Goal: Contribute content: Contribute content

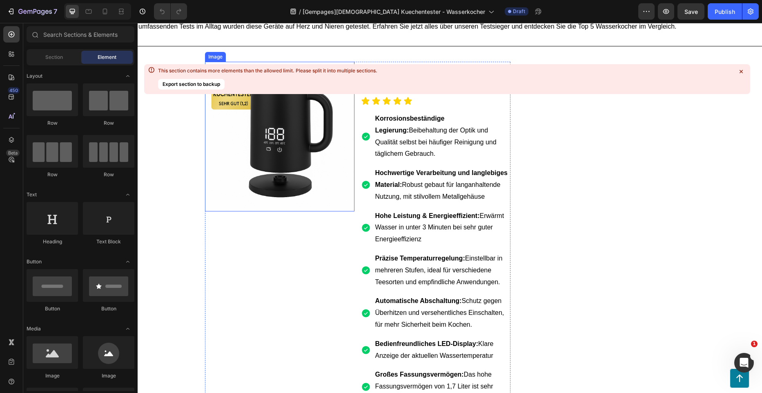
scroll to position [123, 0]
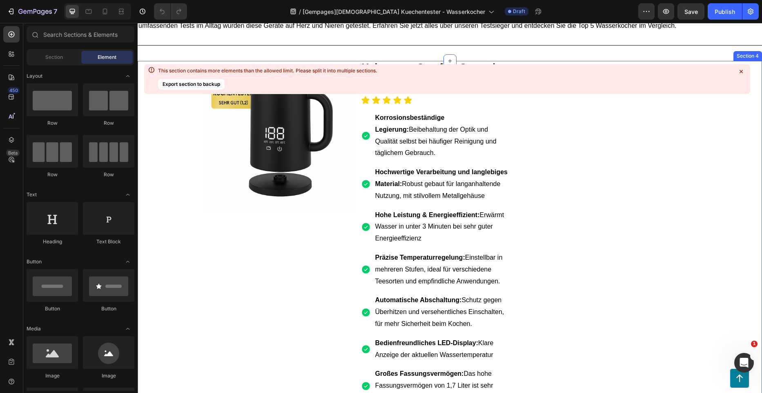
click at [741, 71] on icon at bounding box center [741, 71] width 3 height 3
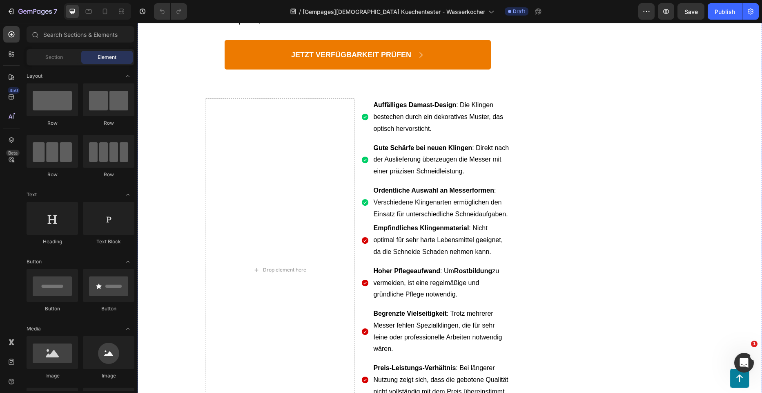
scroll to position [2492, 0]
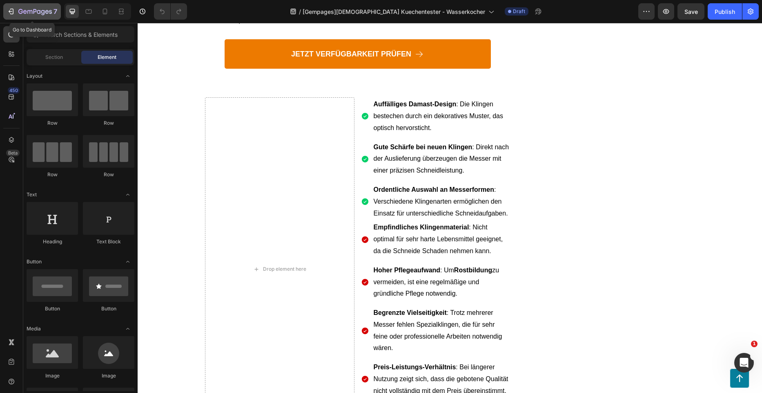
click at [14, 16] on div "7" at bounding box center [32, 12] width 50 height 10
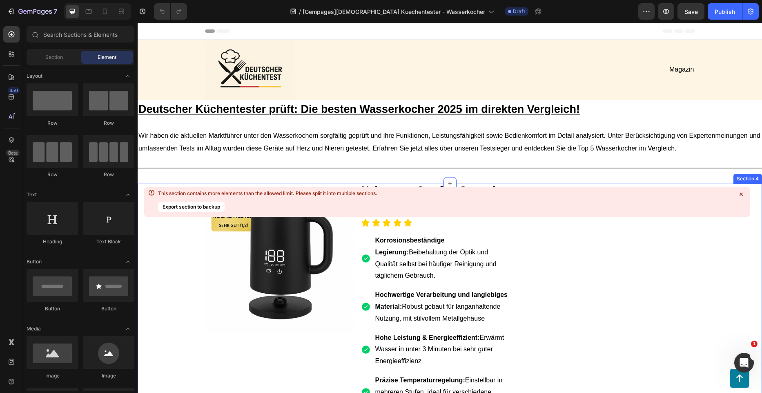
click at [741, 190] on icon at bounding box center [741, 194] width 8 height 8
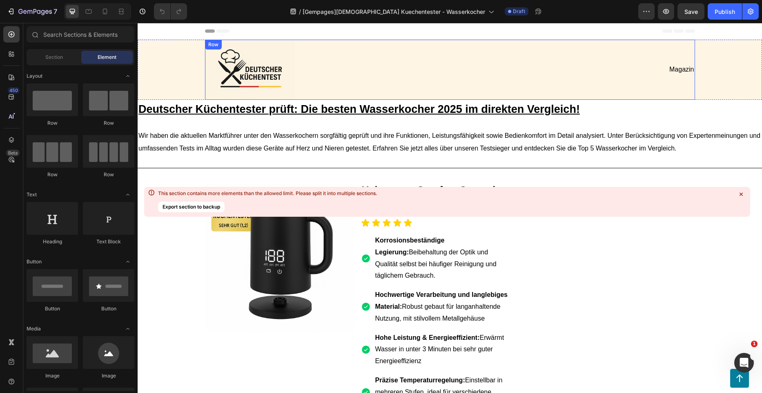
click at [530, 52] on div "Magazin Text Block" at bounding box center [573, 70] width 243 height 60
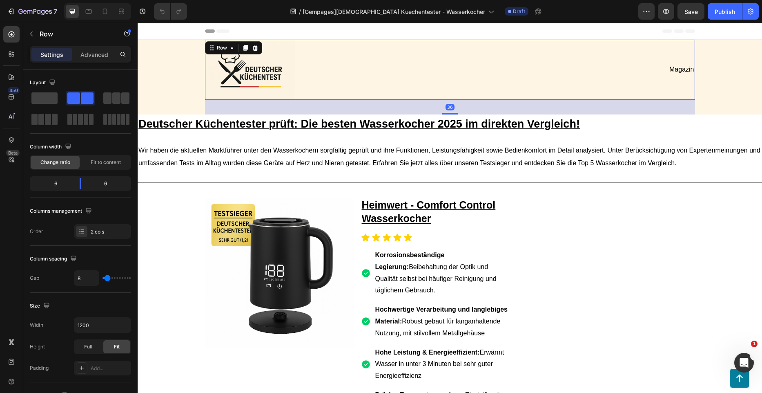
drag, startPoint x: 452, startPoint y: 99, endPoint x: 448, endPoint y: 114, distance: 15.4
click at [448, 114] on div at bounding box center [450, 114] width 16 height 2
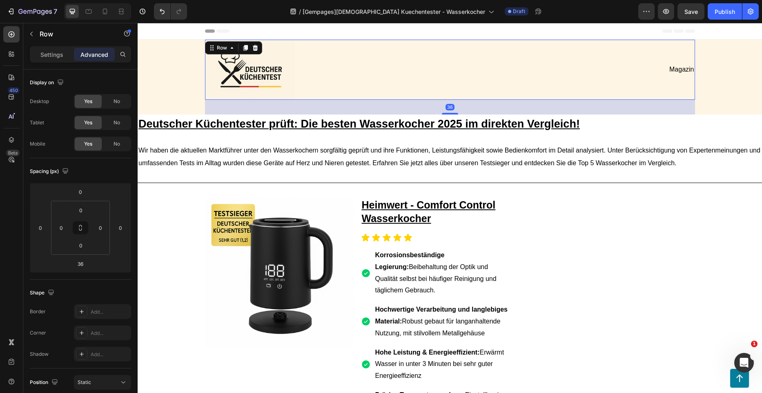
click at [523, 62] on div "Magazin Text Block" at bounding box center [573, 70] width 243 height 60
click at [702, 108] on div "Image Magazin Text Block Row 36" at bounding box center [450, 77] width 608 height 75
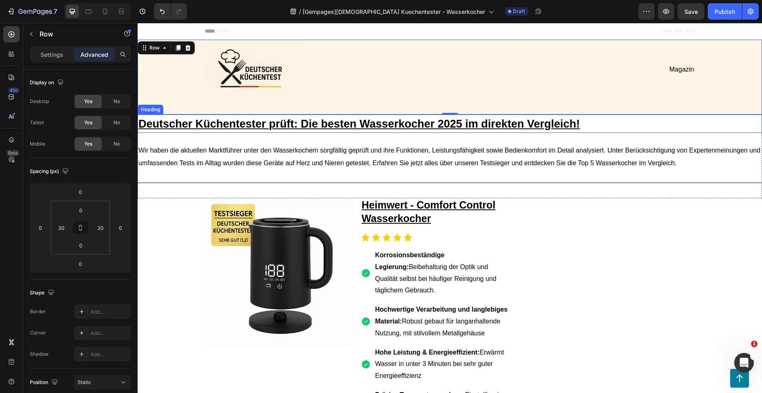
click at [474, 121] on u "Deutscher Küchentester prüft: Die besten Wasserkocher 2025 im direkten Vergleic…" at bounding box center [359, 124] width 442 height 12
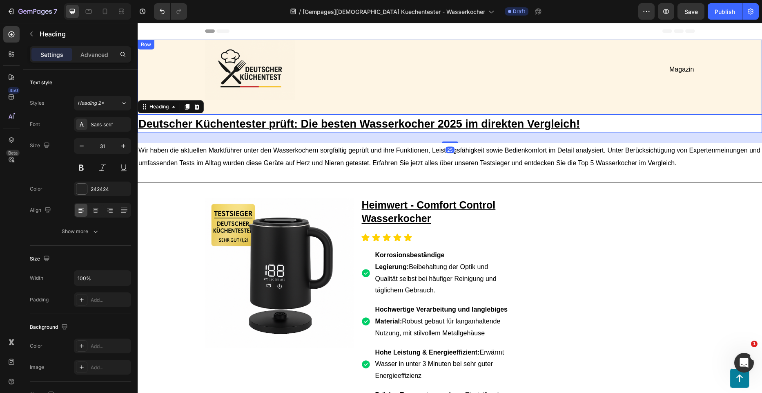
click at [474, 102] on div "Image Magazin Text Block Row" at bounding box center [450, 77] width 608 height 75
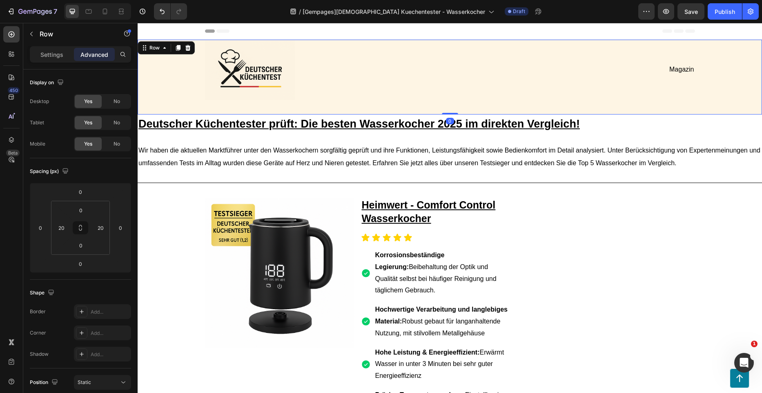
drag, startPoint x: 453, startPoint y: 113, endPoint x: 464, endPoint y: 77, distance: 37.6
click at [464, 77] on div "Image Magazin Text Block Row Row 0" at bounding box center [450, 77] width 625 height 75
drag, startPoint x: 449, startPoint y: 114, endPoint x: 459, endPoint y: 86, distance: 29.5
click at [459, 86] on div "Image Magazin Text Block Row Row 0" at bounding box center [450, 77] width 625 height 75
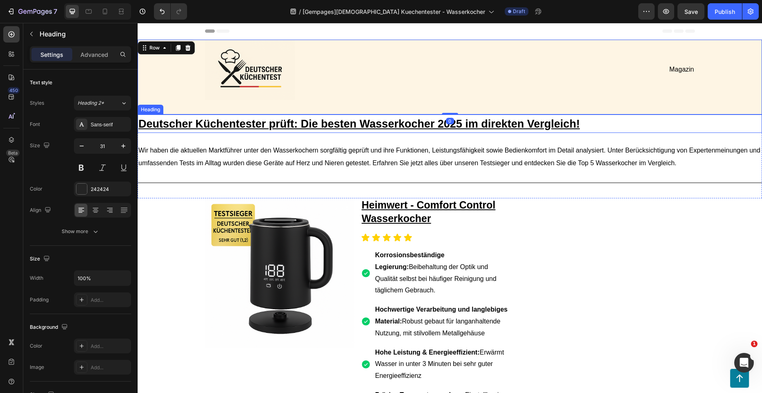
click at [463, 118] on u "Deutscher Küchentester prüft: Die besten Wasserkocher 2025 im direkten Vergleic…" at bounding box center [359, 124] width 442 height 12
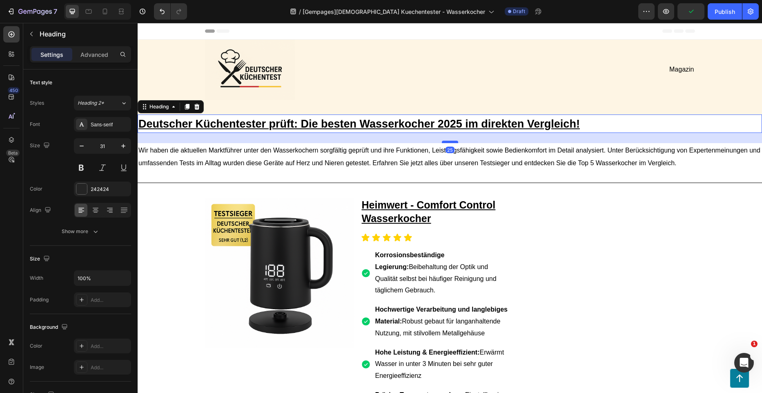
drag, startPoint x: 446, startPoint y: 141, endPoint x: 454, endPoint y: 141, distance: 8.2
click at [454, 141] on div at bounding box center [450, 142] width 16 height 2
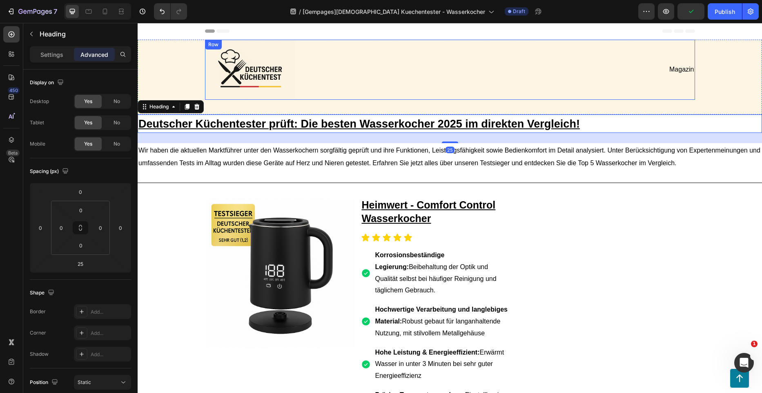
click at [556, 67] on p "Magazin" at bounding box center [574, 69] width 242 height 9
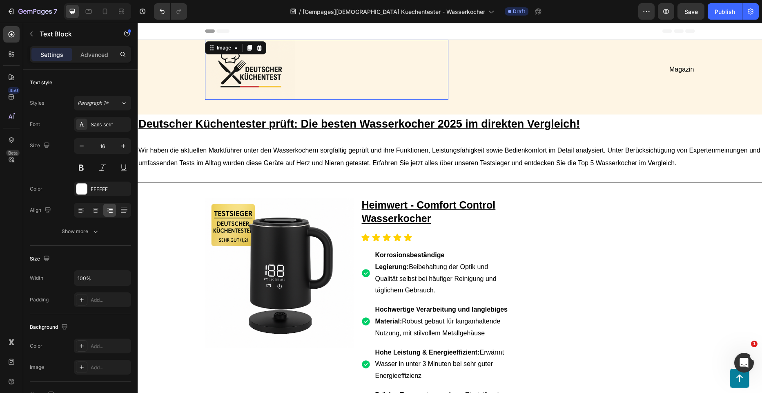
click at [422, 60] on div at bounding box center [326, 70] width 243 height 60
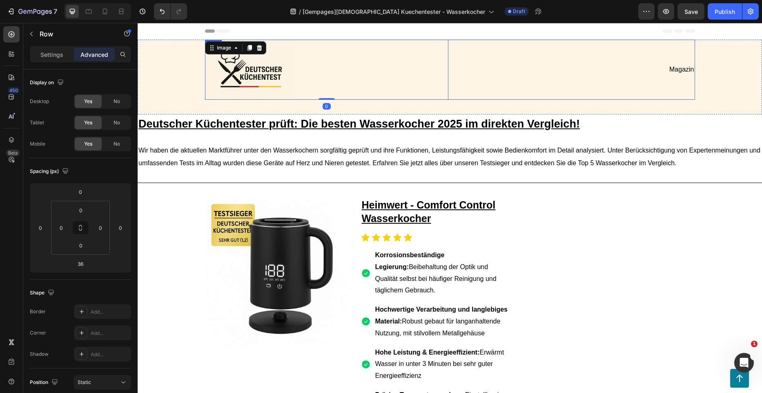
click at [496, 92] on div "Magazin Text Block" at bounding box center [573, 70] width 243 height 60
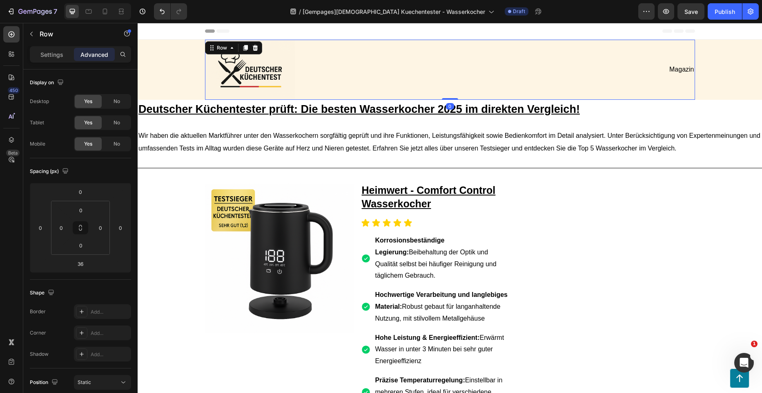
drag, startPoint x: 448, startPoint y: 114, endPoint x: 453, endPoint y: 87, distance: 26.9
click at [453, 87] on div "Image Magazin Text Block Row 0" at bounding box center [450, 70] width 490 height 60
type input "0"
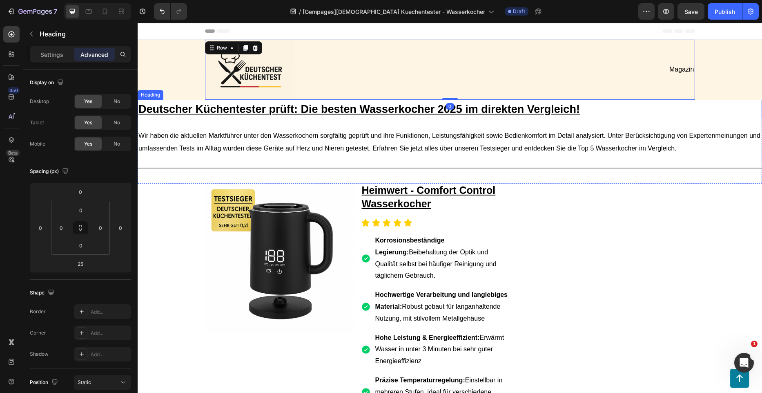
click at [597, 114] on h1 "Deutscher Küchentester prüft: Die besten Wasserkocher 2025 im direkten Vergleic…" at bounding box center [450, 109] width 625 height 18
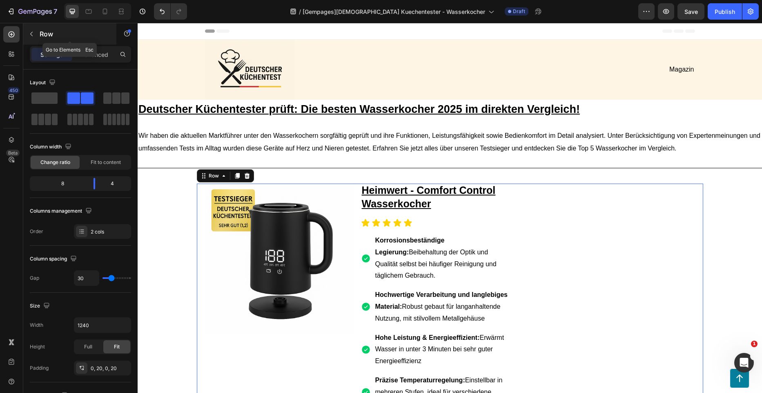
click at [38, 38] on button "button" at bounding box center [31, 33] width 13 height 13
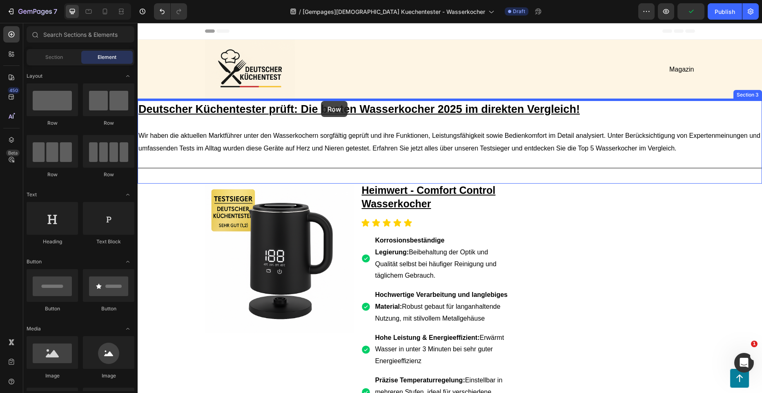
drag, startPoint x: 191, startPoint y: 125, endPoint x: 321, endPoint y: 101, distance: 132.6
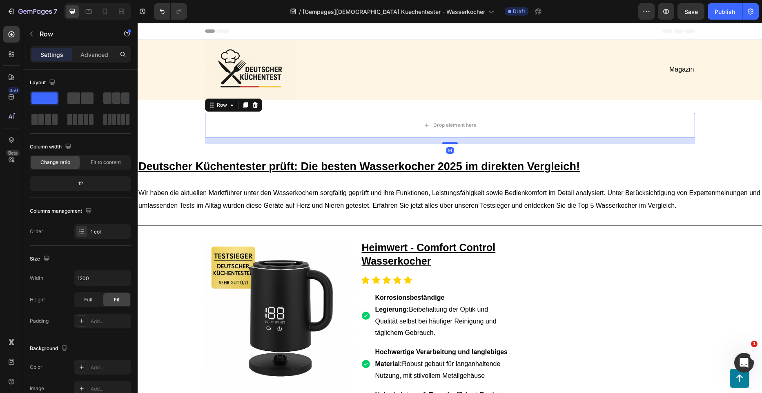
click at [721, 134] on div "Drop element here Row 16" at bounding box center [450, 128] width 625 height 31
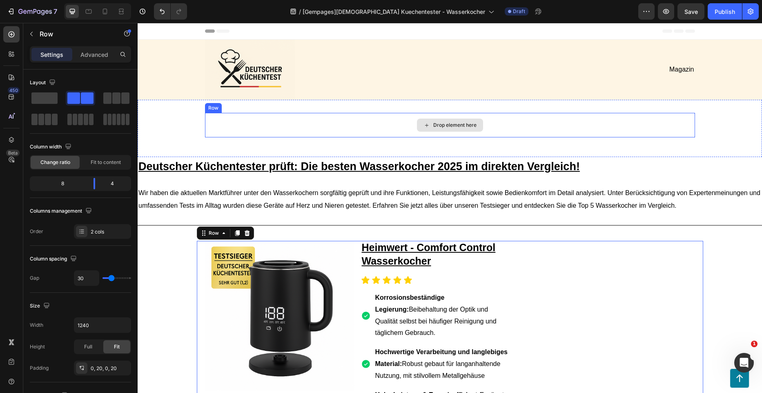
click at [270, 130] on div "Drop element here" at bounding box center [450, 125] width 490 height 25
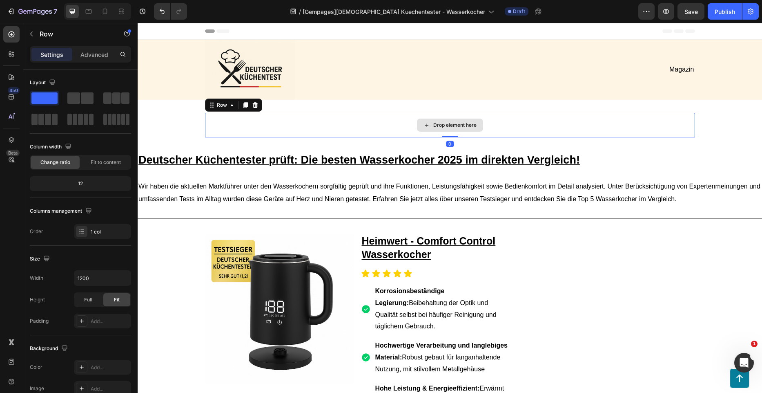
drag, startPoint x: 446, startPoint y: 143, endPoint x: 453, endPoint y: 115, distance: 28.9
click at [453, 115] on div "Drop element here Row 0" at bounding box center [450, 125] width 490 height 25
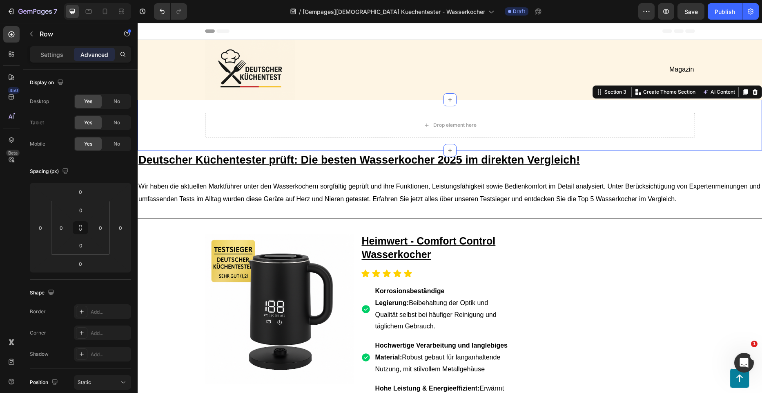
click at [392, 101] on div "Drop element here Row Section 3 Create Theme Section AI Content Write with GemA…" at bounding box center [450, 125] width 625 height 51
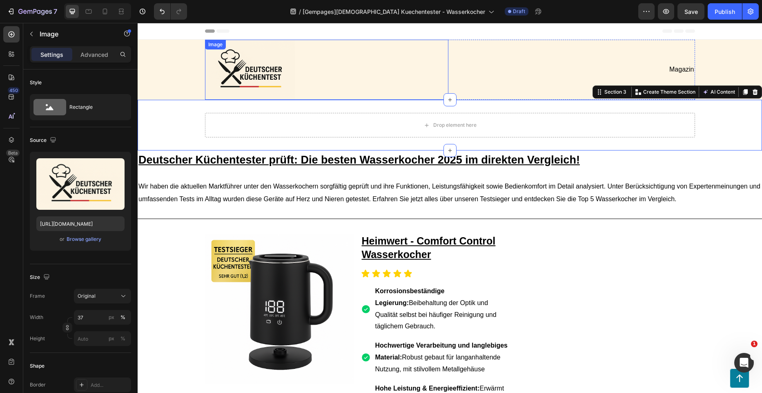
click at [398, 88] on div at bounding box center [326, 70] width 243 height 60
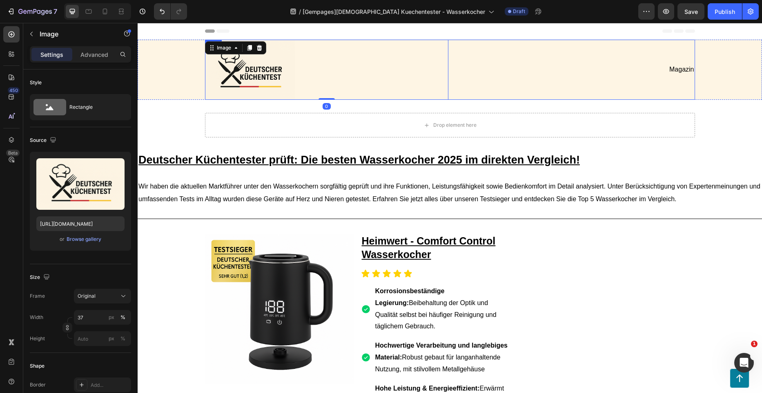
click at [474, 91] on div "Magazin Text Block" at bounding box center [573, 70] width 243 height 60
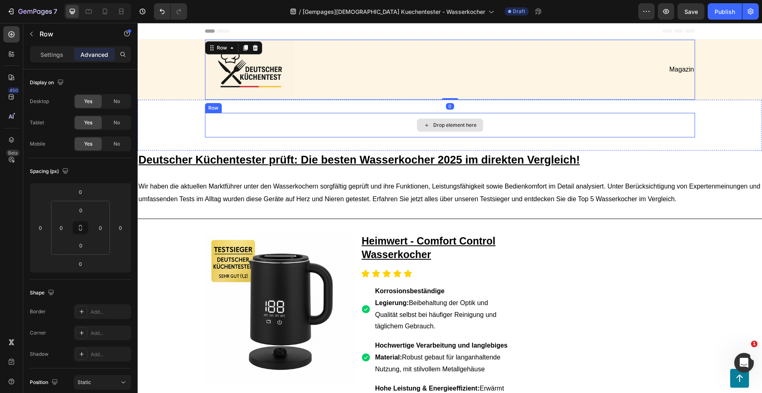
click at [463, 113] on div "Drop element here" at bounding box center [450, 125] width 490 height 25
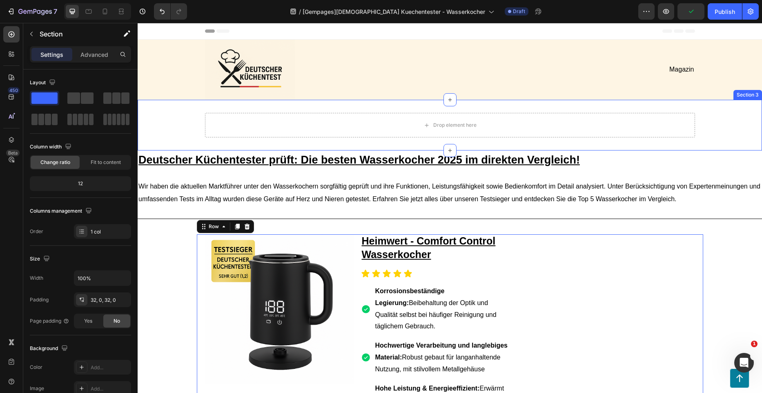
click at [170, 128] on div "Drop element here Row" at bounding box center [450, 125] width 625 height 25
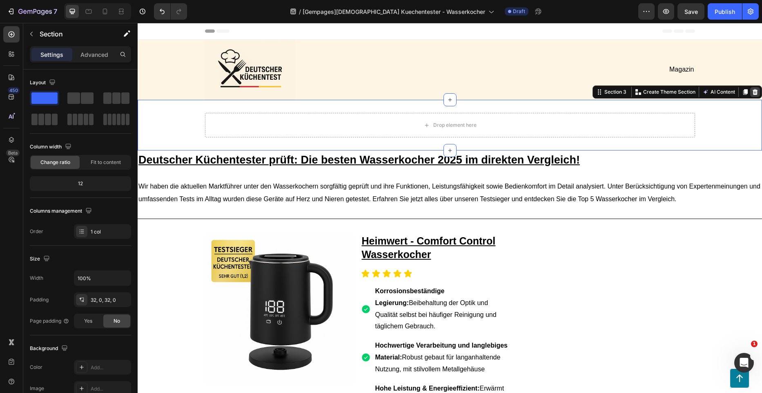
click at [752, 92] on icon at bounding box center [755, 92] width 7 height 7
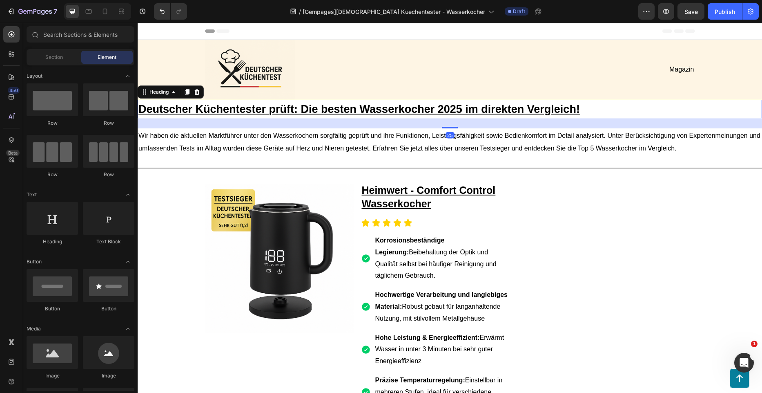
click at [420, 109] on u "Deutscher Küchentester prüft: Die besten Wasserkocher 2025 im direkten Vergleic…" at bounding box center [359, 109] width 442 height 12
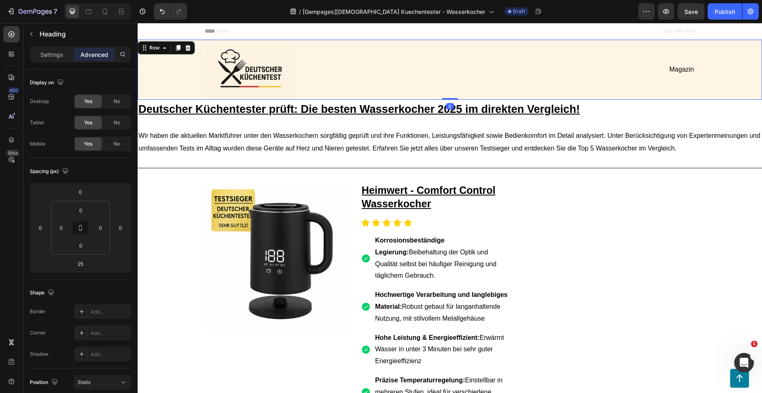
click at [170, 92] on div "Image Magazin Text Block Row" at bounding box center [450, 70] width 608 height 60
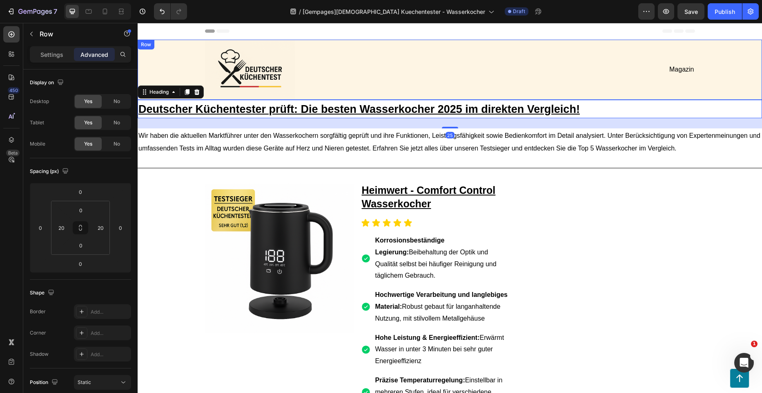
click at [178, 68] on div "Image Magazin Text Block Row" at bounding box center [450, 70] width 608 height 60
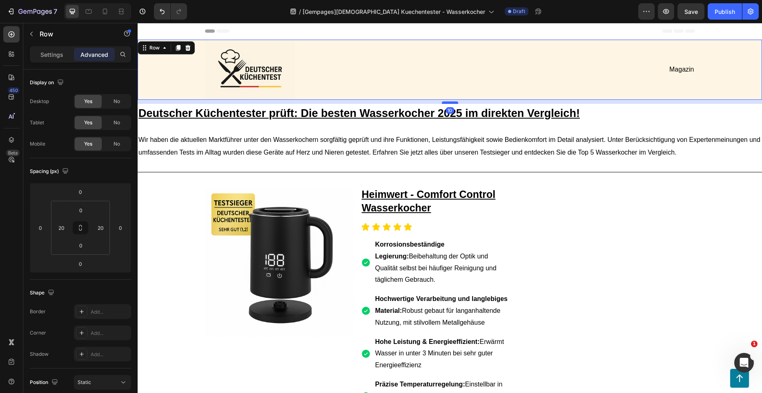
drag, startPoint x: 442, startPoint y: 98, endPoint x: 441, endPoint y: 103, distance: 4.2
click at [442, 103] on div at bounding box center [450, 102] width 16 height 2
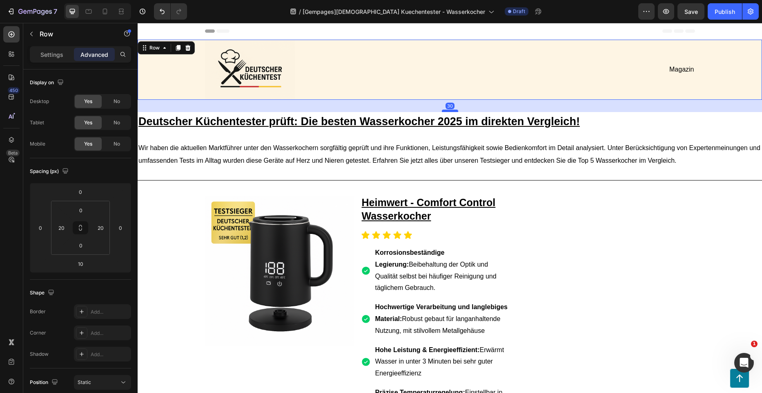
drag, startPoint x: 447, startPoint y: 103, endPoint x: 446, endPoint y: 111, distance: 8.3
click at [446, 111] on div at bounding box center [450, 110] width 16 height 2
type input "30"
click at [613, 185] on div "Title Line" at bounding box center [450, 180] width 625 height 11
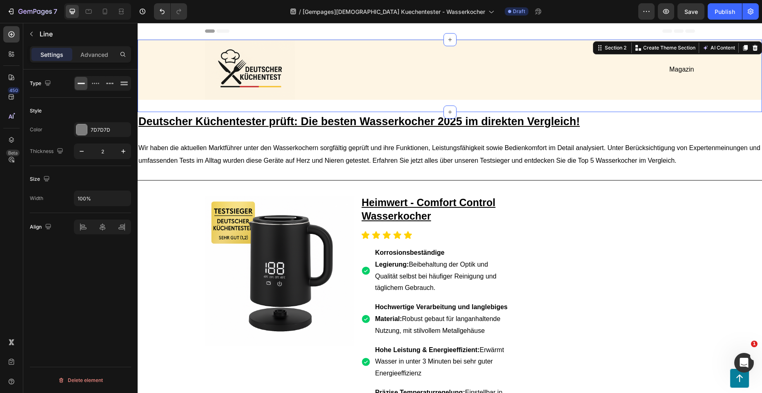
click at [396, 105] on div "Image Magazin Text Block Row Row" at bounding box center [450, 76] width 625 height 72
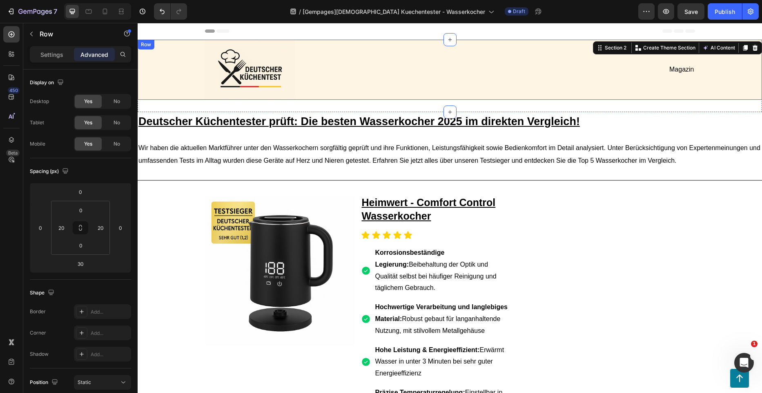
click at [170, 89] on div "Image Magazin Text Block Row" at bounding box center [450, 70] width 608 height 60
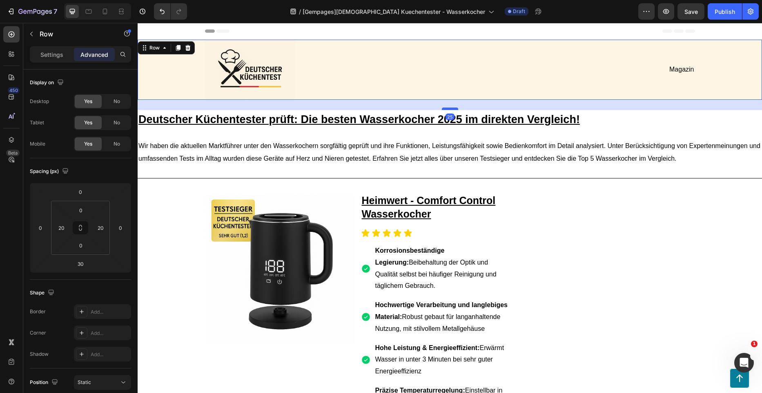
click at [449, 109] on div at bounding box center [450, 108] width 16 height 2
type input "25"
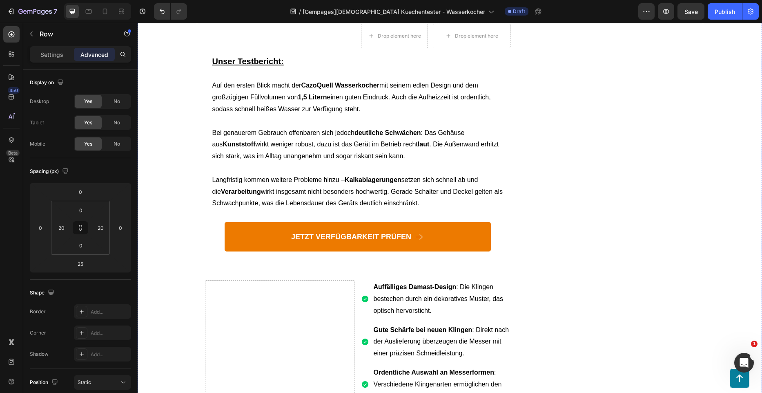
scroll to position [2369, 0]
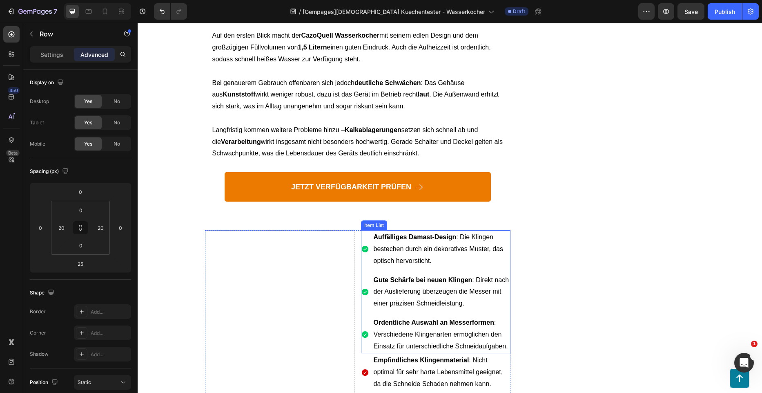
click at [460, 233] on span "Auffälliges Damast-Design : Die Klingen bestechen durch ein dekoratives Muster,…" at bounding box center [439, 248] width 130 height 31
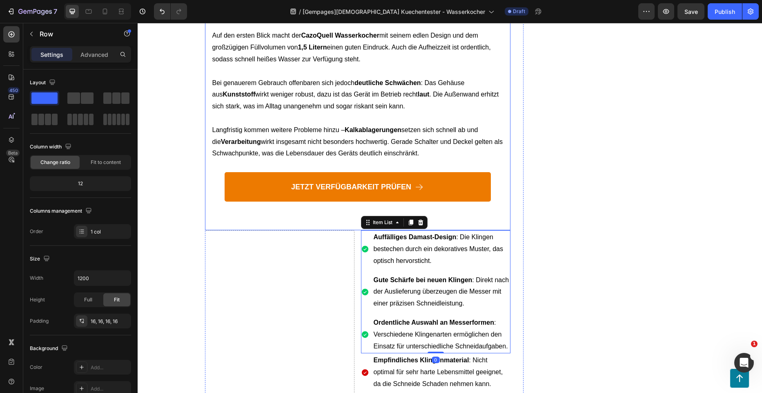
click at [441, 190] on div "Unser Testbericht: Auf den ersten Blick macht der CazoQuell Wasserkocher mit se…" at bounding box center [358, 114] width 306 height 232
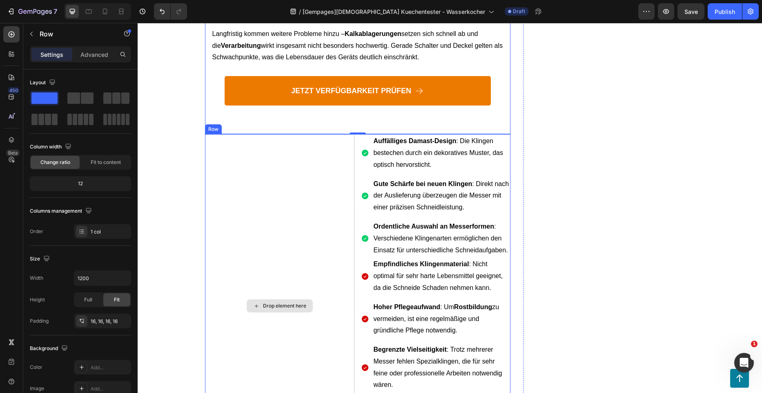
scroll to position [2451, 0]
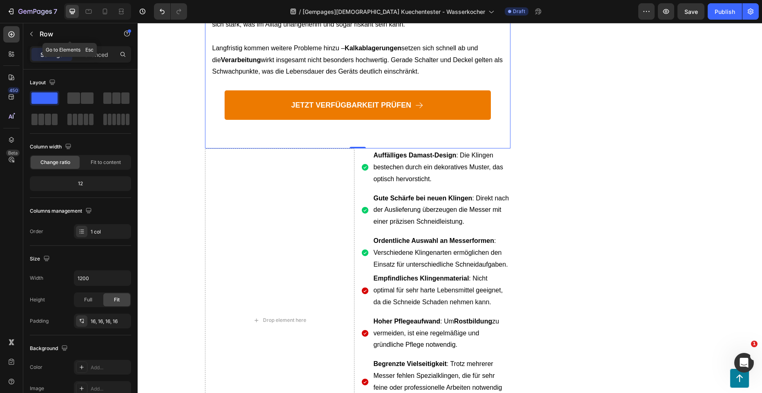
drag, startPoint x: 32, startPoint y: 32, endPoint x: 40, endPoint y: 45, distance: 15.2
click at [31, 32] on icon "button" at bounding box center [31, 34] width 7 height 7
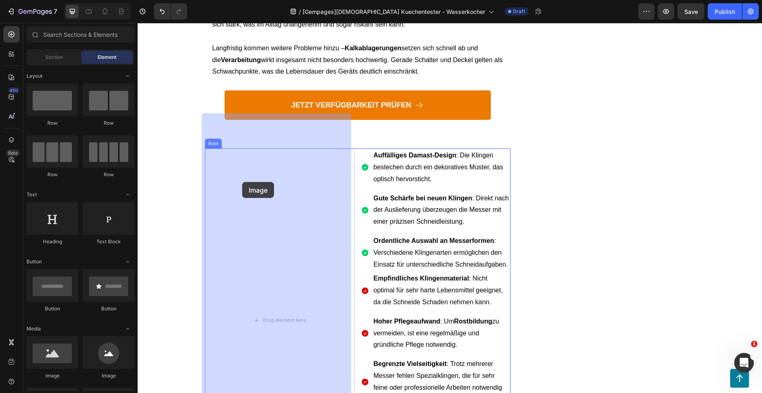
drag, startPoint x: 205, startPoint y: 361, endPoint x: 242, endPoint y: 182, distance: 183.1
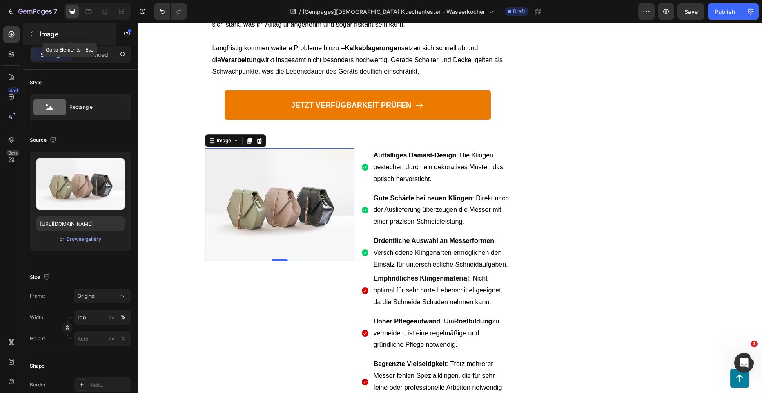
click at [38, 32] on div "Image" at bounding box center [69, 33] width 93 height 21
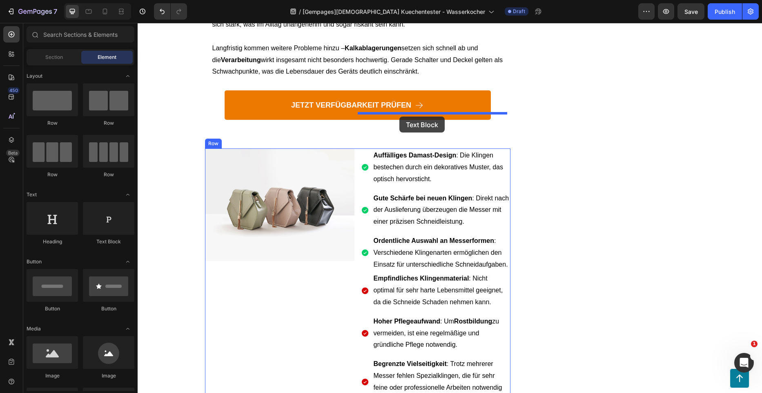
drag, startPoint x: 233, startPoint y: 241, endPoint x: 400, endPoint y: 116, distance: 207.8
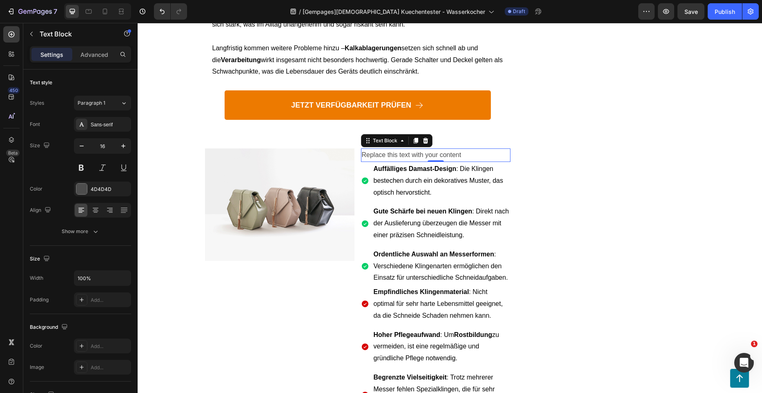
click at [391, 148] on div "Replace this text with your content" at bounding box center [436, 154] width 150 height 13
click at [391, 149] on p "Replace this text with your content" at bounding box center [436, 155] width 148 height 12
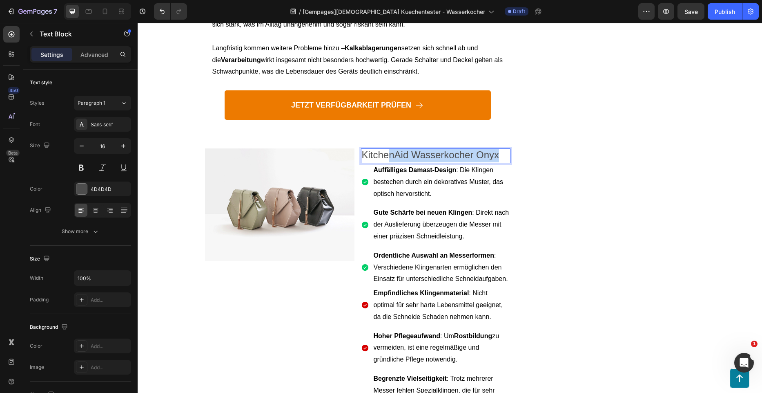
drag, startPoint x: 498, startPoint y: 120, endPoint x: 388, endPoint y: 119, distance: 109.5
click at [388, 149] on p "KitchenAid Wasserkocher Onyx" at bounding box center [436, 155] width 148 height 13
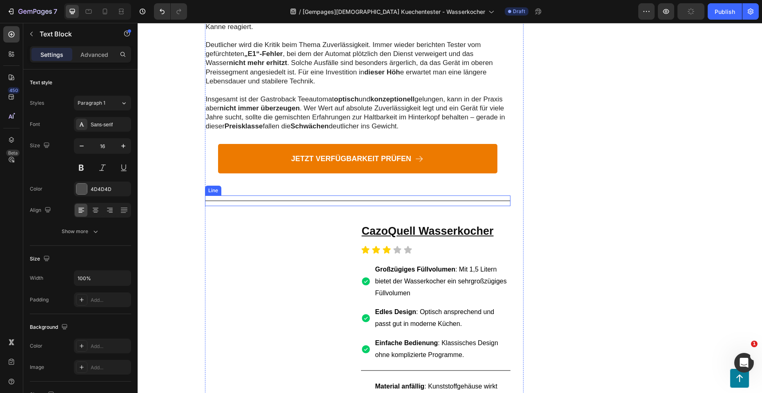
scroll to position [1798, 0]
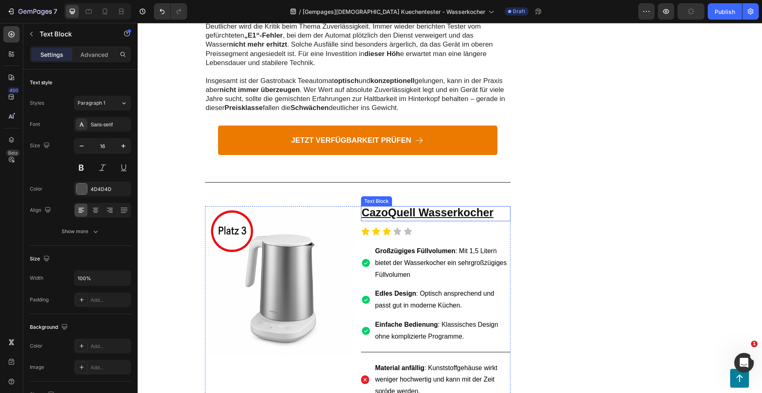
click at [418, 206] on u "CazoQuell Wasserkocher" at bounding box center [428, 212] width 132 height 12
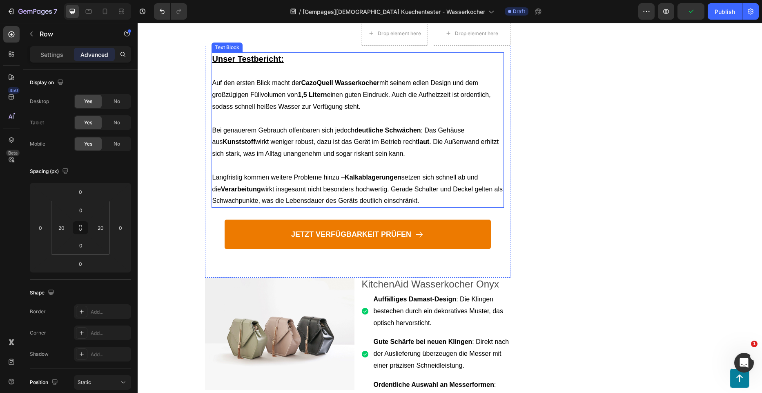
scroll to position [2369, 0]
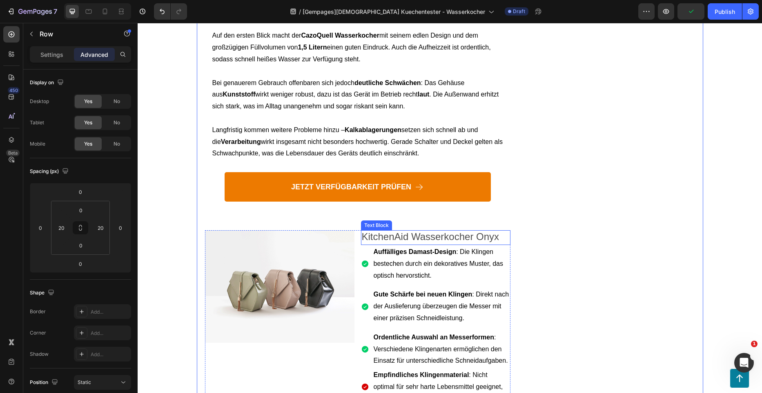
click at [433, 231] on span "KitchenAid Wasserkocher Onyx" at bounding box center [431, 236] width 138 height 11
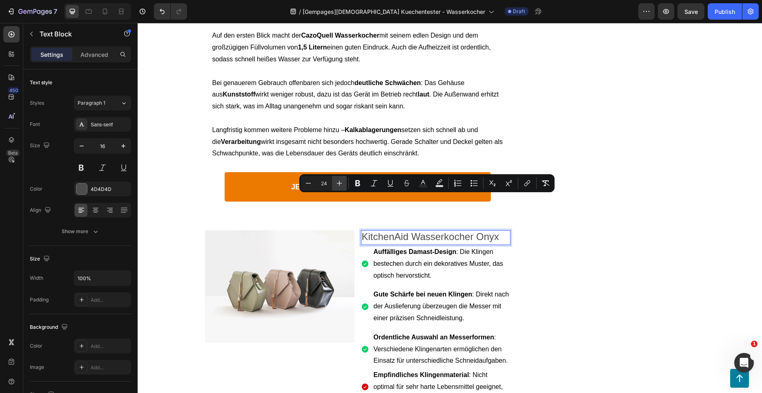
click at [343, 181] on icon "Editor contextual toolbar" at bounding box center [339, 183] width 8 height 8
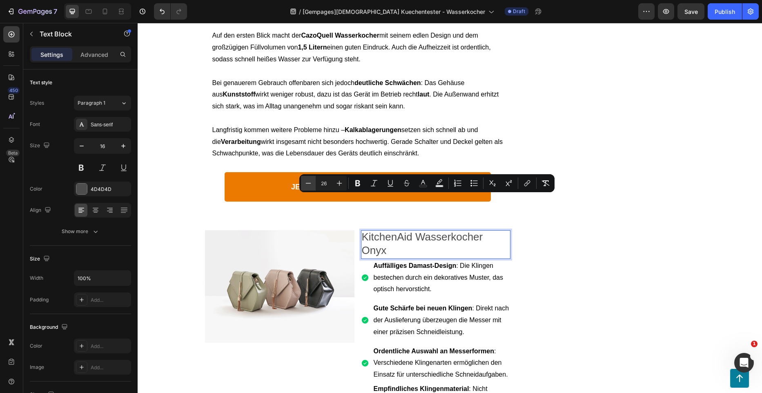
click at [313, 180] on button "Minus" at bounding box center [308, 183] width 15 height 15
type input "25"
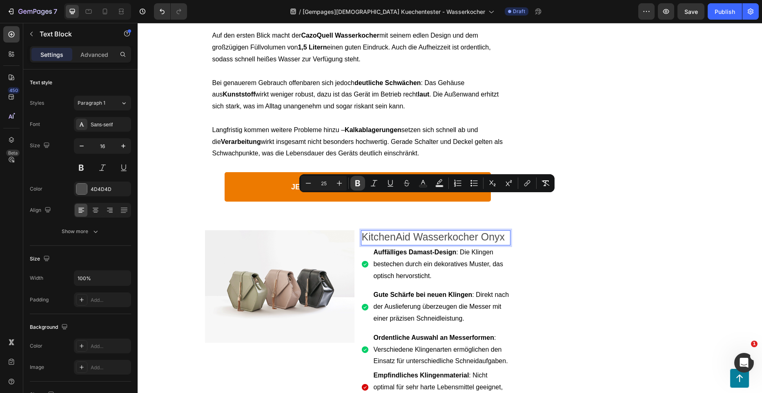
click at [362, 184] on icon "Editor contextual toolbar" at bounding box center [358, 183] width 8 height 8
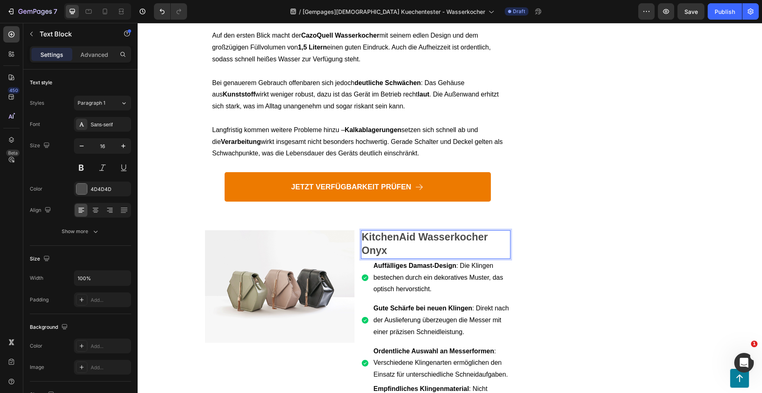
click at [387, 231] on p "KitchenAid Wasserkocher Onyx" at bounding box center [436, 244] width 148 height 27
click at [531, 185] on div "Image Heimwert - Comfort Control Wasserkocher Text Block Icon Icon Icon Icon Ic…" at bounding box center [450, 51] width 507 height 4454
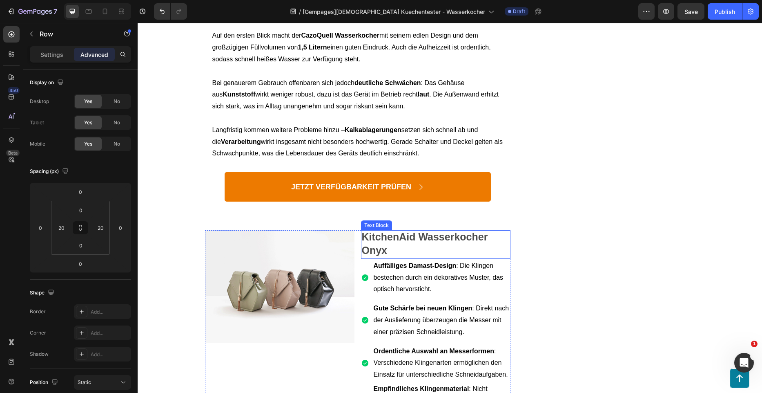
click at [427, 231] on p "KitchenAid Wasserkocher Onyx" at bounding box center [436, 244] width 148 height 27
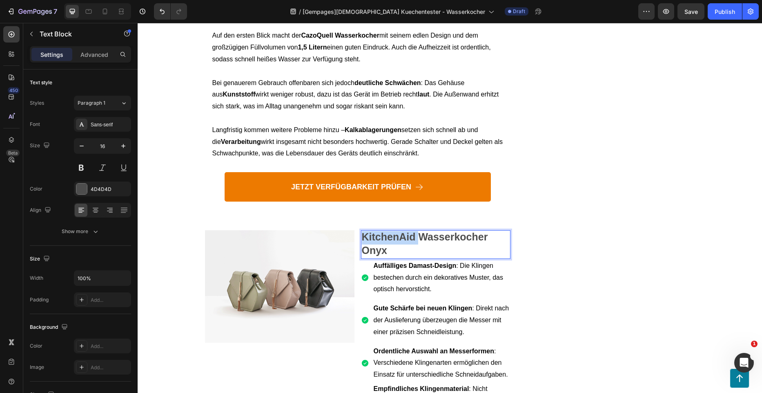
click at [398, 231] on p "KitchenAid Wasserkocher Onyx" at bounding box center [436, 244] width 148 height 27
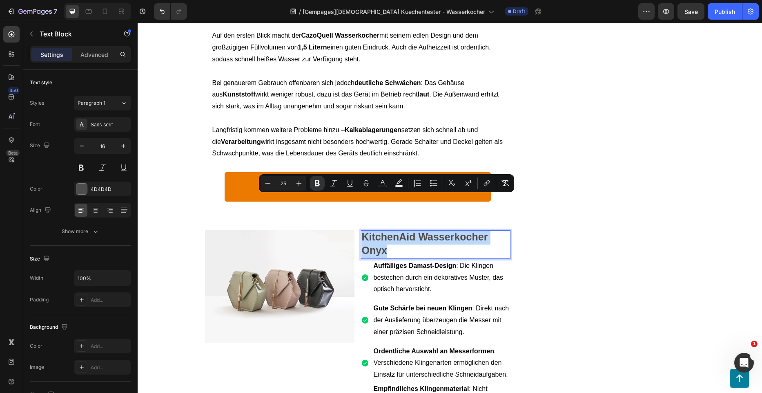
click at [398, 231] on p "KitchenAid Wasserkocher Onyx" at bounding box center [436, 244] width 148 height 27
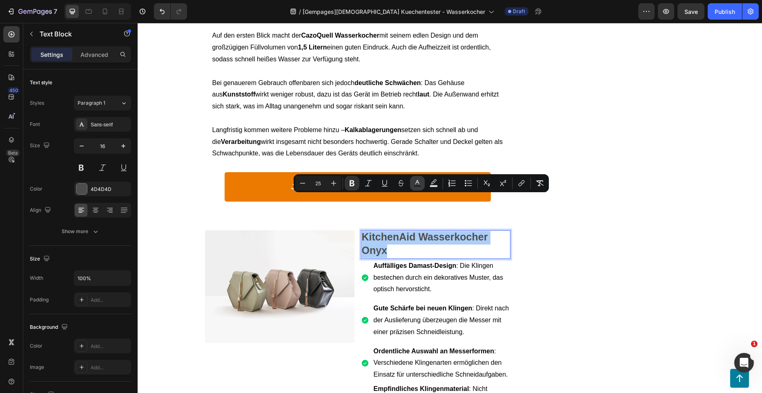
click at [420, 181] on icon "Editor contextual toolbar" at bounding box center [417, 183] width 8 height 8
type input "4D4D4D"
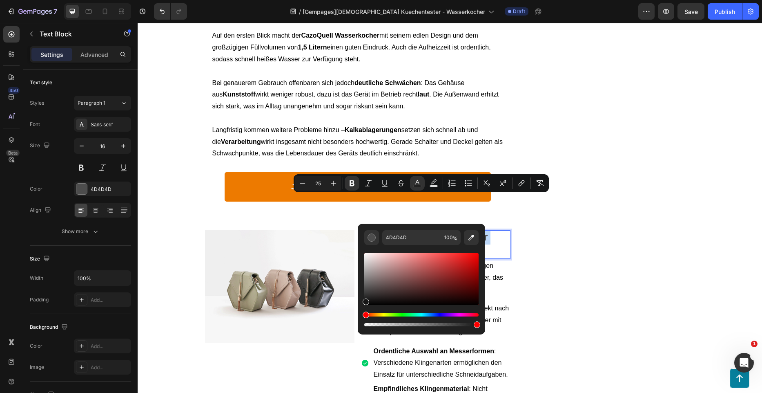
drag, startPoint x: 538, startPoint y: 298, endPoint x: 336, endPoint y: 311, distance: 202.2
type input "161616"
click at [354, 182] on icon "Editor contextual toolbar" at bounding box center [352, 183] width 5 height 6
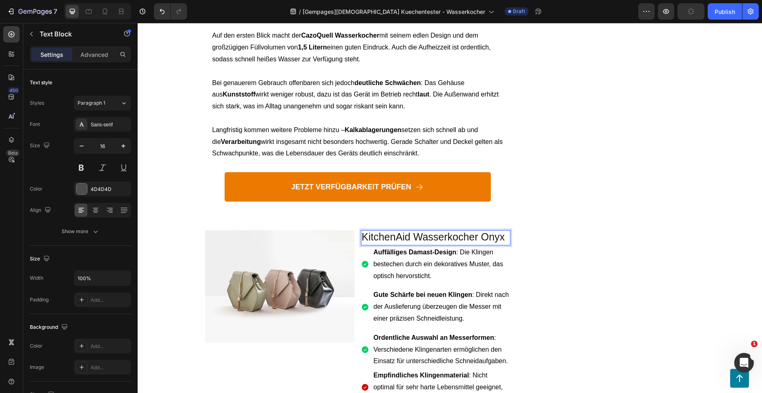
click at [398, 231] on span "KitchenAid Wasserkocher Onyx" at bounding box center [433, 236] width 143 height 11
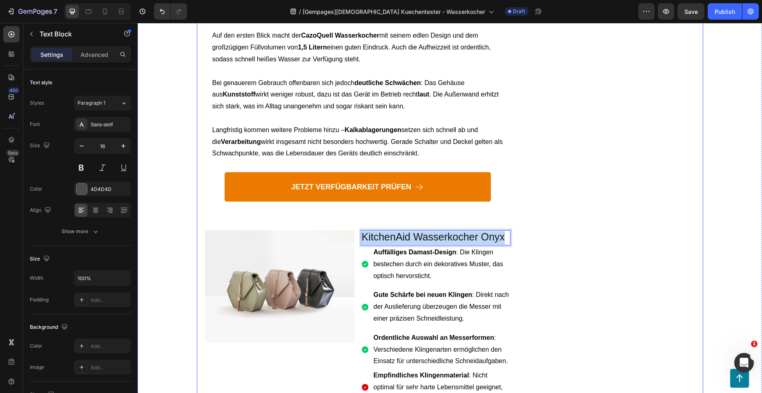
click at [540, 186] on div "Pros Button Title Line Row Row Row Cons Button Title Line Row Row Pros Button T…" at bounding box center [615, 44] width 159 height 4440
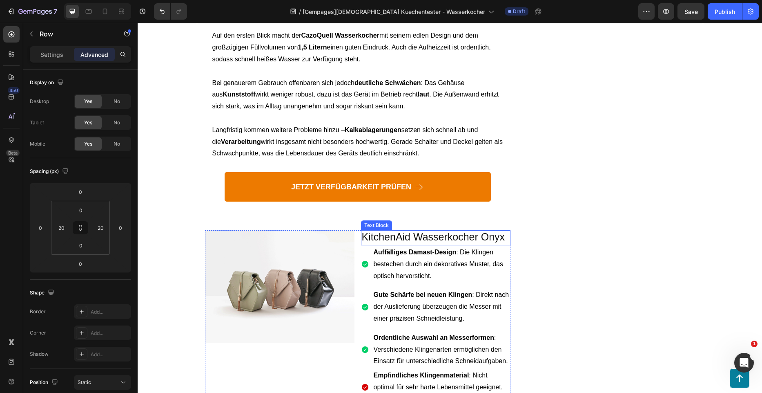
click at [433, 231] on span "KitchenAid Wasserkocher Onyx" at bounding box center [433, 236] width 143 height 11
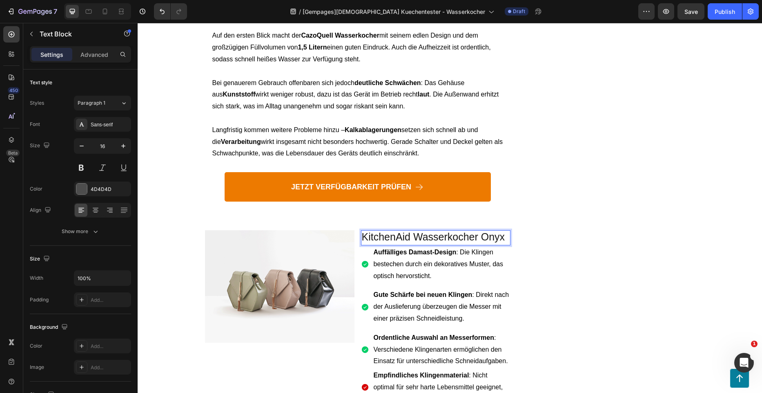
click at [433, 231] on span "KitchenAid Wasserkocher Onyx" at bounding box center [433, 236] width 143 height 11
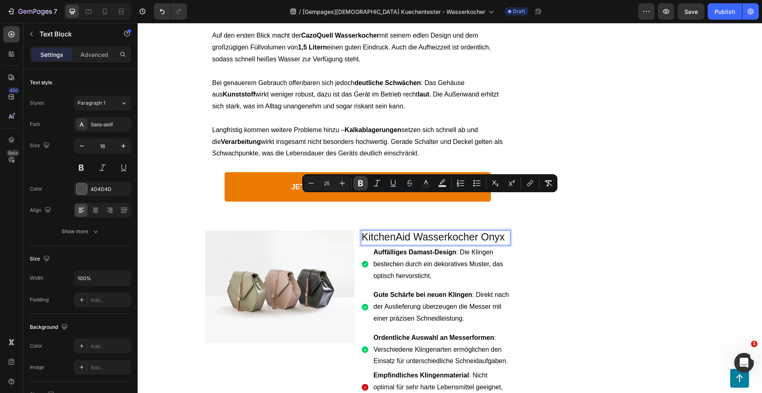
click at [366, 181] on button "Bold" at bounding box center [360, 183] width 15 height 15
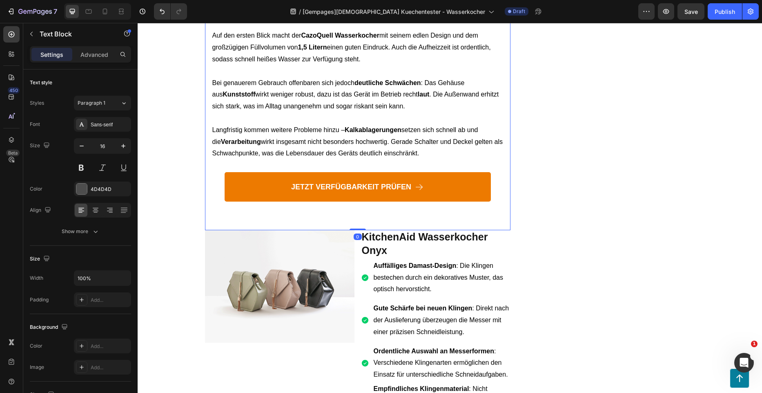
click at [391, 181] on div "JETZT VERFÜGBARKEIT PRÜFEN Button" at bounding box center [358, 197] width 293 height 51
click at [391, 231] on strong "KitchenAid Wasserkocher Onyx" at bounding box center [425, 243] width 126 height 25
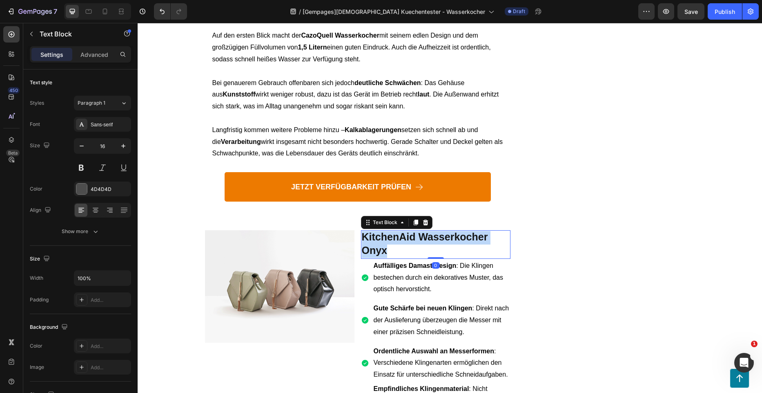
click at [391, 231] on strong "KitchenAid Wasserkocher Onyx" at bounding box center [425, 243] width 126 height 25
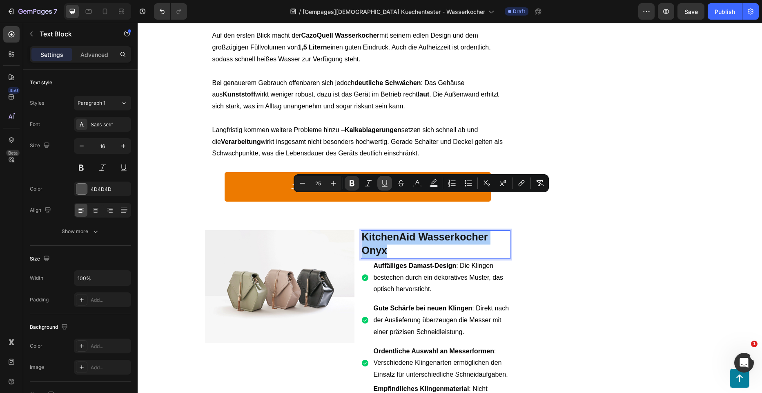
click at [388, 186] on icon "Editor contextual toolbar" at bounding box center [385, 183] width 8 height 8
click at [301, 185] on icon "Editor contextual toolbar" at bounding box center [303, 183] width 8 height 8
type input "23"
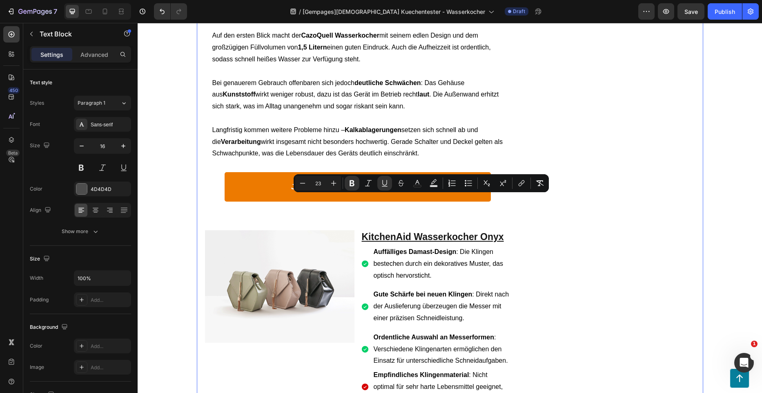
click at [632, 230] on div "Pros Button Title Line Row Row Row Cons Button Title Line Row Row Pros Button T…" at bounding box center [615, 44] width 159 height 4440
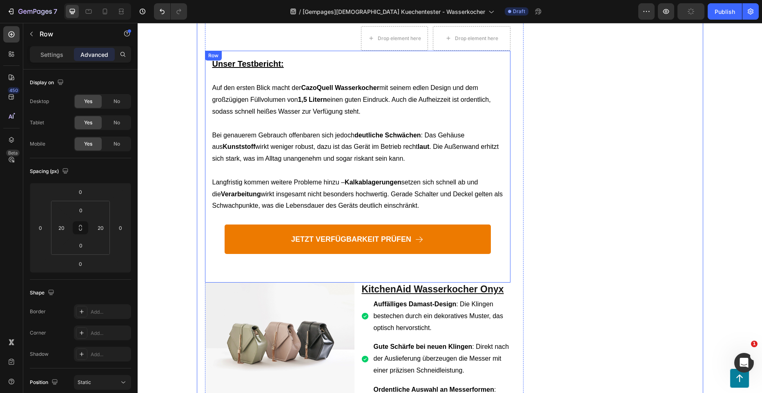
scroll to position [2410, 0]
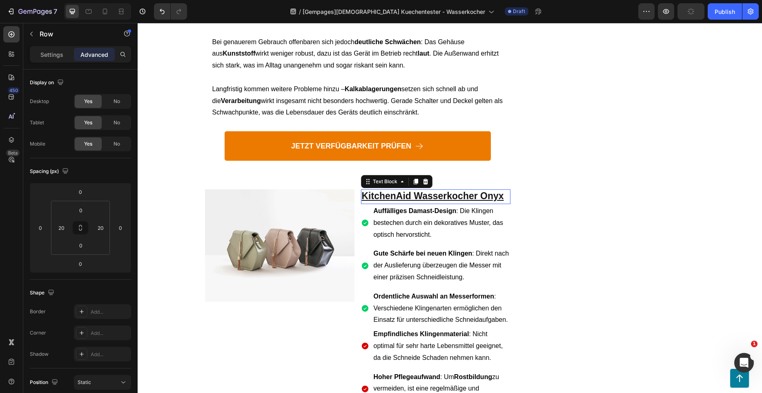
click at [490, 190] on p "KitchenAid Wasserkocher Onyx" at bounding box center [436, 196] width 148 height 13
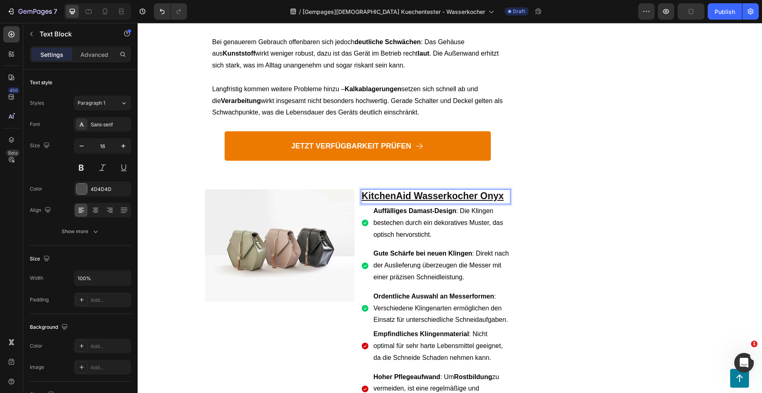
click at [492, 190] on u "KitchenAid Wasserkocher Onyx" at bounding box center [433, 195] width 142 height 11
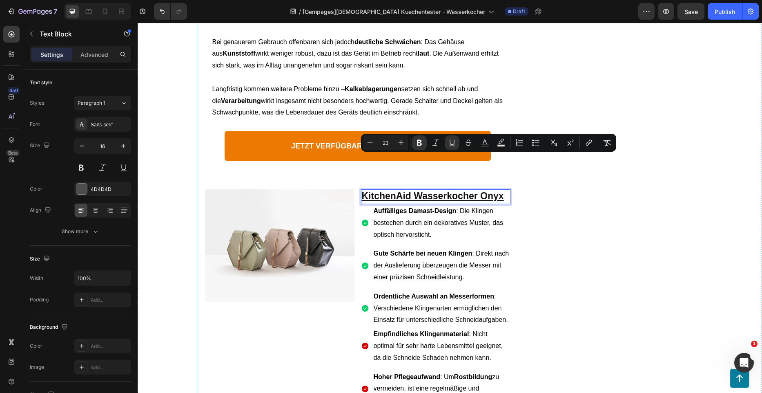
click at [583, 217] on div "Pros Button Title Line Row Row Row Cons Button Title Line Row Row Pros Button T…" at bounding box center [615, 3] width 159 height 4440
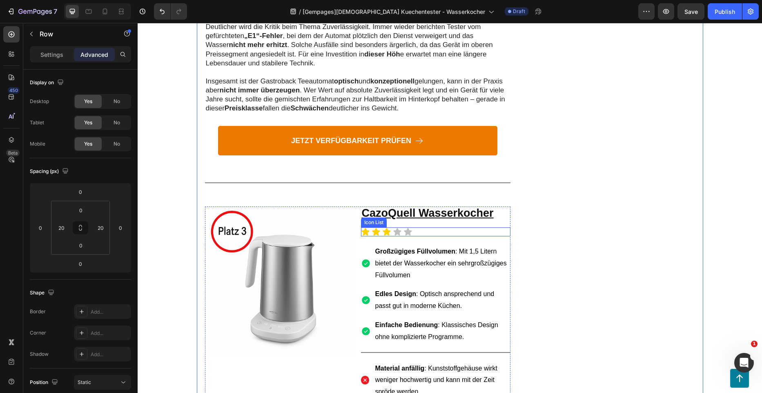
scroll to position [1798, 0]
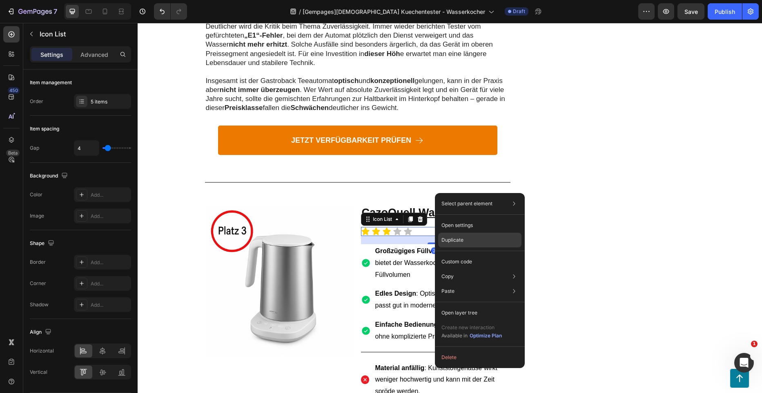
drag, startPoint x: 329, startPoint y: 212, endPoint x: 467, endPoint y: 235, distance: 139.6
click at [467, 254] on div "Duplicate" at bounding box center [479, 261] width 83 height 15
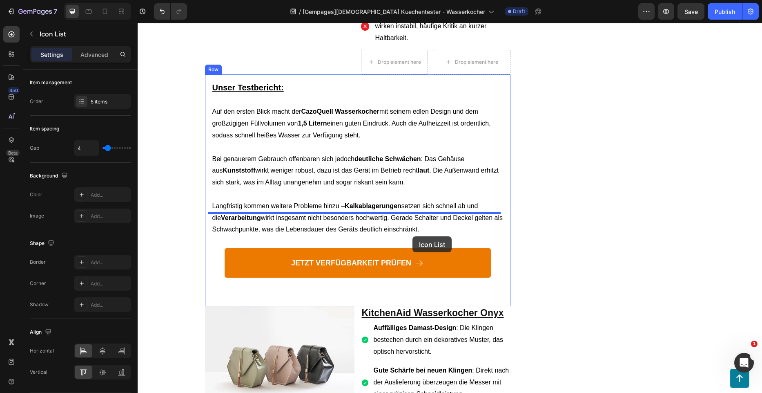
drag, startPoint x: 431, startPoint y: 213, endPoint x: 405, endPoint y: 232, distance: 32.1
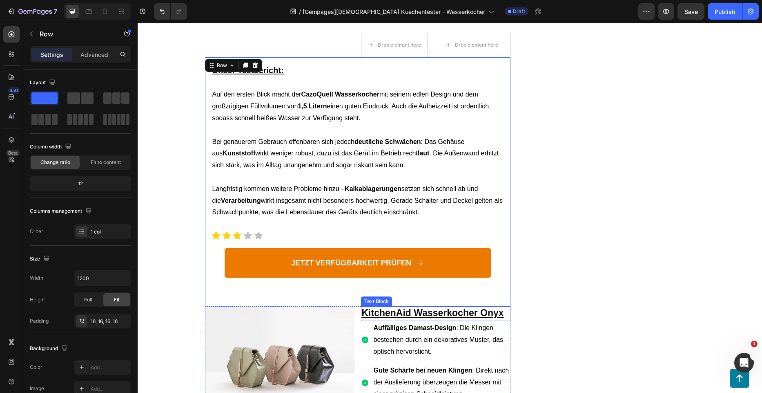
scroll to position [2352, 0]
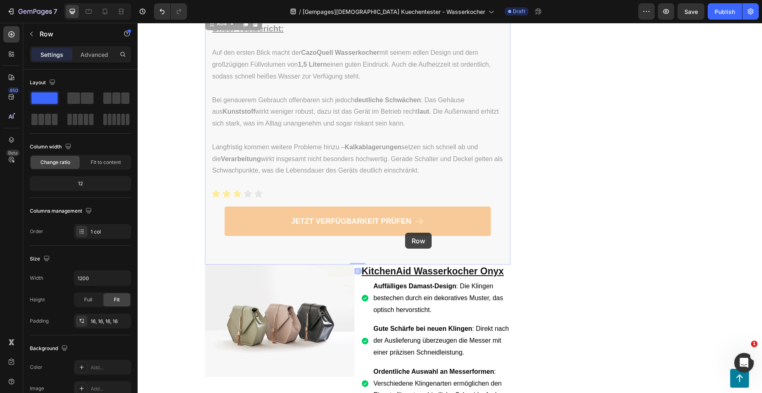
drag, startPoint x: 405, startPoint y: 232, endPoint x: 396, endPoint y: 242, distance: 12.7
click at [396, 242] on div "Image Heimwert - Comfort Control Wasserkocher Text Block Icon Icon Icon Icon Ic…" at bounding box center [358, 69] width 306 height 4457
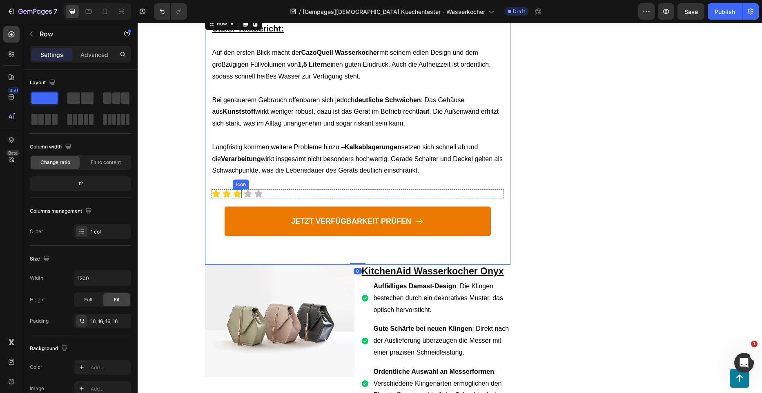
click at [244, 190] on icon at bounding box center [248, 194] width 8 height 8
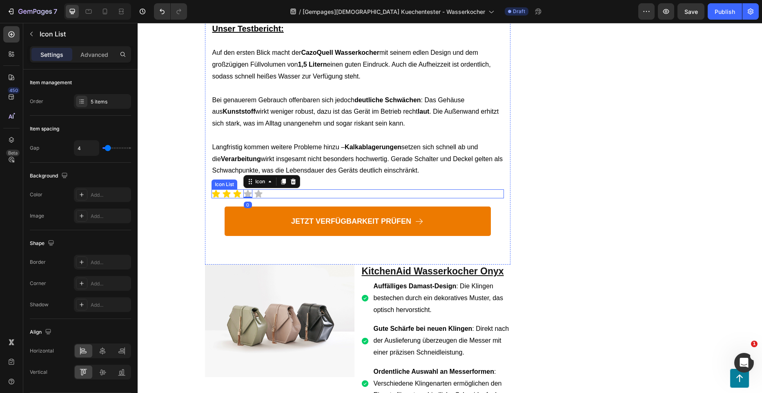
click at [274, 189] on div "Icon Icon Icon Icon 0 Icon" at bounding box center [358, 193] width 293 height 9
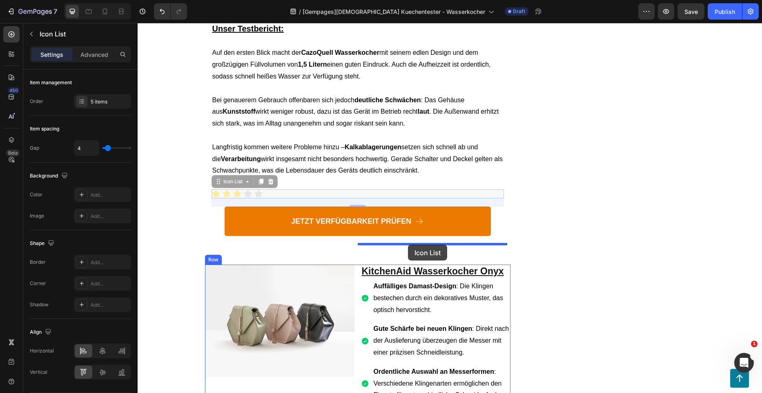
drag, startPoint x: 274, startPoint y: 158, endPoint x: 408, endPoint y: 244, distance: 159.7
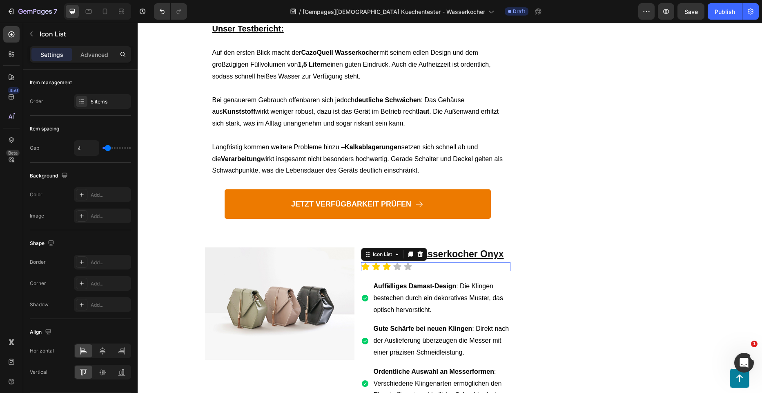
scroll to position [2335, 0]
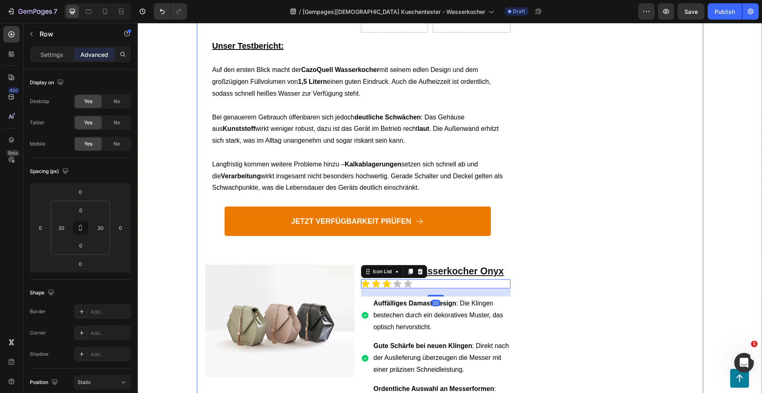
click at [532, 250] on div "Image Heimwert - Comfort Control Wasserkocher Text Block Icon Icon Icon Icon Ic…" at bounding box center [450, 87] width 507 height 4457
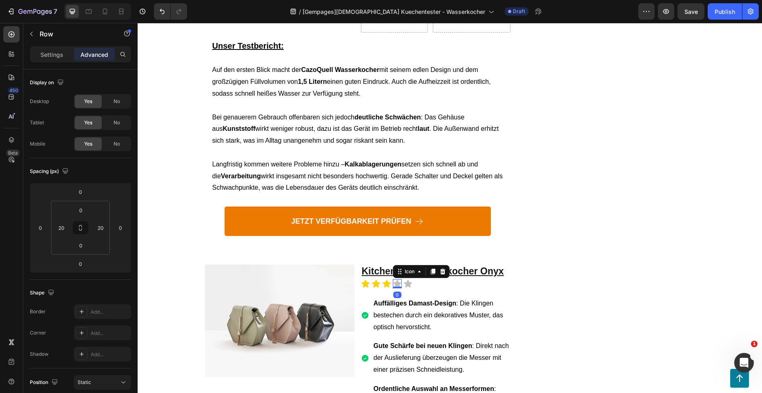
click at [397, 279] on icon at bounding box center [397, 283] width 9 height 9
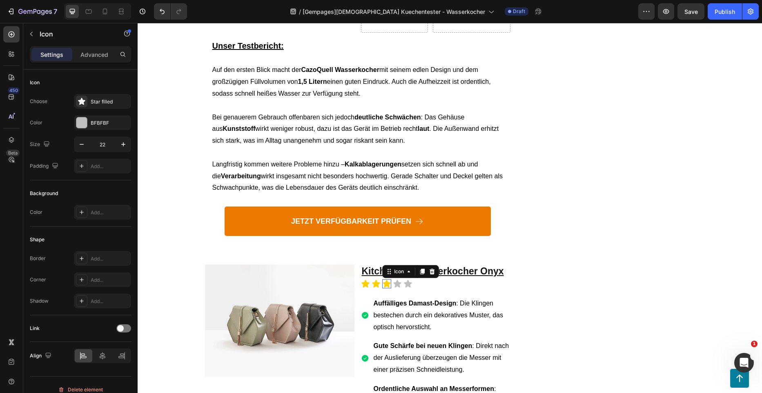
click at [385, 279] on div "Icon 0" at bounding box center [386, 283] width 9 height 9
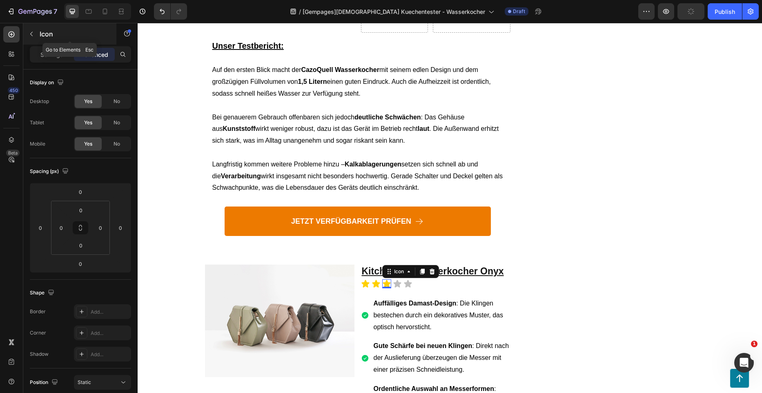
click at [38, 36] on button "button" at bounding box center [31, 33] width 13 height 13
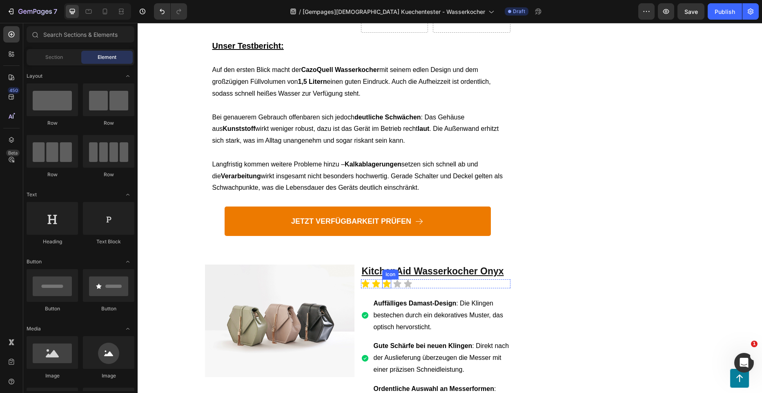
click at [383, 279] on icon at bounding box center [387, 283] width 8 height 8
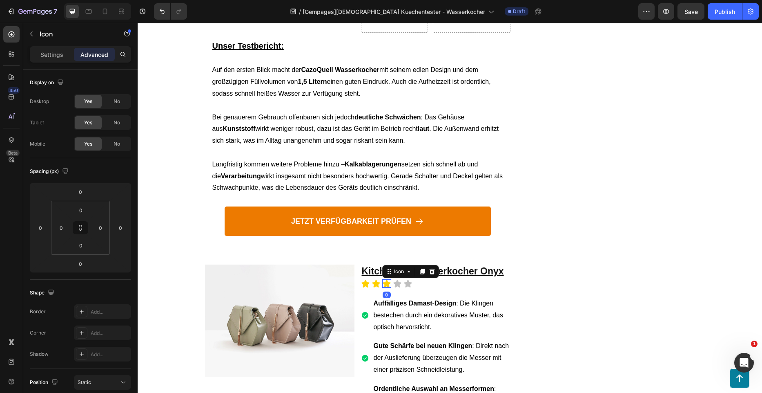
click at [58, 59] on div "Settings" at bounding box center [51, 54] width 41 height 13
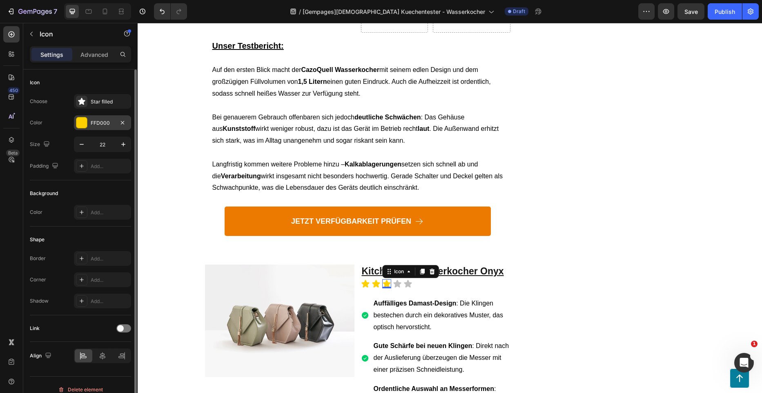
click at [86, 123] on div at bounding box center [81, 122] width 11 height 11
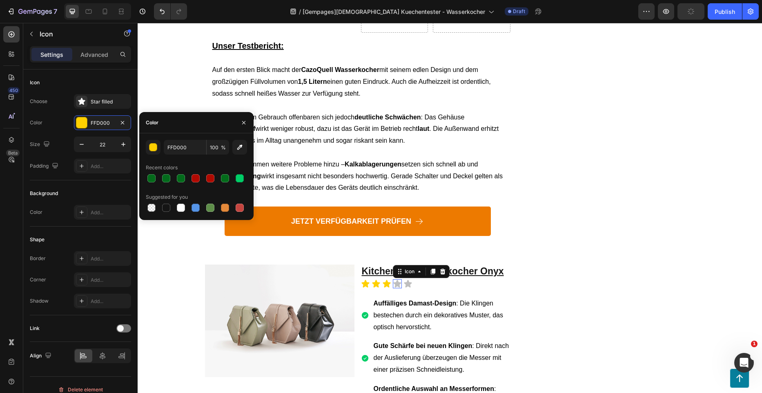
click at [395, 279] on icon at bounding box center [397, 283] width 8 height 8
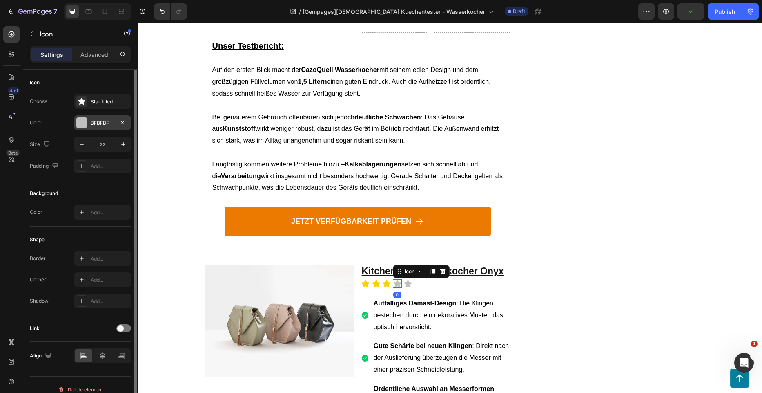
click at [99, 128] on div "BFBFBF" at bounding box center [102, 122] width 57 height 15
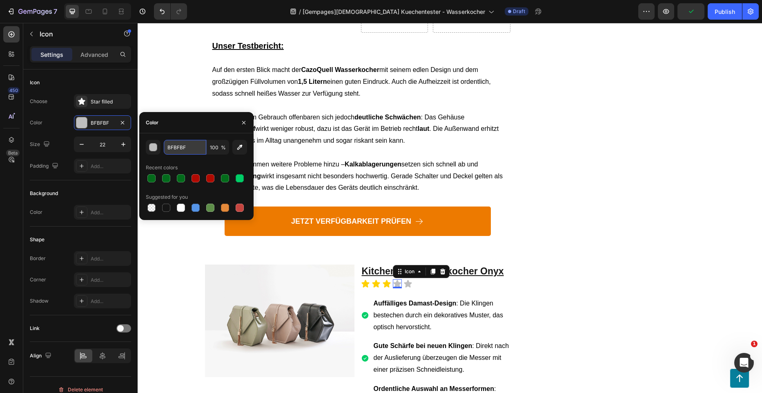
click at [178, 144] on input "BFBFBF" at bounding box center [185, 147] width 42 height 15
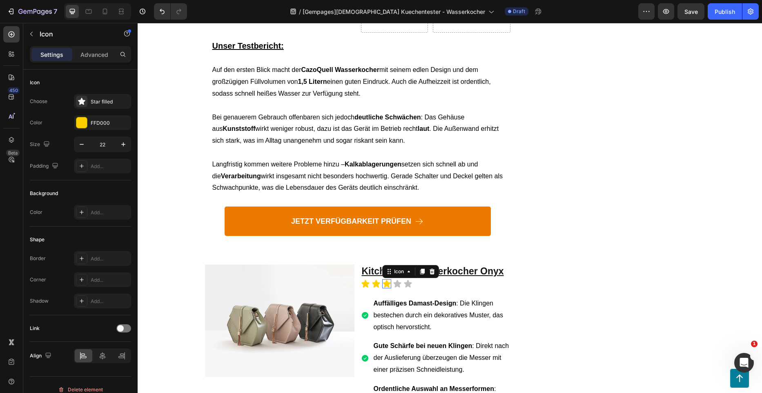
click at [383, 279] on icon at bounding box center [387, 283] width 8 height 8
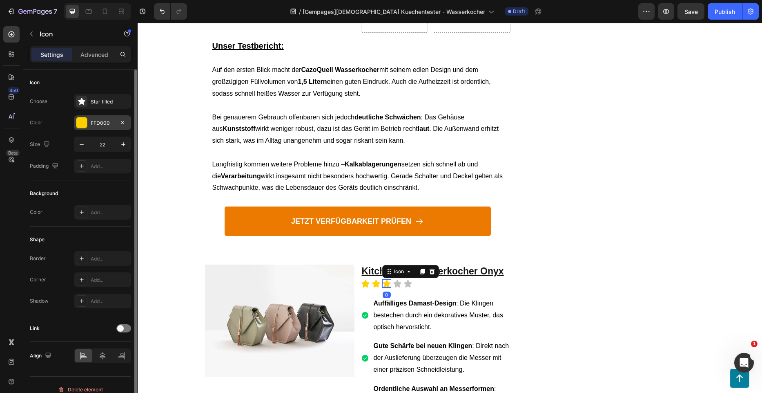
click at [106, 125] on div "FFD000" at bounding box center [103, 122] width 24 height 7
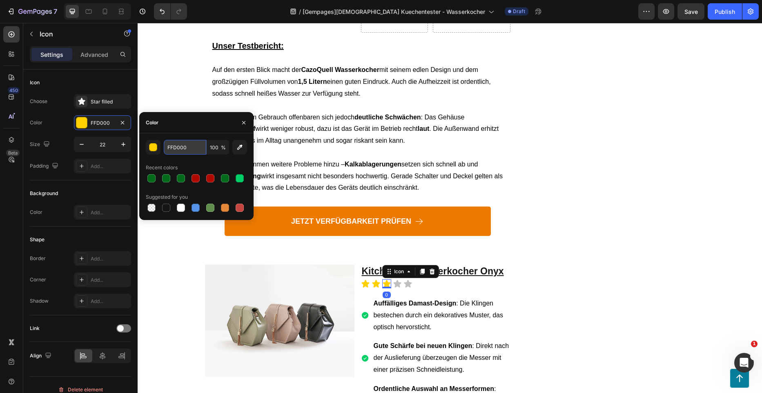
click at [181, 146] on input "FFD000" at bounding box center [185, 147] width 42 height 15
paste input "BFBFBF"
type input "BFBFBF"
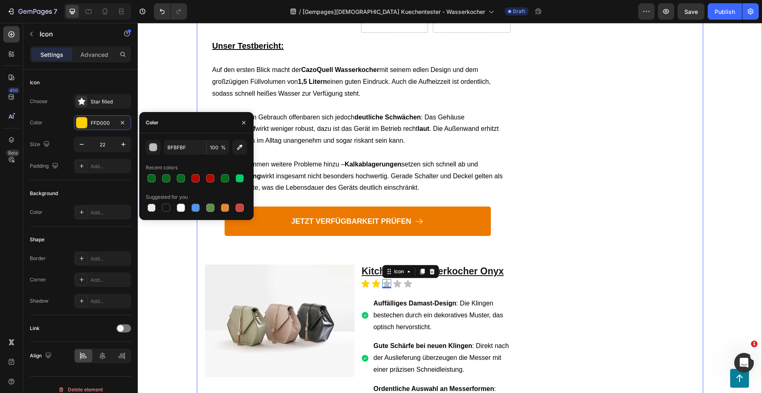
click at [576, 215] on div "Pros Button Title Line Row Row Row Cons Button Title Line Row Row Pros Button T…" at bounding box center [615, 87] width 159 height 4457
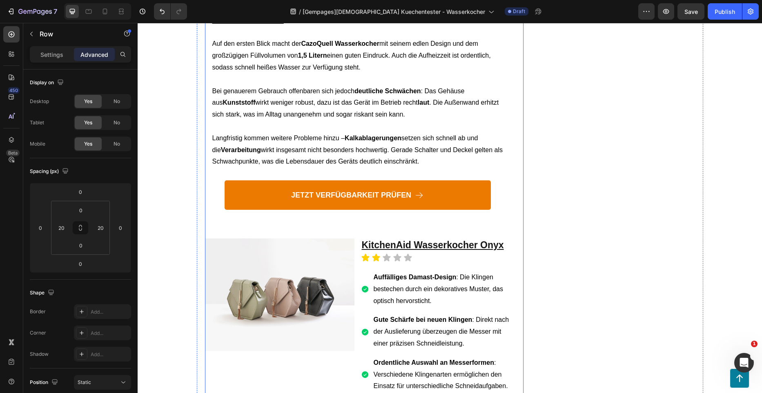
scroll to position [2376, 0]
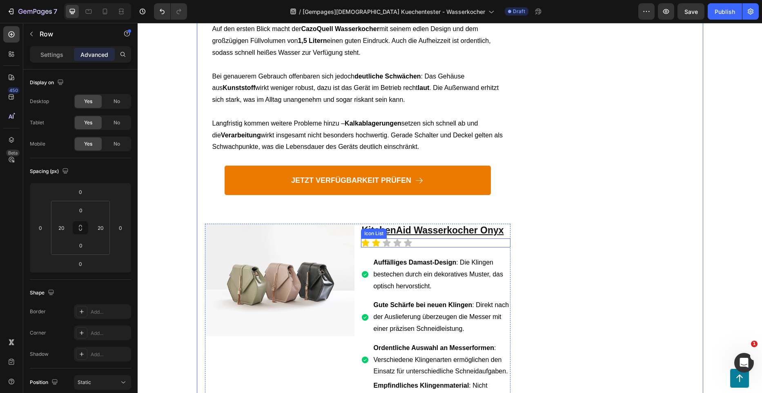
click at [449, 225] on u "KitchenAid Wasserkocher Onyx" at bounding box center [433, 230] width 142 height 11
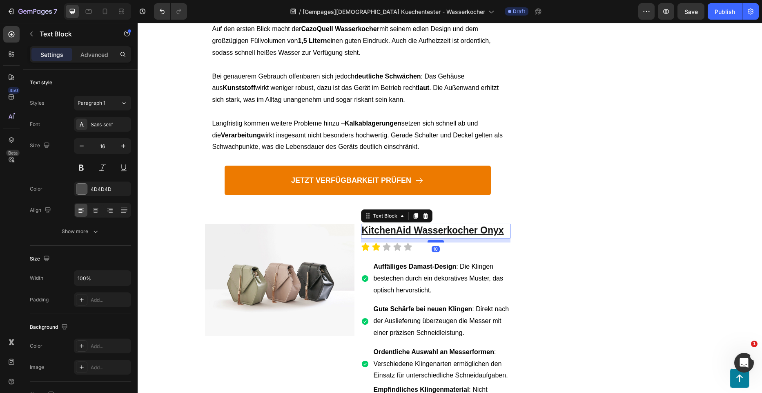
drag, startPoint x: 431, startPoint y: 201, endPoint x: 430, endPoint y: 205, distance: 4.4
click at [430, 240] on div at bounding box center [436, 241] width 16 height 2
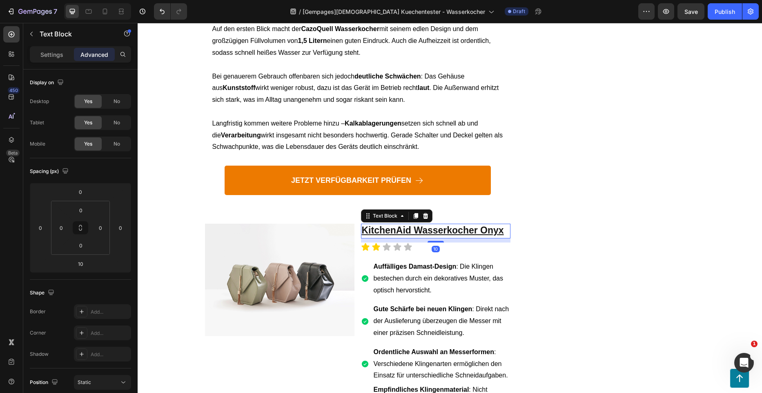
click at [632, 216] on div "Pros Button Title Line Row Row Row Cons Button Title Line Row Row Pros Button T…" at bounding box center [615, 48] width 159 height 4461
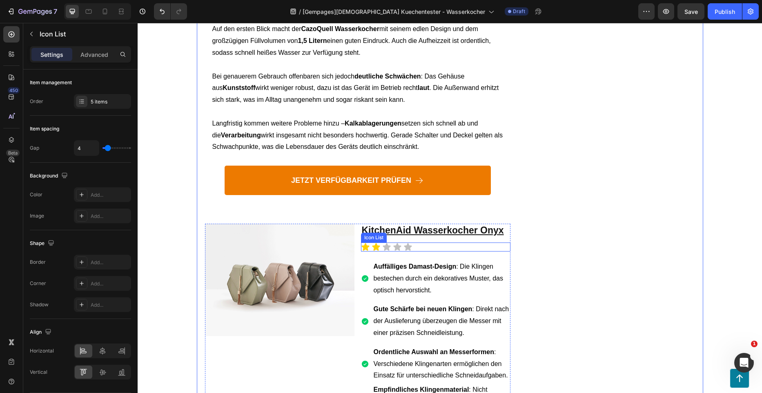
click at [413, 242] on div "Icon Icon Icon Icon Icon" at bounding box center [436, 246] width 150 height 9
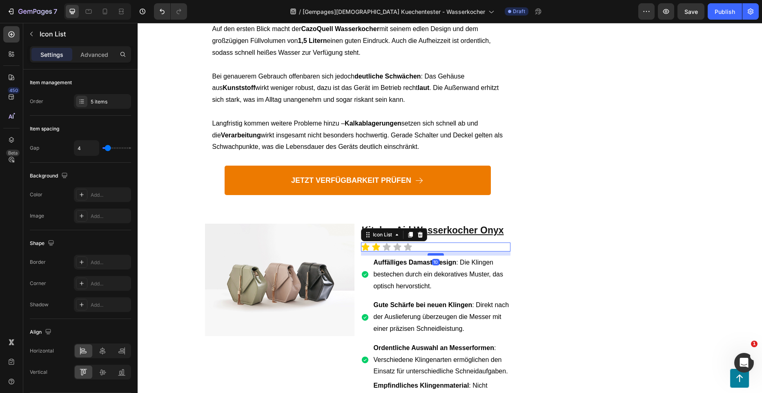
drag, startPoint x: 433, startPoint y: 223, endPoint x: 434, endPoint y: 218, distance: 5.1
click at [434, 253] on div at bounding box center [436, 254] width 16 height 2
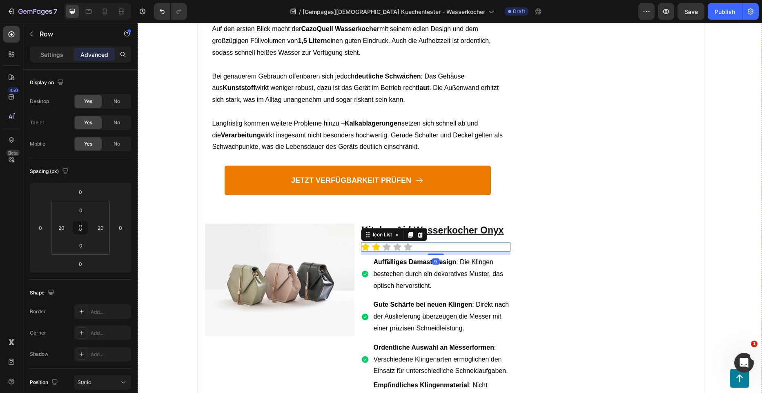
click at [568, 222] on div "Pros Button Title Line Row Row Row Cons Button Title Line Row Row Pros Button T…" at bounding box center [615, 46] width 159 height 4457
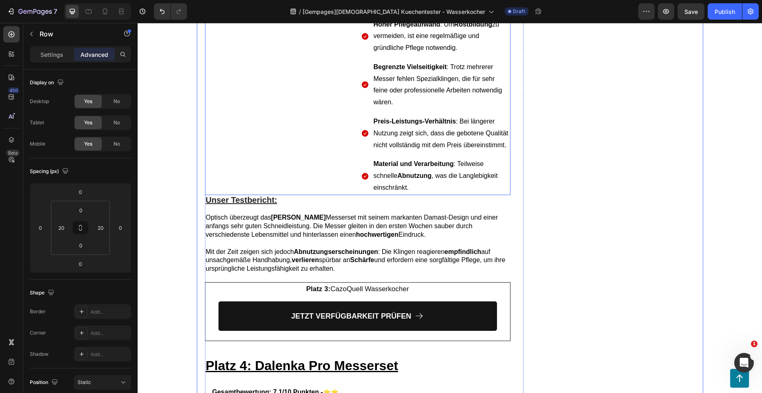
scroll to position [2785, 0]
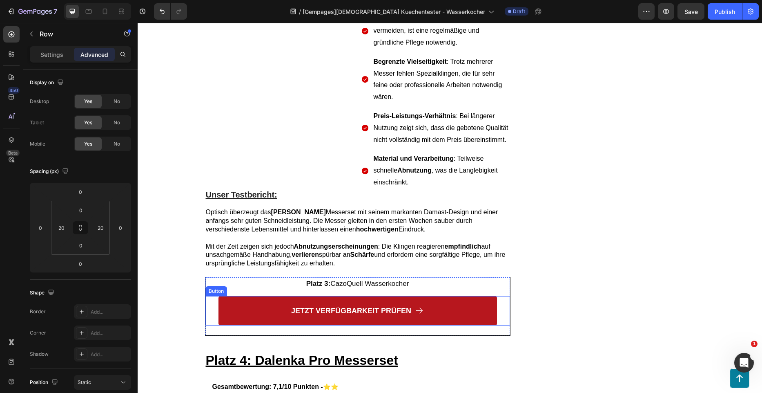
click at [325, 296] on link "JETZT VERFÜGBARKEIT PRÜFEN" at bounding box center [358, 310] width 279 height 29
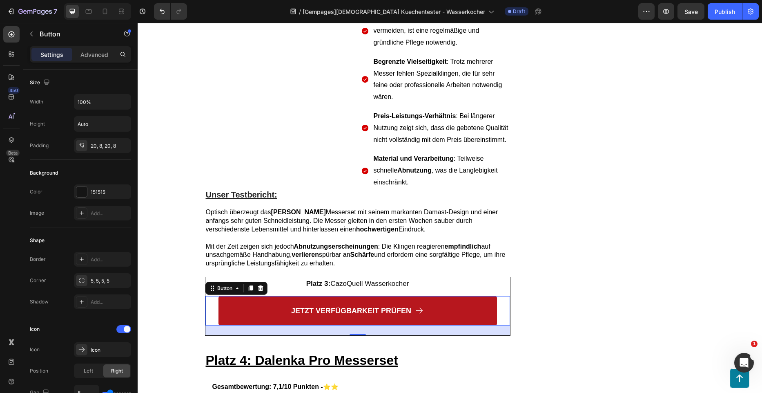
click at [423, 296] on link "JETZT VERFÜGBARKEIT PRÜFEN" at bounding box center [358, 310] width 279 height 29
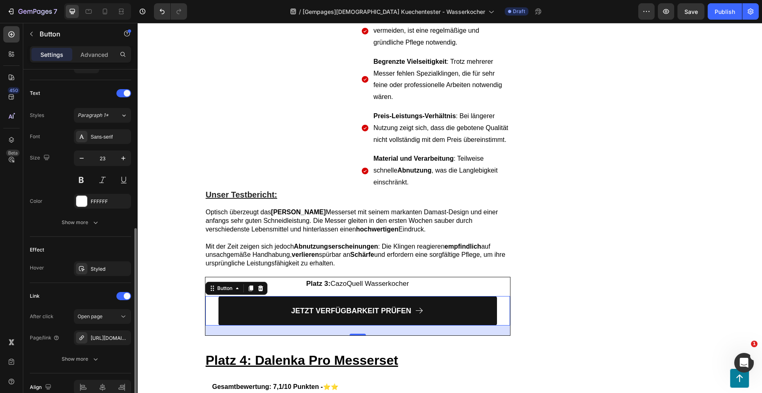
scroll to position [368, 0]
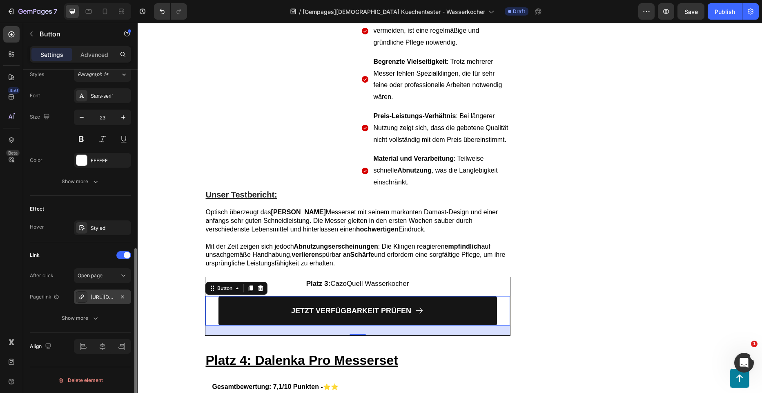
click at [99, 296] on div "https://www.amazon.de/Wasserkocher-Programmen-Warmhaltefunktion-Babynahrung-Kun…" at bounding box center [103, 296] width 24 height 7
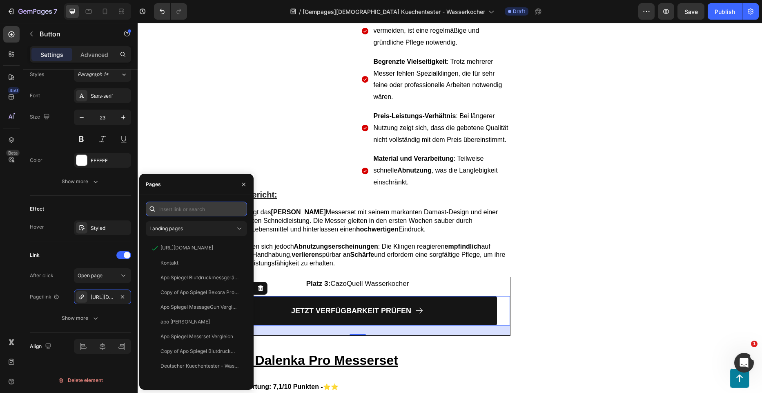
click at [183, 210] on input "text" at bounding box center [196, 208] width 101 height 15
paste input "www.amazon.de/KitchenAid-5KEK1222EOB-Wasserkocher-Onyx-schwarz/dp/B00PY3J8FQ/re…"
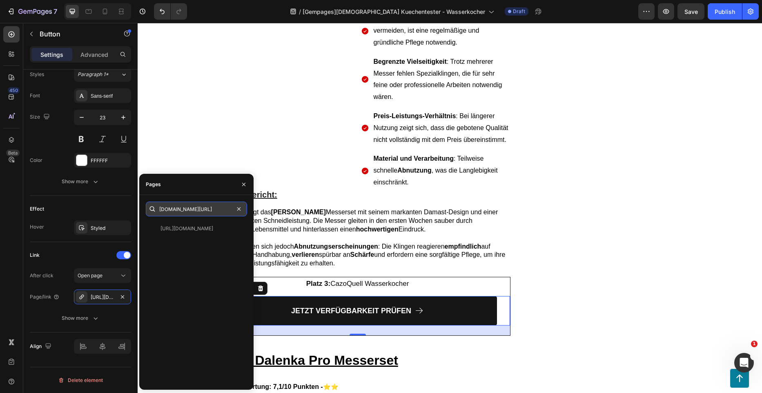
scroll to position [0, 1258]
type input "www.amazon.de/KitchenAid-5KEK1222EOB-Wasserkocher-Onyx-schwarz/dp/B00PY3J8FQ/re…"
click at [198, 226] on div "https://www.amazon.de/KitchenAid-5KEK1222EOB-Wasserkocher-Onyx-schwarz/dp/B00PY…" at bounding box center [187, 228] width 53 height 7
click at [424, 278] on p "Platz 3: CazoQuell Wasserkocher" at bounding box center [357, 284] width 303 height 12
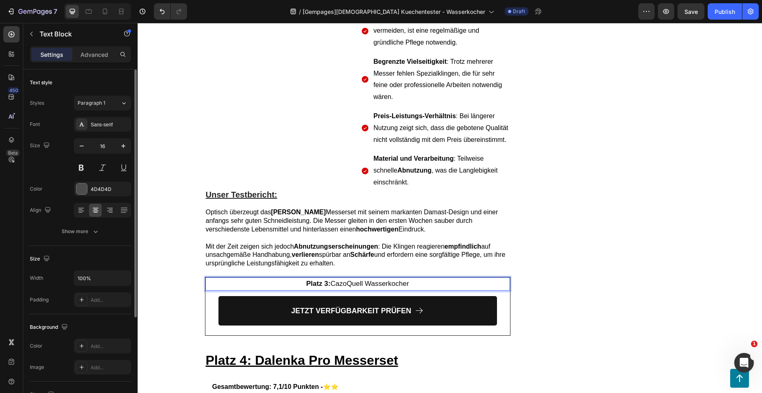
click at [424, 278] on p "Platz 3: CazoQuell Wasserkocher" at bounding box center [357, 284] width 303 height 12
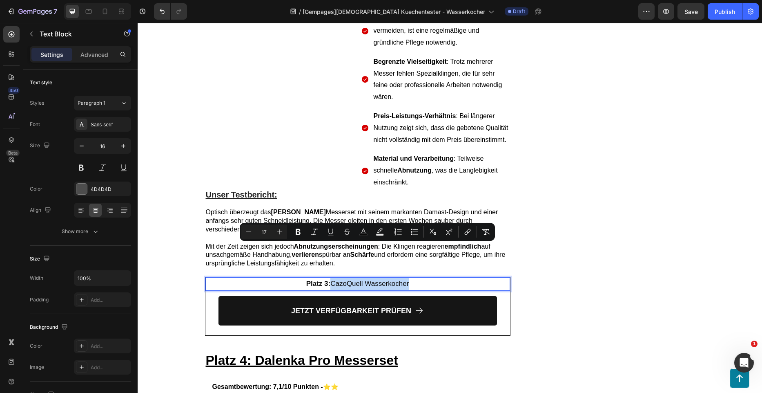
drag, startPoint x: 420, startPoint y: 248, endPoint x: 330, endPoint y: 249, distance: 90.3
click at [330, 278] on p "Platz 3: CazoQuell Wasserkocher" at bounding box center [357, 284] width 303 height 12
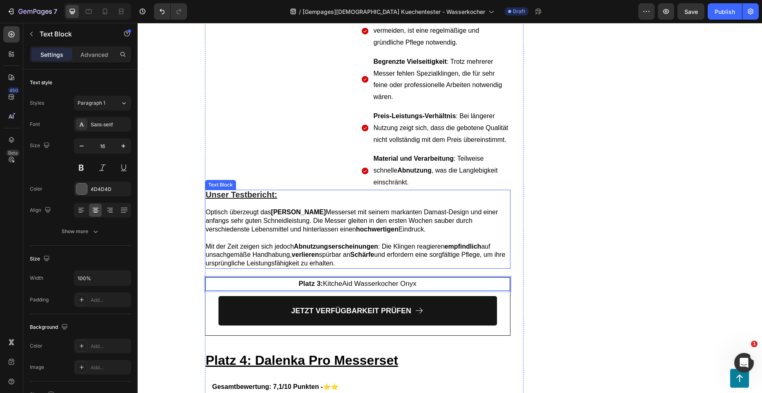
click at [258, 208] on span "Optisch überzeugt das ZEHAN Damaskim Messerset mit seinem markanten Damast-Desi…" at bounding box center [352, 220] width 293 height 24
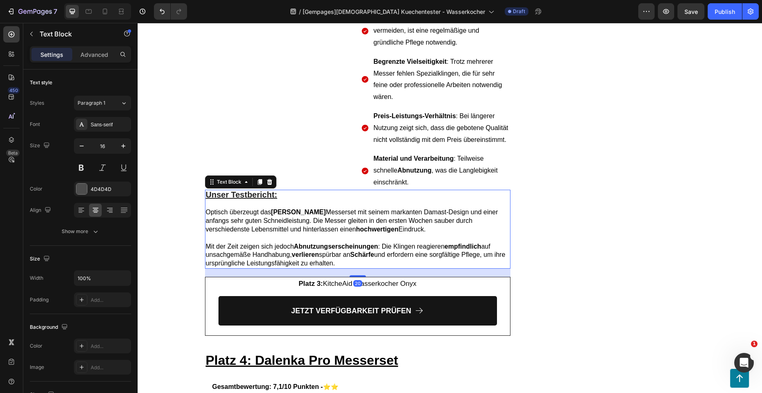
click at [258, 208] on span "Optisch überzeugt das ZEHAN Damaskim Messerset mit seinem markanten Damast-Desi…" at bounding box center [352, 220] width 293 height 24
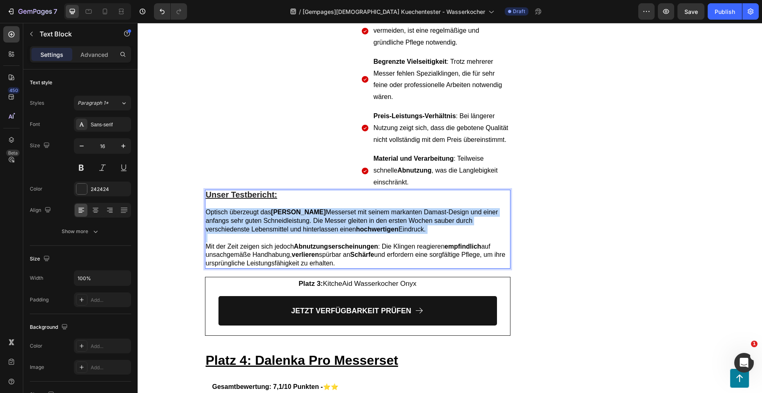
click at [258, 208] on span "Optisch überzeugt das ZEHAN Damaskim Messerset mit seinem markanten Damast-Desi…" at bounding box center [352, 220] width 293 height 24
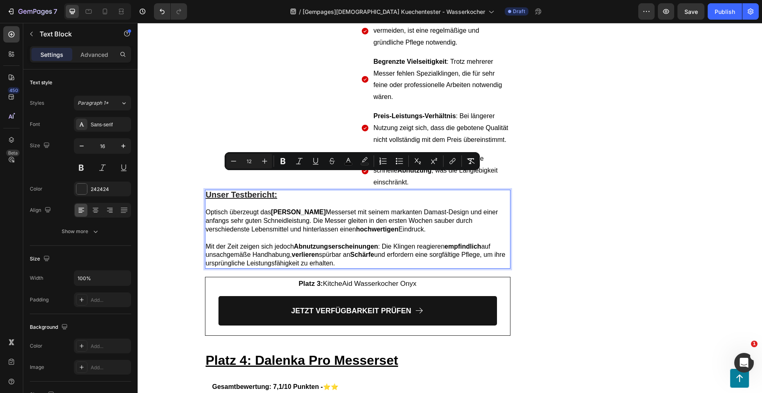
click at [366, 242] on p "Mit der Zeit zeigen sich jedoch Abnutzungserscheinungen : Die Klingen reagieren…" at bounding box center [358, 254] width 304 height 25
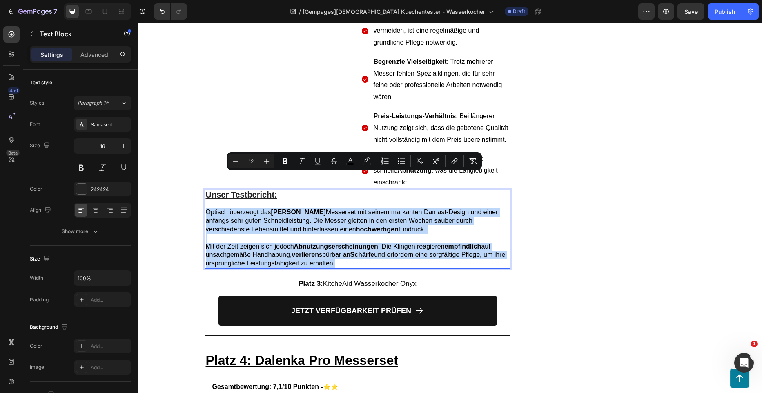
drag, startPoint x: 351, startPoint y: 228, endPoint x: 204, endPoint y: 176, distance: 156.0
click at [205, 190] on div "Unser Testbericht: Optisch überzeugt das ZEHAN Damaskim Messerset mit seinem ma…" at bounding box center [358, 229] width 306 height 79
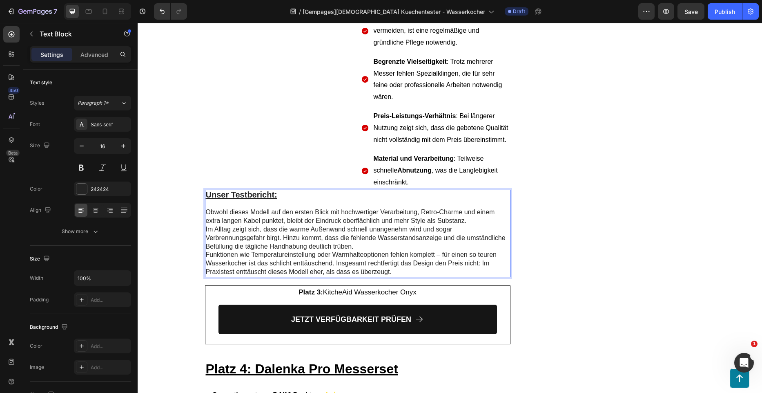
click at [381, 225] on p "Im Alltag zeigt sich, dass die warme Außenwand schnell unangenehm wird und soga…" at bounding box center [358, 237] width 304 height 25
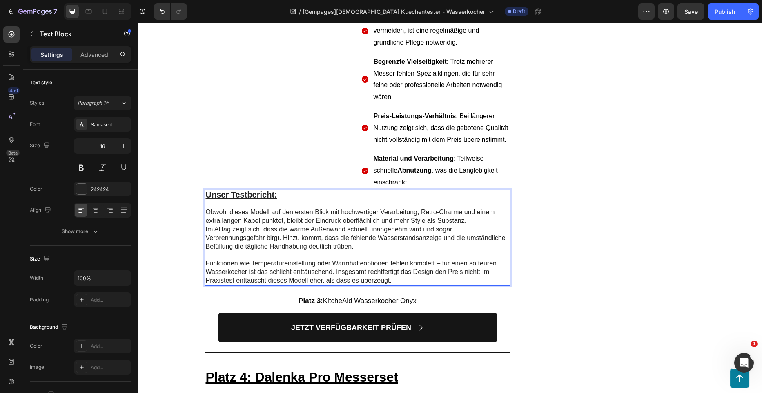
click at [471, 208] on p "Obwohl dieses Modell auf den ersten Blick mit hochwertiger Verarbeitung, Retro-…" at bounding box center [358, 216] width 304 height 17
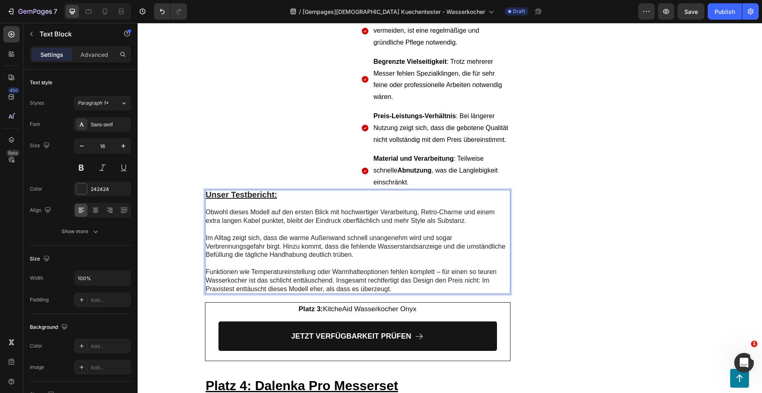
click at [343, 208] on p "Obwohl dieses Modell auf den ersten Blick mit hochwertiger Verarbeitung, Retro-…" at bounding box center [358, 216] width 304 height 17
drag, startPoint x: 339, startPoint y: 176, endPoint x: 413, endPoint y: 176, distance: 74.8
click at [413, 208] on p "Obwohl dieses Modell auf den ersten Blick mit hochwertiger Verarbeitung, Retro-…" at bounding box center [358, 216] width 304 height 17
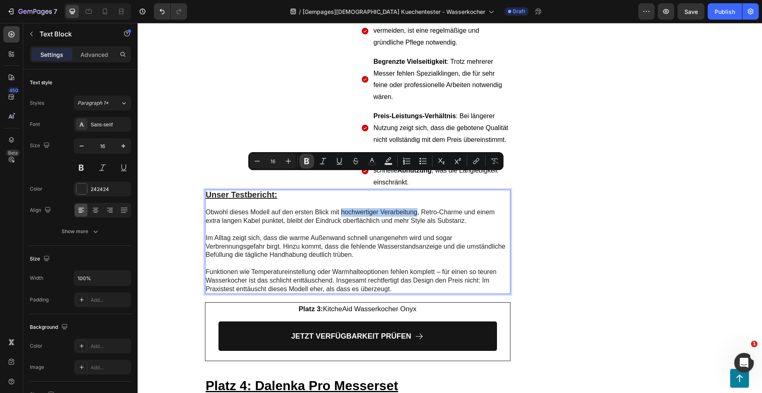
click at [308, 161] on icon "Editor contextual toolbar" at bounding box center [307, 161] width 8 height 8
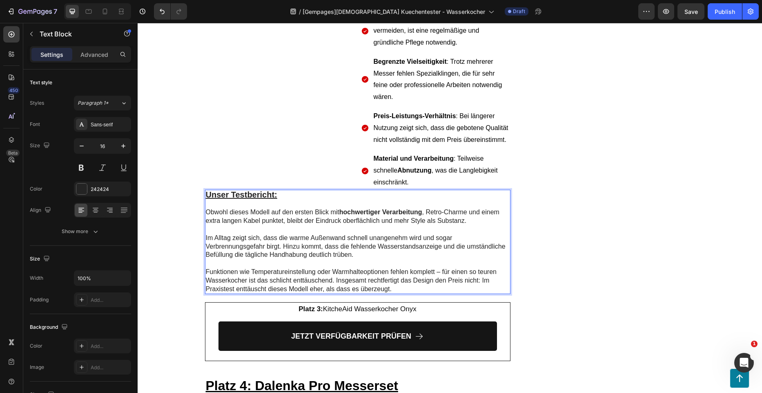
click at [242, 234] on p "Im Alltag zeigt sich, dass die warme Außenwand schnell unangenehm wird und soga…" at bounding box center [358, 246] width 304 height 25
click at [276, 234] on p "Im Alltag zeigt sich, dass die warme Außenwand schnell unangenehm wird und soga…" at bounding box center [358, 246] width 304 height 25
drag, startPoint x: 276, startPoint y: 210, endPoint x: 433, endPoint y: 203, distance: 157.0
click at [433, 234] on p "Im Alltag zeigt sich, dass die warme Außenwand schnell unangenehm wird und soga…" at bounding box center [358, 246] width 304 height 25
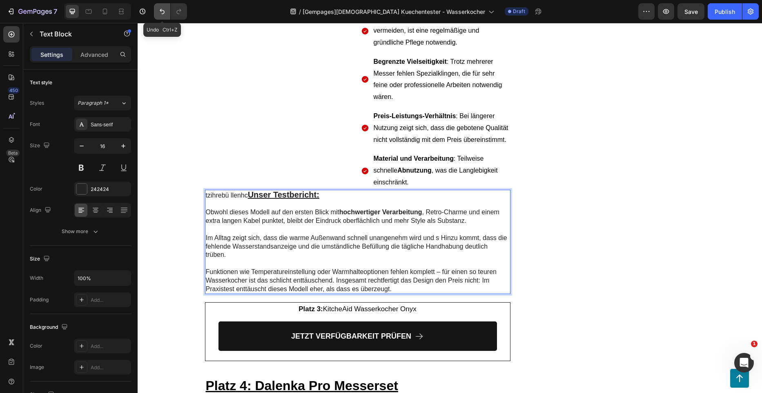
click at [164, 13] on icon "Undo/Redo" at bounding box center [162, 11] width 8 height 8
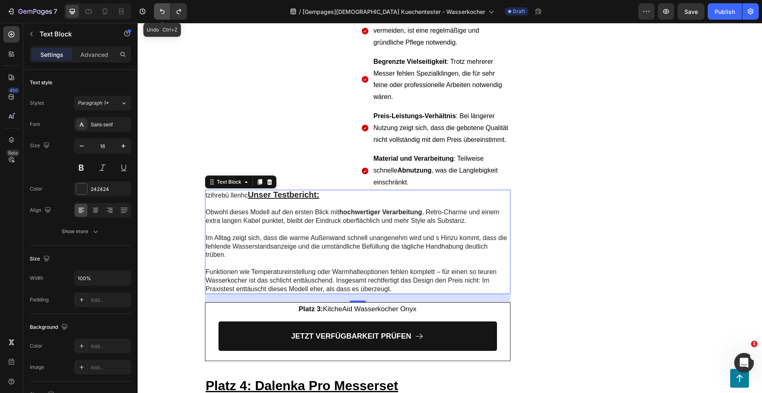
click at [164, 13] on icon "Undo/Redo" at bounding box center [162, 11] width 8 height 8
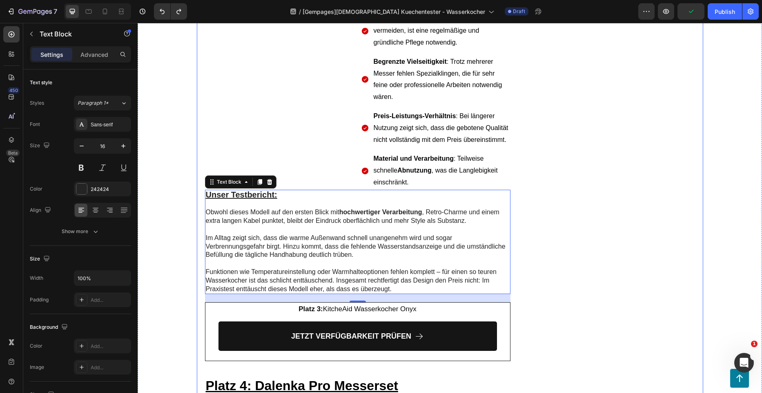
click at [477, 112] on span "Preis-Leistungs-Verhältnis : Bei längerer Nutzung zeigt sich, dass die gebotene…" at bounding box center [441, 127] width 135 height 31
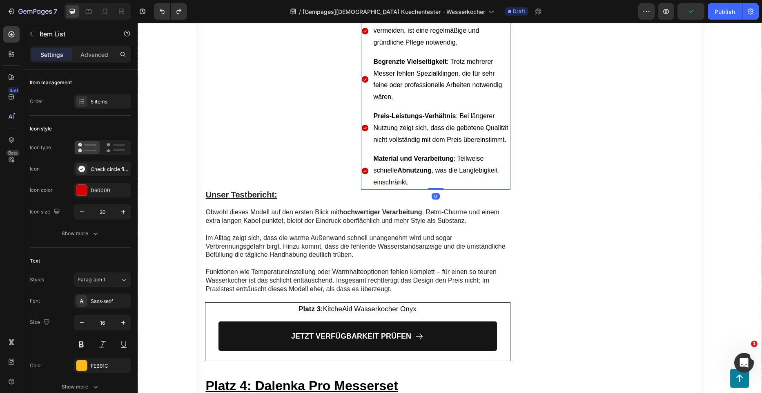
drag, startPoint x: 637, startPoint y: 94, endPoint x: 632, endPoint y: 101, distance: 9.3
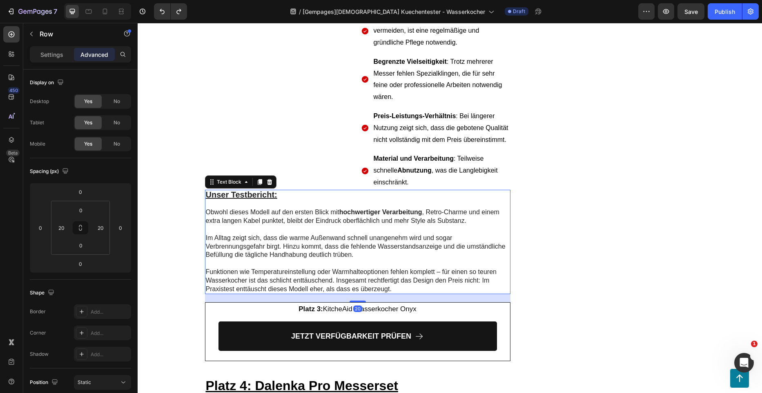
click at [463, 259] on p "Rich Text Editor. Editing area: main" at bounding box center [358, 263] width 304 height 9
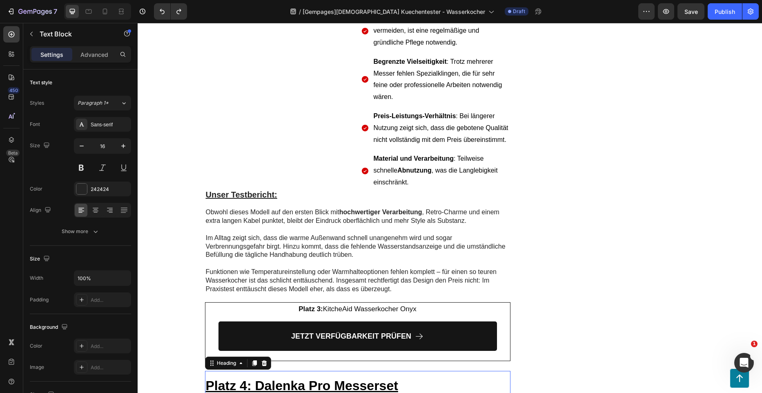
click at [307, 371] on h2 "Platz 4: Dalenka Pro Messerset" at bounding box center [358, 385] width 306 height 28
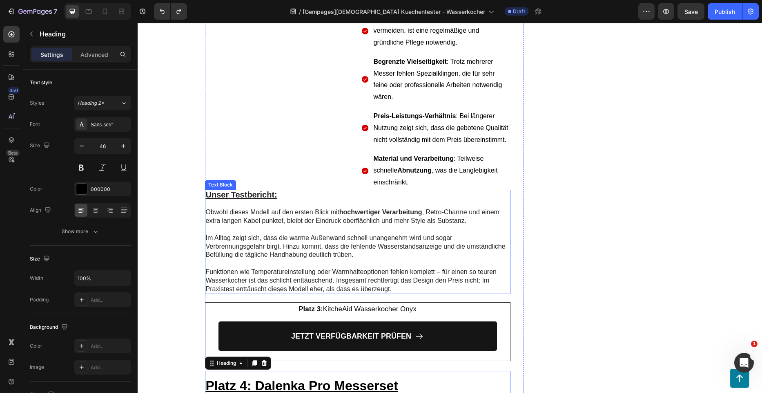
click at [349, 234] on p "Im Alltag zeigt sich, dass die warme Außenwand schnell unangenehm wird und soga…" at bounding box center [358, 246] width 304 height 25
click at [263, 234] on p "Im Alltag zeigt sich, dass die warme Außenwand schnell unangenehm wird und soga…" at bounding box center [358, 246] width 304 height 25
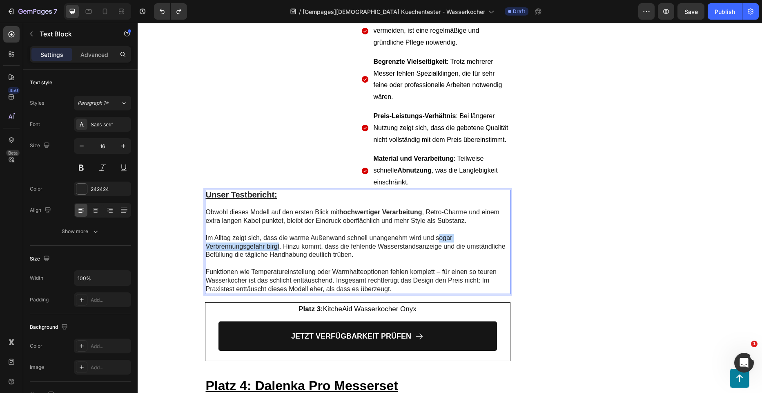
drag, startPoint x: 277, startPoint y: 212, endPoint x: 437, endPoint y: 202, distance: 160.4
click at [437, 234] on p "Im Alltag zeigt sich, dass die warme Außenwand schnell unangenehm wird und soga…" at bounding box center [358, 246] width 304 height 25
click at [277, 268] on p "Funktionen wie Temperatureinstellung oder Warmhalteoptionen fehlen komplett – f…" at bounding box center [358, 280] width 304 height 25
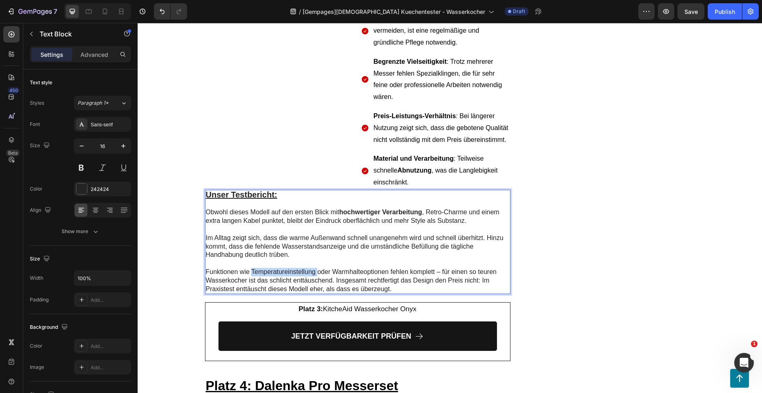
click at [277, 268] on p "Funktionen wie Temperatureinstellung oder Warmhalteoptionen fehlen komplett – f…" at bounding box center [358, 280] width 304 height 25
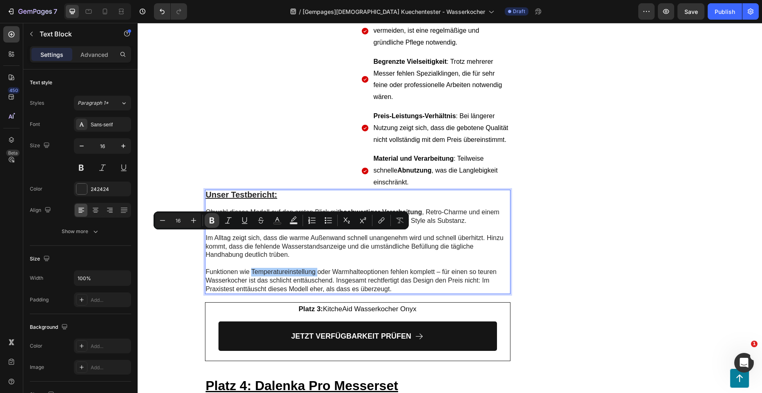
click at [217, 222] on button "Bold" at bounding box center [212, 220] width 15 height 15
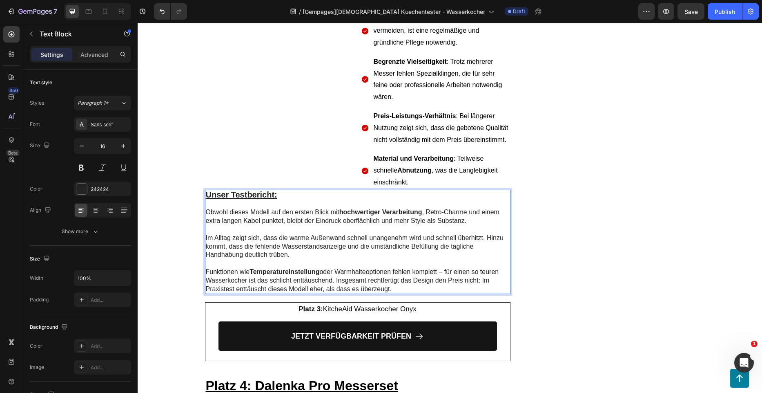
click at [355, 268] on p "Funktionen wie Temperatureinstellung oder Warmhalteoptionen fehlen komplett – f…" at bounding box center [358, 280] width 304 height 25
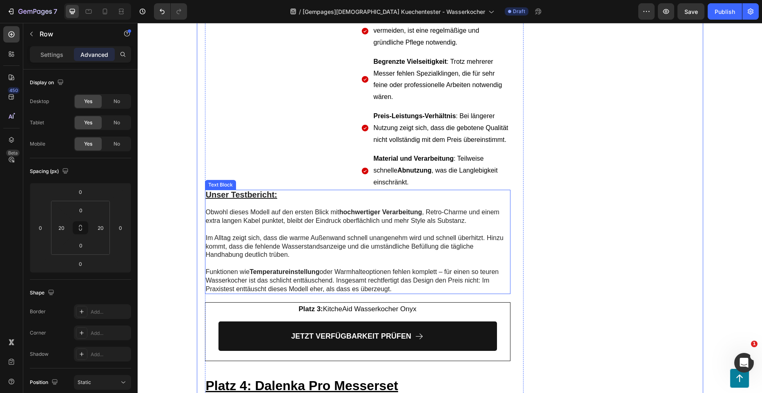
click at [377, 259] on p "Rich Text Editor. Editing area: main" at bounding box center [358, 263] width 304 height 9
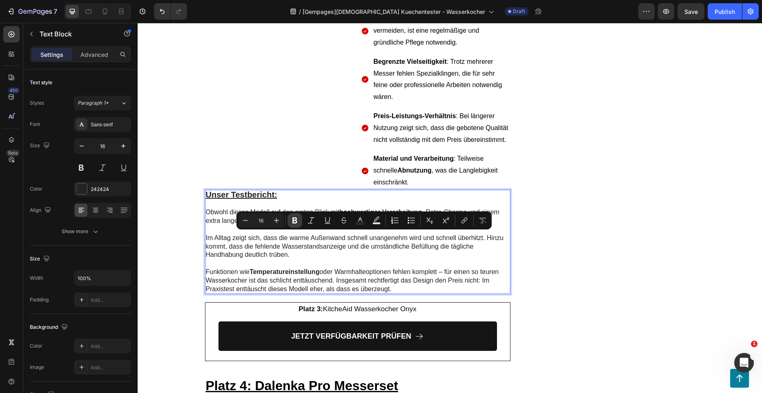
click at [293, 220] on icon "Editor contextual toolbar" at bounding box center [295, 220] width 5 height 6
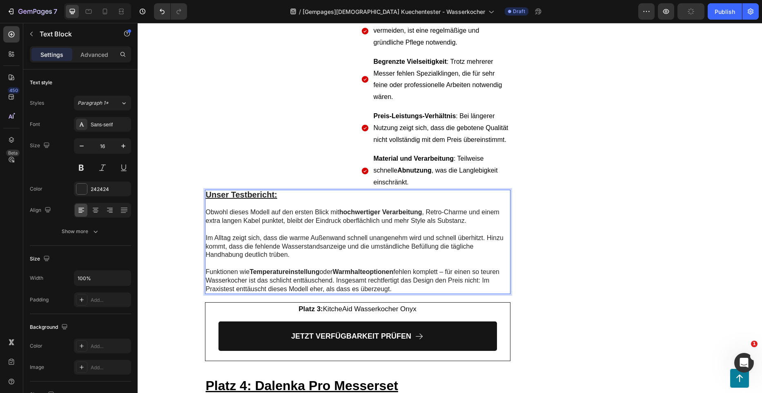
click at [417, 268] on p "Funktionen wie Temperatureinstellung oder Warmhalteoptionen fehlen komplett – f…" at bounding box center [358, 280] width 304 height 25
click at [380, 268] on p "Funktionen wie Temperatureinstellung oder Warmhalteoptionen fehlen komplett – f…" at bounding box center [358, 280] width 304 height 25
click at [381, 268] on p "Funktionen wie Temperatureinstellung oder Warmhalteoptionen fehlen komplett – f…" at bounding box center [358, 280] width 304 height 25
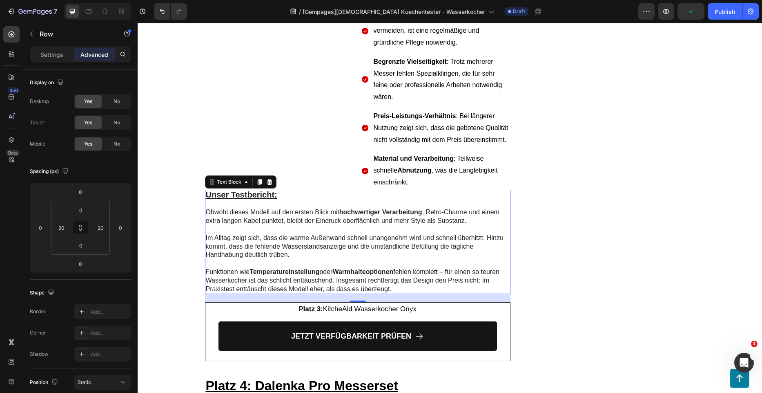
click at [364, 268] on p "Funktionen wie Temperatureinstellung oder Warmhalteoptionen fehlen komplett – f…" at bounding box center [358, 280] width 304 height 25
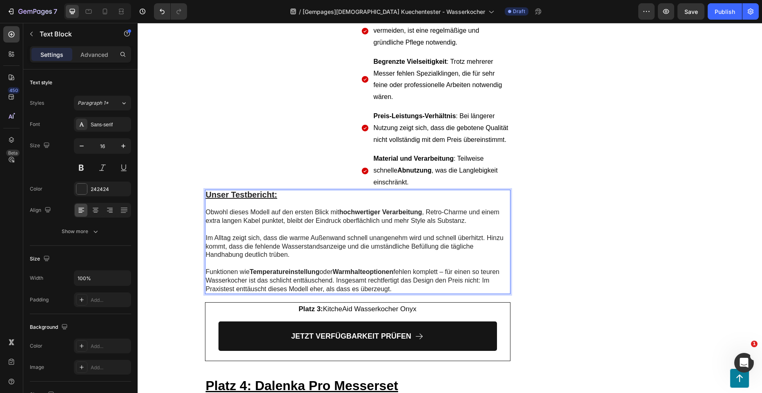
click at [246, 268] on p "Funktionen wie Temperatureinstellung oder Warmhalteoptionen fehlen komplett – f…" at bounding box center [358, 280] width 304 height 25
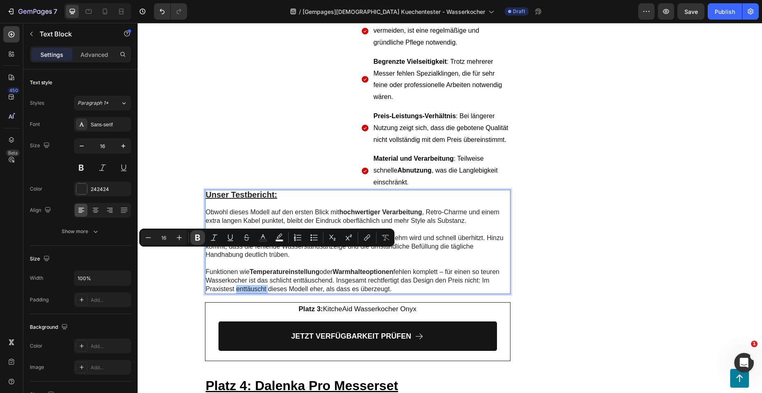
click at [200, 240] on icon "Editor contextual toolbar" at bounding box center [198, 237] width 8 height 8
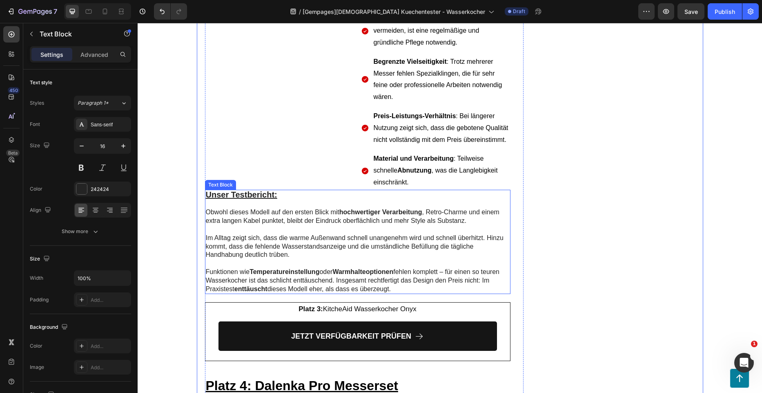
click at [376, 234] on p "Im Alltag zeigt sich, dass die warme Außenwand schnell unangenehm wird und schn…" at bounding box center [358, 246] width 304 height 25
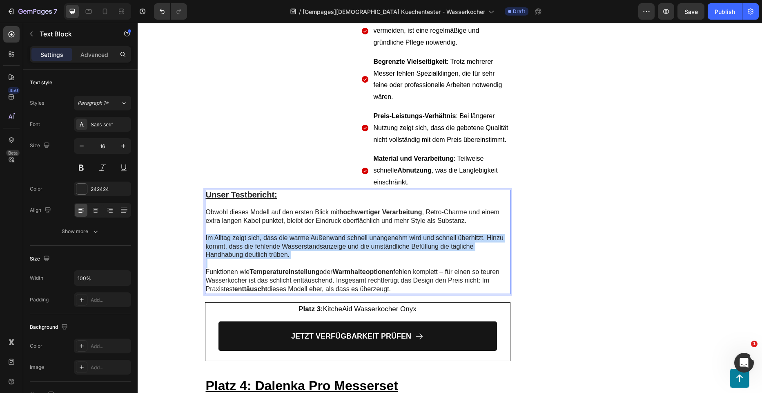
click at [376, 234] on p "Im Alltag zeigt sich, dass die warme Außenwand schnell unangenehm wird und schn…" at bounding box center [358, 246] width 304 height 25
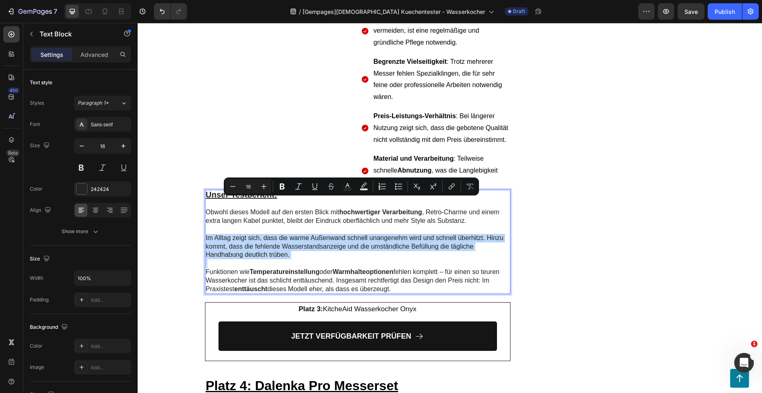
click at [376, 234] on p "Im Alltag zeigt sich, dass die warme Außenwand schnell unangenehm wird und schn…" at bounding box center [358, 246] width 304 height 25
click at [385, 234] on p "Im Alltag zeigt sich, dass die warme Außenwand schnell unangenehm wird und schn…" at bounding box center [358, 246] width 304 height 25
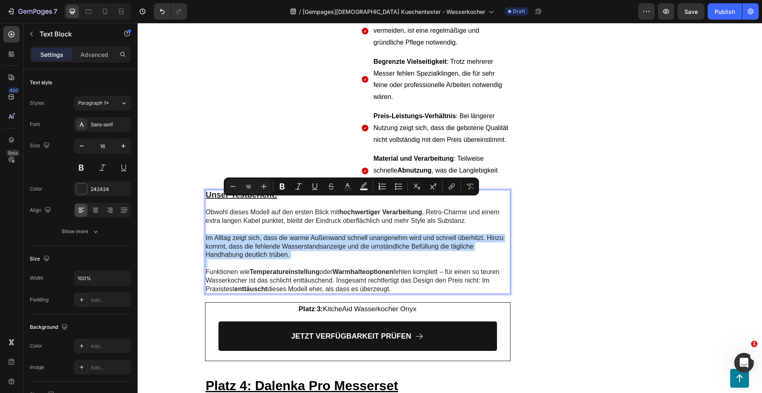
click at [385, 234] on p "Im Alltag zeigt sich, dass die warme Außenwand schnell unangenehm wird und schn…" at bounding box center [358, 246] width 304 height 25
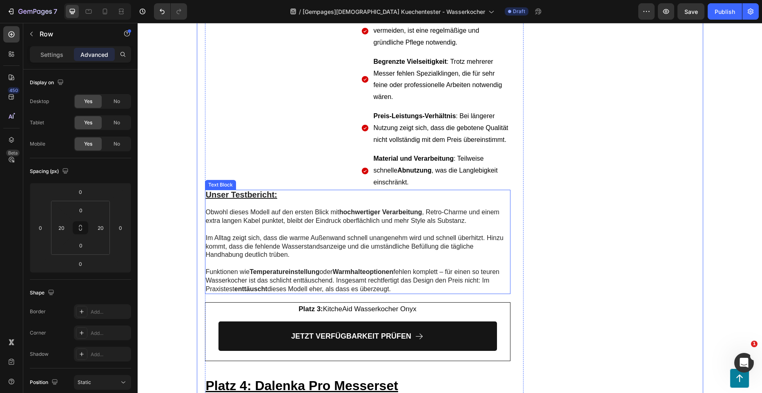
click at [396, 234] on p "Im Alltag zeigt sich, dass die warme Außenwand schnell unangenehm wird und schn…" at bounding box center [358, 246] width 304 height 25
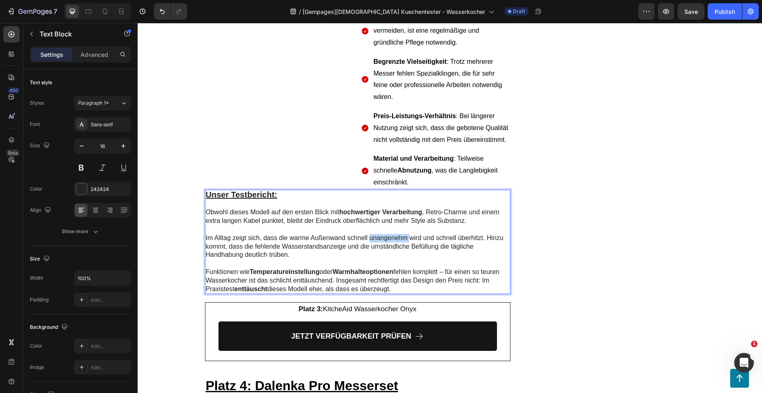
click at [388, 234] on p "Im Alltag zeigt sich, dass die warme Außenwand schnell unangenehm wird und schn…" at bounding box center [358, 246] width 304 height 25
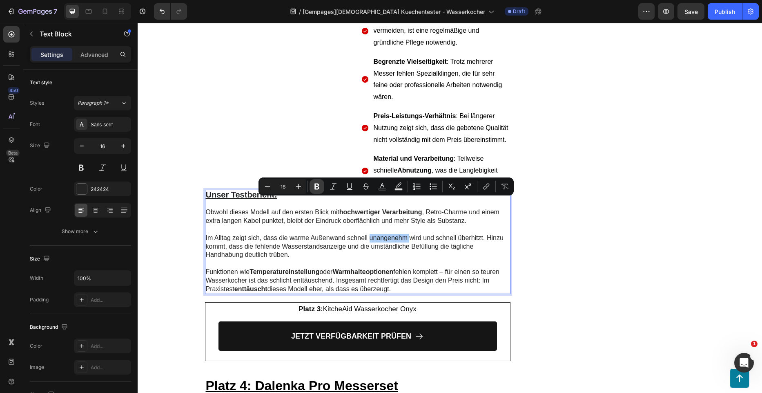
click at [319, 186] on icon "Editor contextual toolbar" at bounding box center [317, 186] width 8 height 8
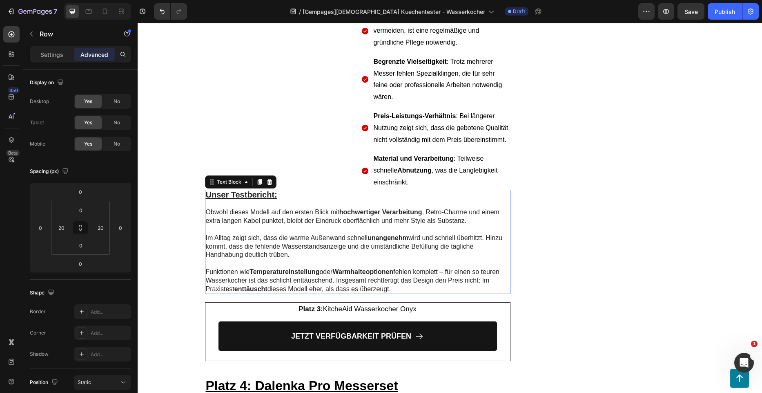
click at [264, 208] on p "Obwohl dieses Modell auf den ersten Blick mit hochwertiger Verarbeitung , Retro…" at bounding box center [358, 216] width 304 height 17
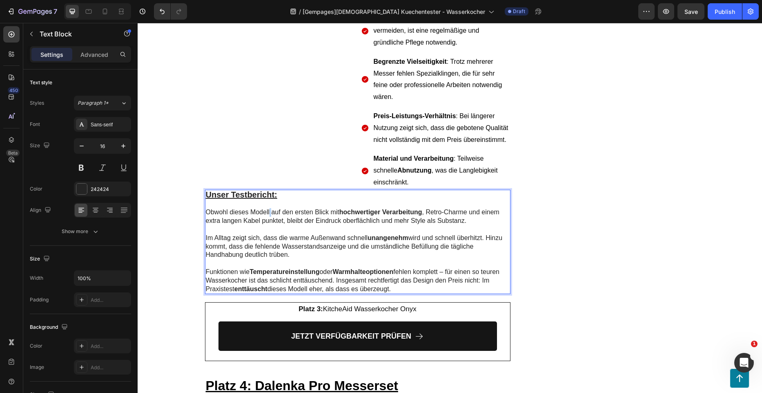
click at [267, 208] on p "Obwohl dieses Modell auf den ersten Blick mit hochwertiger Verarbeitung , Retro…" at bounding box center [358, 216] width 304 height 17
click at [266, 208] on p "Obwohl dieses Modell auf den ersten Blick mit hochwertiger Verarbeitung , Retro…" at bounding box center [358, 216] width 304 height 17
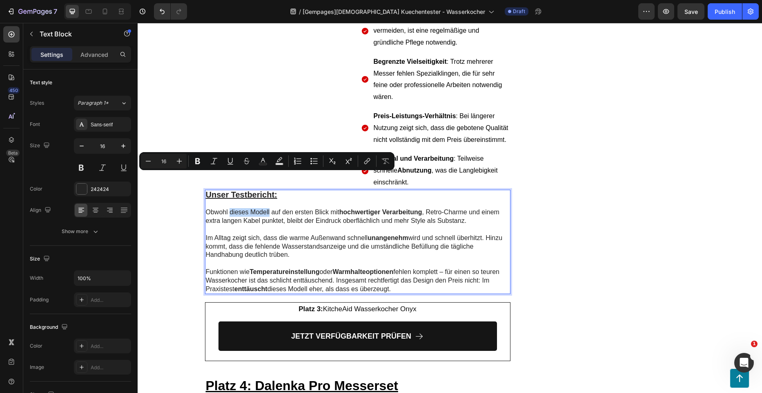
drag, startPoint x: 267, startPoint y: 177, endPoint x: 227, endPoint y: 181, distance: 40.2
click at [227, 208] on p "Obwohl dieses Modell auf den ersten Blick mit hochwertiger Verarbeitung , Retro…" at bounding box center [358, 216] width 304 height 17
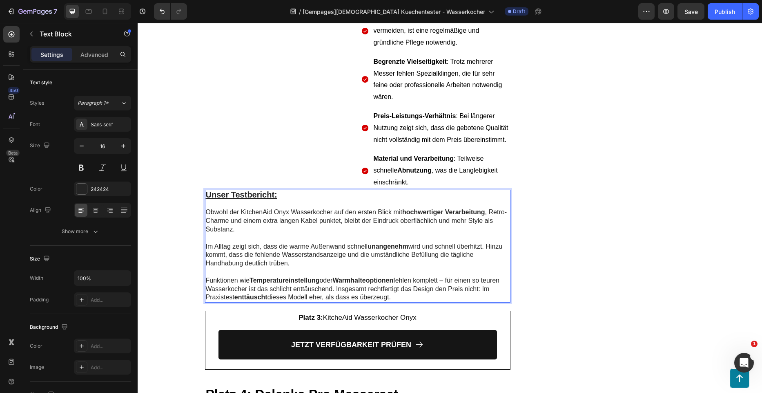
click at [239, 208] on p "Obwohl der KitchenAid Onyx Wasserkocher auf den ersten Blick mit hochwertiger V…" at bounding box center [358, 220] width 304 height 25
drag, startPoint x: 239, startPoint y: 178, endPoint x: 275, endPoint y: 174, distance: 36.1
click at [275, 208] on p "Obwohl der KitchenAid Onyx Wasserkocher auf den ersten Blick mit hochwertiger V…" at bounding box center [358, 220] width 304 height 25
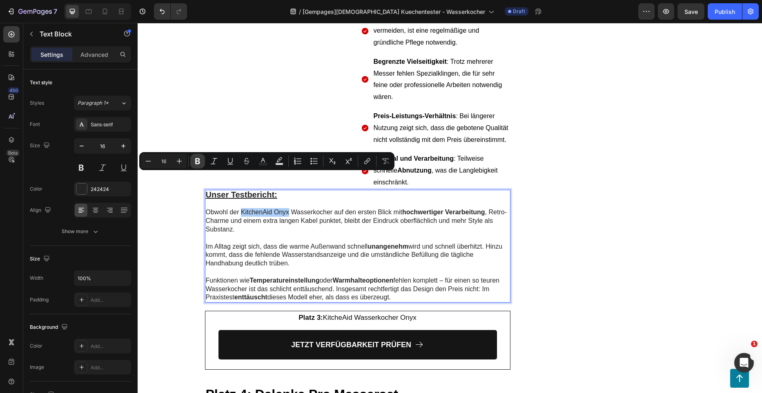
click at [201, 161] on icon "Editor contextual toolbar" at bounding box center [198, 161] width 8 height 8
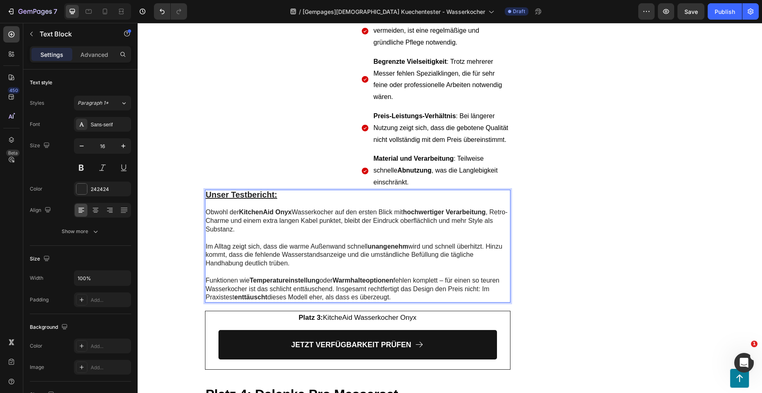
click at [297, 242] on p "Im Alltag zeigt sich, dass die warme Außenwand schnell unangenehm wird und schn…" at bounding box center [358, 254] width 304 height 25
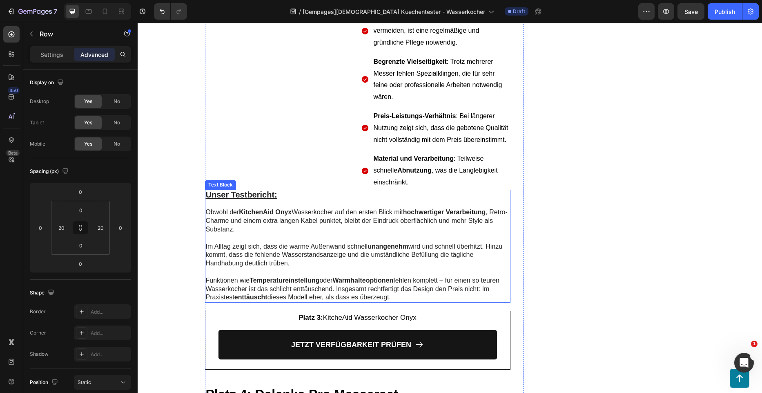
click at [337, 242] on p "Im Alltag zeigt sich, dass die warme Außenwand schnell unangenehm wird und schn…" at bounding box center [358, 254] width 304 height 25
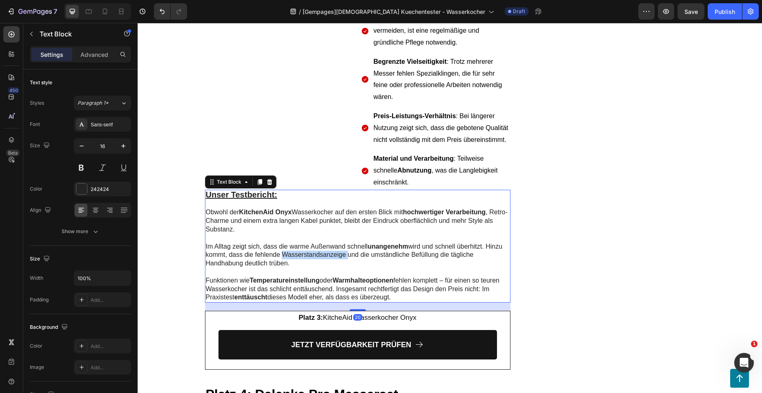
click at [326, 242] on p "Im Alltag zeigt sich, dass die warme Außenwand schnell unangenehm wird und schn…" at bounding box center [358, 254] width 304 height 25
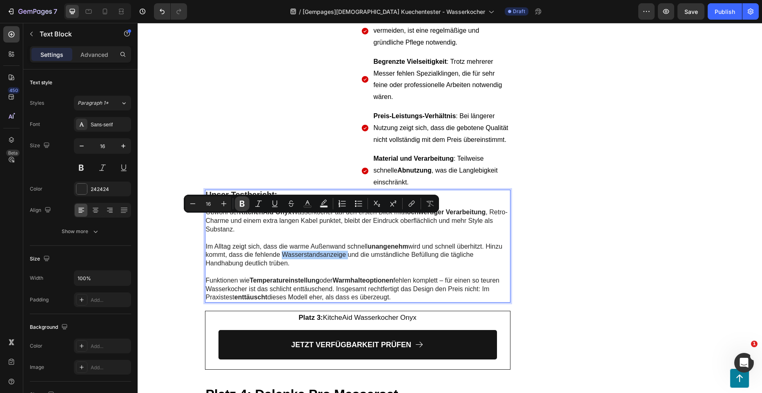
click at [246, 205] on icon "Editor contextual toolbar" at bounding box center [242, 203] width 8 height 8
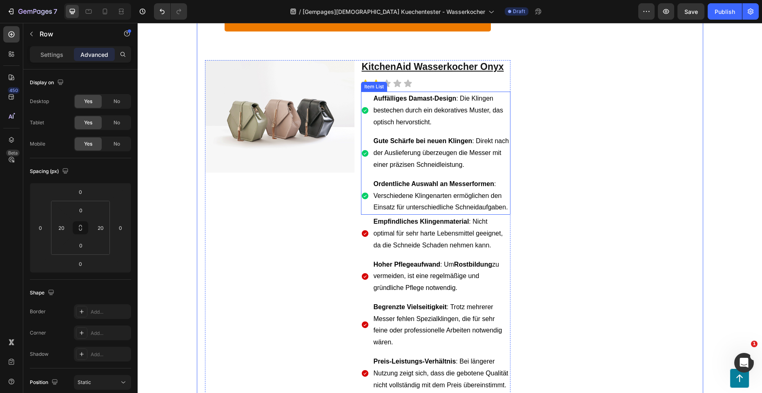
scroll to position [2785, 0]
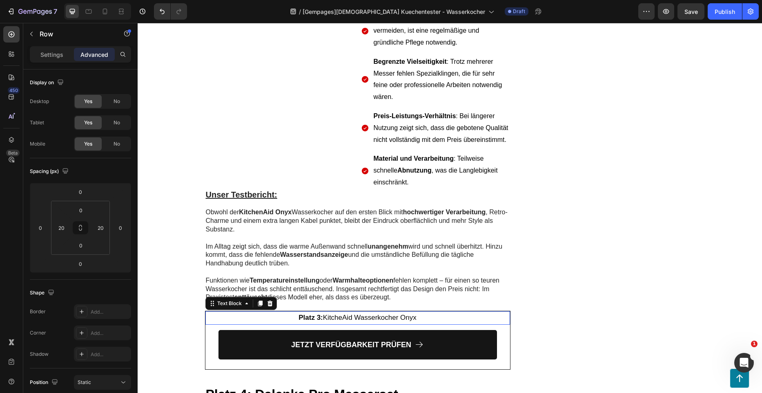
click at [427, 311] on div "Platz 3: KitcheAid Wasserkocher Onyx" at bounding box center [357, 317] width 305 height 13
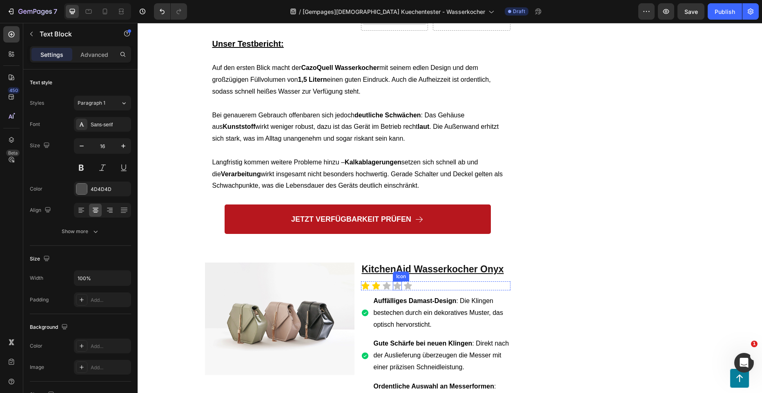
scroll to position [2335, 0]
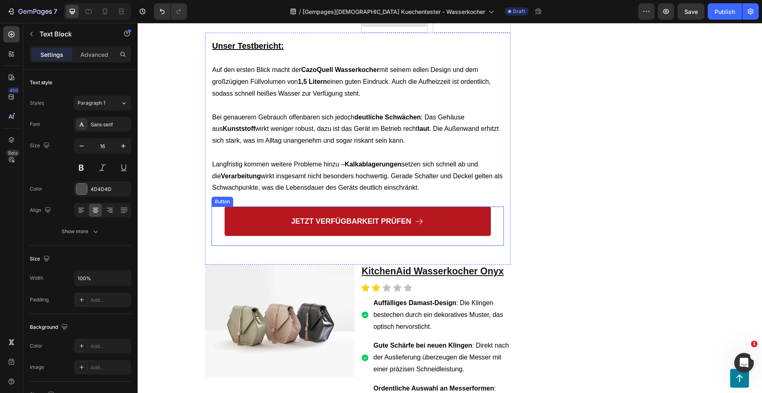
click at [445, 206] on link "JETZT VERFÜGBARKEIT PRÜFEN" at bounding box center [358, 220] width 266 height 29
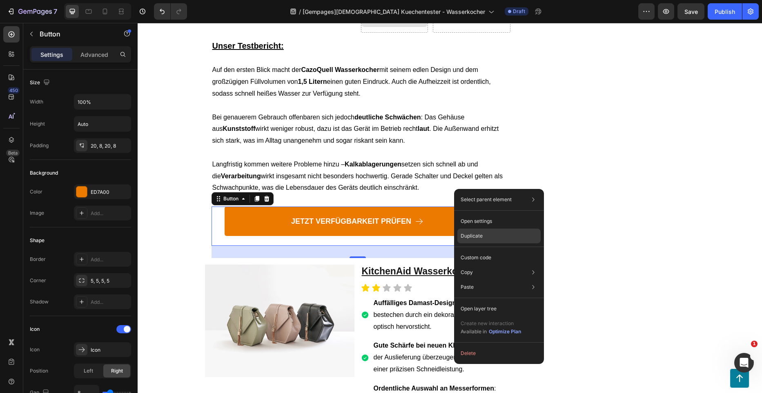
click at [469, 234] on p "Duplicate" at bounding box center [472, 235] width 22 height 7
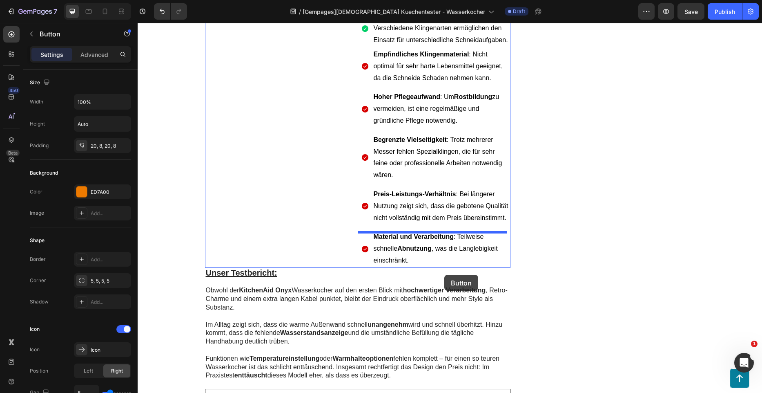
scroll to position [2785, 0]
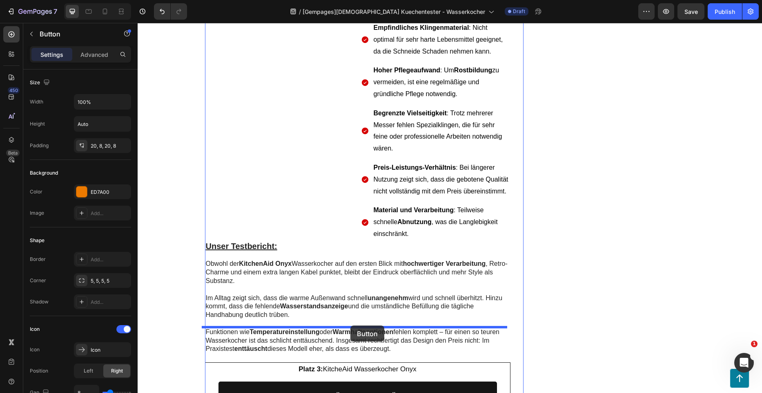
drag, startPoint x: 453, startPoint y: 237, endPoint x: 351, endPoint y: 325, distance: 135.5
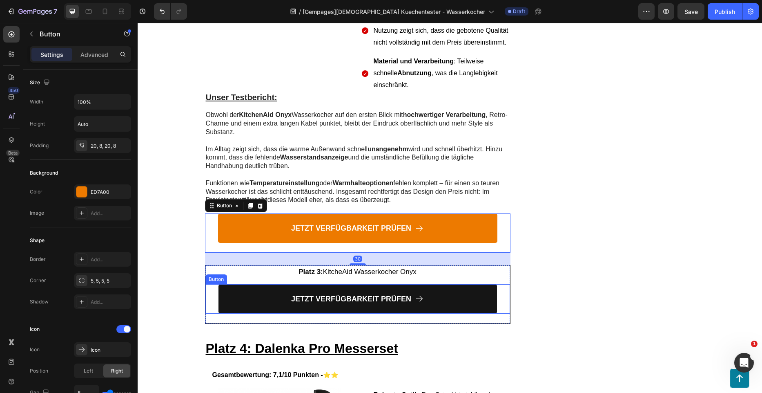
scroll to position [2896, 0]
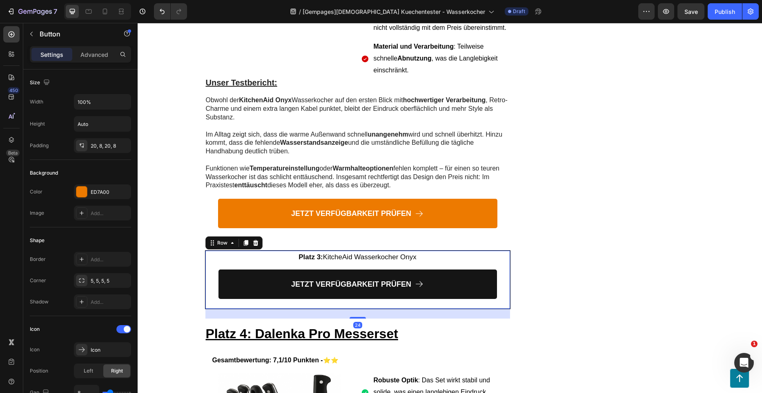
click at [447, 250] on div "Platz 3: KitcheAid Wasserkocher Onyx Text Block JETZT VERFÜGBARKEIT PRÜFEN Butt…" at bounding box center [357, 279] width 305 height 58
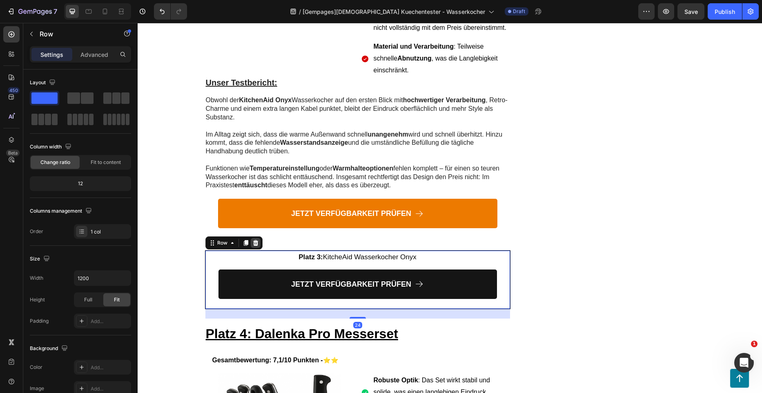
click at [255, 239] on icon at bounding box center [255, 242] width 7 height 7
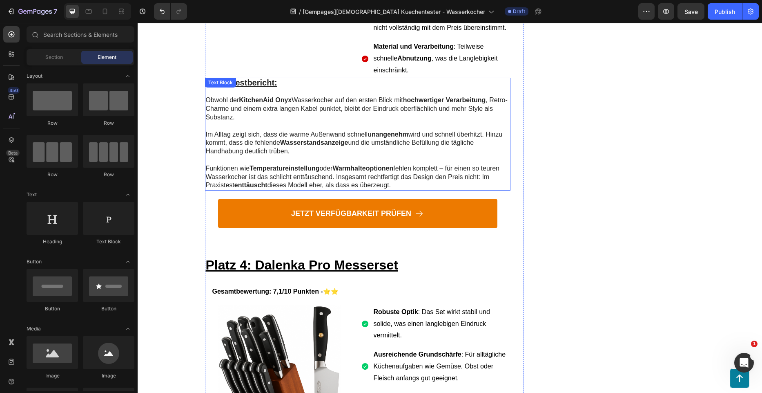
click at [408, 164] on p "Funktionen wie Temperatureinstellung oder Warmhalteoptionen fehlen komplett – f…" at bounding box center [358, 176] width 304 height 25
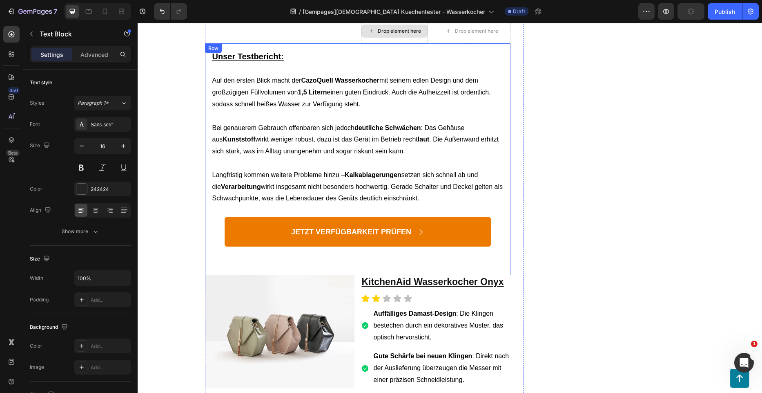
click at [400, 171] on span "Langfristig kommen weitere Probleme hinzu – Kalkablagerungen setzen sich schnel…" at bounding box center [357, 186] width 290 height 31
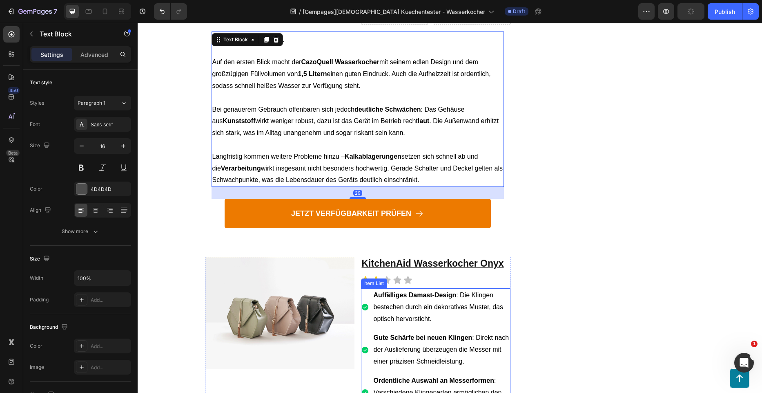
scroll to position [2284, 0]
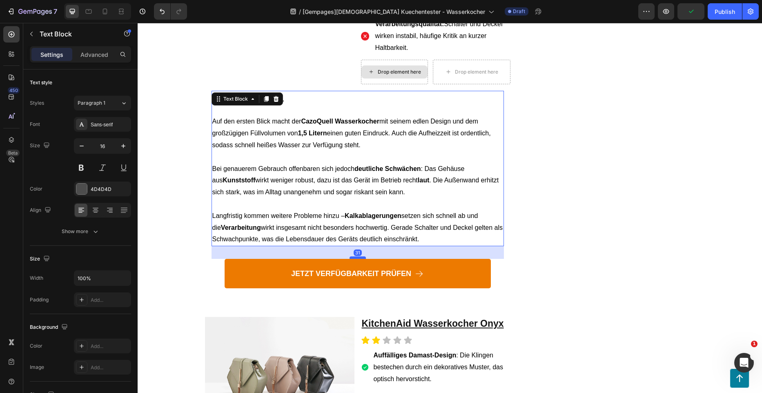
click at [358, 256] on div at bounding box center [358, 257] width 16 height 2
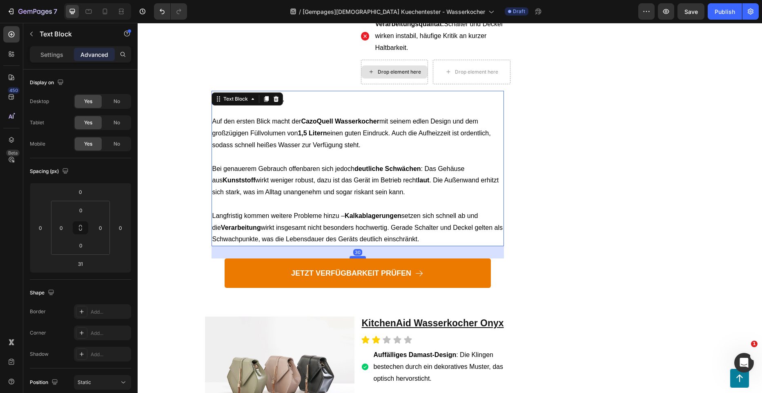
click at [358, 256] on div at bounding box center [358, 257] width 16 height 2
type input "30"
click at [493, 246] on div "30" at bounding box center [358, 252] width 293 height 12
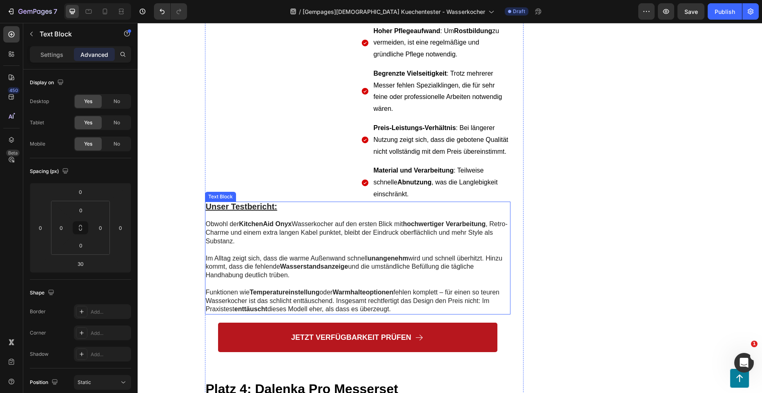
scroll to position [2856, 0]
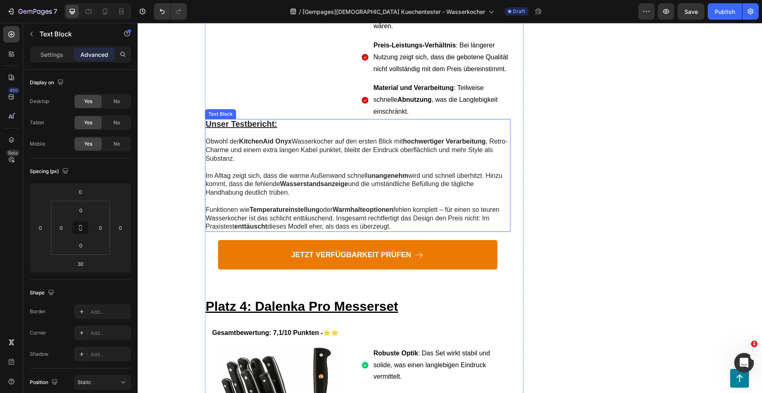
click at [342, 205] on p "Funktionen wie Temperatureinstellung oder Warmhalteoptionen fehlen komplett – f…" at bounding box center [358, 217] width 304 height 25
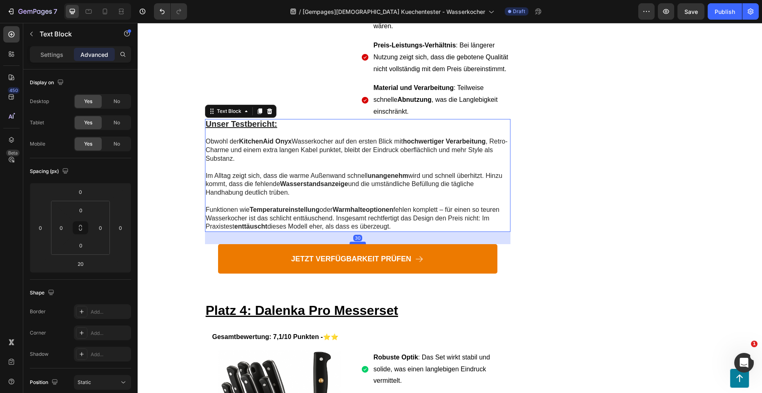
drag, startPoint x: 353, startPoint y: 203, endPoint x: 353, endPoint y: 208, distance: 4.1
click at [353, 241] on div at bounding box center [358, 242] width 16 height 2
type input "30"
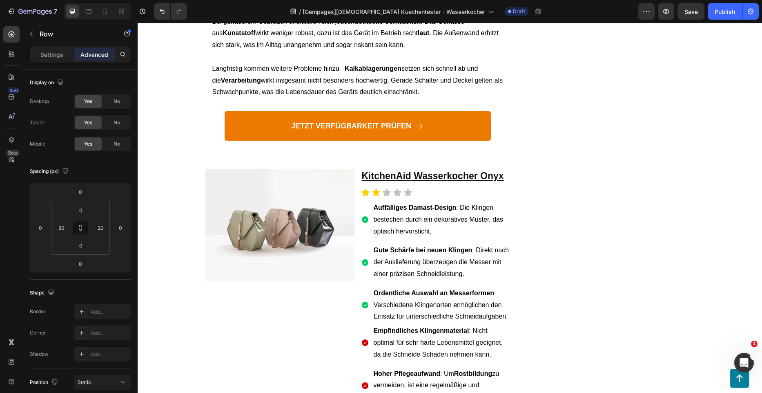
scroll to position [2447, 0]
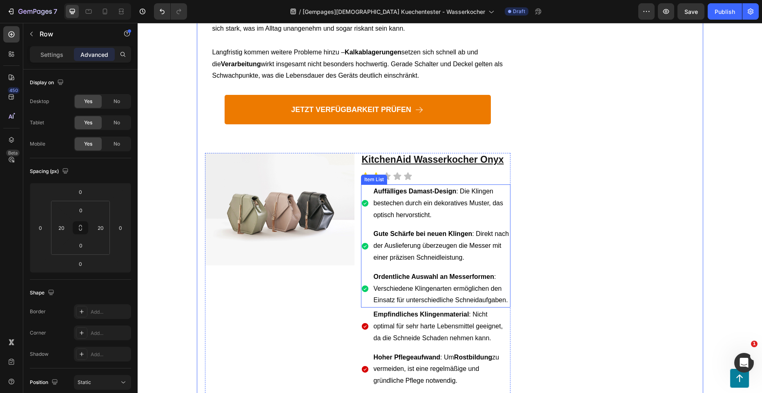
click at [391, 185] on p "Auffälliges Damast-Design : Die Klingen bestechen durch ein dekoratives Muster,…" at bounding box center [442, 202] width 136 height 35
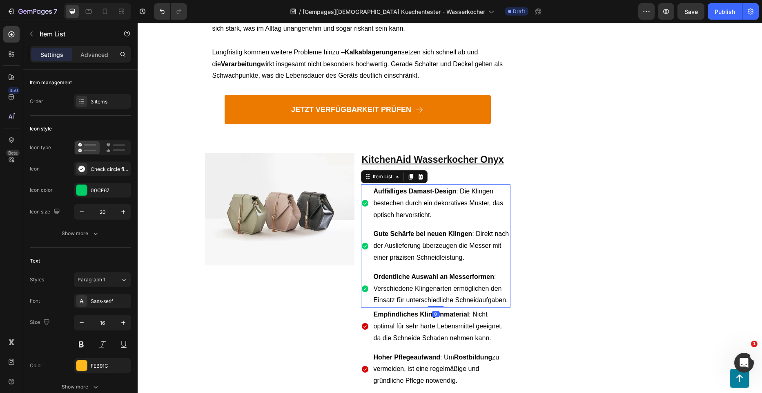
click at [386, 188] on span "Auffälliges Damast-Design : Die Klingen bestechen durch ein dekoratives Muster,…" at bounding box center [439, 203] width 130 height 31
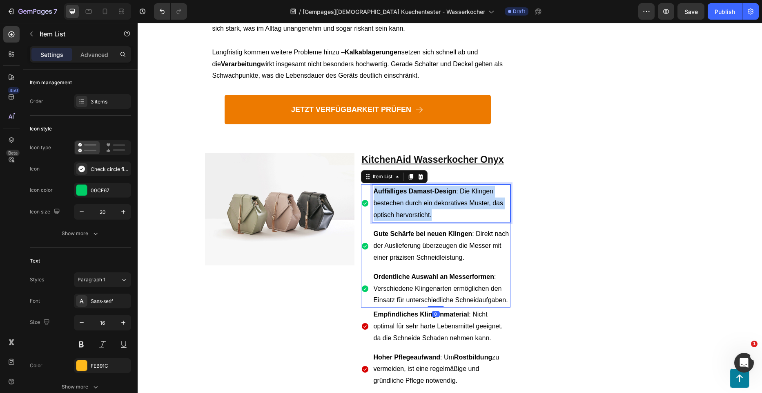
click at [386, 188] on span "Auffälliges Damast-Design : Die Klingen bestechen durch ein dekoratives Muster,…" at bounding box center [439, 203] width 130 height 31
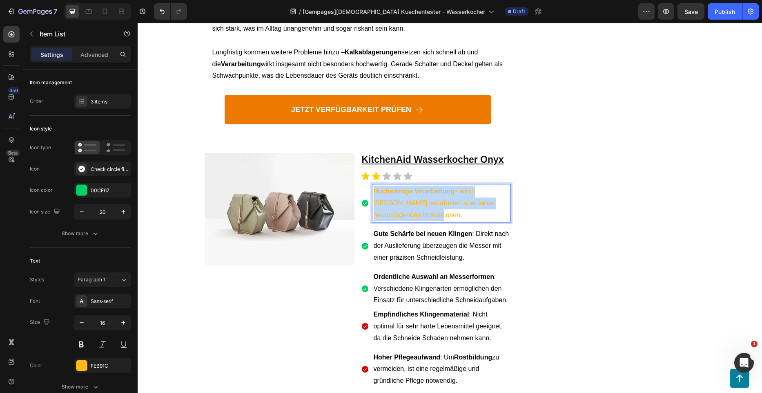
drag, startPoint x: 401, startPoint y: 174, endPoint x: 371, endPoint y: 156, distance: 35.9
click at [374, 185] on p "Hochwertige Verarbeitung – wirkt wertig verarbeitet, aber keine herausragenden …" at bounding box center [442, 202] width 136 height 35
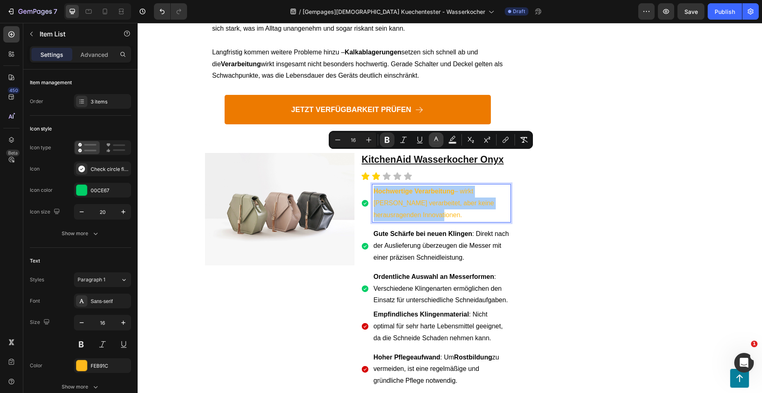
click at [433, 140] on icon "Editor contextual toolbar" at bounding box center [436, 140] width 8 height 8
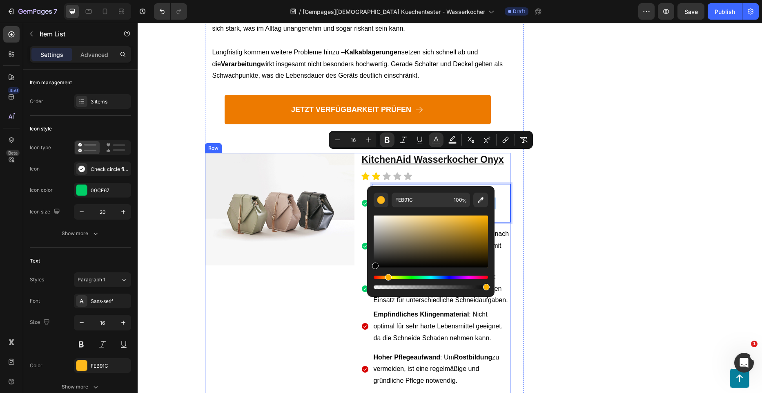
drag, startPoint x: 557, startPoint y: 261, endPoint x: 346, endPoint y: 277, distance: 212.2
type input "050505"
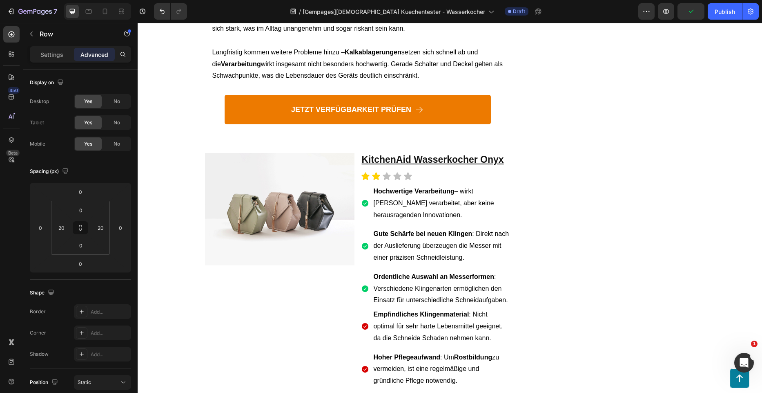
scroll to position [2447, 0]
click at [412, 230] on strong "Gute Schärfe bei neuen Klingen" at bounding box center [423, 233] width 99 height 7
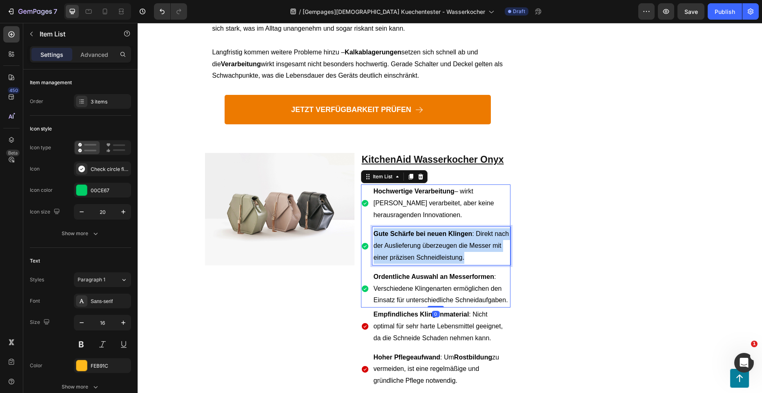
click at [412, 230] on strong "Gute Schärfe bei neuen Klingen" at bounding box center [423, 233] width 99 height 7
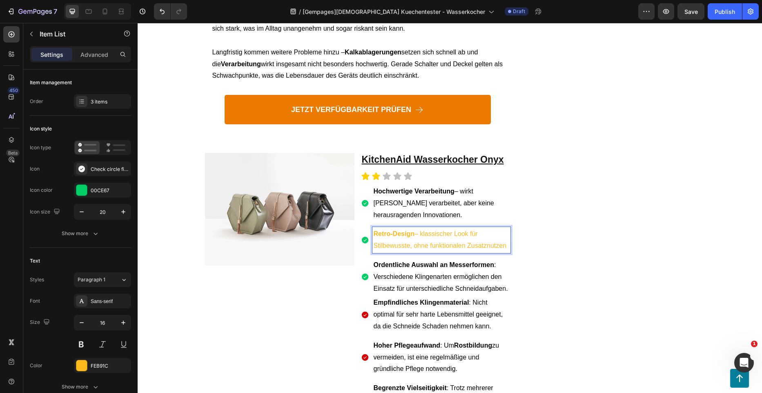
click at [421, 228] on p "Retro-Design – klassischer Look für Stilbewusste, ohne funktionalen Zusatznutzen" at bounding box center [442, 240] width 136 height 24
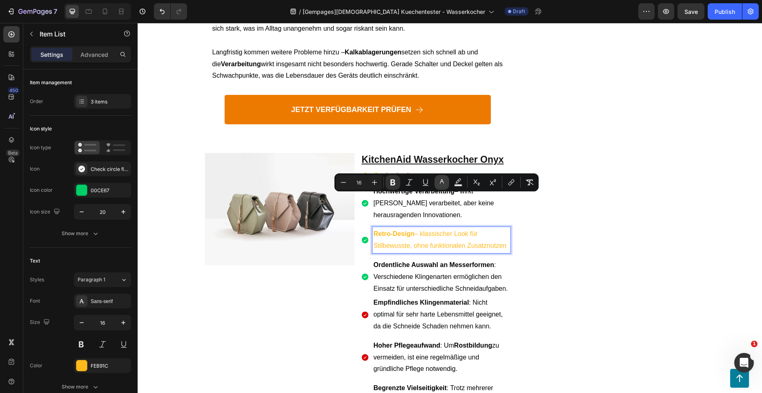
click at [439, 185] on icon "Editor contextual toolbar" at bounding box center [442, 182] width 8 height 8
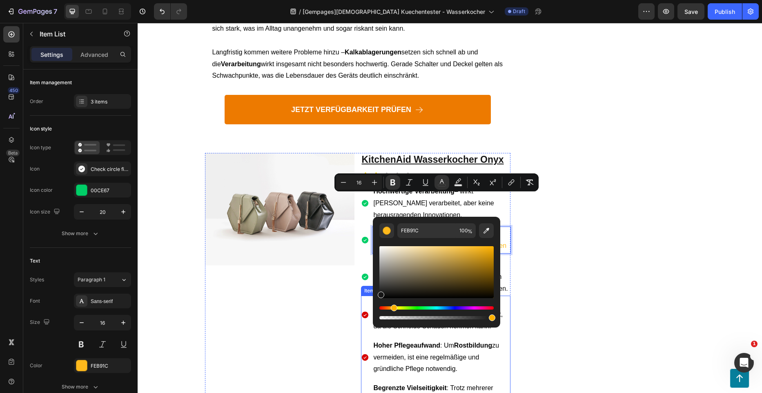
drag, startPoint x: 542, startPoint y: 301, endPoint x: 502, endPoint y: 247, distance: 66.6
type input "111111"
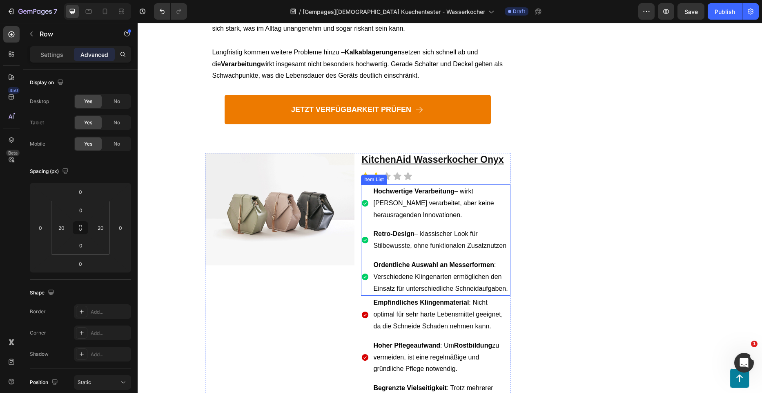
click at [470, 259] on p "Ordentliche Auswahl an Messerformen : Verschiedene Klingenarten ermöglichen den…" at bounding box center [442, 276] width 136 height 35
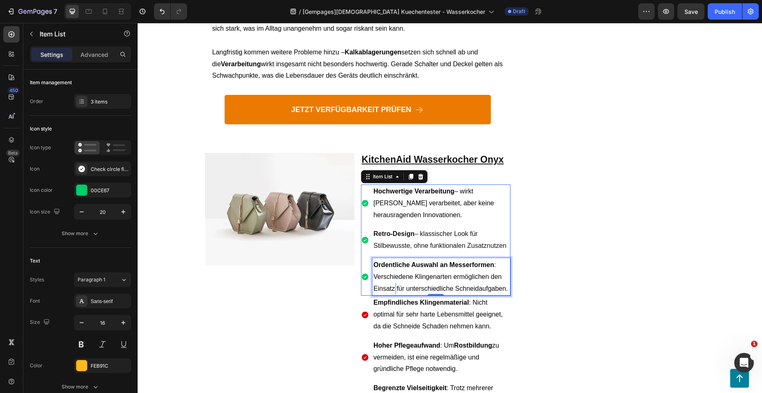
click at [393, 259] on p "Ordentliche Auswahl an Messerformen : Verschiedene Klingenarten ermöglichen den…" at bounding box center [442, 276] width 136 height 35
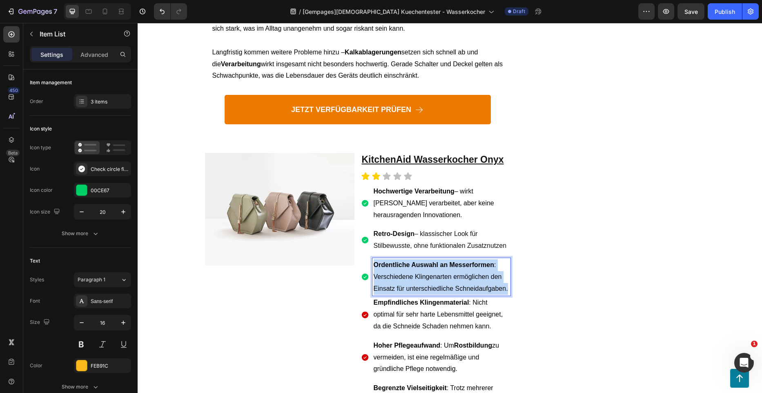
click at [393, 259] on p "Ordentliche Auswahl an Messerformen : Verschiedene Klingenarten ermöglichen den…" at bounding box center [442, 276] width 136 height 35
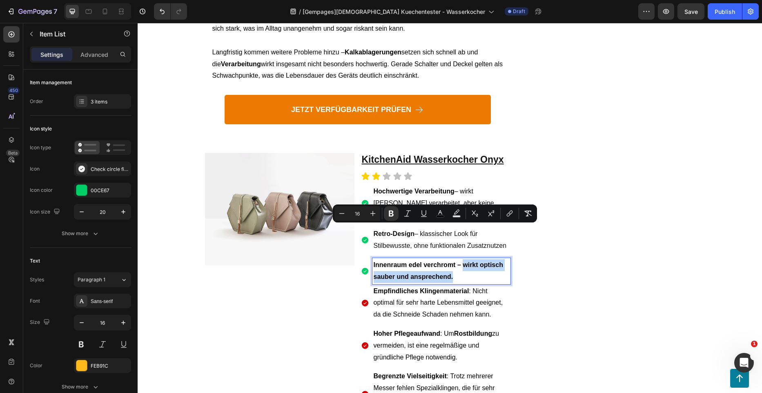
drag, startPoint x: 460, startPoint y: 239, endPoint x: 461, endPoint y: 232, distance: 7.0
click at [461, 259] on p "Innenraum edel verchromt – wirkt optisch sauber und ansprechend." at bounding box center [442, 271] width 136 height 24
click at [394, 210] on icon "Editor contextual toolbar" at bounding box center [391, 213] width 8 height 8
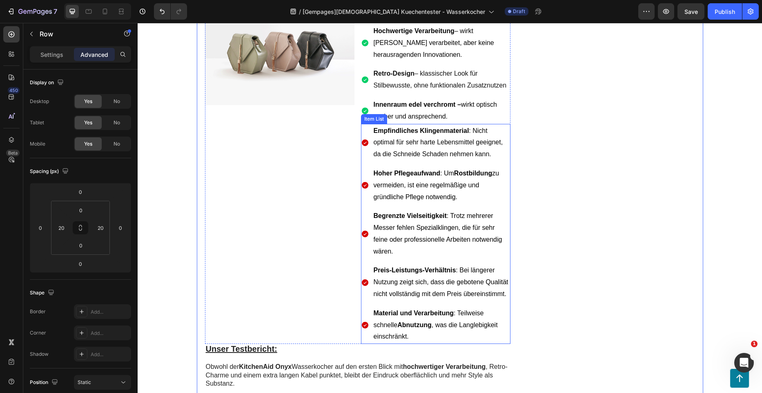
scroll to position [2610, 0]
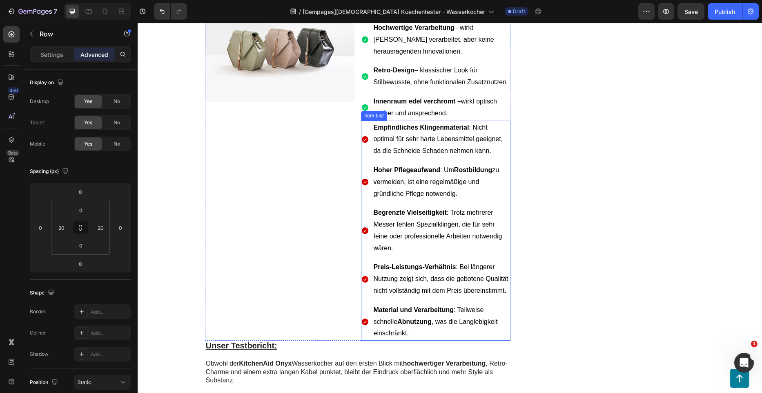
click at [387, 122] on p "Empfindliches Klingenmaterial : Nicht optimal für sehr harte Lebensmittel geeig…" at bounding box center [442, 139] width 136 height 35
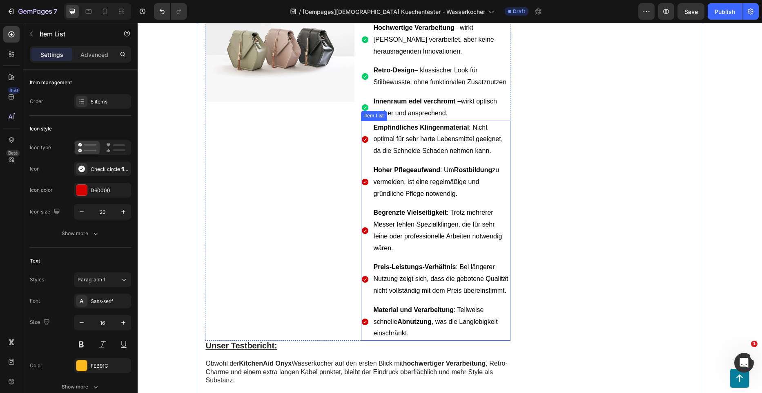
click at [387, 122] on p "Empfindliches Klingenmaterial : Nicht optimal für sehr harte Lebensmittel geeig…" at bounding box center [442, 139] width 136 height 35
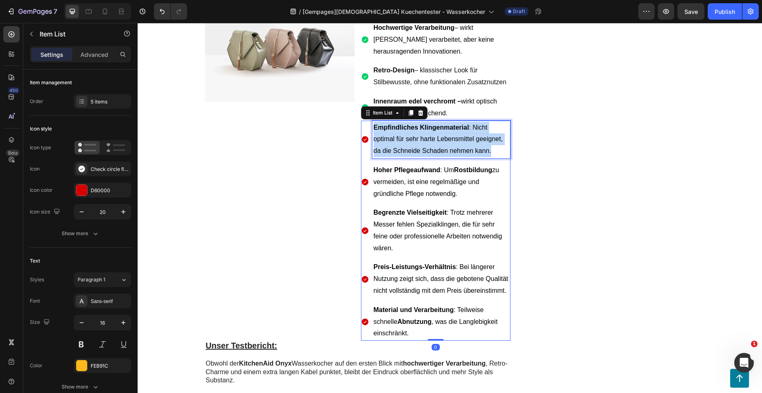
click at [387, 122] on p "Empfindliches Klingenmaterial : Nicht optimal für sehr harte Lebensmittel geeig…" at bounding box center [442, 139] width 136 height 35
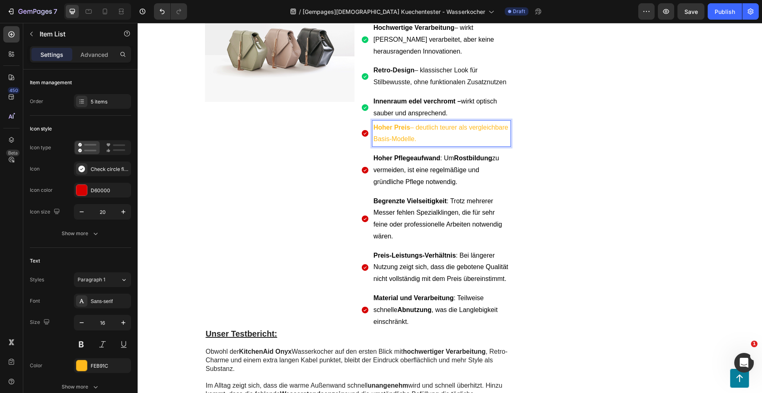
click at [413, 122] on p "Hoher Preis – deutlich teurer als vergleichbare Basis-Modelle." at bounding box center [442, 134] width 136 height 24
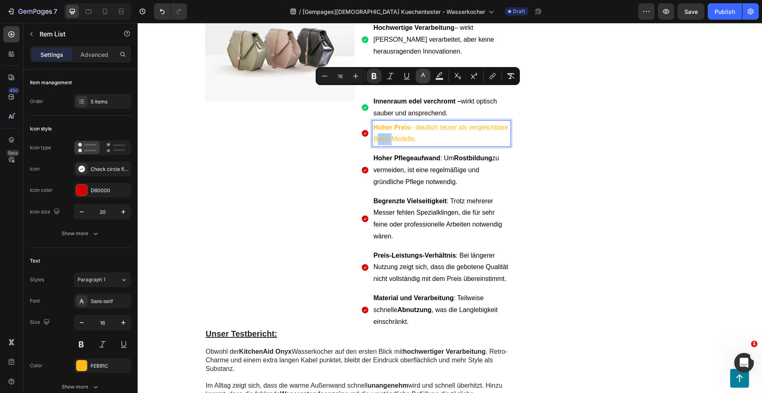
click at [417, 78] on button "color" at bounding box center [423, 76] width 15 height 15
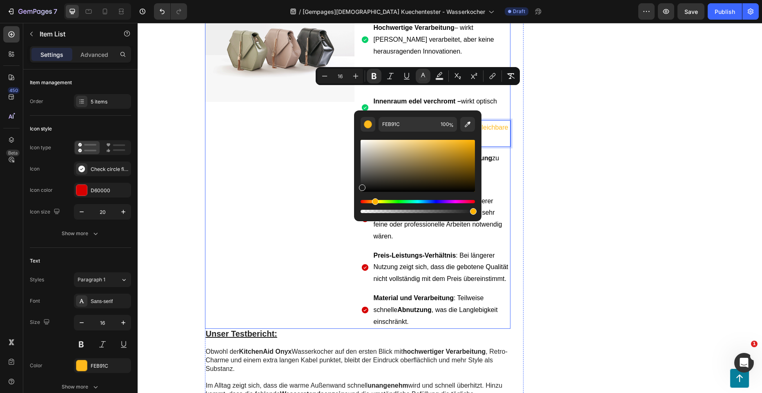
drag, startPoint x: 525, startPoint y: 196, endPoint x: 339, endPoint y: 204, distance: 185.7
type input "0C0C0C"
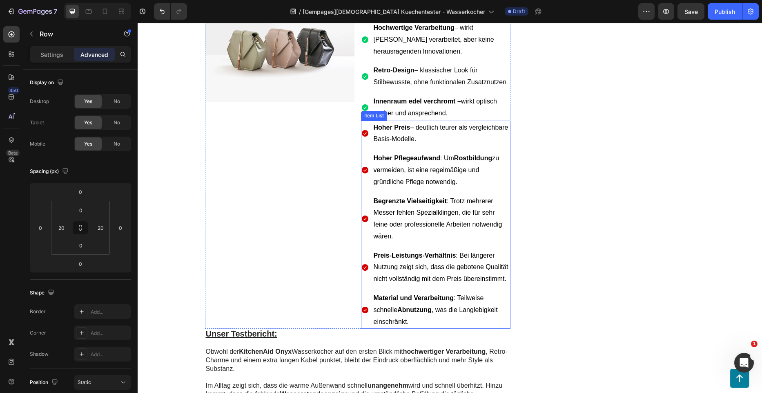
click at [443, 98] on span "Innenraum edel verchromt – wirkt optisch sauber und ansprechend." at bounding box center [435, 107] width 123 height 19
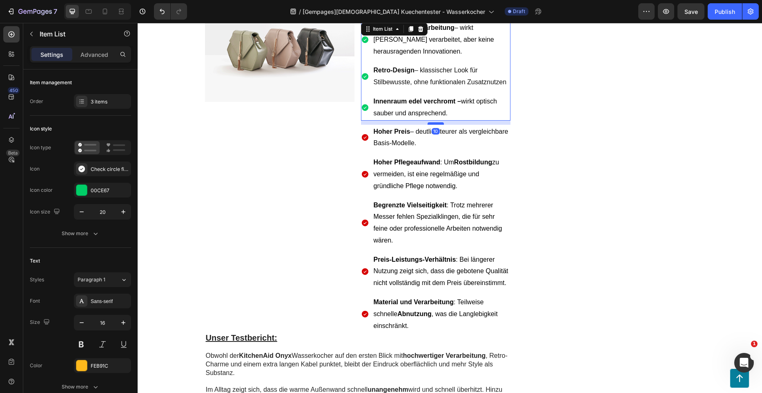
click at [437, 122] on div at bounding box center [436, 123] width 16 height 2
type input "100%"
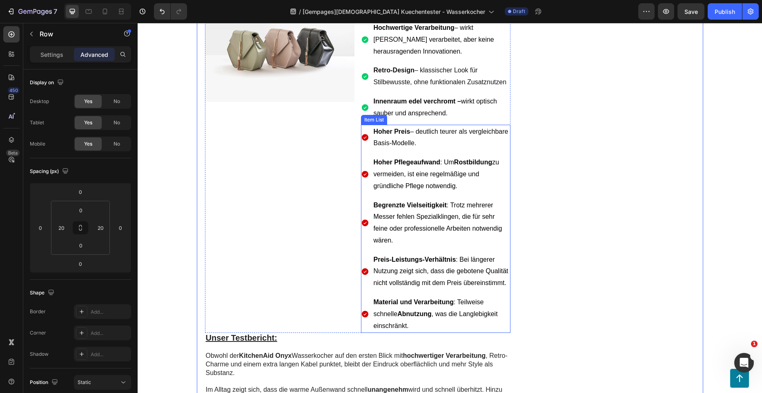
click at [406, 126] on p "Hoher Preis – deutlich teurer als vergleichbare Basis-Modelle." at bounding box center [442, 138] width 136 height 24
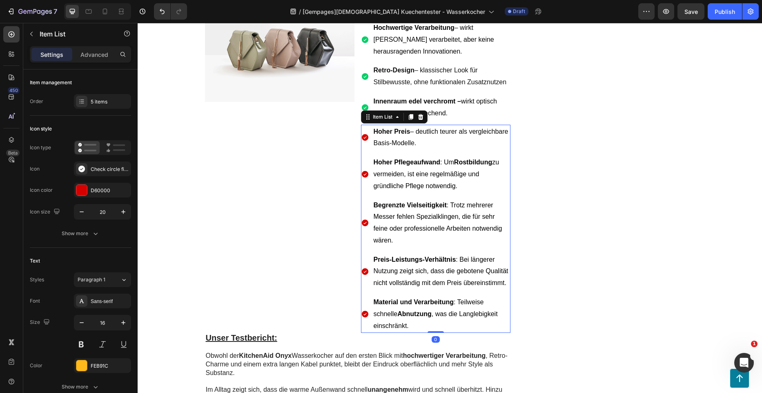
click at [363, 133] on icon at bounding box center [365, 137] width 8 height 8
click at [362, 133] on icon at bounding box center [365, 137] width 8 height 8
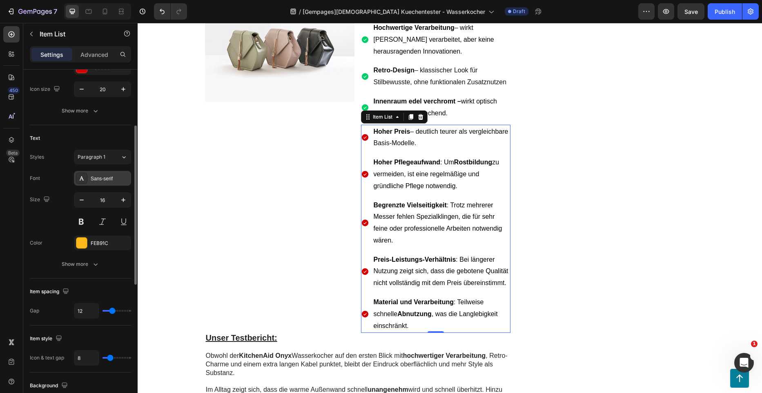
scroll to position [0, 0]
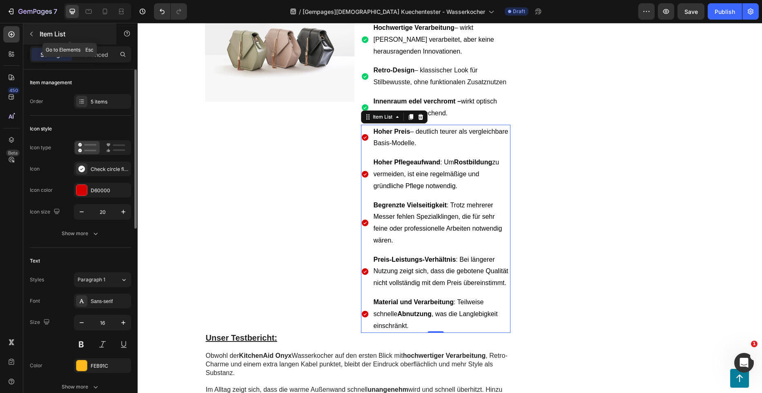
click at [35, 31] on button "button" at bounding box center [31, 33] width 13 height 13
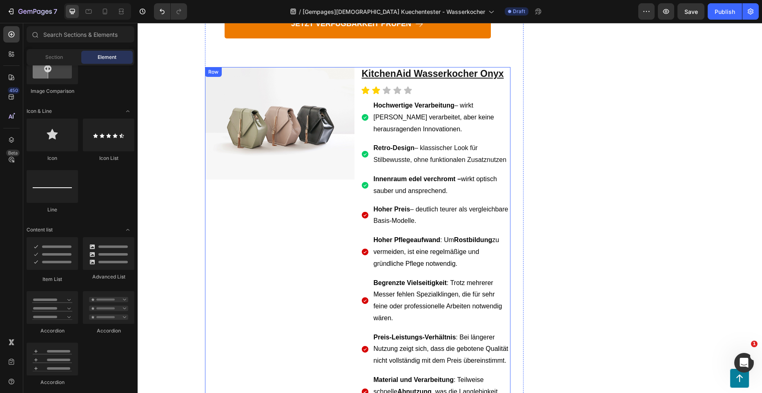
scroll to position [2447, 0]
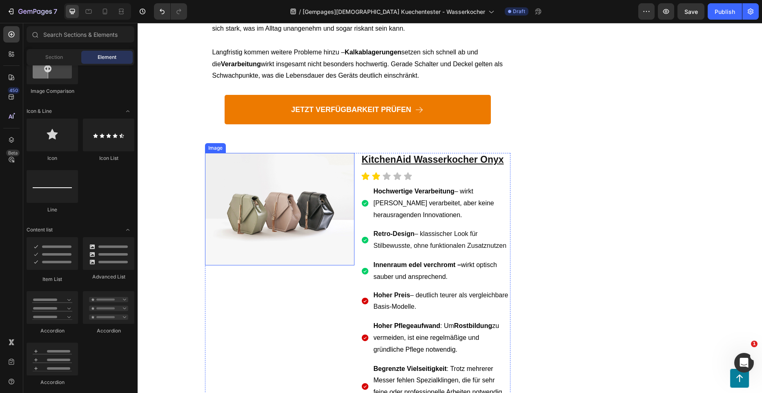
click at [297, 162] on img at bounding box center [280, 209] width 150 height 112
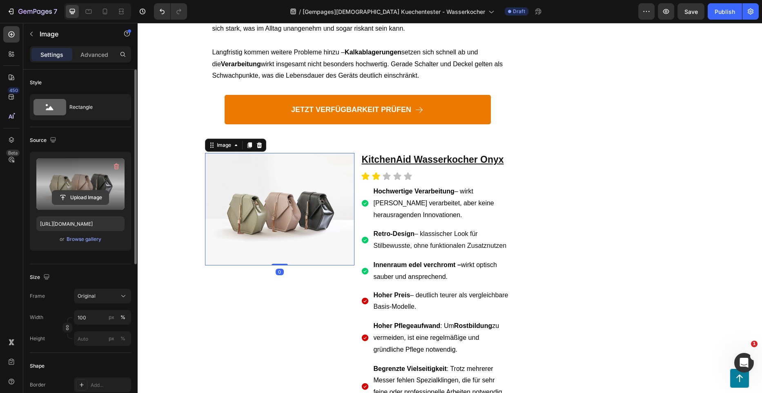
click at [83, 199] on input "file" at bounding box center [80, 197] width 56 height 14
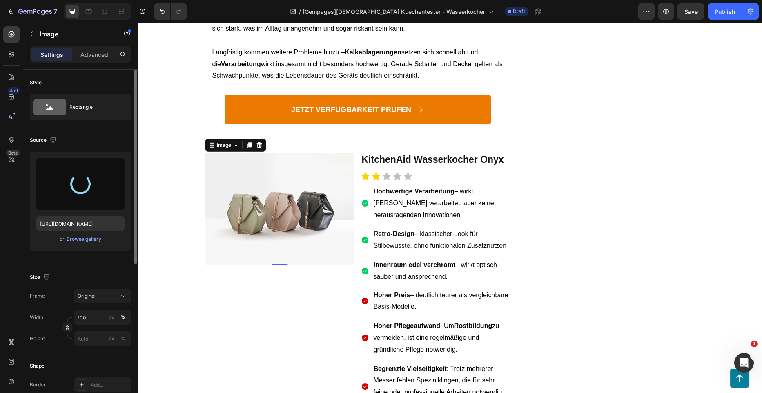
type input "https://cdn.shopify.com/s/files/1/0962/5537/7737/files/gempages_578349406776984…"
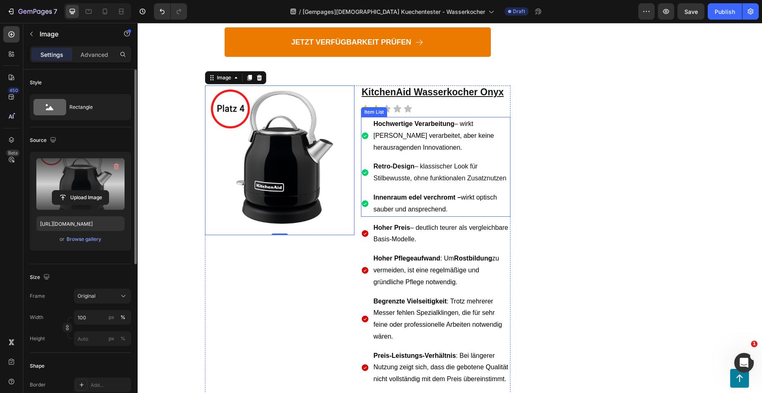
scroll to position [2529, 0]
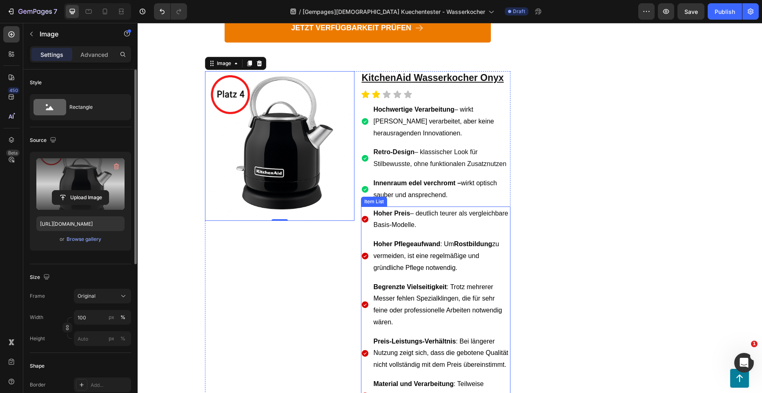
click at [402, 240] on strong "Hoher Pflegeaufwand" at bounding box center [407, 243] width 67 height 7
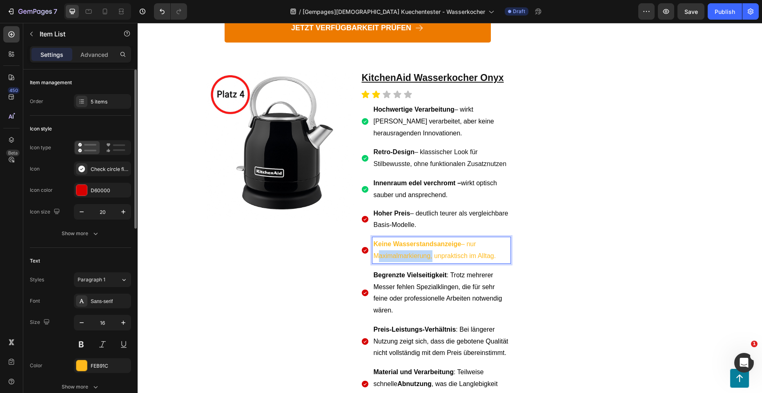
click at [420, 238] on p "Keine Wasserstandsanzeige – nur Maximalmarkierung, unpraktisch im Alltag." at bounding box center [442, 250] width 136 height 24
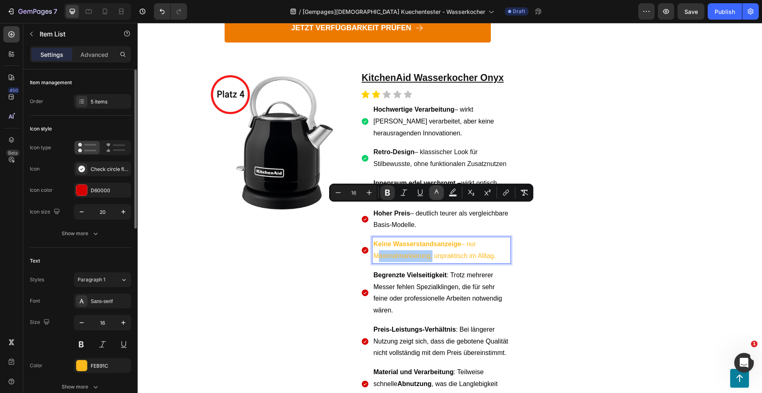
click at [434, 192] on icon "Editor contextual toolbar" at bounding box center [437, 192] width 8 height 8
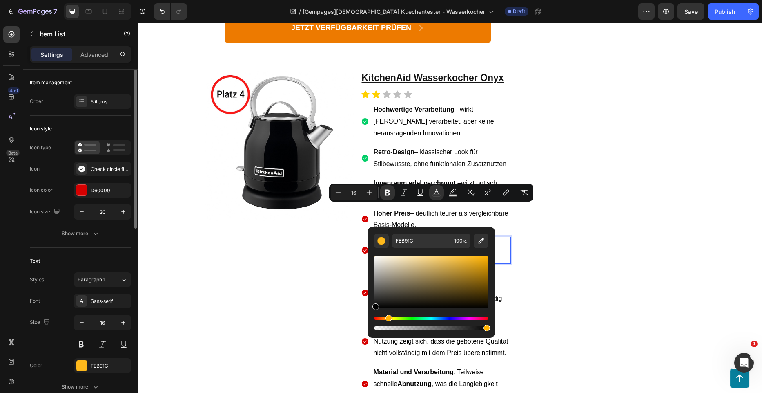
type input "000000"
drag, startPoint x: 511, startPoint y: 337, endPoint x: 365, endPoint y: 322, distance: 147.4
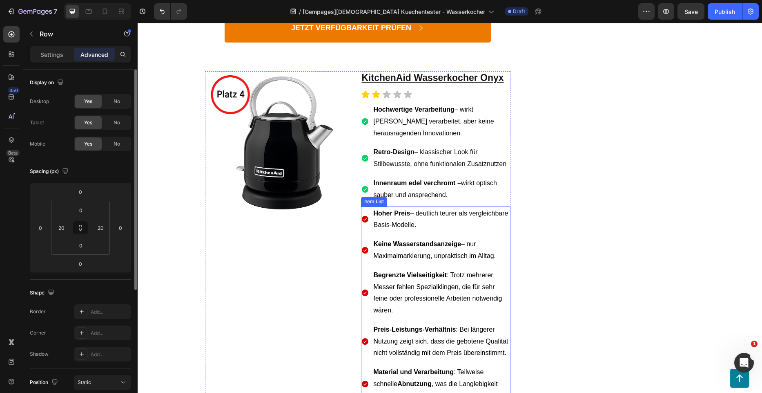
click at [469, 271] on span "Begrenzte Vielseitigkeit : Trotz mehrerer Messer fehlen Spezialklingen, die für…" at bounding box center [438, 292] width 129 height 42
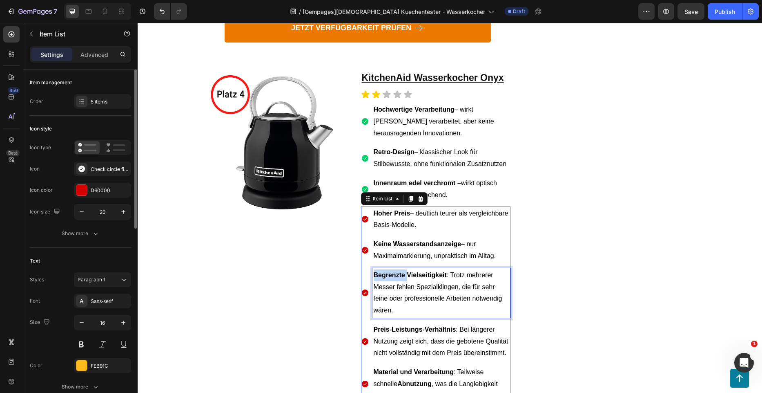
click at [386, 269] on p "Begrenzte Vielseitigkeit : Trotz mehrerer Messer fehlen Spezialklingen, die für…" at bounding box center [442, 292] width 136 height 47
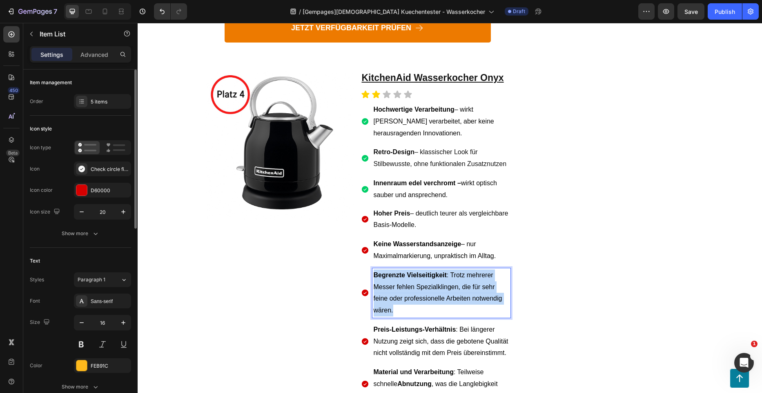
click at [386, 269] on p "Begrenzte Vielseitigkeit : Trotz mehrerer Messer fehlen Spezialklingen, die für…" at bounding box center [442, 292] width 136 height 47
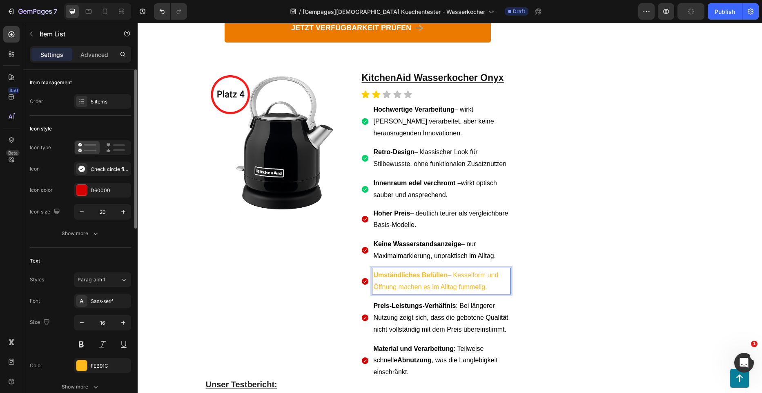
click at [416, 269] on p "Umständliches Befüllen – Kesselform und Öffnung machen es im Alltag fummelig." at bounding box center [442, 281] width 136 height 24
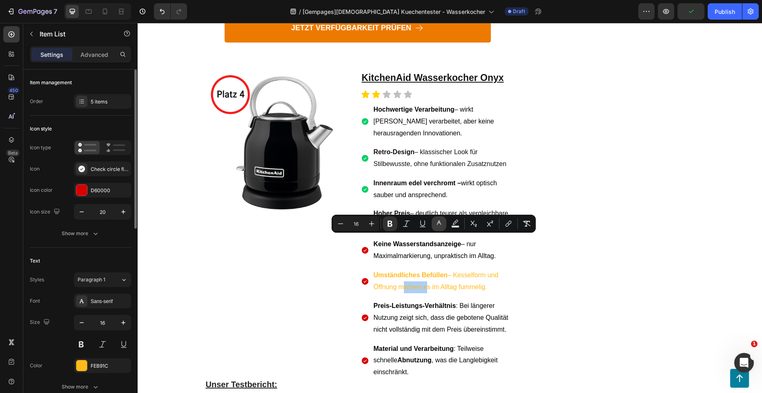
click at [431, 223] on div "Minus 16 Plus Bold Italic Underline color Text Background Color Subscript Super…" at bounding box center [433, 223] width 201 height 15
click at [435, 223] on icon "Editor contextual toolbar" at bounding box center [439, 223] width 8 height 8
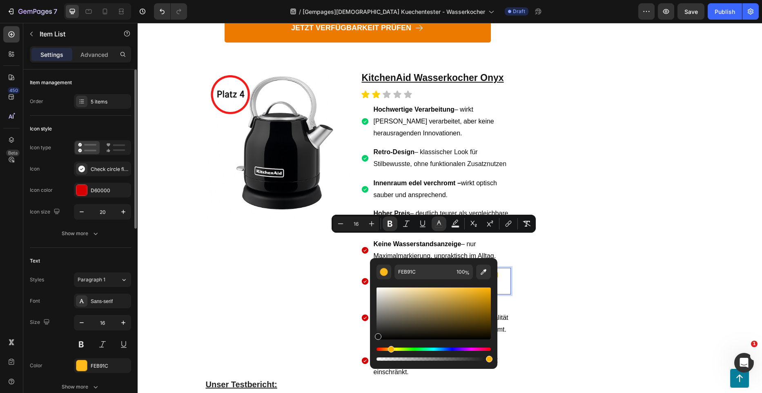
drag, startPoint x: 531, startPoint y: 337, endPoint x: 366, endPoint y: 338, distance: 165.0
type input "141414"
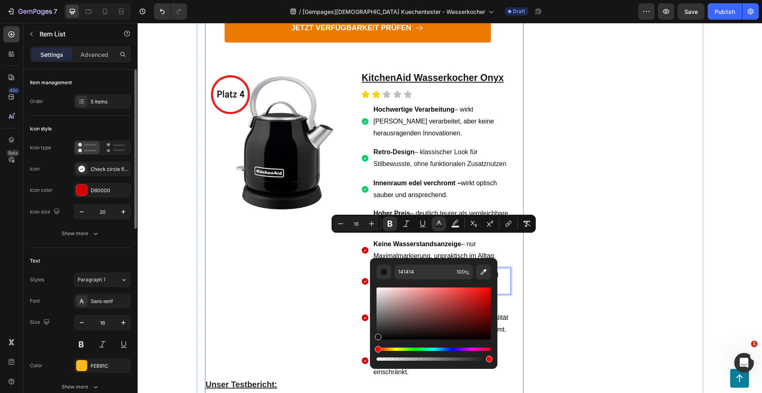
click at [487, 269] on p "Umständliches Befüllen – Kesselform und Öffnung machen es im Alltag fummelig." at bounding box center [442, 281] width 136 height 24
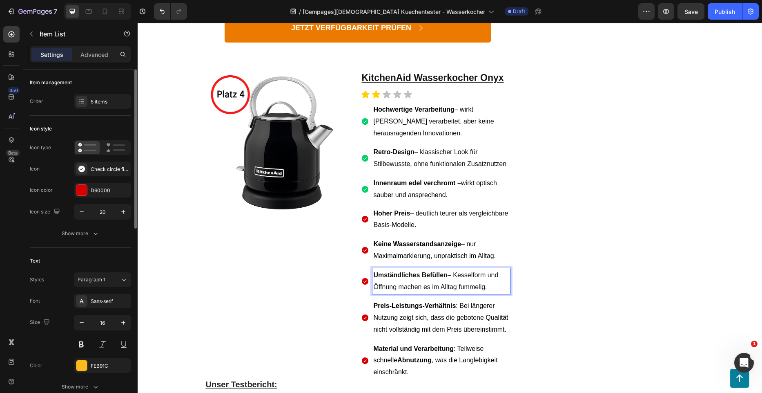
click at [471, 271] on span "Umständliches Befüllen – Kesselform und Öffnung machen es im Alltag fummelig." at bounding box center [436, 280] width 125 height 19
click at [470, 302] on span "Preis-Leistungs-Verhältnis : Bei längerer Nutzung zeigt sich, dass die gebotene…" at bounding box center [441, 317] width 135 height 31
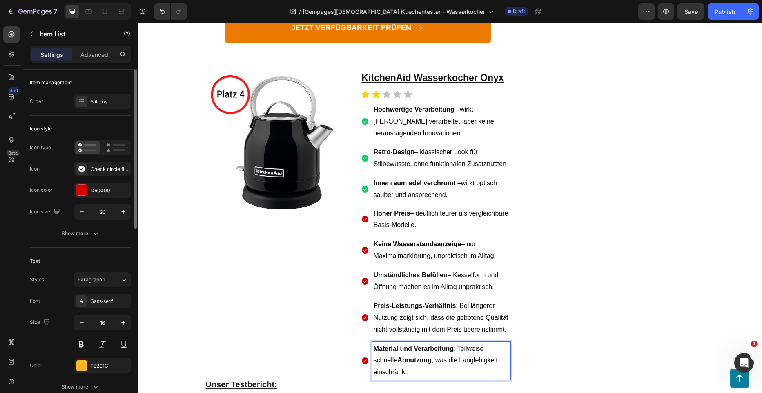
click at [391, 343] on p "Material und Verarbeitung : Teilweise schnelle Abnutzung , was die Langlebigkei…" at bounding box center [442, 360] width 136 height 35
click at [422, 300] on p "Preis-Leistungs-Verhältnis : Bei längerer Nutzung zeigt sich, dass die gebotene…" at bounding box center [442, 317] width 136 height 35
click at [499, 302] on span "Preis-Leistungs-Verhältnis : Bei längerer Nutzung zeigt sich, dass die gebotene…" at bounding box center [441, 317] width 135 height 31
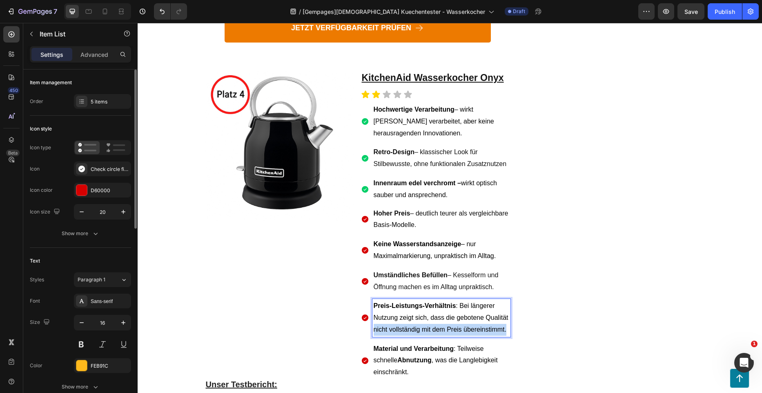
drag, startPoint x: 504, startPoint y: 295, endPoint x: 371, endPoint y: 297, distance: 133.2
click at [374, 300] on p "Preis-Leistungs-Verhältnis : Bei längerer Nutzung zeigt sich, dass die gebotene…" at bounding box center [442, 317] width 136 height 35
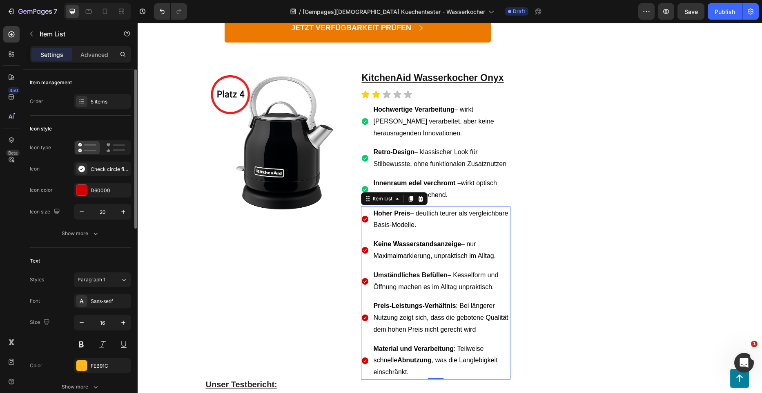
click at [438, 345] on strong "Material und Verarbeitung" at bounding box center [414, 348] width 80 height 7
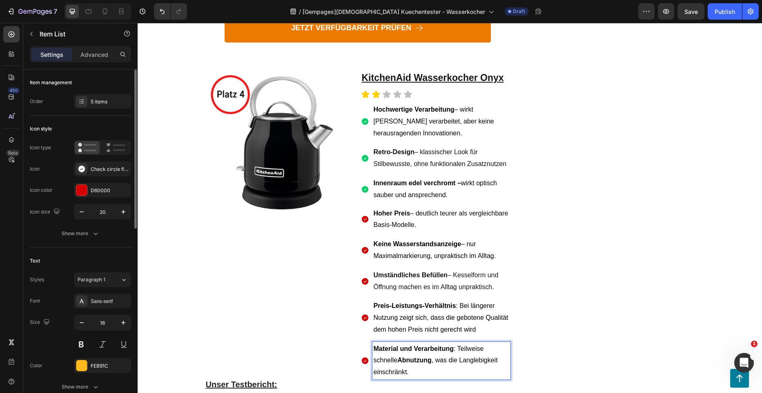
click at [404, 343] on p "Material und Verarbeitung : Teilweise schnelle Abnutzung , was die Langlebigkei…" at bounding box center [442, 360] width 136 height 35
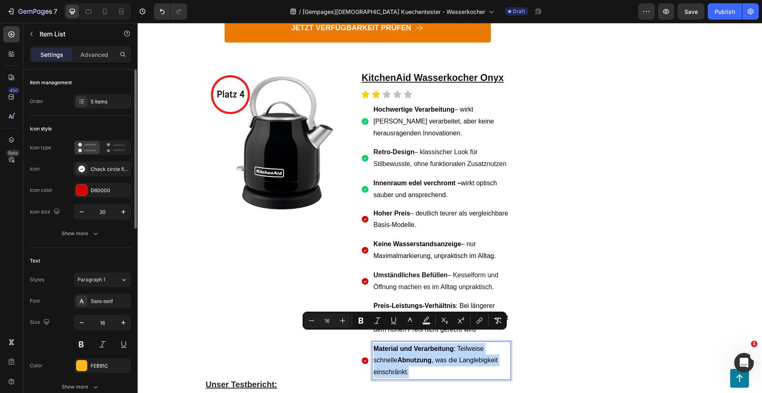
click at [404, 343] on p "Material und Verarbeitung : Teilweise schnelle Abnutzung , was die Langlebigkei…" at bounding box center [442, 360] width 136 height 35
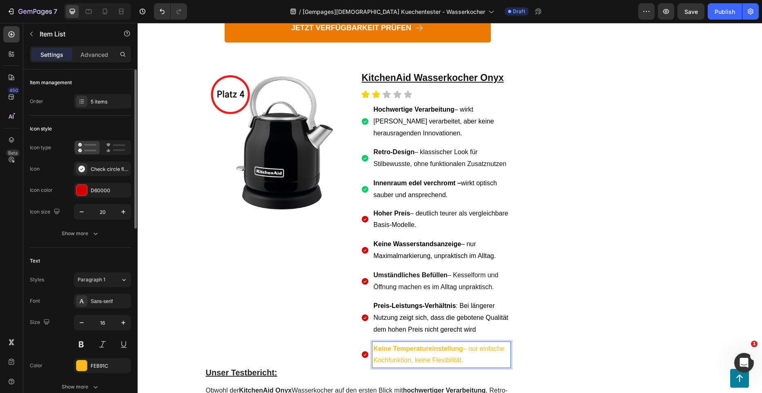
click at [403, 343] on p "Keine Temperatureinstellung – nur einfache Kochfunktion, keine Flexibilität." at bounding box center [442, 355] width 136 height 24
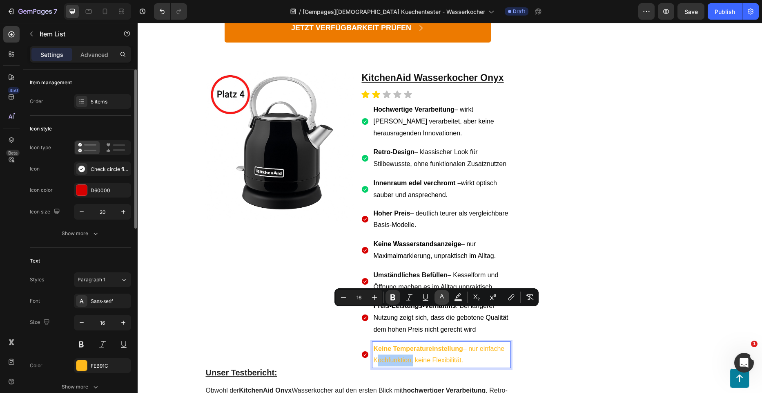
click at [441, 296] on icon "Editor contextual toolbar" at bounding box center [442, 296] width 4 height 4
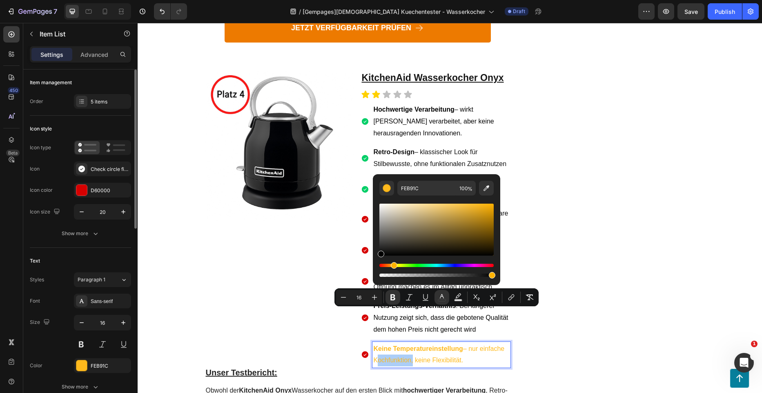
drag, startPoint x: 526, startPoint y: 268, endPoint x: 368, endPoint y: 260, distance: 158.7
type input "000000"
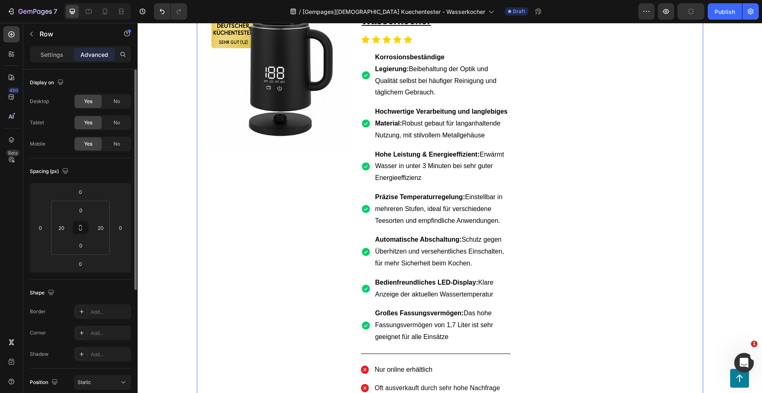
scroll to position [78, 0]
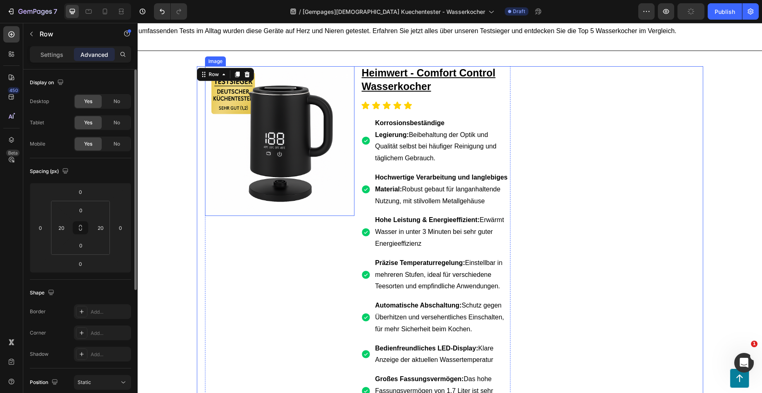
click at [301, 151] on img at bounding box center [280, 141] width 150 height 150
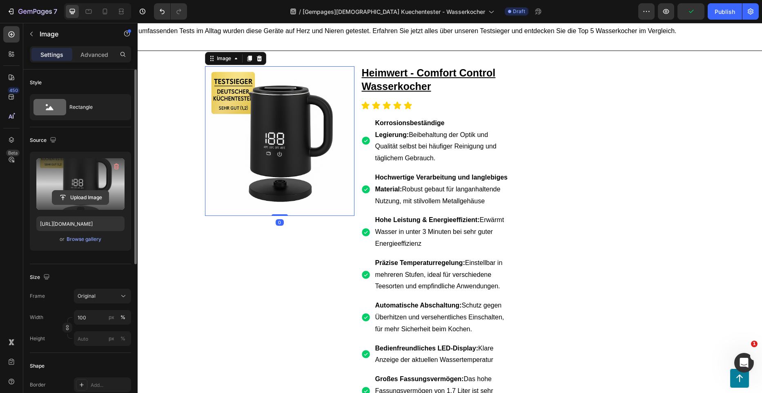
click at [95, 196] on input "file" at bounding box center [80, 197] width 56 height 14
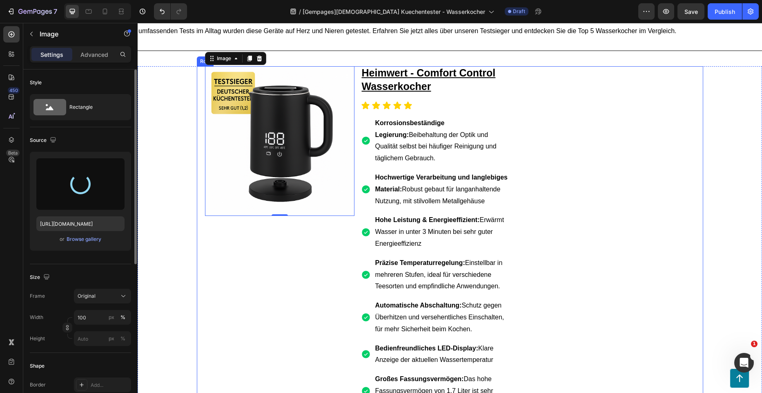
type input "https://cdn.shopify.com/s/files/1/0962/5537/7737/files/gempages_578349406776984…"
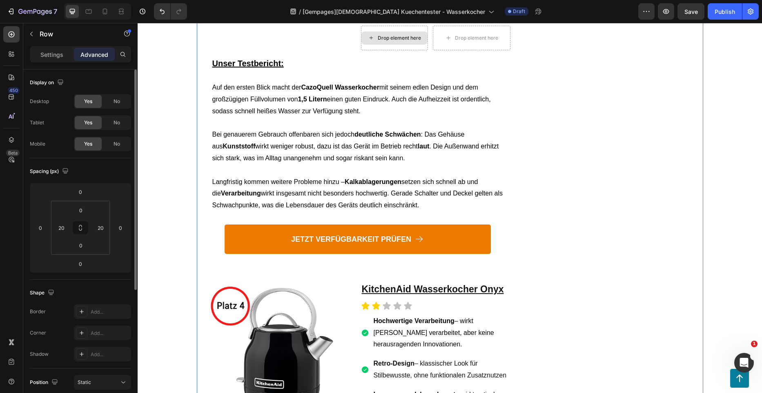
scroll to position [2406, 0]
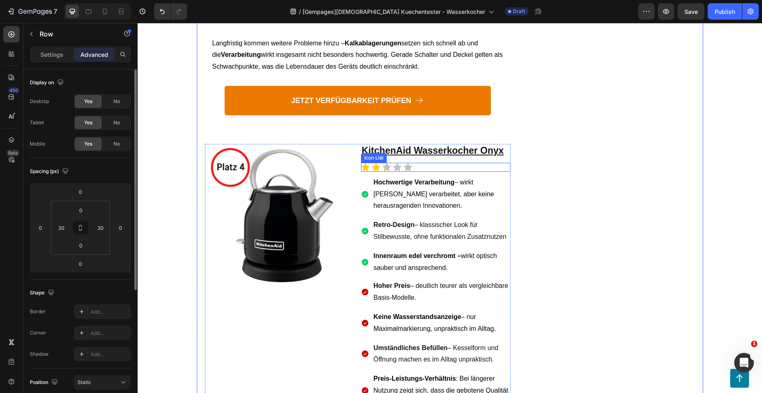
click at [427, 145] on u "KitchenAid Wasserkocher Onyx" at bounding box center [433, 150] width 142 height 11
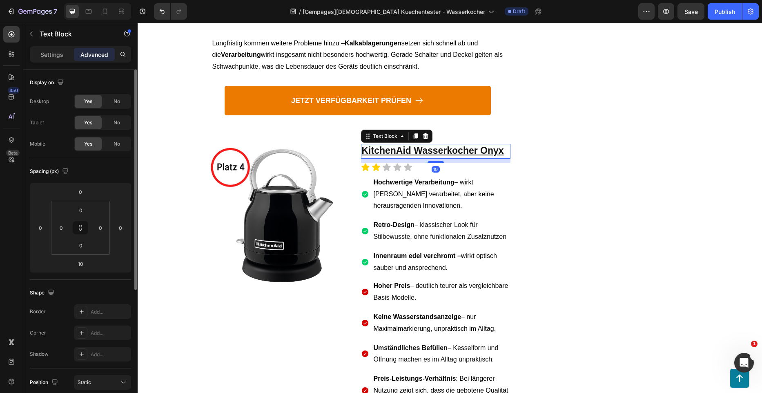
click at [430, 159] on div "10" at bounding box center [436, 161] width 150 height 4
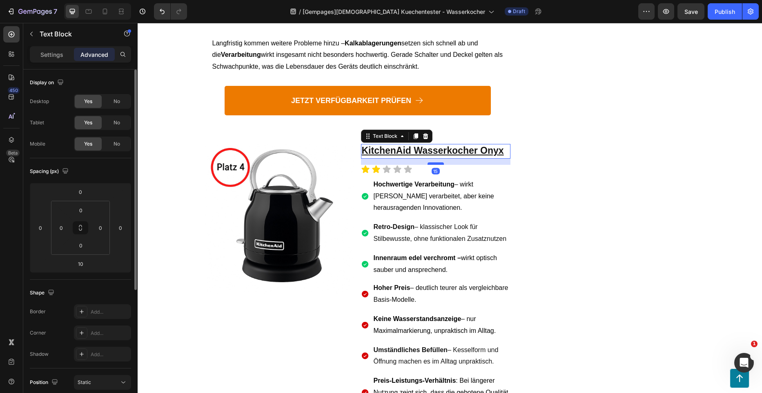
click at [430, 162] on div at bounding box center [436, 163] width 16 height 2
type input "15"
click at [419, 165] on div "Icon Icon Icon Icon Icon" at bounding box center [436, 169] width 150 height 9
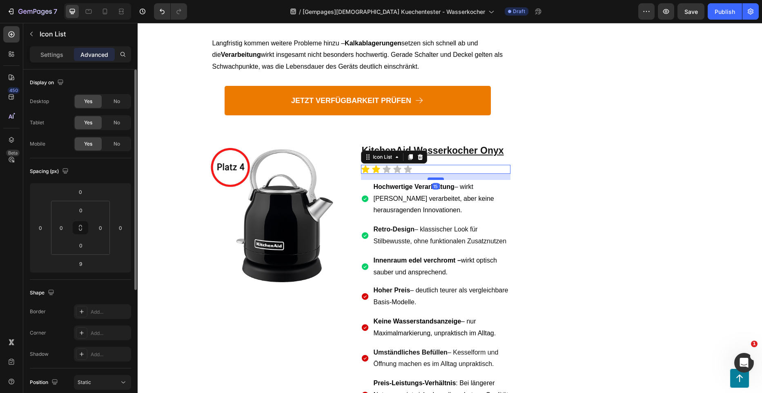
click at [428, 177] on div at bounding box center [436, 178] width 16 height 2
type input "15"
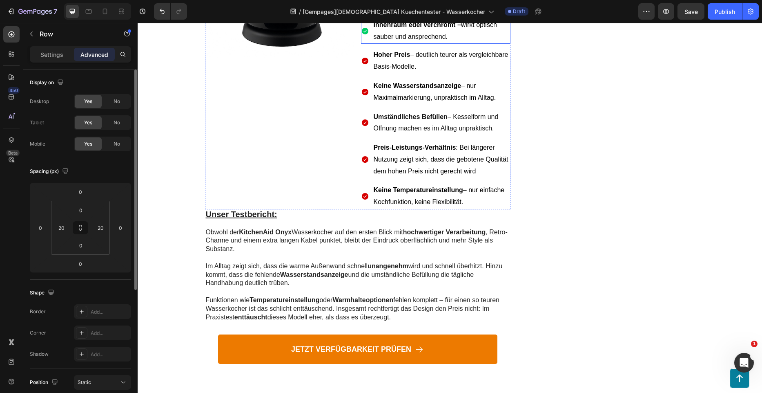
scroll to position [2733, 0]
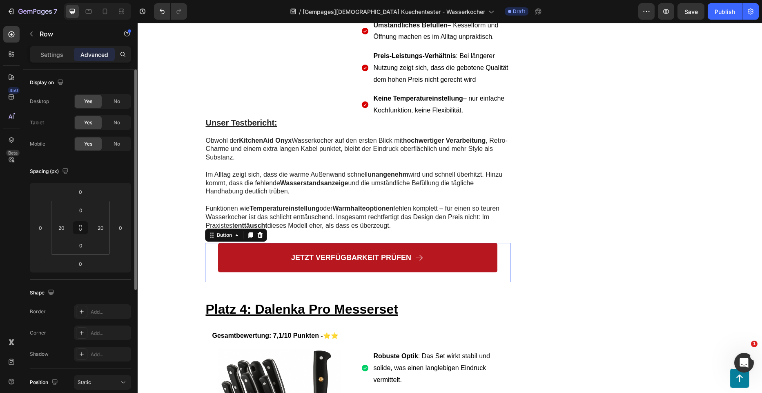
click at [458, 243] on link "JETZT VERFÜGBARKEIT PRÜFEN" at bounding box center [357, 257] width 279 height 29
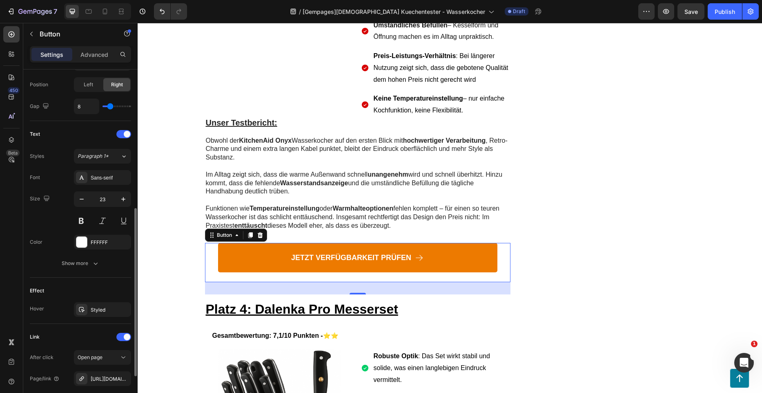
scroll to position [368, 0]
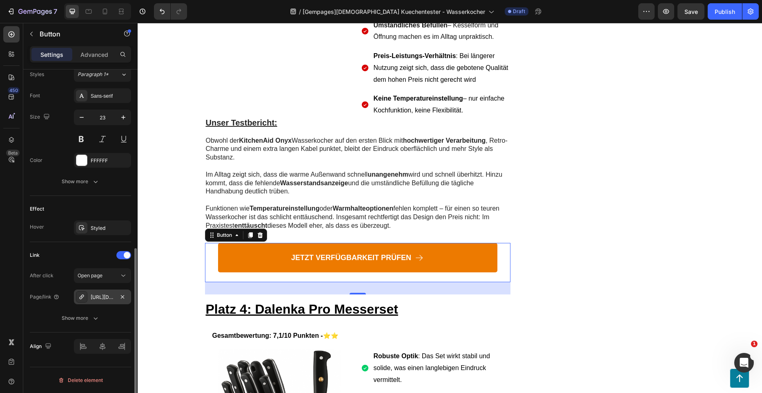
click at [106, 290] on div "https://www.amazon.de/Wasserkocher-Programmen-Warmhaltefunktion-Babynahrung-Kun…" at bounding box center [102, 296] width 57 height 15
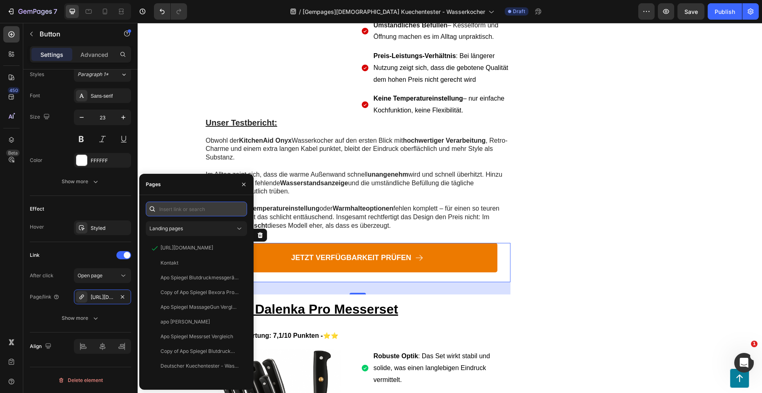
click at [176, 205] on input "text" at bounding box center [196, 208] width 101 height 15
paste input "www.amazon.de/KitchenAid-5KEK1222EOB-Wasserkocher-Onyx-schwarz/dp/B00PY3J8FQ/re…"
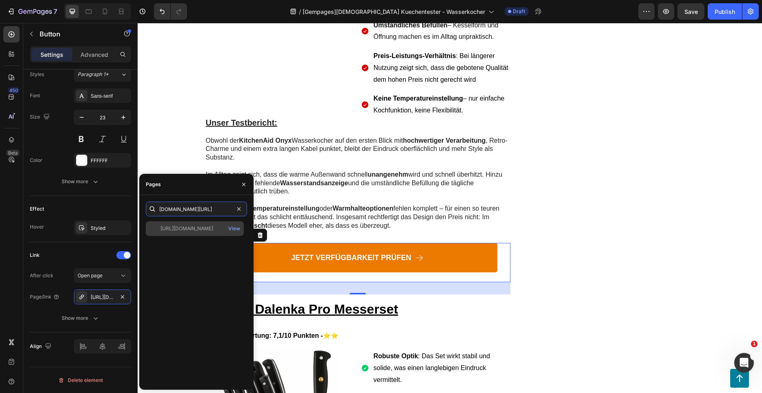
type input "www.amazon.de/KitchenAid-5KEK1222EOB-Wasserkocher-Onyx-schwarz/dp/B00PY3J8FQ/re…"
click at [194, 228] on div "https://www.amazon.de/KitchenAid-5KEK1222EOB-Wasserkocher-Onyx-schwarz/dp/B00PY…" at bounding box center [187, 228] width 53 height 7
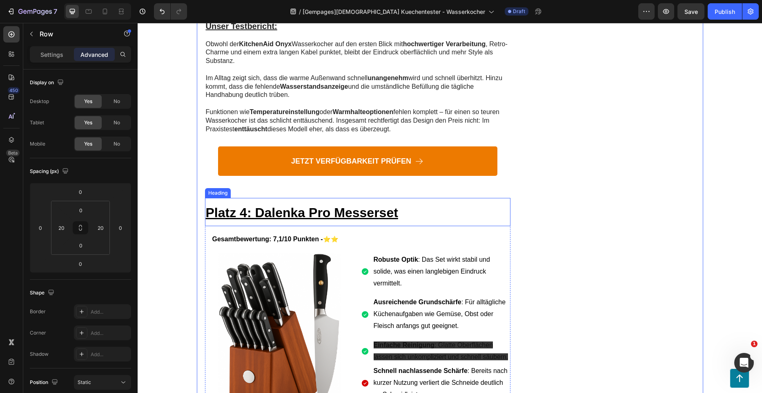
scroll to position [2815, 0]
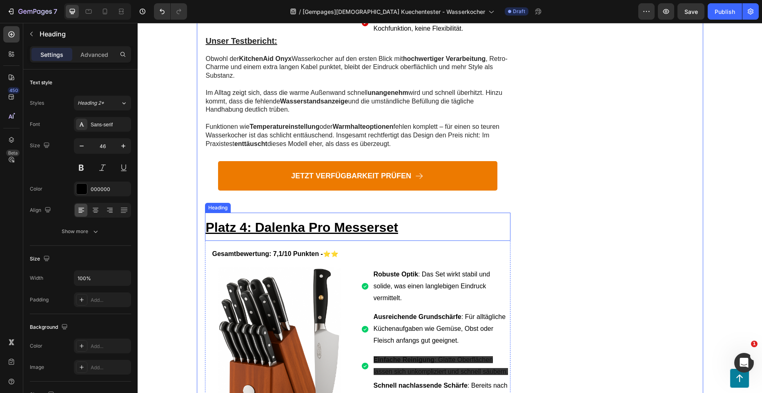
click at [299, 220] on u "Platz 4: Dalenka Pro Messerset" at bounding box center [302, 227] width 192 height 15
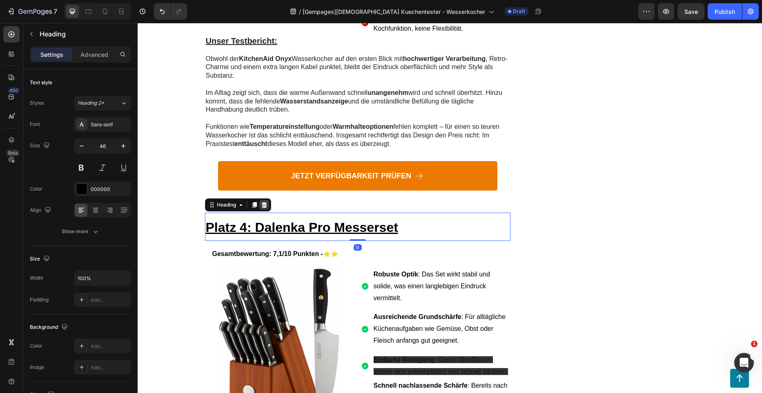
click at [265, 201] on icon at bounding box center [264, 204] width 7 height 7
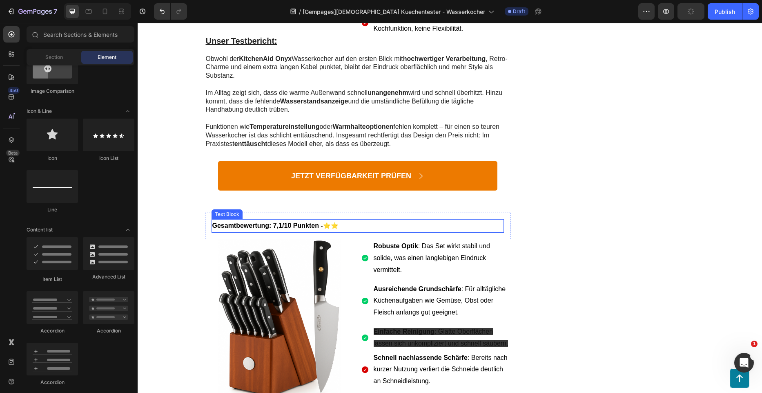
click at [270, 222] on strong "Gesamtbewertung: 7,1/10 Punkten -" at bounding box center [267, 225] width 111 height 7
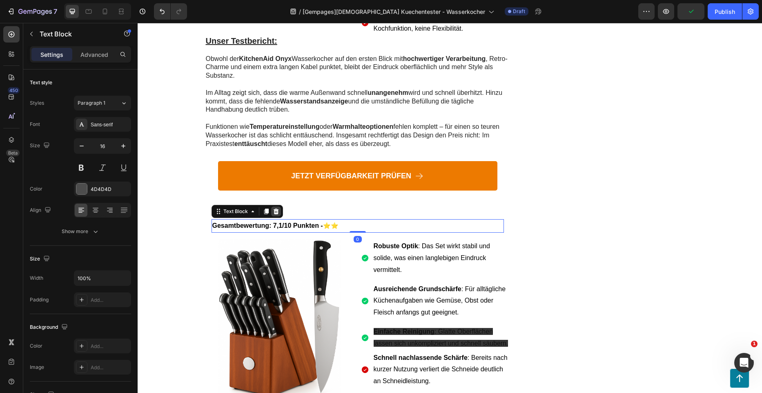
click at [273, 208] on icon at bounding box center [275, 211] width 5 height 6
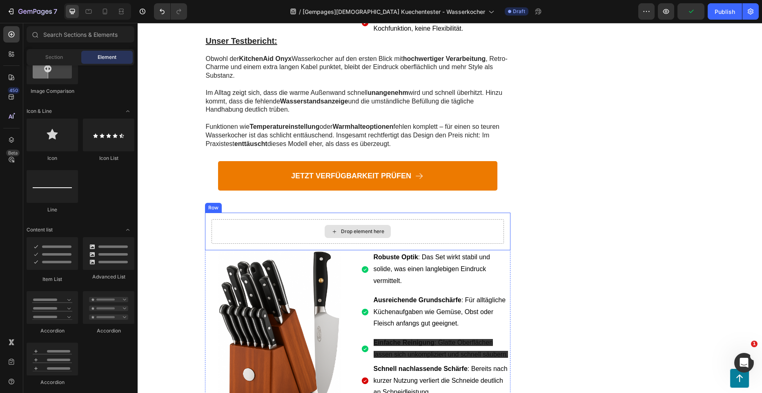
click at [269, 219] on div "Drop element here" at bounding box center [358, 231] width 293 height 25
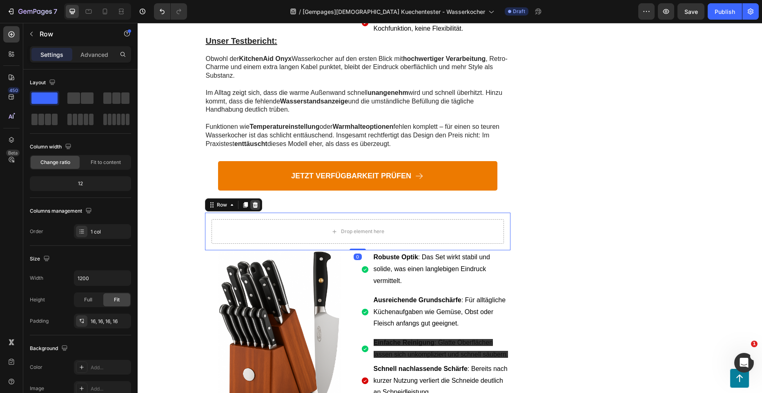
click at [252, 201] on icon at bounding box center [255, 204] width 7 height 7
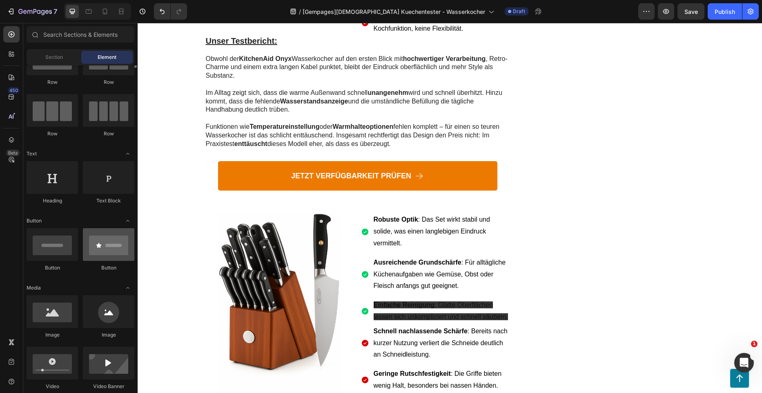
scroll to position [0, 0]
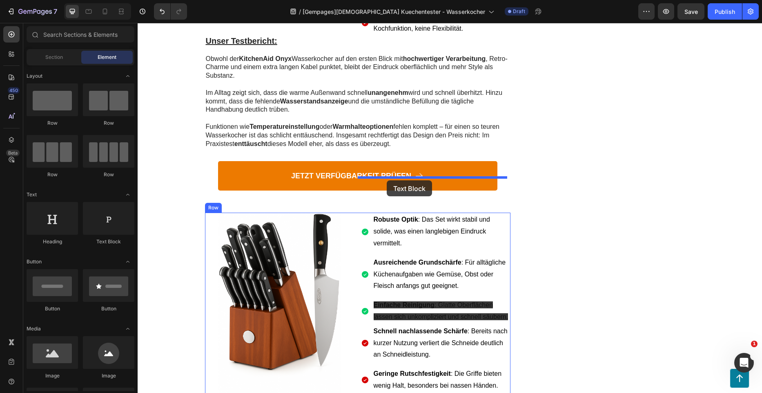
drag, startPoint x: 248, startPoint y: 237, endPoint x: 387, endPoint y: 180, distance: 150.6
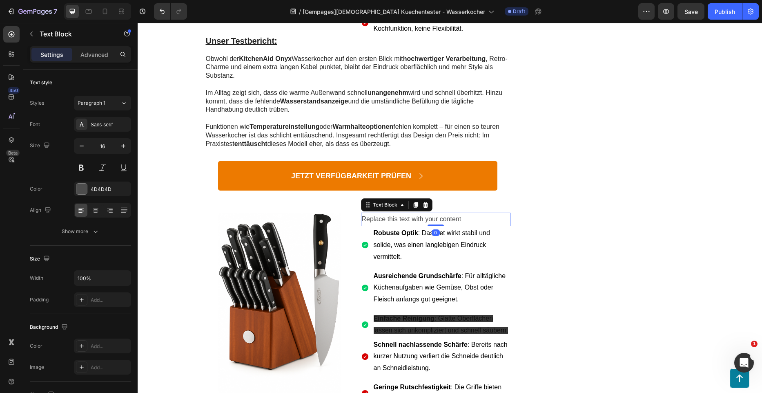
click at [458, 212] on div "Replace this text with your content" at bounding box center [436, 218] width 150 height 13
click at [458, 213] on p "Replace this text with your content" at bounding box center [436, 219] width 148 height 12
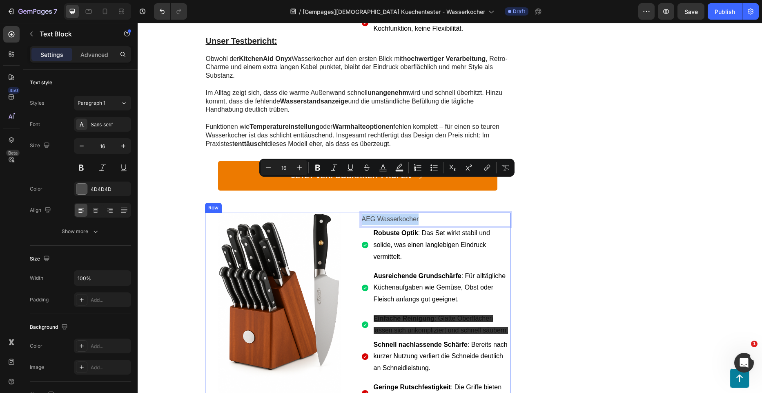
drag, startPoint x: 426, startPoint y: 181, endPoint x: 357, endPoint y: 178, distance: 69.1
click at [357, 212] on div "Image AEG Wasserkocher Text Block 0 Robuste Optik : Das Set wirkt stabil und so…" at bounding box center [358, 394] width 306 height 364
click at [404, 213] on p "AEG Wasserkocher" at bounding box center [436, 219] width 148 height 12
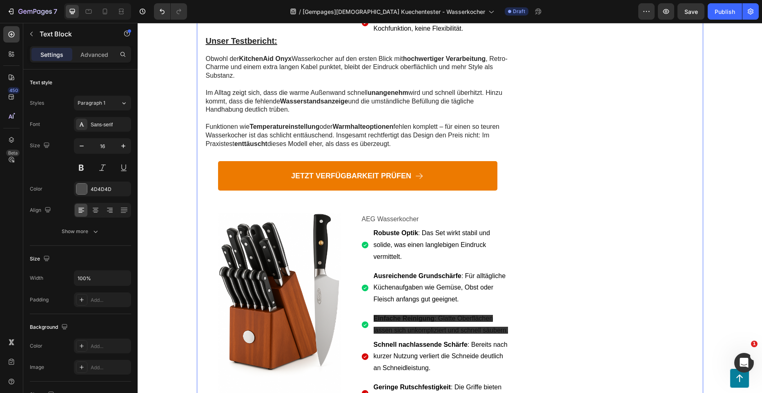
click at [405, 213] on p "AEG Wasserkocher" at bounding box center [436, 219] width 148 height 12
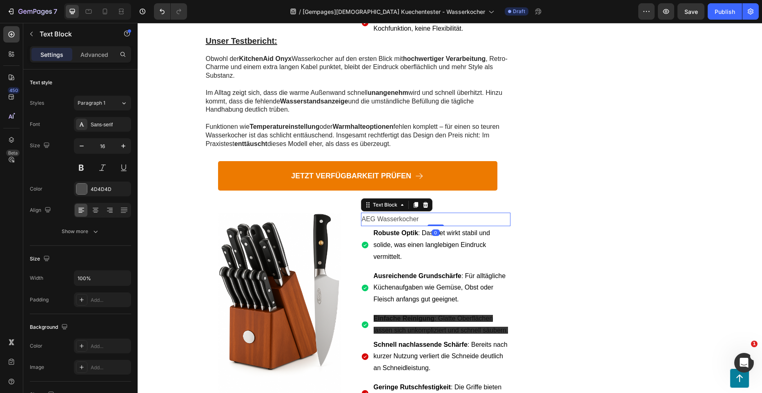
click at [405, 213] on p "AEG Wasserkocher" at bounding box center [436, 219] width 148 height 12
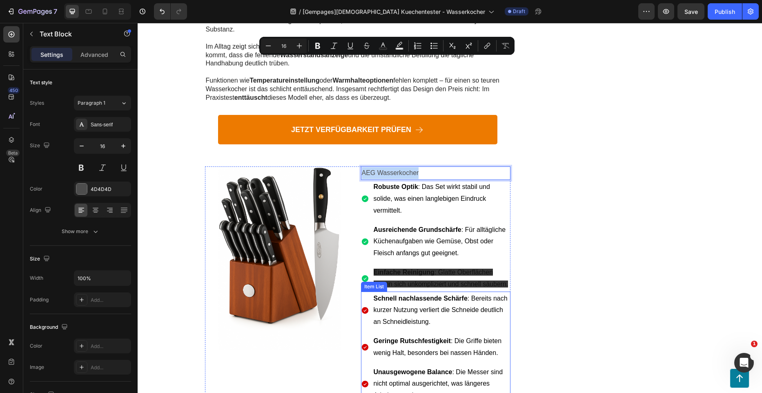
scroll to position [2856, 0]
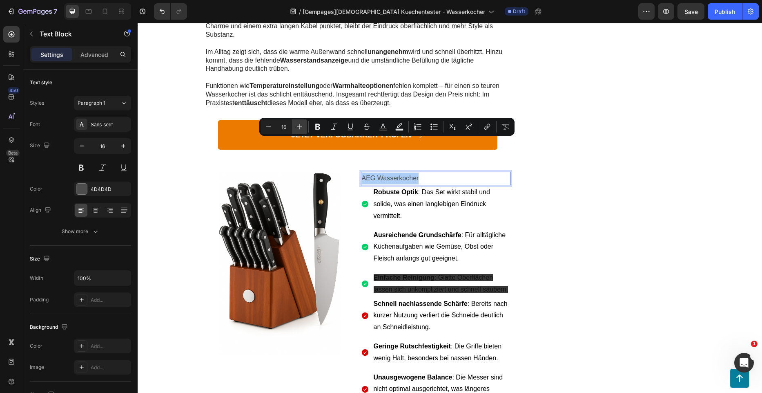
click at [304, 128] on button "Plus" at bounding box center [299, 126] width 15 height 15
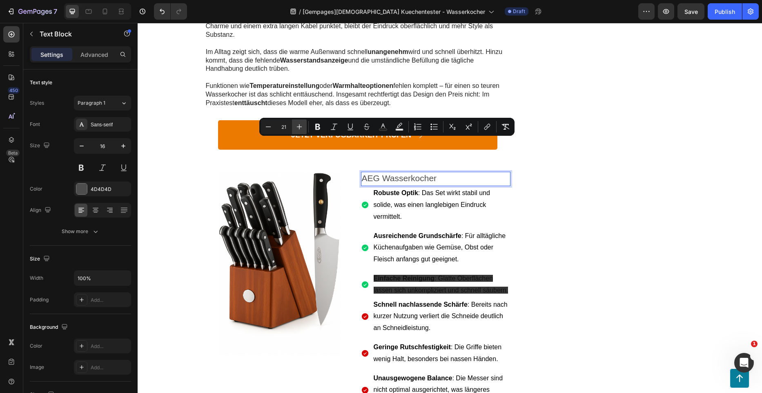
click at [304, 128] on button "Plus" at bounding box center [299, 126] width 15 height 15
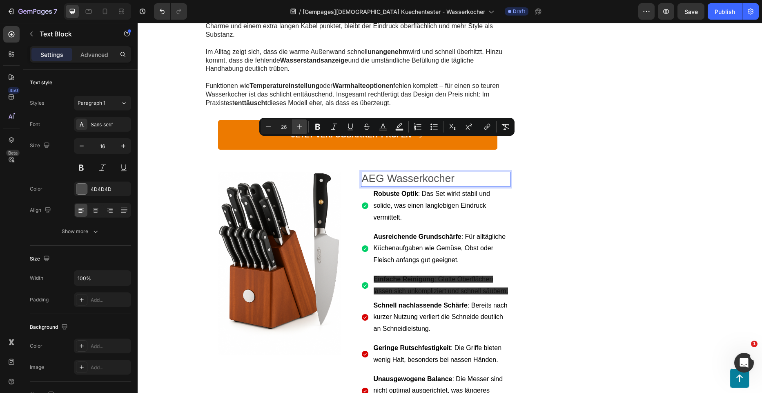
click at [304, 128] on button "Plus" at bounding box center [299, 126] width 15 height 15
click at [267, 125] on icon "Editor contextual toolbar" at bounding box center [268, 127] width 8 height 8
type input "27"
click at [348, 129] on icon "Editor contextual toolbar" at bounding box center [350, 127] width 8 height 8
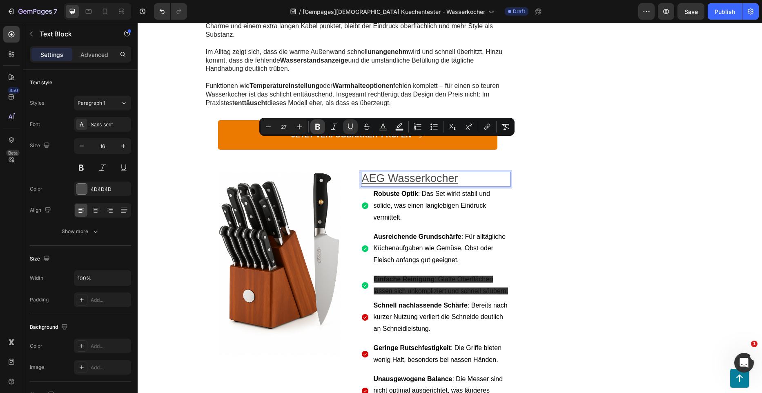
click at [319, 126] on icon "Editor contextual toolbar" at bounding box center [317, 127] width 5 height 6
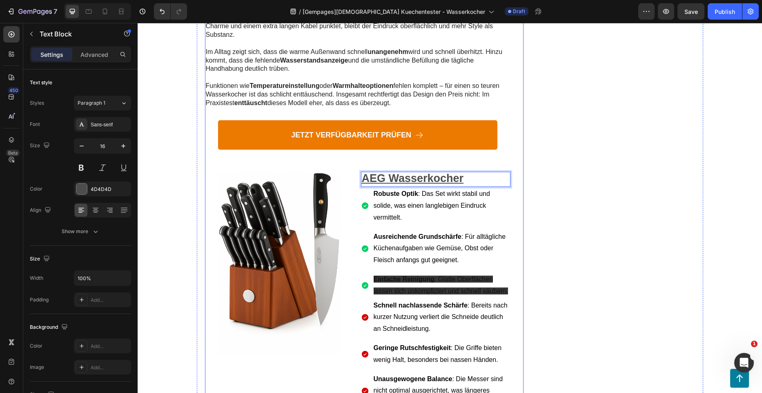
click at [398, 134] on div "JETZT VERFÜGBARKEIT PRÜFEN Button" at bounding box center [358, 145] width 306 height 51
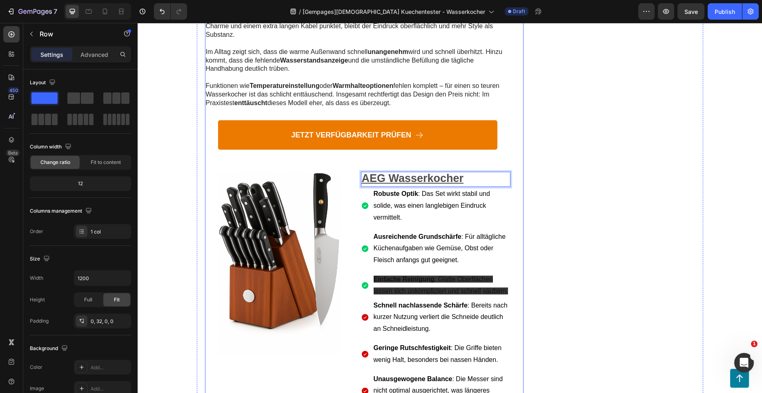
click at [398, 134] on div "JETZT VERFÜGBARKEIT PRÜFEN Button" at bounding box center [358, 145] width 306 height 51
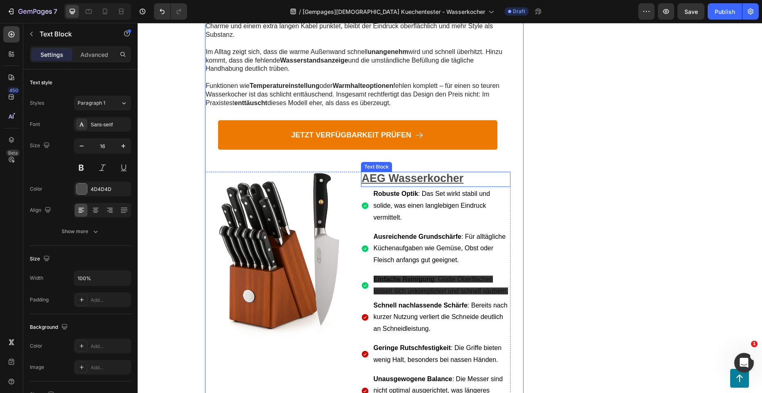
click at [395, 172] on u "AEG Wasserkocher" at bounding box center [413, 178] width 102 height 12
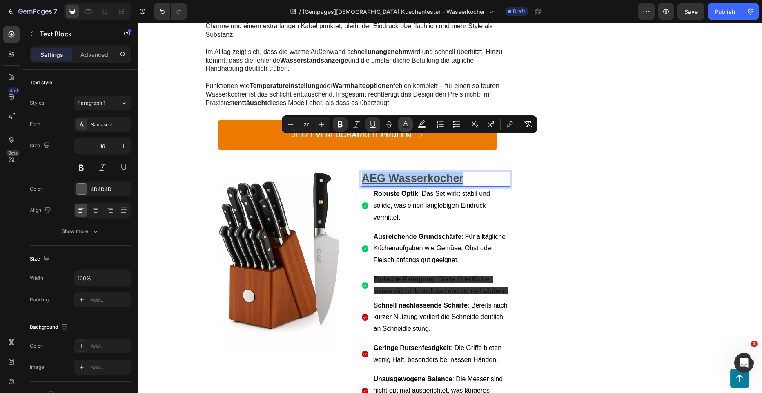
click at [405, 127] on rect "Editor contextual toolbar" at bounding box center [406, 127] width 8 height 2
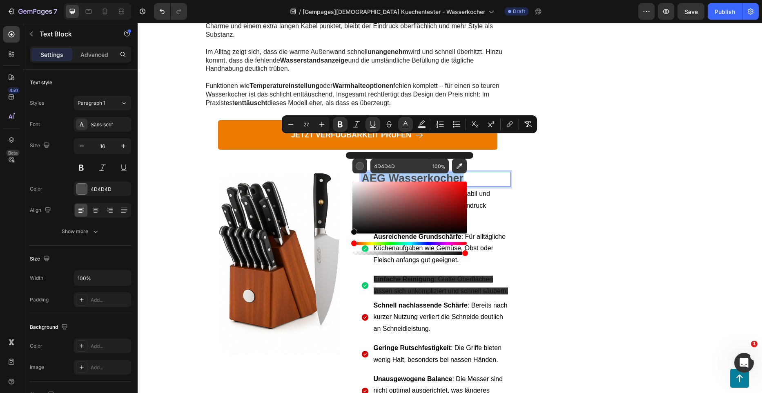
drag, startPoint x: 509, startPoint y: 239, endPoint x: 341, endPoint y: 239, distance: 168.3
type input "050505"
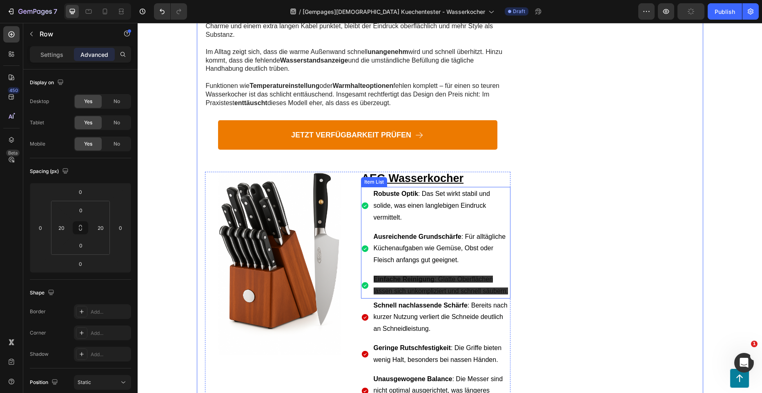
click at [452, 188] on p "Robuste Optik : Das Set wirkt stabil und solide, was einen langlebigen Eindruck…" at bounding box center [442, 205] width 136 height 35
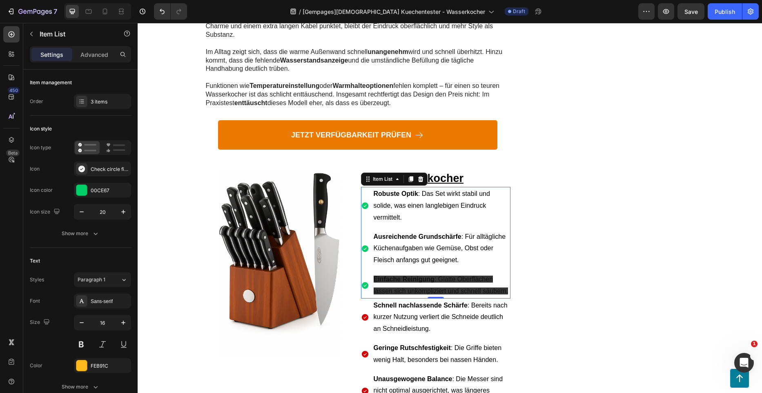
click at [394, 188] on p "Robuste Optik : Das Set wirkt stabil und solide, was einen langlebigen Eindruck…" at bounding box center [442, 205] width 136 height 35
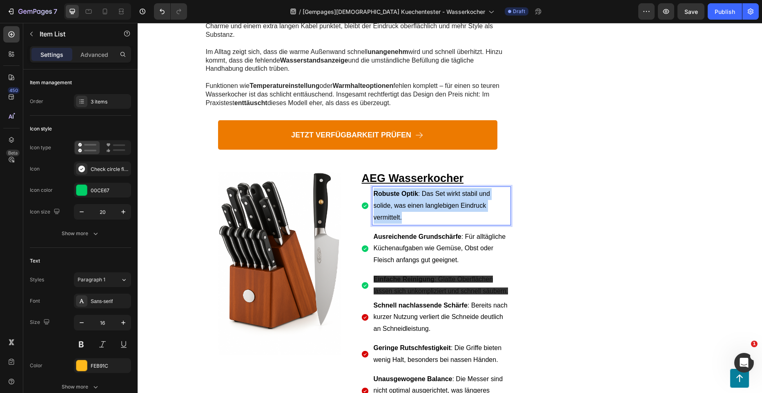
click at [394, 188] on p "Robuste Optik : Das Set wirkt stabil und solide, was einen langlebigen Eindruck…" at bounding box center [442, 205] width 136 height 35
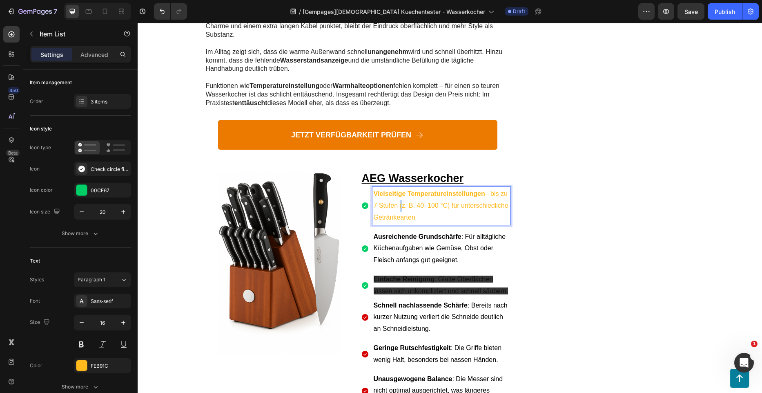
click at [404, 188] on p "Vielseitige Temperatureinstellungen – bis zu 7 Stufen (z. B. 40–100 °C) für unt…" at bounding box center [442, 205] width 136 height 35
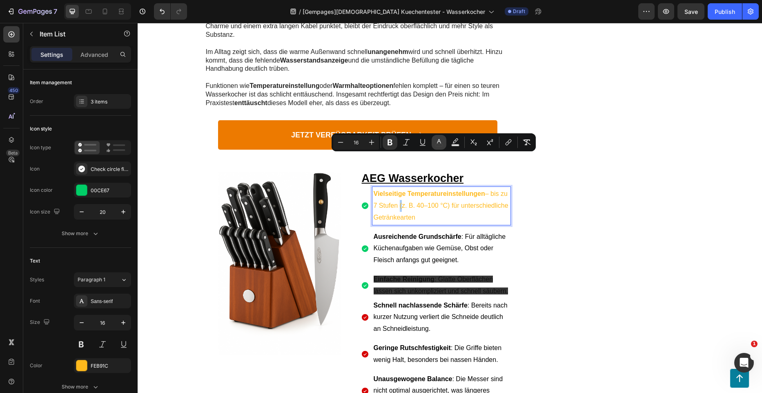
click at [435, 141] on icon "Editor contextual toolbar" at bounding box center [439, 142] width 8 height 8
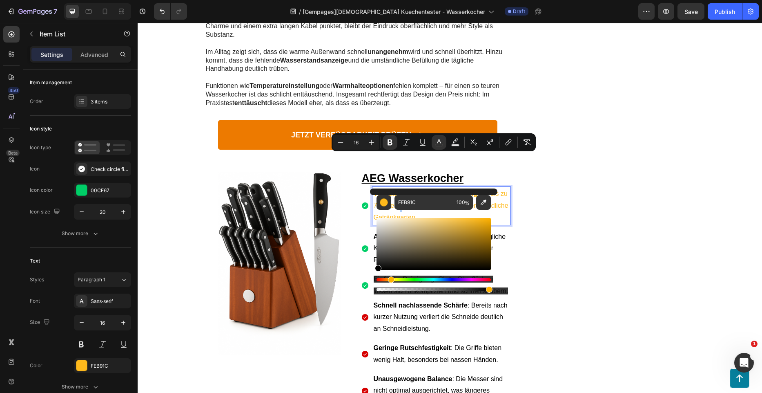
drag, startPoint x: 384, startPoint y: 270, endPoint x: 467, endPoint y: 243, distance: 88.0
click at [374, 278] on div "FEB91C 100 %" at bounding box center [433, 240] width 127 height 104
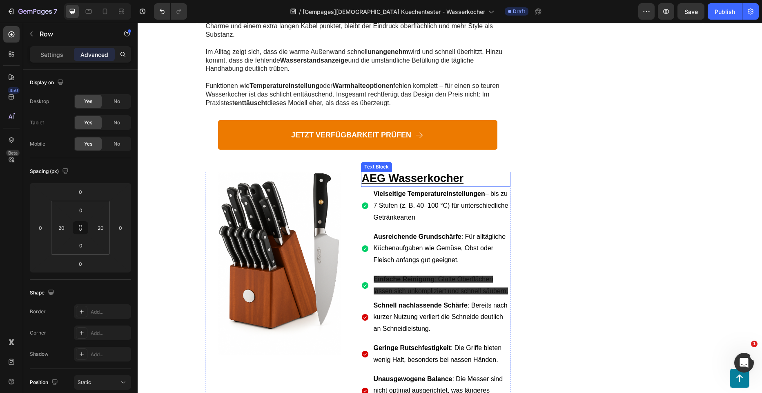
click at [464, 172] on p "AEG Wasserkocher" at bounding box center [436, 178] width 148 height 13
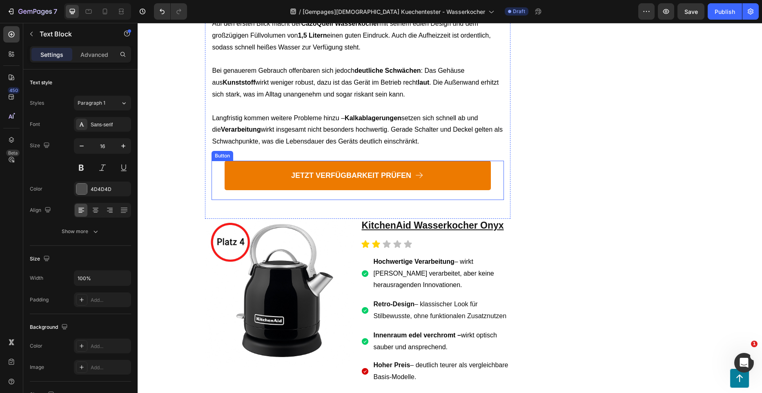
scroll to position [2325, 0]
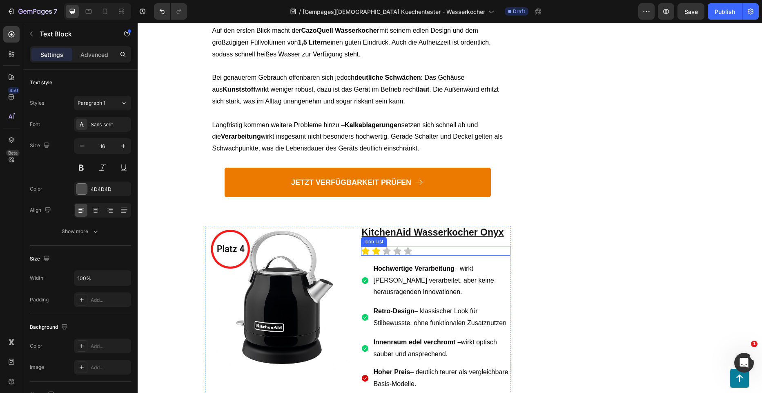
click at [415, 246] on div "Icon Icon Icon Icon Icon" at bounding box center [436, 250] width 150 height 9
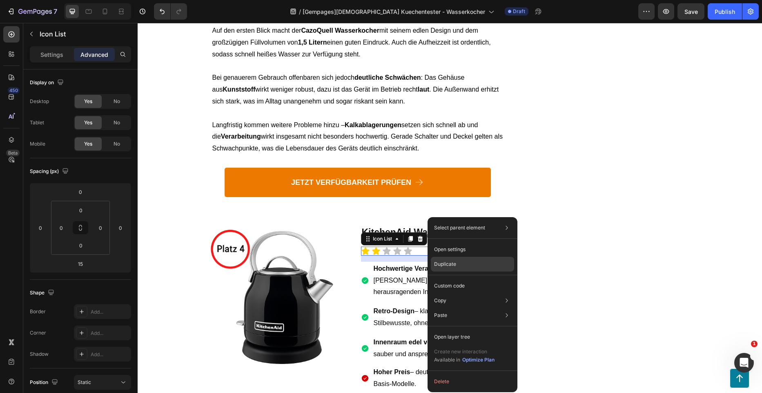
click at [447, 266] on p "Duplicate" at bounding box center [445, 263] width 22 height 7
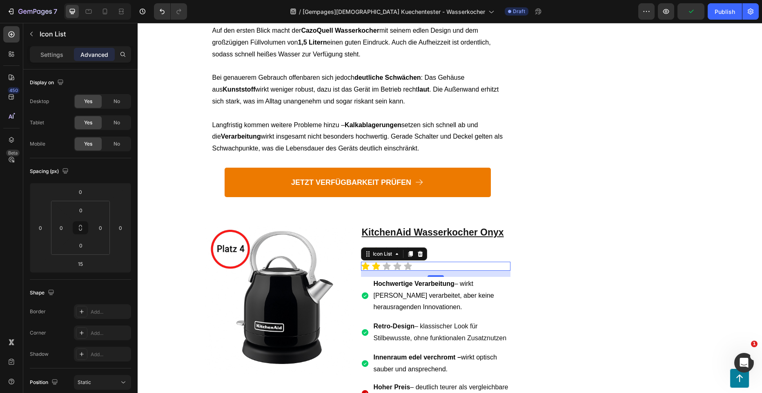
click at [441, 261] on div "Icon Icon Icon Icon Icon" at bounding box center [436, 265] width 150 height 9
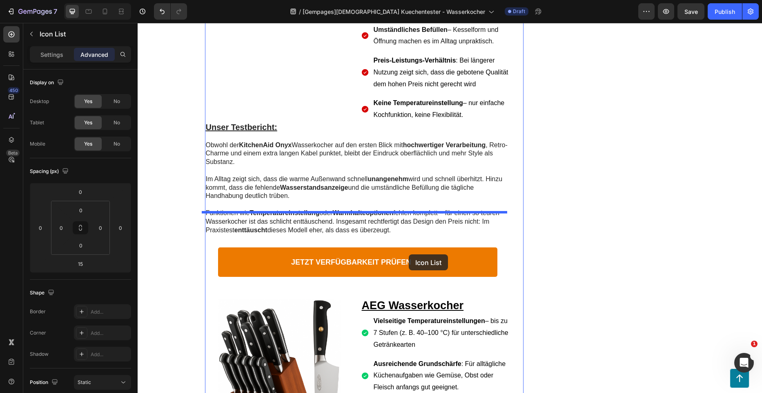
scroll to position [2815, 0]
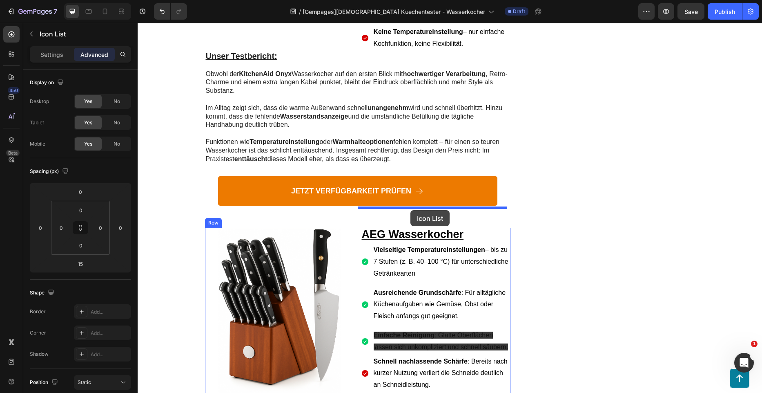
drag, startPoint x: 426, startPoint y: 232, endPoint x: 411, endPoint y: 210, distance: 26.4
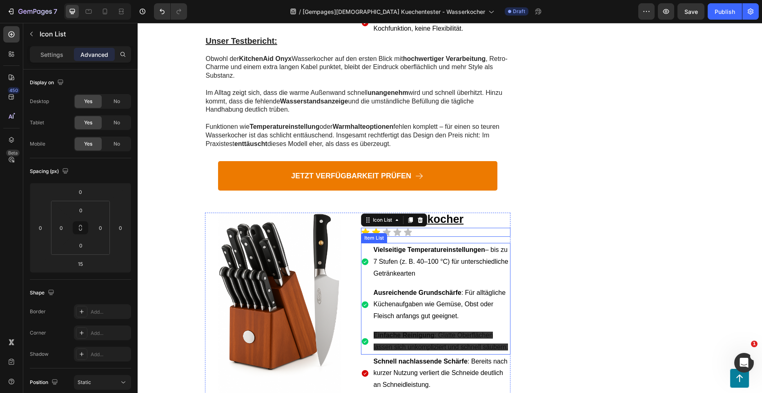
scroll to position [2800, 0]
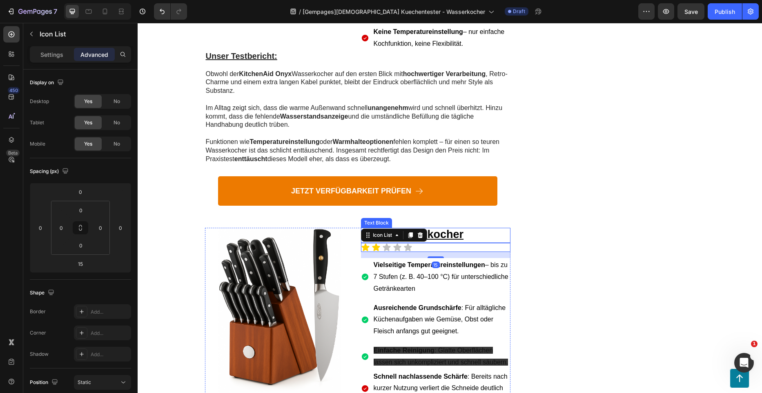
click at [469, 228] on p "AEG Wasserkocher" at bounding box center [436, 234] width 148 height 13
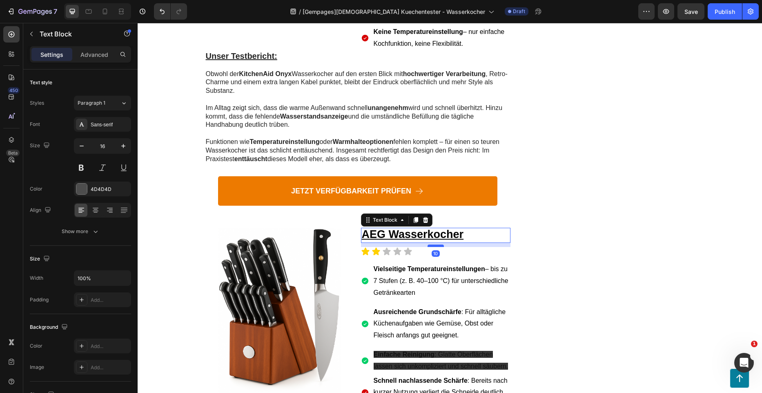
drag, startPoint x: 434, startPoint y: 207, endPoint x: 433, endPoint y: 211, distance: 4.2
click at [433, 244] on div at bounding box center [436, 245] width 16 height 2
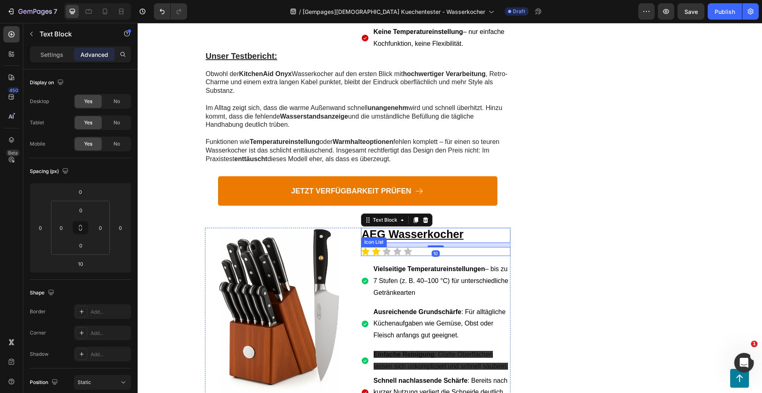
click at [415, 247] on div "Icon Icon Icon Icon Icon" at bounding box center [436, 251] width 150 height 9
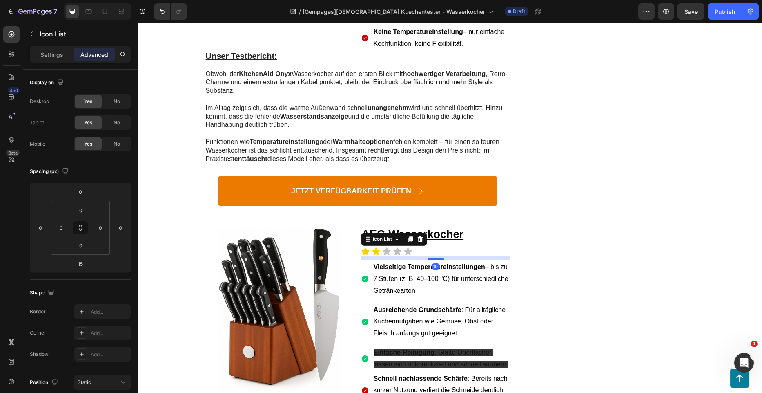
click at [432, 257] on div at bounding box center [436, 258] width 16 height 2
type input "10"
click at [377, 247] on div "Icon Icon Icon Icon Icon" at bounding box center [436, 251] width 150 height 9
click at [389, 247] on div "Icon Icon Icon Icon Icon" at bounding box center [436, 251] width 150 height 9
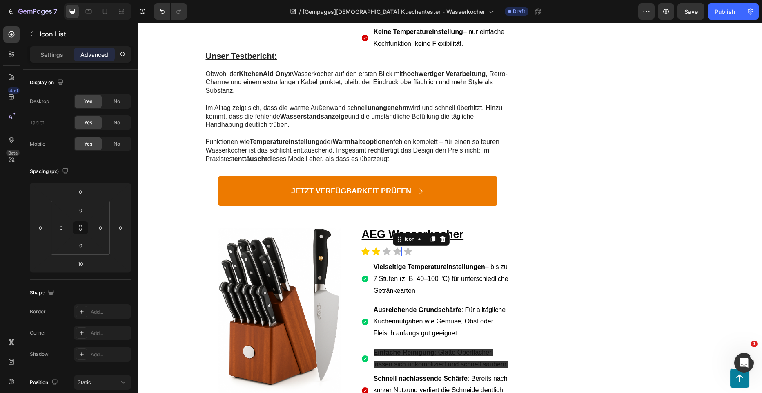
click at [398, 247] on icon at bounding box center [397, 251] width 9 height 9
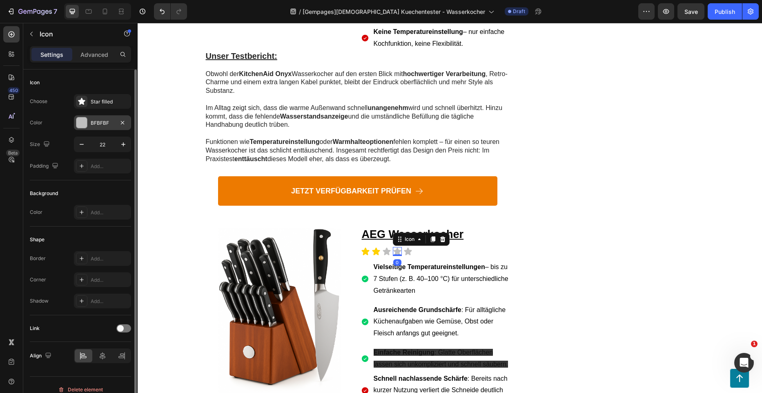
click at [98, 125] on div "BFBFBF" at bounding box center [103, 122] width 24 height 7
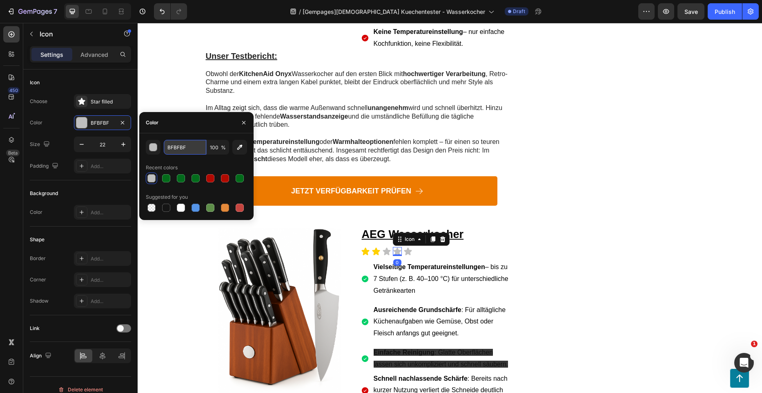
click at [189, 146] on input "BFBFBF" at bounding box center [185, 147] width 42 height 15
click at [375, 247] on div "Icon" at bounding box center [376, 251] width 9 height 9
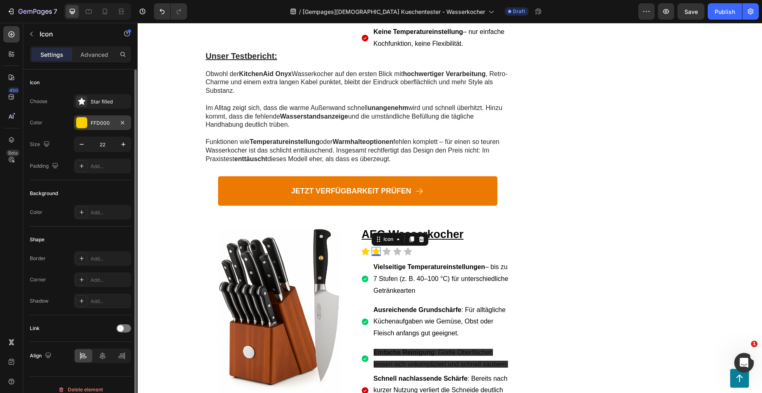
click at [107, 121] on div "FFD000" at bounding box center [103, 122] width 24 height 7
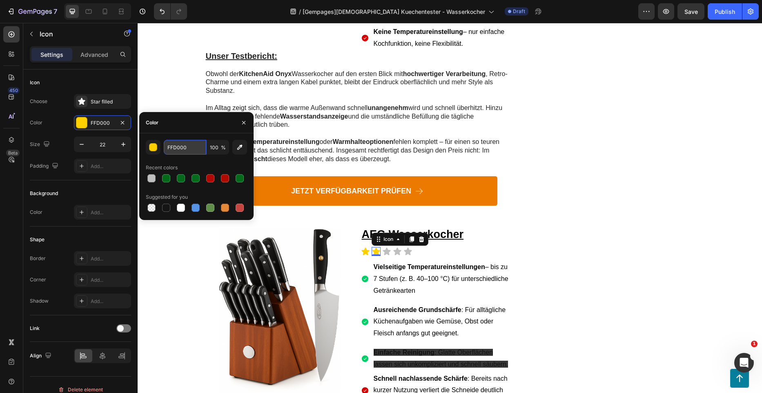
click at [176, 147] on input "FFD000" at bounding box center [185, 147] width 42 height 15
paste input "BFBFBF"
type input "BFBFBF"
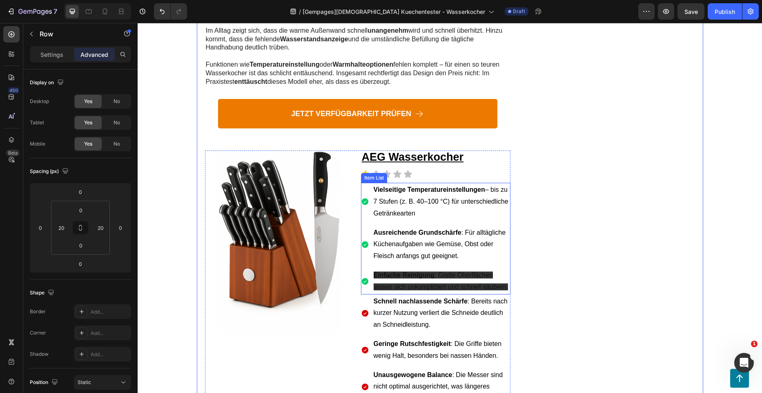
scroll to position [2881, 0]
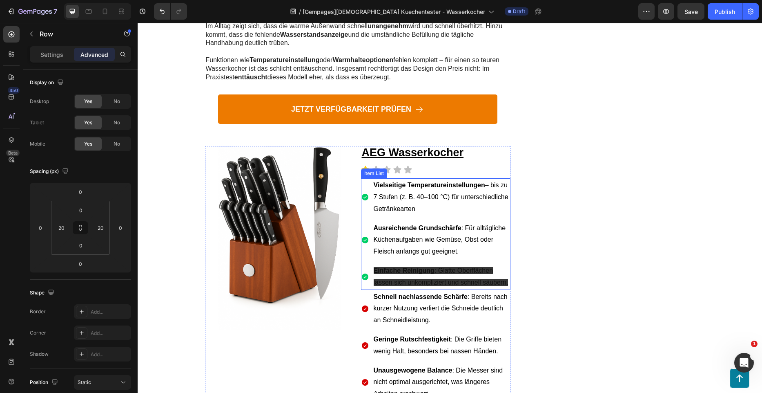
click at [413, 224] on strong "Ausreichende Grundschärfe" at bounding box center [418, 227] width 88 height 7
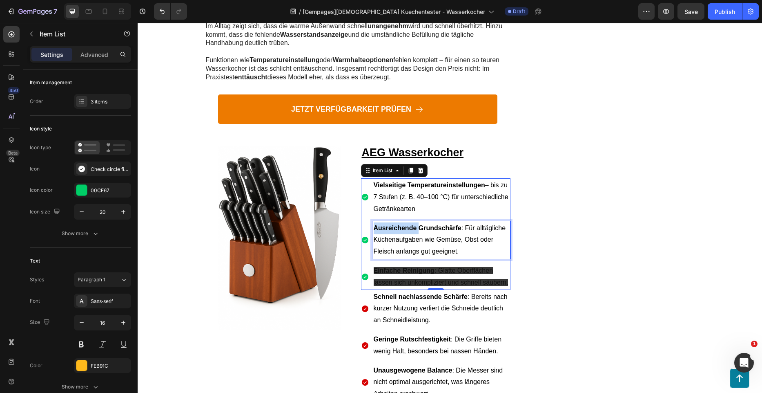
click at [391, 224] on strong "Ausreichende Grundschärfe" at bounding box center [418, 227] width 88 height 7
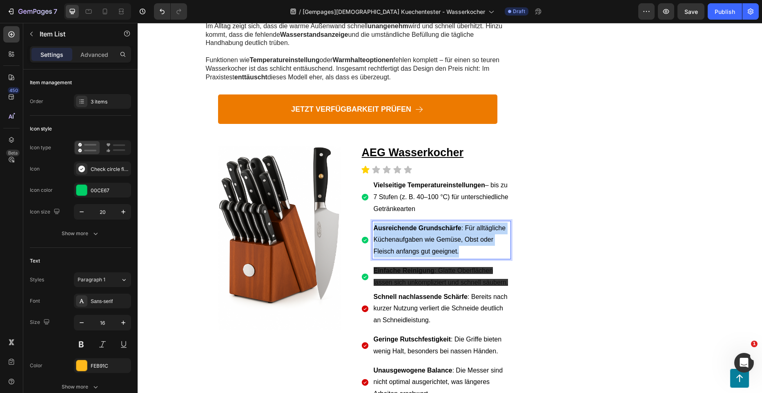
click at [391, 224] on strong "Ausreichende Grundschärfe" at bounding box center [418, 227] width 88 height 7
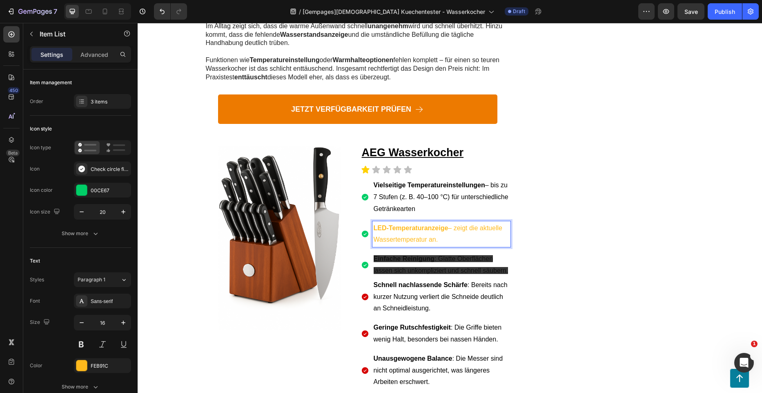
click at [424, 222] on p "LED-Temperaturanzeige – zeigt die aktuelle Wassertemperatur an." at bounding box center [442, 234] width 136 height 24
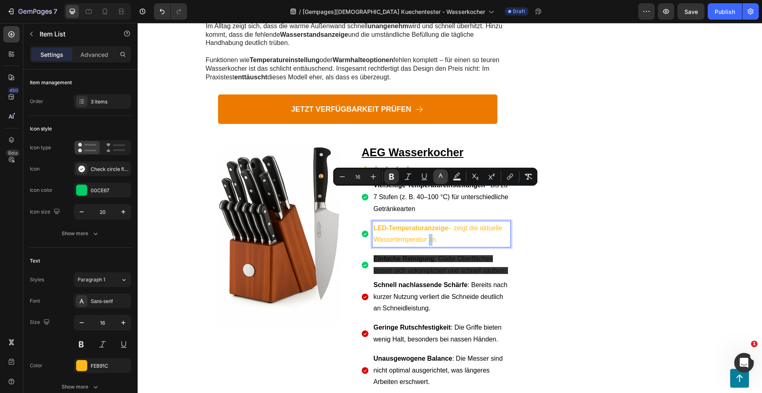
click at [440, 179] on rect "Editor contextual toolbar" at bounding box center [441, 180] width 8 height 2
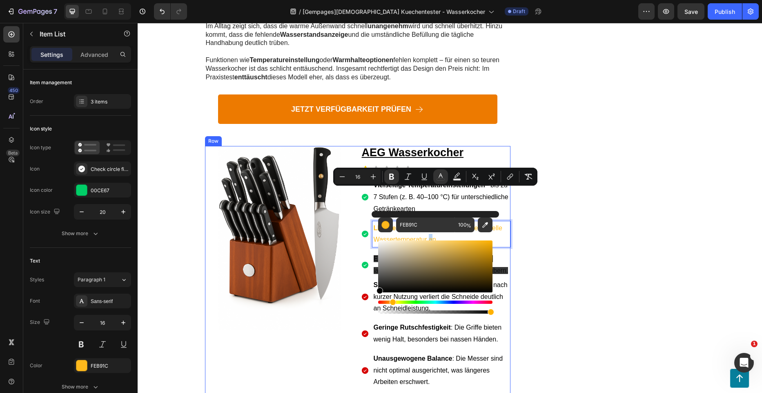
type input "000000"
drag, startPoint x: 545, startPoint y: 305, endPoint x: 358, endPoint y: 300, distance: 187.6
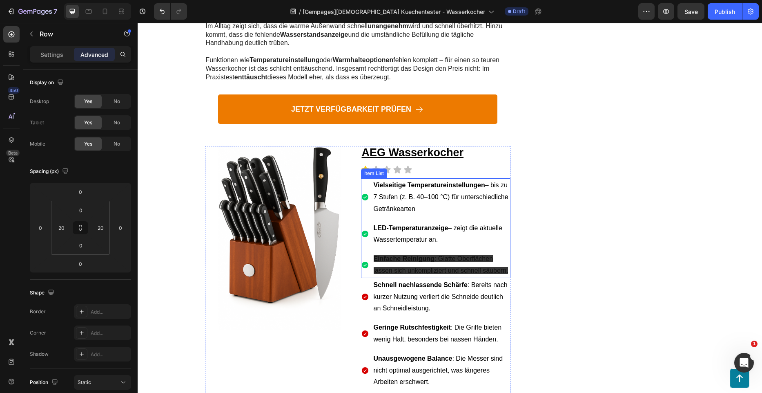
click at [439, 253] on p "Einfache Reinigung : Glatte Oberflächen lassen sich unkompliziert und schnell s…" at bounding box center [442, 265] width 136 height 24
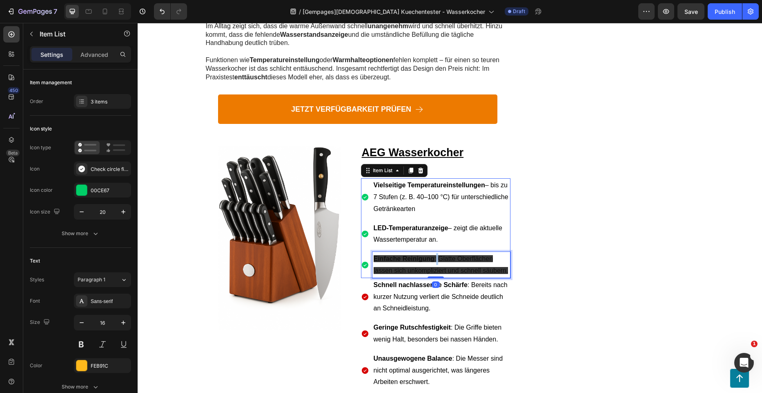
click at [434, 255] on span "Einfache Reinigung : Glatte Oberflächen lassen sich unkompliziert und schnell s…" at bounding box center [441, 264] width 135 height 19
click at [384, 253] on p "Einfache Reinigung : Glatte Oberflächen lassen sich unkompliziert und schnell s…" at bounding box center [442, 265] width 136 height 24
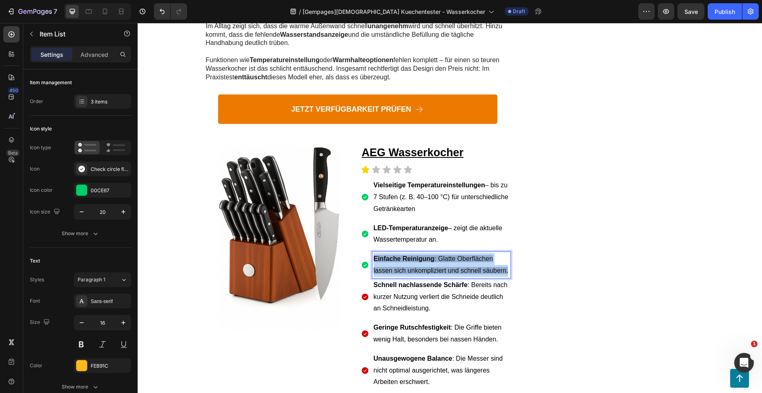
click at [384, 253] on p "Einfache Reinigung : Glatte Oberflächen lassen sich unkompliziert und schnell s…" at bounding box center [442, 265] width 136 height 24
click at [395, 253] on p "Robustes Material – Edelstahlgehäuse wirkt langlebig und hochwertig." at bounding box center [442, 265] width 136 height 24
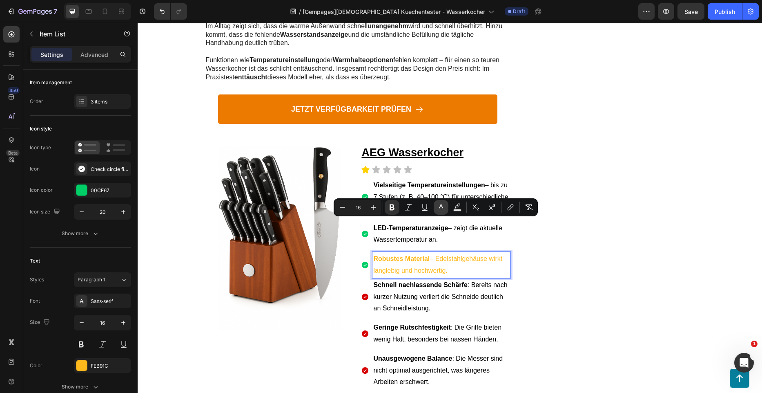
click at [438, 210] on icon "Editor contextual toolbar" at bounding box center [441, 207] width 8 height 8
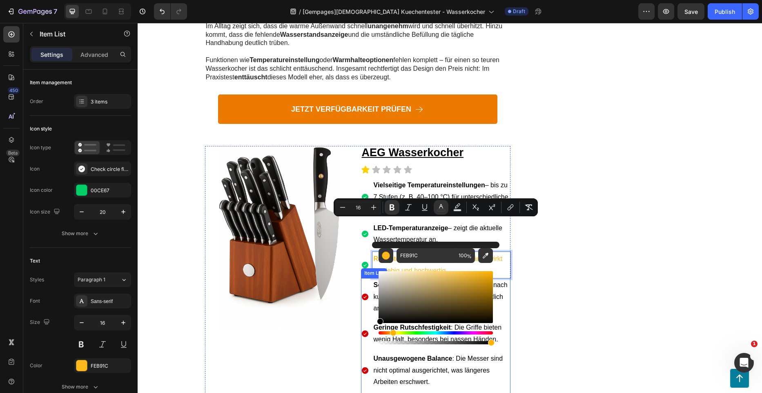
drag, startPoint x: 540, startPoint y: 330, endPoint x: 366, endPoint y: 328, distance: 174.5
type input "000000"
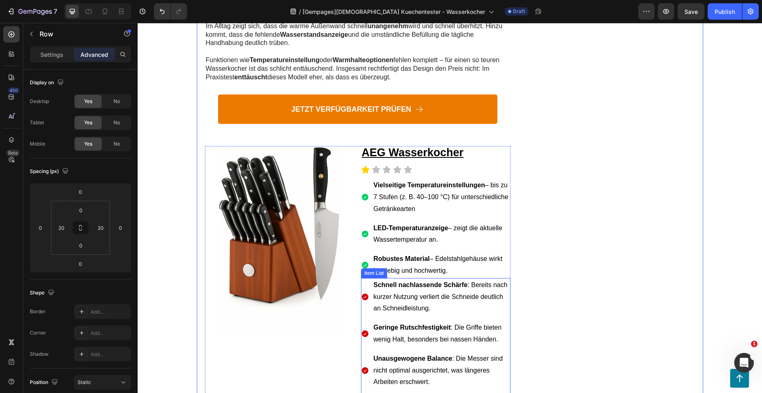
click at [462, 281] on span "Schnell nachlassende Schärfe : Bereits nach kurzer Nutzung verliert die Schneid…" at bounding box center [441, 296] width 134 height 31
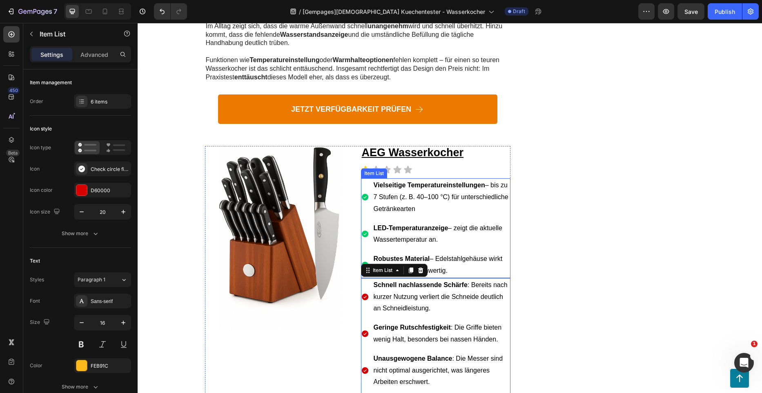
click at [443, 255] on span "Robustes Material – Edelstahlgehäuse wirkt langlebig und hochwertig." at bounding box center [438, 264] width 129 height 19
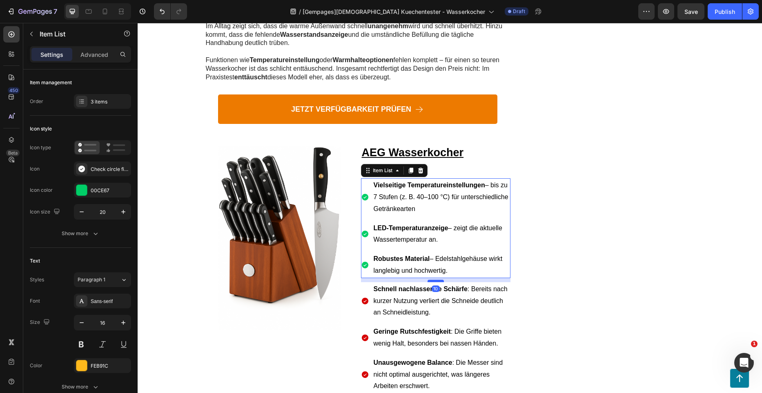
drag, startPoint x: 436, startPoint y: 241, endPoint x: 435, endPoint y: 246, distance: 4.2
click at [435, 279] on div at bounding box center [436, 280] width 16 height 2
type input "100%"
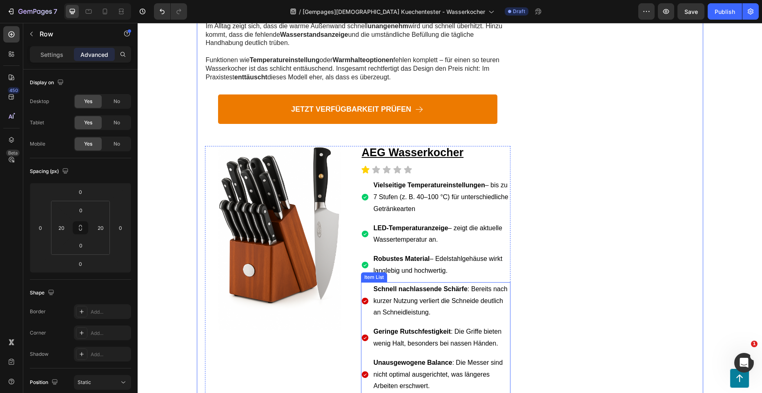
click at [408, 283] on p "Schnell nachlassende Schärfe : Bereits nach kurzer Nutzung verliert die Schneid…" at bounding box center [442, 300] width 136 height 35
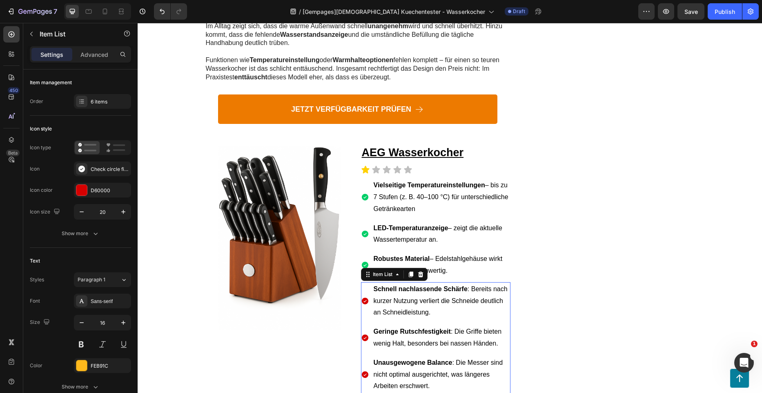
click at [364, 297] on icon at bounding box center [365, 300] width 7 height 7
click at [33, 35] on icon "button" at bounding box center [31, 34] width 7 height 7
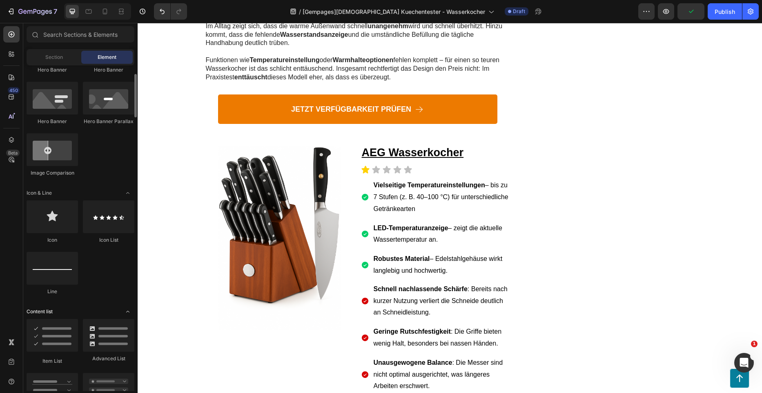
scroll to position [449, 0]
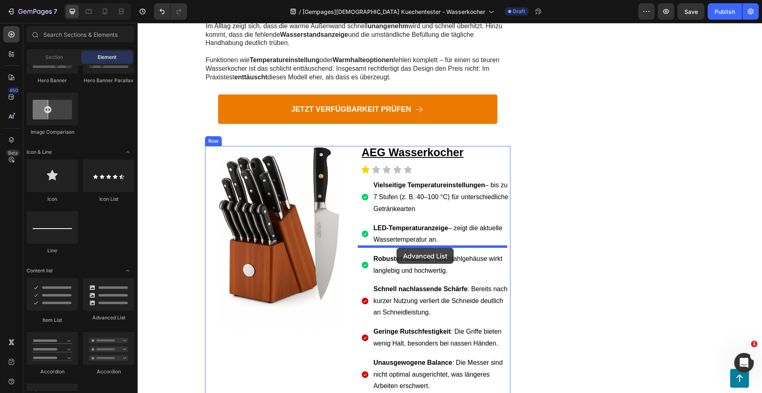
drag, startPoint x: 244, startPoint y: 309, endPoint x: 397, endPoint y: 248, distance: 164.8
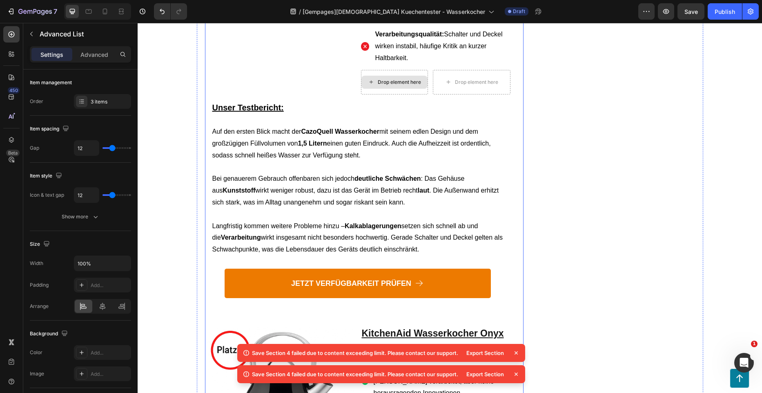
scroll to position [2228, 0]
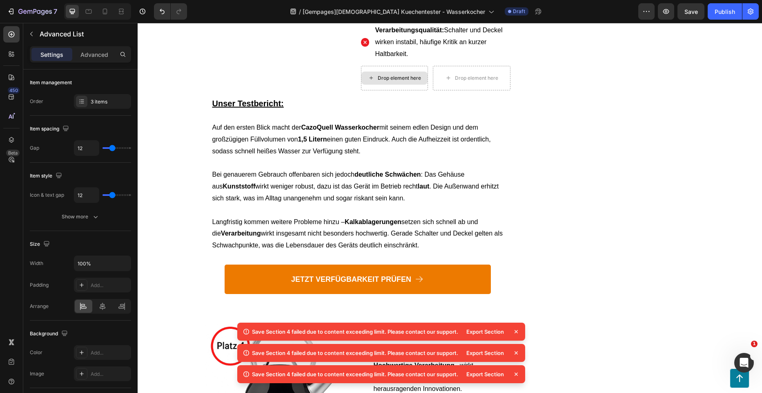
click at [520, 353] on div "Save Section 4 failed due to content exceeding limit. Please contact our suppor…" at bounding box center [381, 354] width 288 height 64
click at [518, 334] on icon at bounding box center [516, 331] width 8 height 8
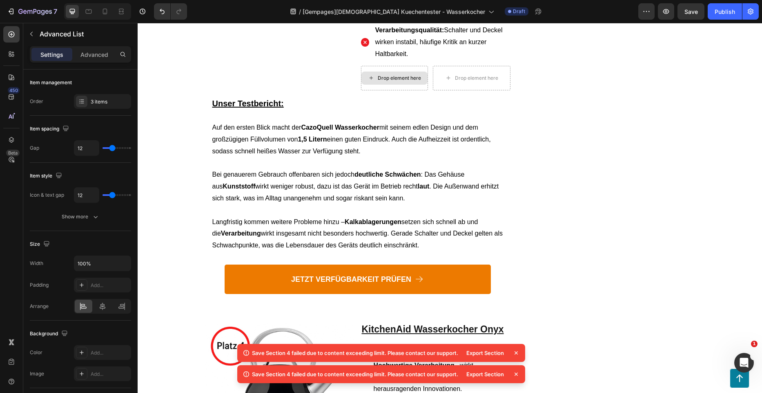
click at [515, 355] on icon at bounding box center [516, 352] width 8 height 8
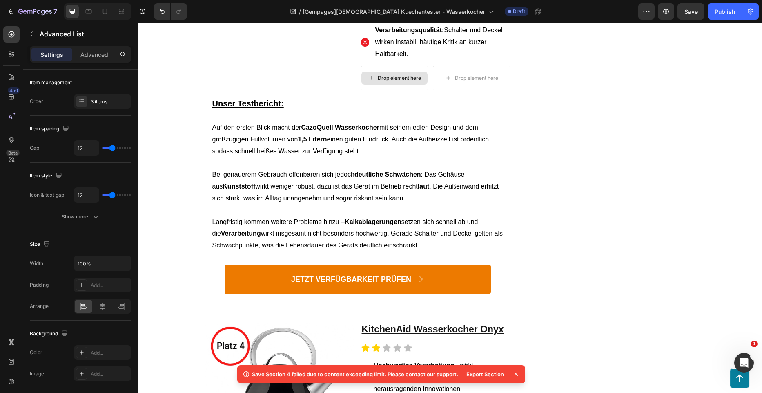
click at [518, 374] on icon at bounding box center [516, 374] width 8 height 8
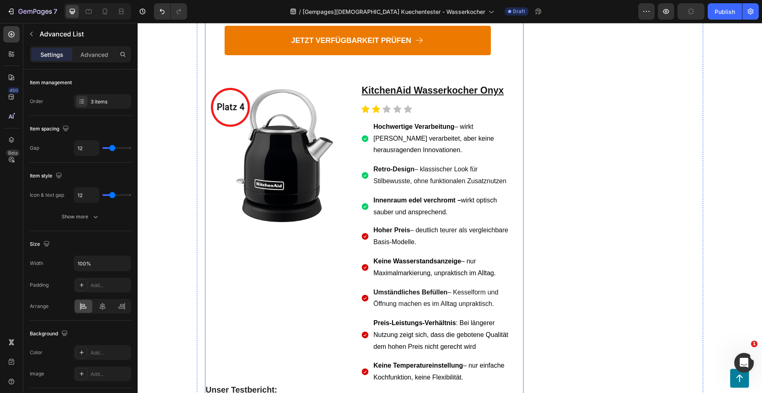
scroll to position [2514, 0]
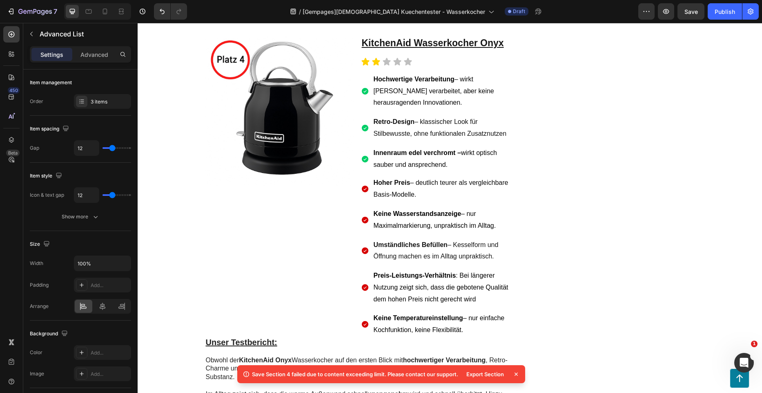
click at [516, 373] on icon at bounding box center [516, 374] width 8 height 8
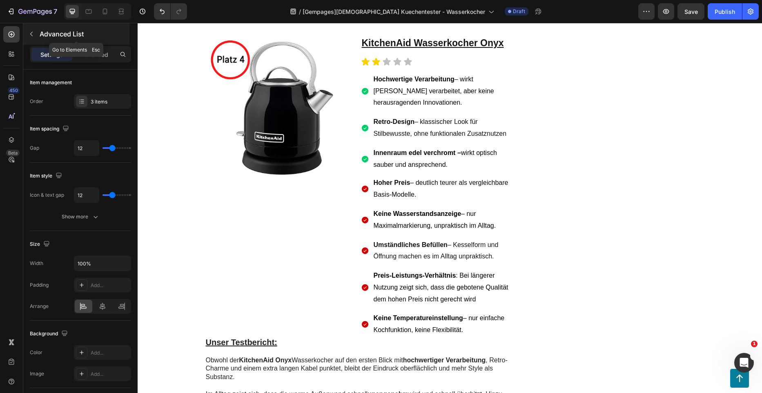
click at [42, 33] on p "Advanced List" at bounding box center [84, 34] width 88 height 10
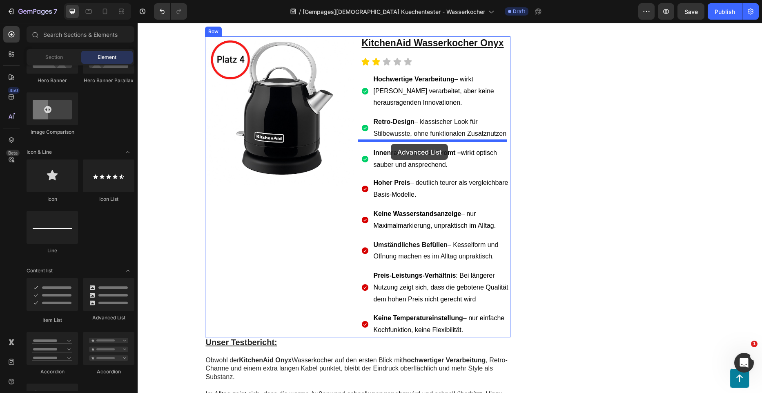
drag, startPoint x: 234, startPoint y: 314, endPoint x: 391, endPoint y: 144, distance: 231.3
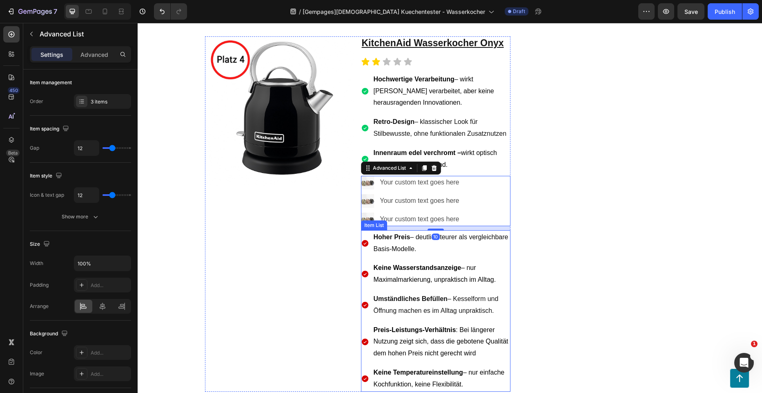
click at [403, 231] on p "Hoher Preis – deutlich teurer als vergleichbare Basis-Modelle." at bounding box center [442, 243] width 136 height 24
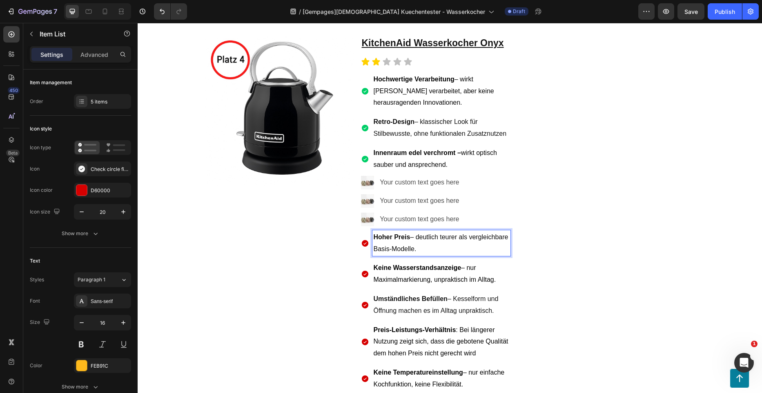
click at [403, 231] on p "Hoher Preis – deutlich teurer als vergleichbare Basis-Modelle." at bounding box center [442, 243] width 136 height 24
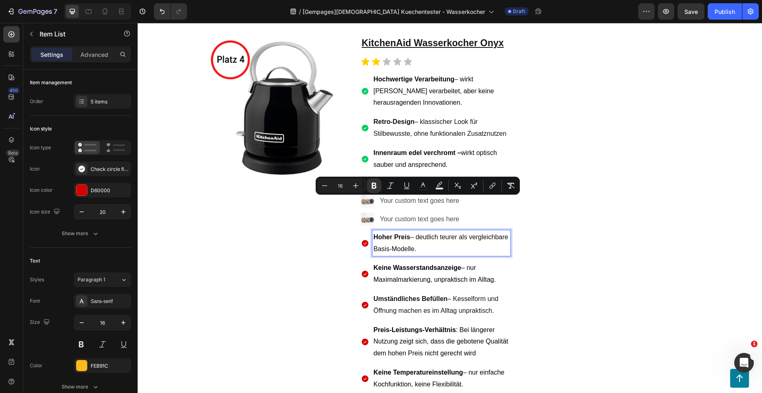
copy span "Hoher Preis – deutlich teurer als vergleichbare Basis-Modelle."
click at [405, 176] on div "Your custom text goes here" at bounding box center [421, 182] width 84 height 13
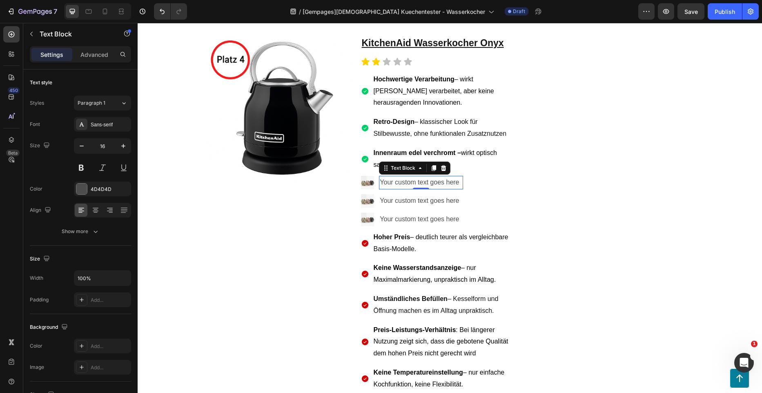
click at [404, 176] on div "Your custom text goes here" at bounding box center [421, 182] width 84 height 13
click at [404, 176] on p "Your custom text goes here" at bounding box center [421, 182] width 82 height 12
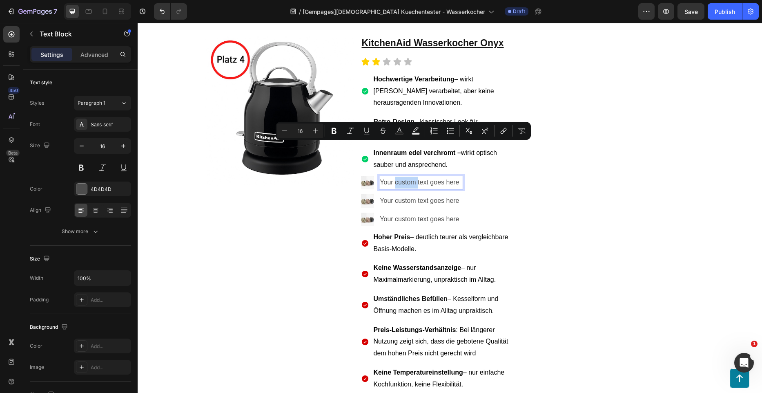
click at [404, 176] on p "Your custom text goes here" at bounding box center [421, 182] width 82 height 12
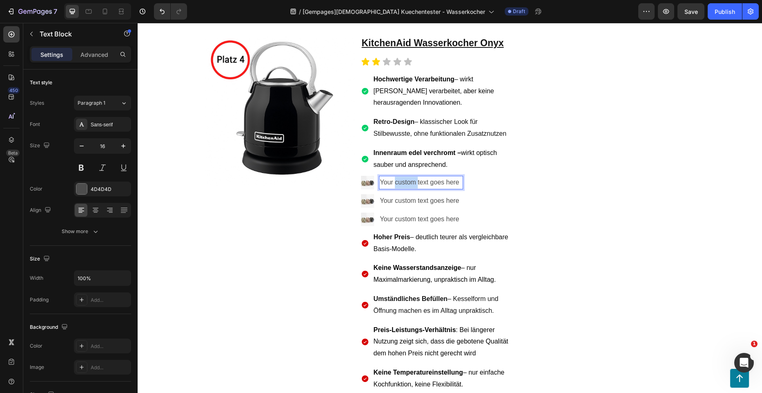
click at [404, 176] on p "Your custom text goes here" at bounding box center [421, 182] width 82 height 12
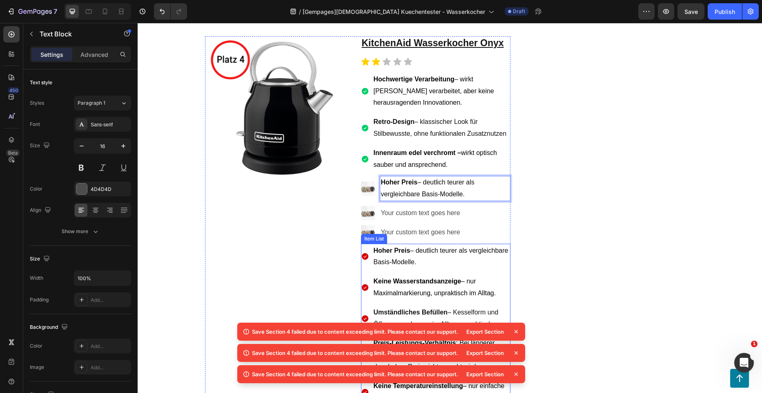
click at [409, 275] on p "Keine Wasserstandsanzeige – nur Maximalmarkierung, unpraktisch im Alltag." at bounding box center [442, 287] width 136 height 24
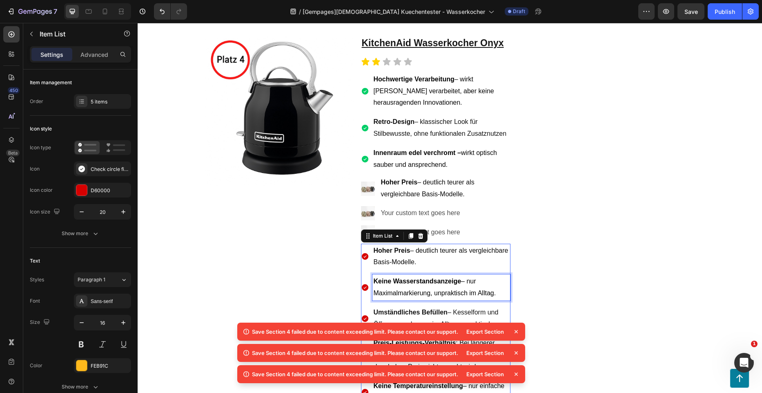
click at [409, 275] on p "Keine Wasserstandsanzeige – nur Maximalmarkierung, unpraktisch im Alltag." at bounding box center [442, 287] width 136 height 24
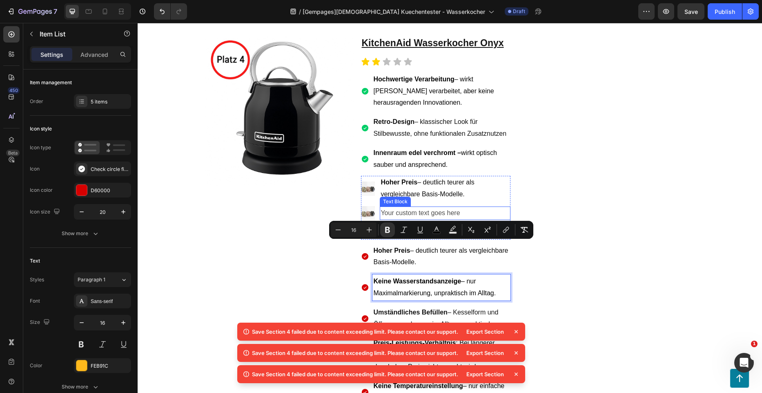
click at [405, 206] on div "Your custom text goes here" at bounding box center [445, 212] width 130 height 13
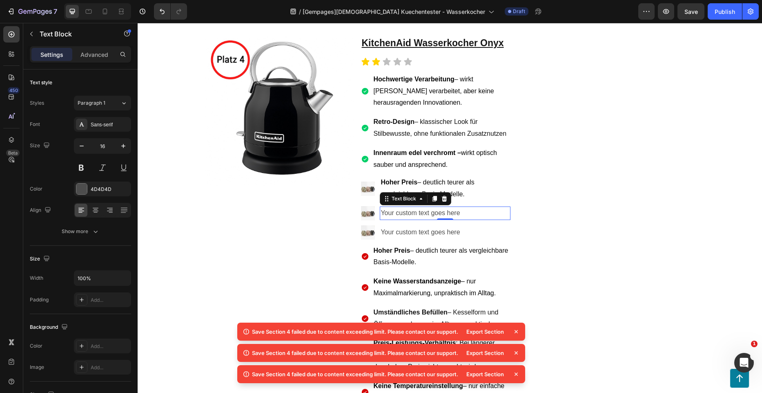
click at [405, 206] on div "Your custom text goes here" at bounding box center [445, 212] width 130 height 13
click at [405, 207] on p "Your custom text goes here" at bounding box center [445, 213] width 129 height 12
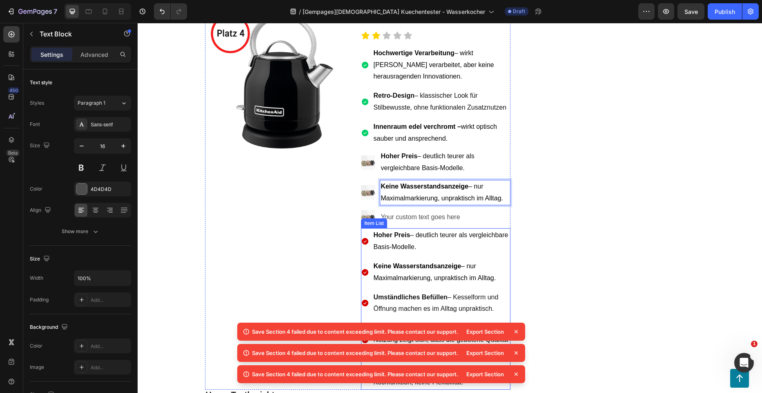
scroll to position [2554, 0]
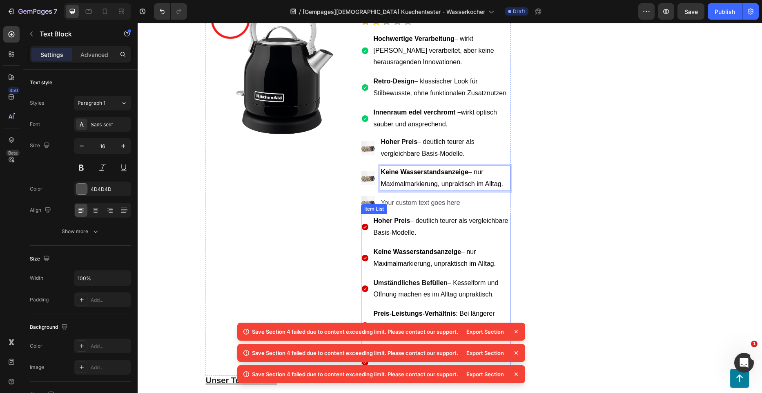
click at [406, 277] on p "Umständliches Befüllen – Kesselform und Öffnung machen es im Alltag unpraktisch." at bounding box center [442, 289] width 136 height 24
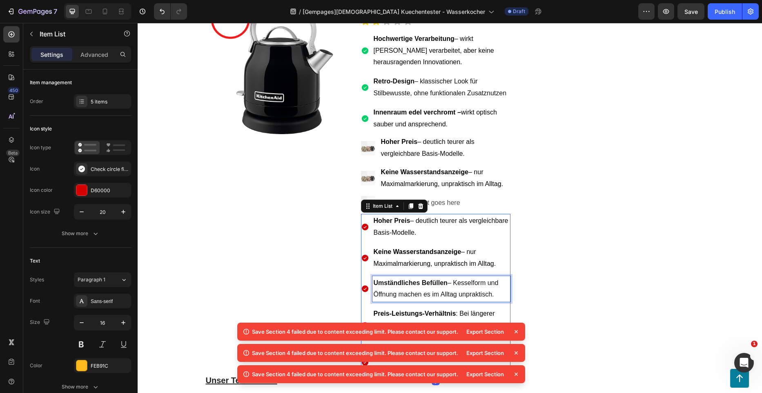
click at [406, 277] on p "Umständliches Befüllen – Kesselform und Öffnung machen es im Alltag unpraktisch." at bounding box center [442, 289] width 136 height 24
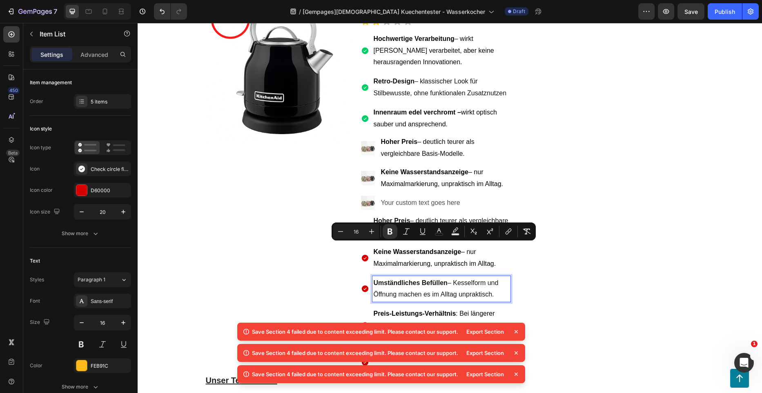
copy span "Umständliches Befüllen – Kesselform und Öffnung machen es im Alltag unpraktisch."
click at [411, 196] on div "Your custom text goes here" at bounding box center [445, 202] width 130 height 13
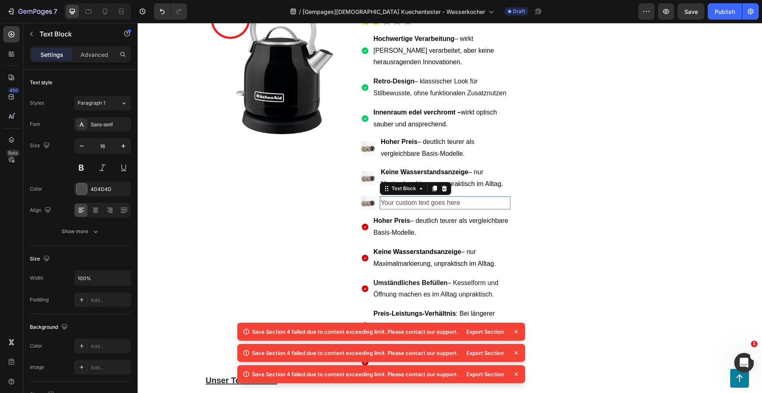
click at [411, 196] on div "Your custom text goes here" at bounding box center [445, 202] width 130 height 13
click at [411, 197] on p "Your custom text goes here" at bounding box center [445, 203] width 129 height 12
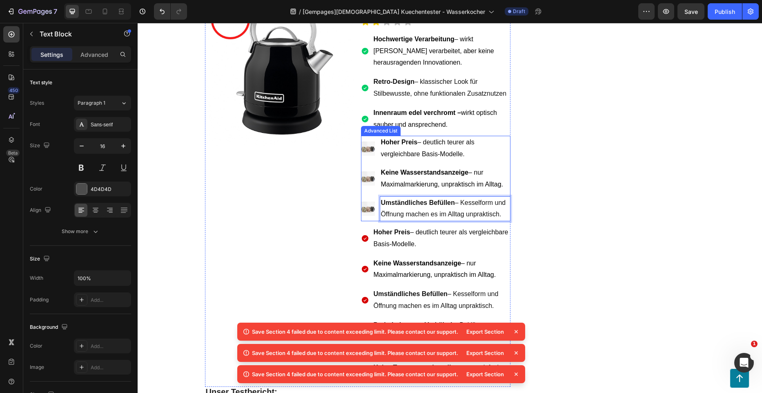
click at [368, 141] on img at bounding box center [368, 148] width 14 height 14
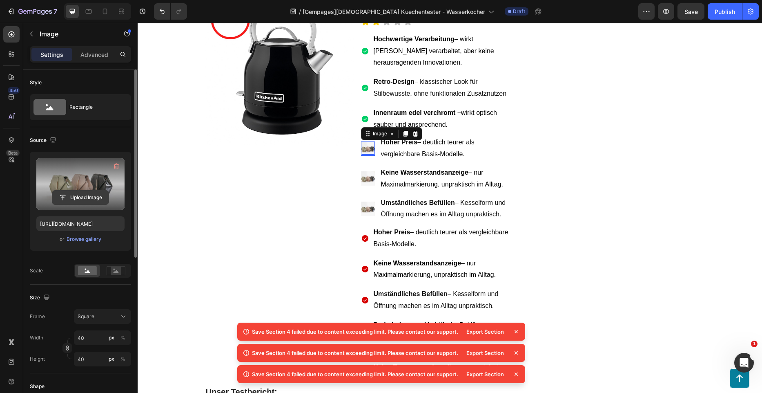
click at [88, 195] on input "file" at bounding box center [80, 197] width 56 height 14
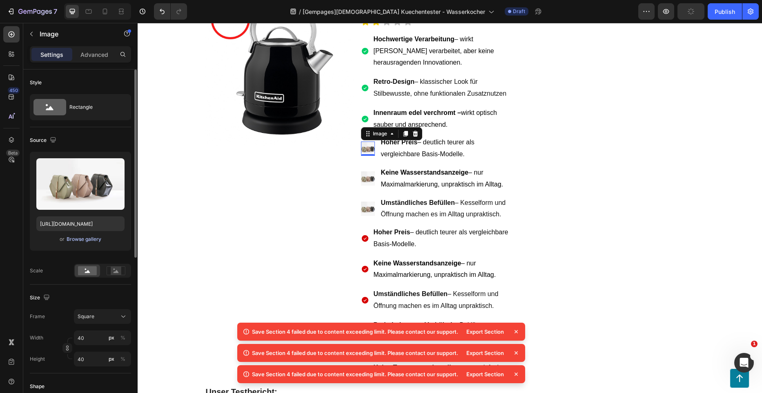
click at [89, 240] on div "Browse gallery" at bounding box center [84, 238] width 35 height 7
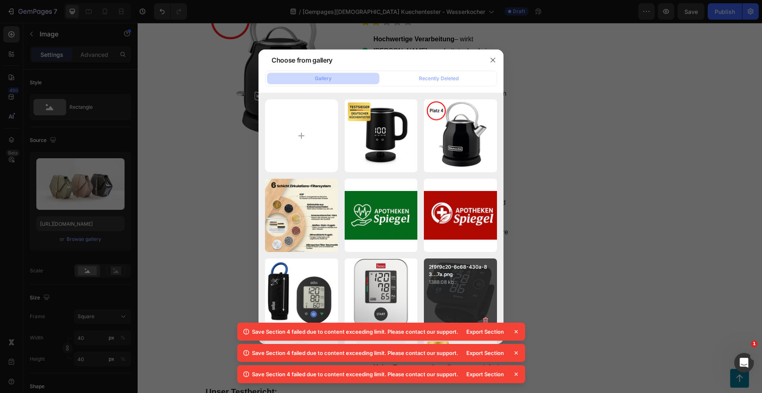
scroll to position [313, 0]
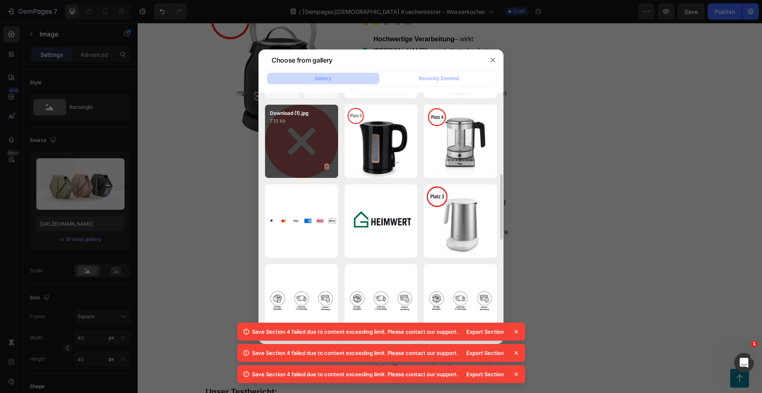
click at [309, 152] on div "Download (1).jpg 7.10 kb" at bounding box center [301, 141] width 73 height 73
type input "https://cdn.shopify.com/s/files/1/0962/5537/7737/files/gempages_578349406776984…"
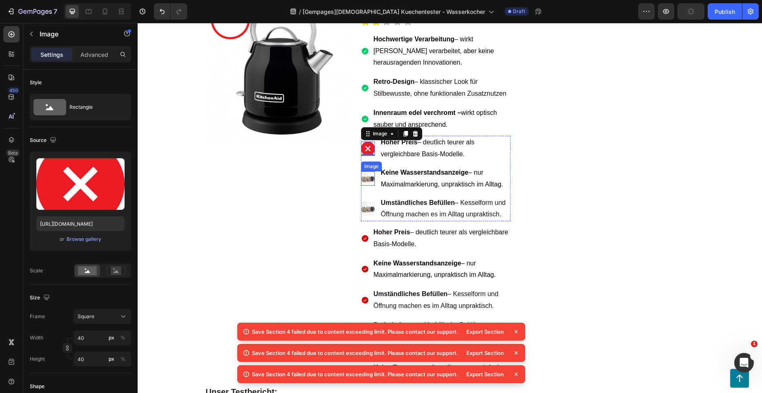
click at [366, 171] on img at bounding box center [368, 178] width 14 height 14
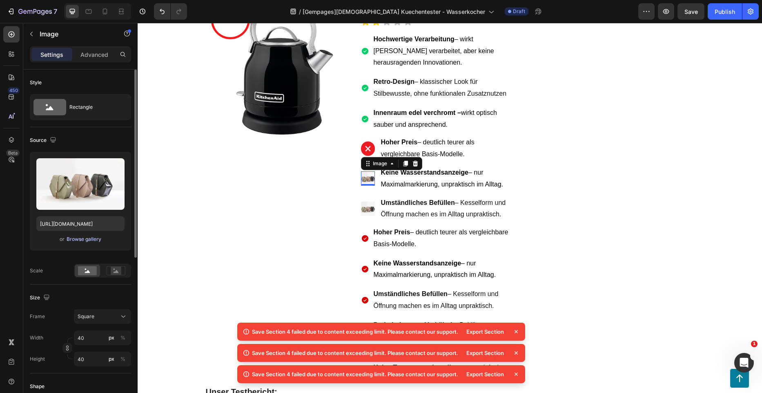
click at [70, 235] on div "Browse gallery" at bounding box center [84, 238] width 35 height 7
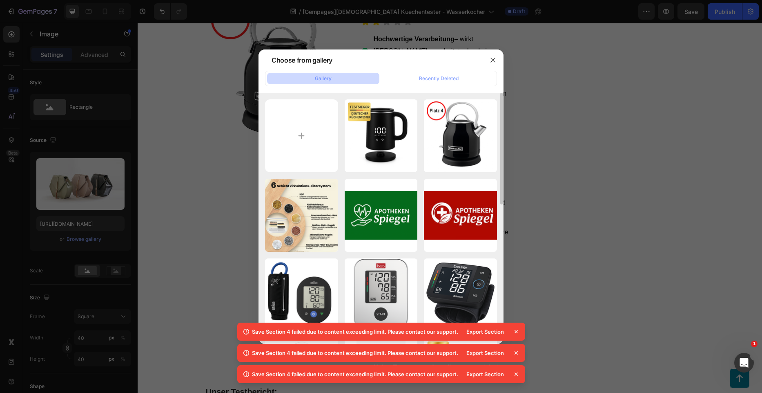
scroll to position [245, 0]
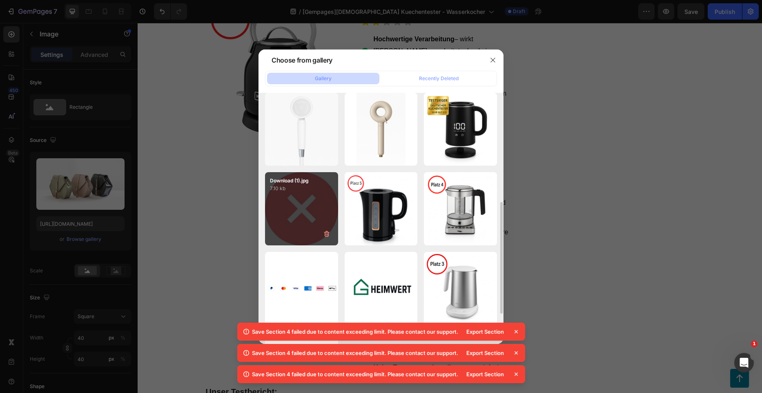
click at [306, 223] on div "Download (1).jpg 7.10 kb" at bounding box center [301, 208] width 73 height 73
type input "https://cdn.shopify.com/s/files/1/0962/5537/7737/files/gempages_578349406776984…"
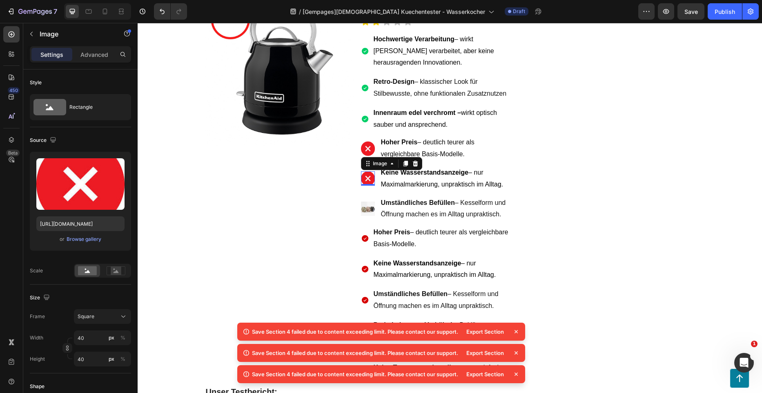
click at [515, 331] on icon at bounding box center [516, 331] width 8 height 8
click at [516, 330] on icon at bounding box center [516, 331] width 8 height 8
click at [517, 334] on icon at bounding box center [516, 331] width 8 height 8
click at [517, 333] on icon at bounding box center [516, 331] width 8 height 8
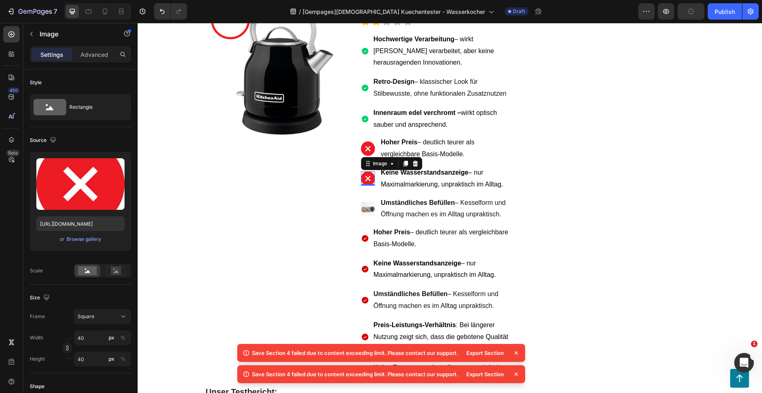
click at [518, 353] on icon at bounding box center [516, 352] width 8 height 8
click at [517, 358] on div "Export Section" at bounding box center [491, 352] width 59 height 11
click at [517, 353] on icon at bounding box center [516, 352] width 8 height 8
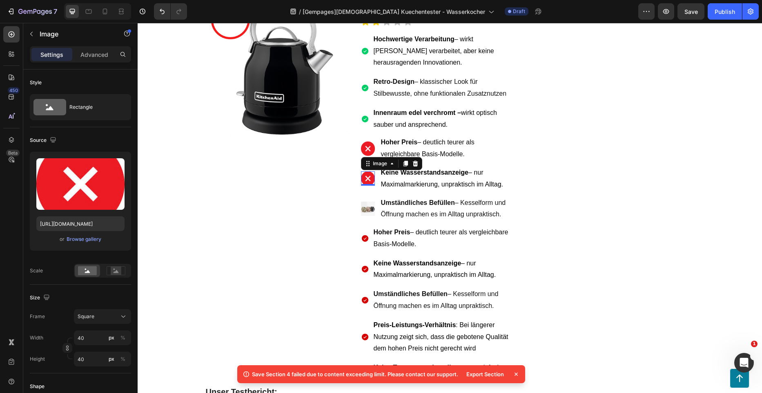
click at [515, 374] on icon at bounding box center [516, 374] width 8 height 8
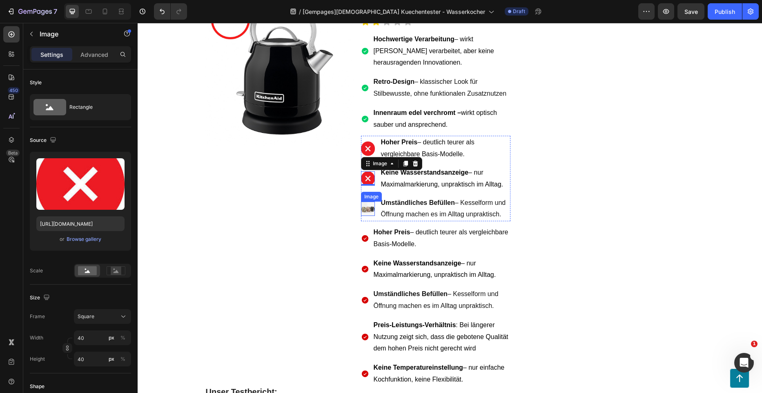
click at [366, 201] on img at bounding box center [368, 208] width 14 height 14
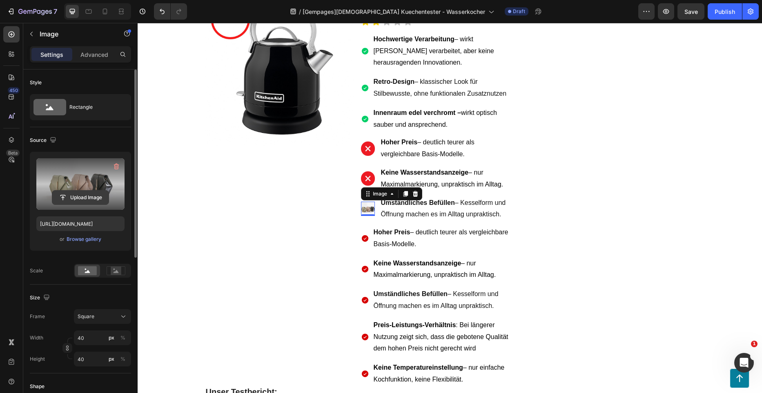
click at [89, 197] on input "file" at bounding box center [80, 197] width 56 height 14
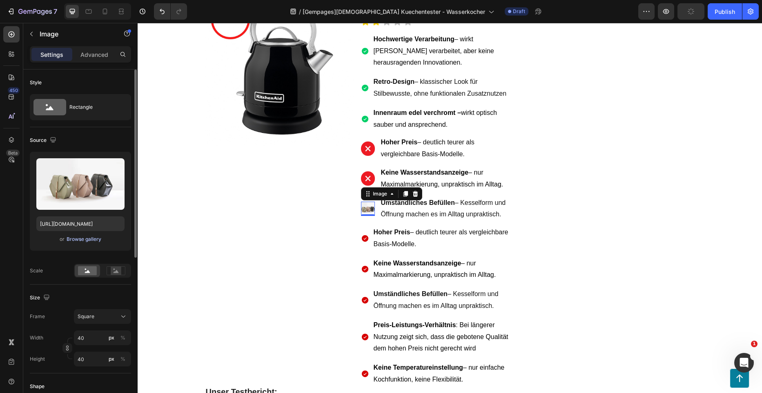
click at [87, 239] on div "Browse gallery" at bounding box center [84, 238] width 35 height 7
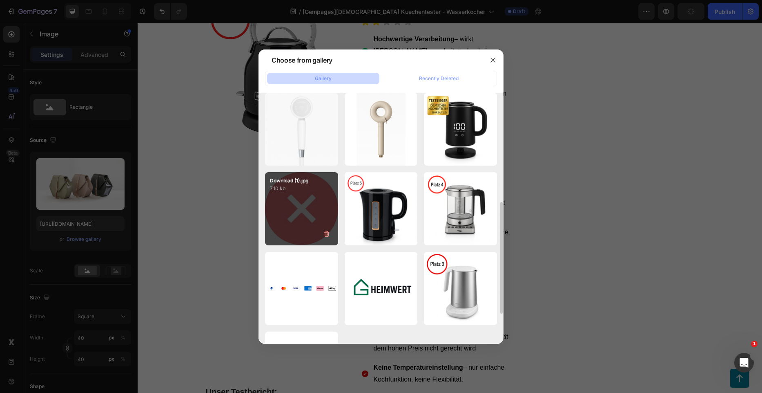
click at [304, 211] on div "Download (1).jpg 7.10 kb" at bounding box center [301, 208] width 73 height 73
type input "https://cdn.shopify.com/s/files/1/0962/5537/7737/files/gempages_578349406776984…"
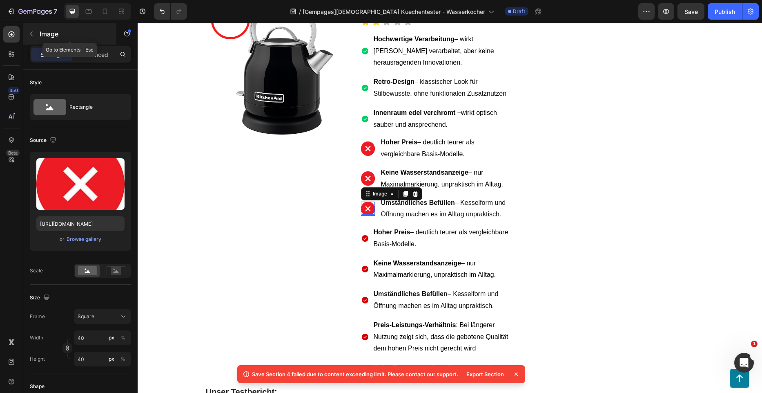
click at [35, 31] on button "button" at bounding box center [31, 33] width 13 height 13
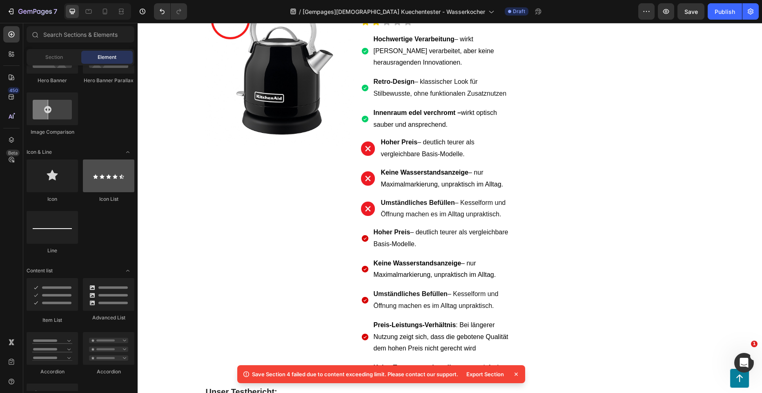
scroll to position [490, 0]
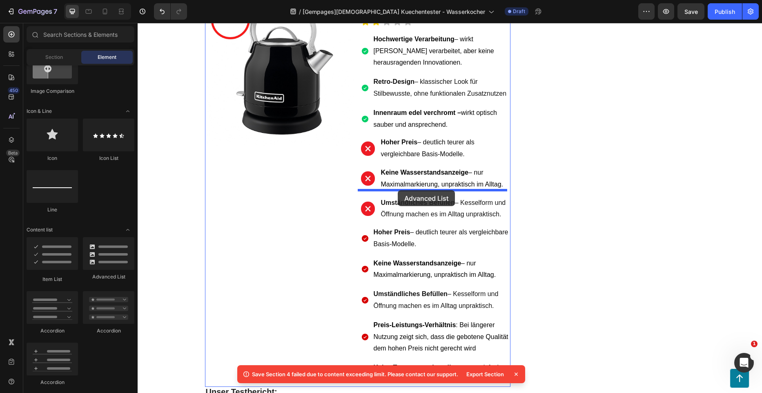
drag, startPoint x: 241, startPoint y: 268, endPoint x: 398, endPoint y: 190, distance: 174.7
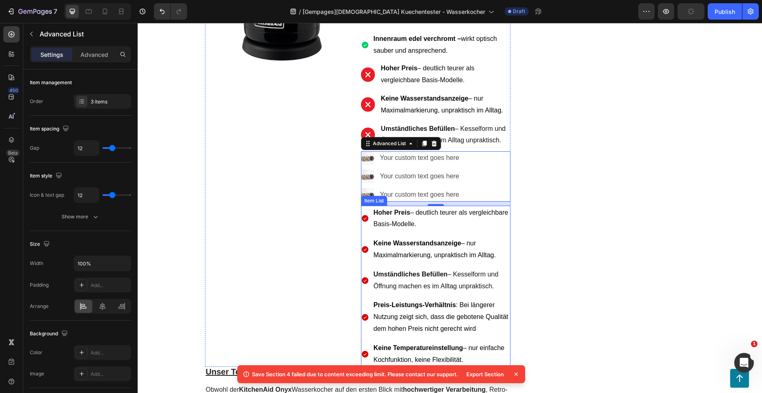
scroll to position [2635, 0]
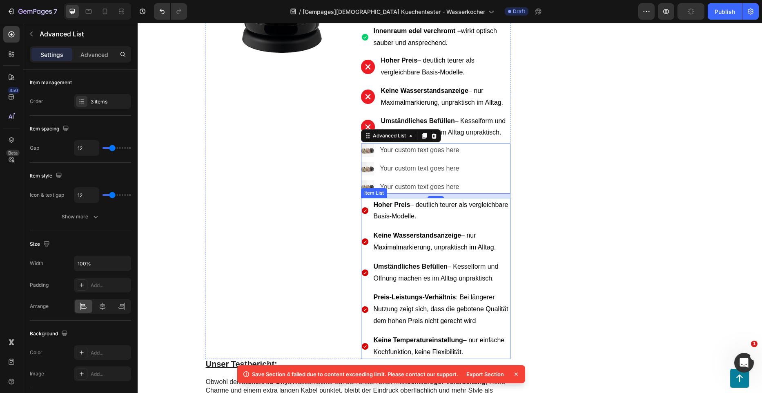
click at [404, 291] on p "Preis-Leistungs-Verhältnis : Bei längerer Nutzung zeigt sich, dass die gebotene…" at bounding box center [442, 308] width 136 height 35
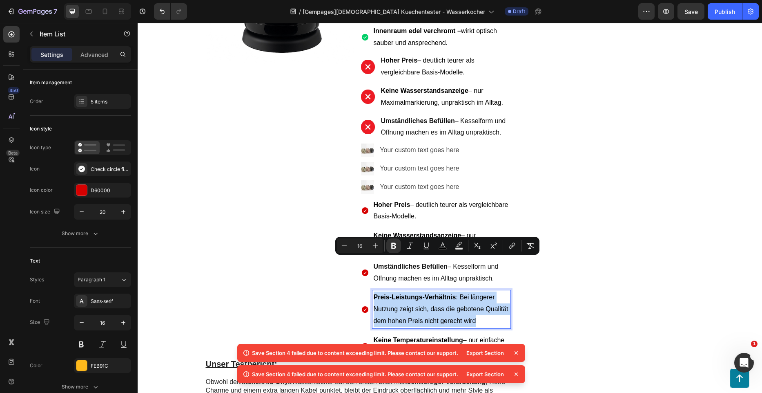
copy span "Preis-Leistungs-Verhältnis : Bei längerer Nutzung zeigt sich, dass die gebotene…"
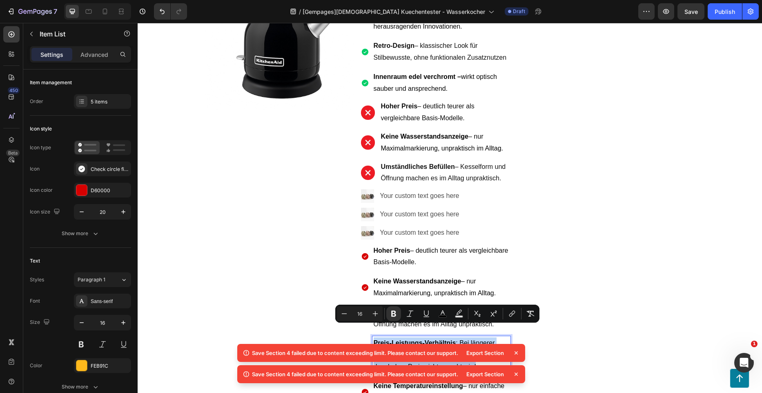
scroll to position [2554, 0]
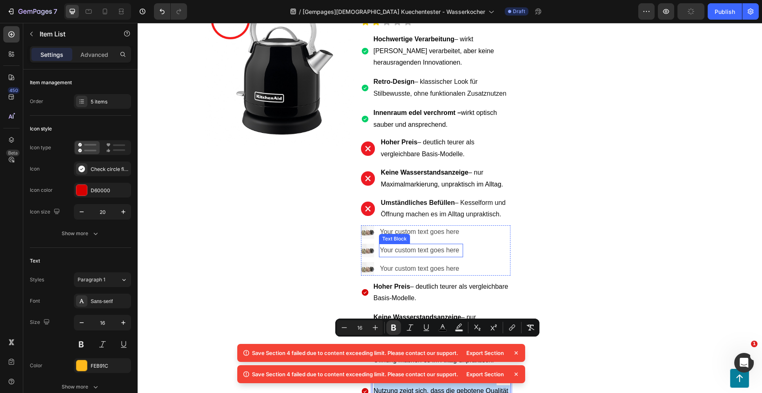
click at [402, 235] on div "Text Block" at bounding box center [395, 238] width 28 height 7
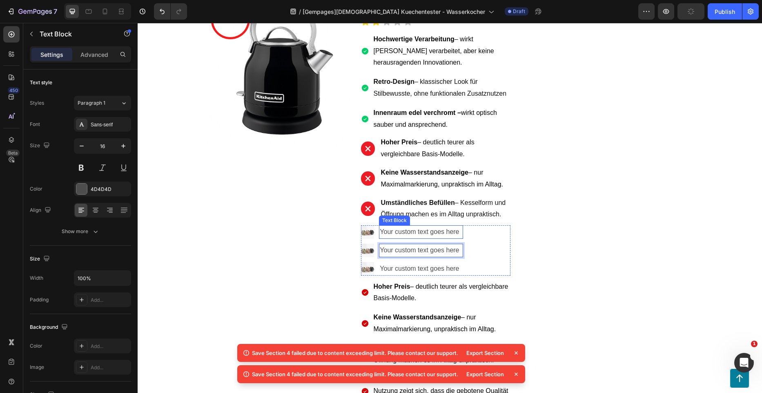
click at [434, 225] on div "Your custom text goes here" at bounding box center [421, 231] width 84 height 13
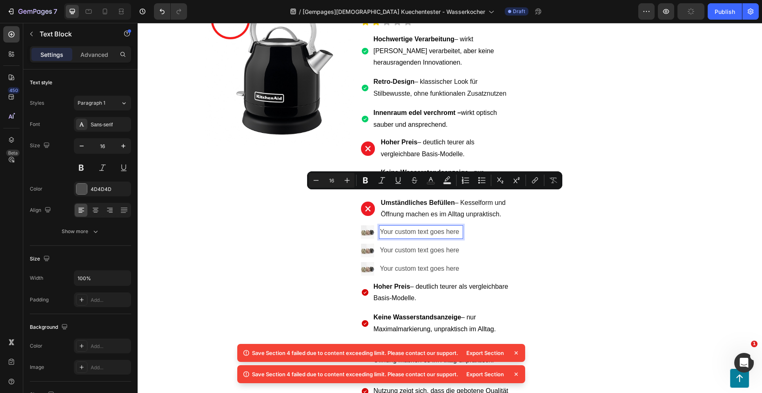
click at [434, 226] on p "Your custom text goes here" at bounding box center [421, 232] width 82 height 12
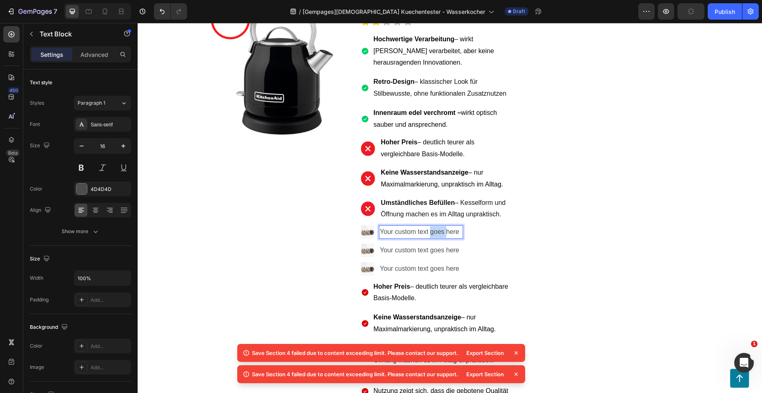
click at [434, 226] on p "Your custom text goes here" at bounding box center [421, 232] width 82 height 12
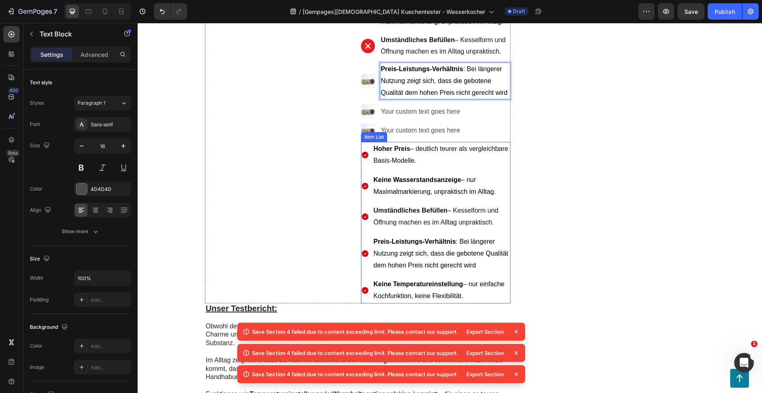
scroll to position [2717, 0]
click at [402, 279] on strong "Keine Temperatureinstellung" at bounding box center [418, 282] width 89 height 7
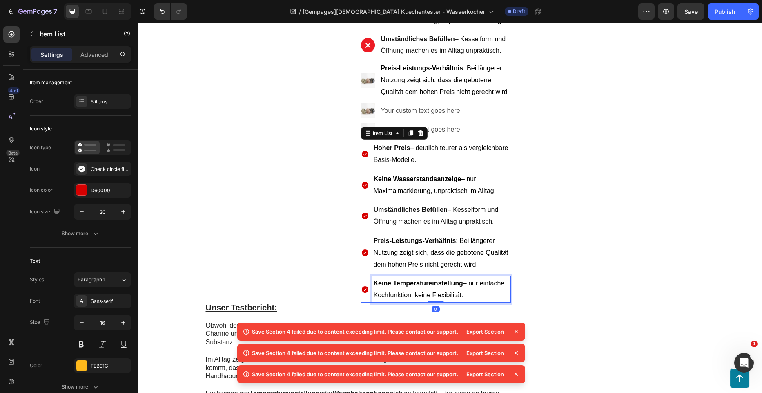
click at [402, 279] on strong "Keine Temperatureinstellung" at bounding box center [418, 282] width 89 height 7
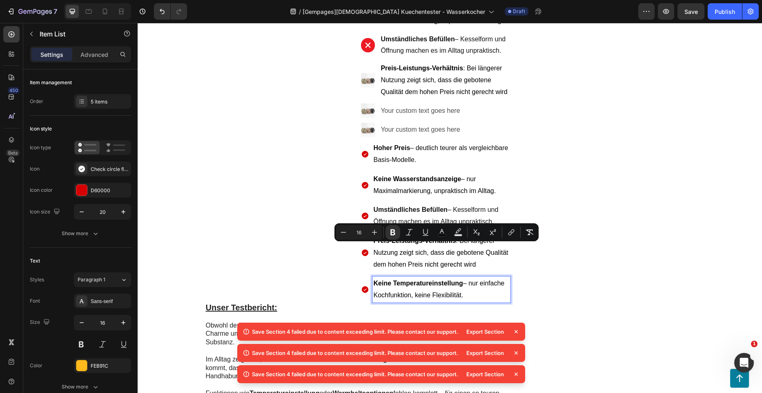
copy span "Keine Temperatureinstellung – nur einfache Kochfunktion, keine Flexibilität."
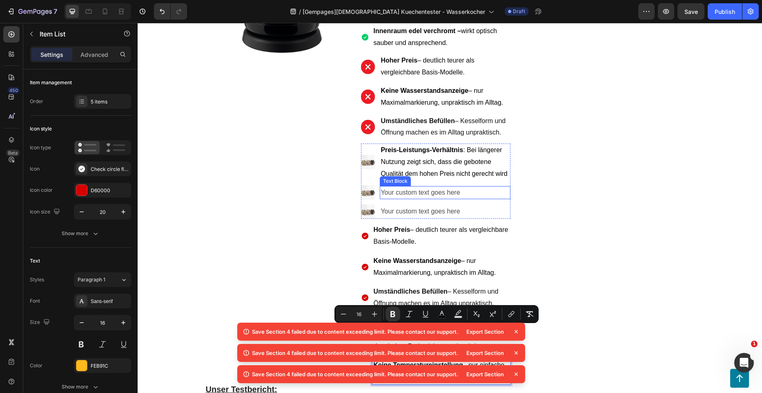
click at [398, 187] on p "Your custom text goes here" at bounding box center [445, 193] width 129 height 12
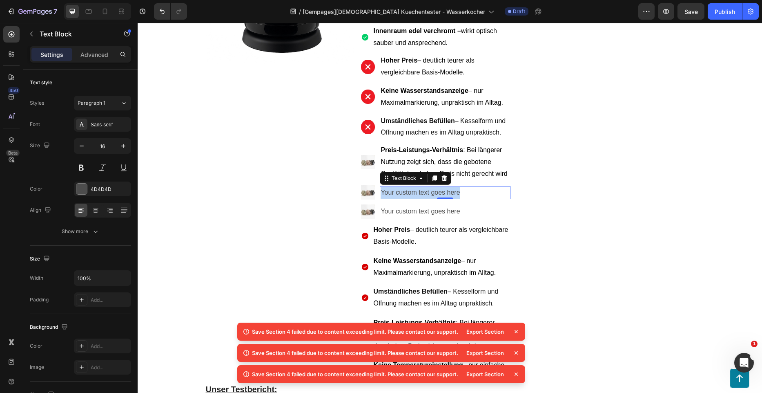
click at [398, 187] on p "Your custom text goes here" at bounding box center [445, 193] width 129 height 12
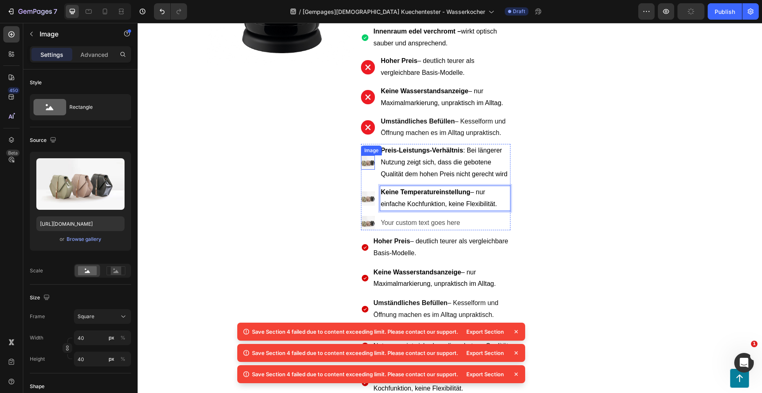
click at [371, 155] on img at bounding box center [368, 162] width 14 height 14
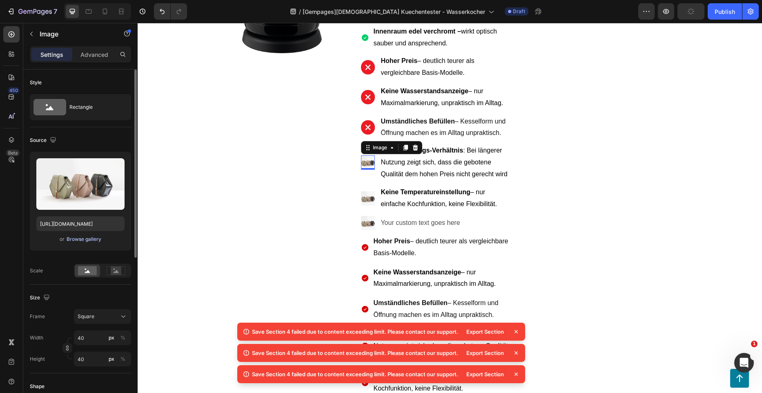
click at [84, 239] on div "Browse gallery" at bounding box center [84, 238] width 35 height 7
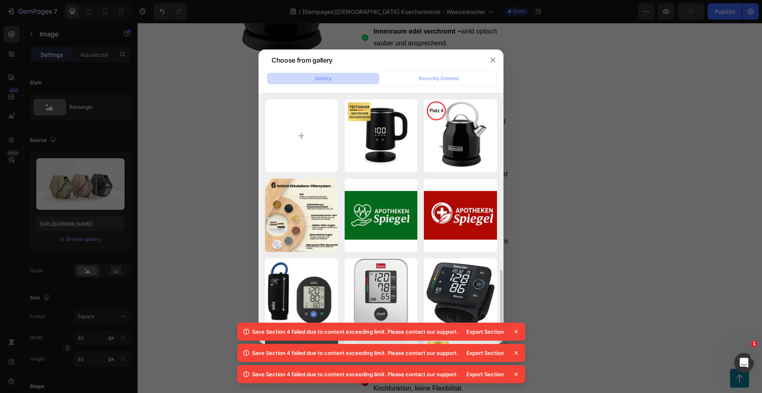
scroll to position [163, 0]
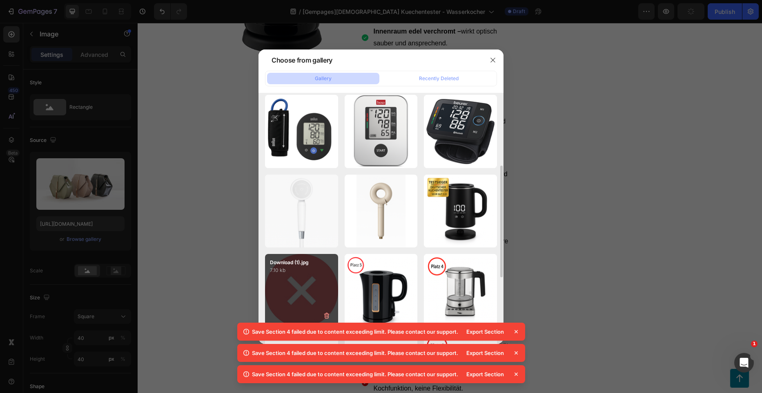
click at [284, 266] on p "7.10 kb" at bounding box center [301, 270] width 63 height 8
type input "https://cdn.shopify.com/s/files/1/0962/5537/7737/files/gempages_578349406776984…"
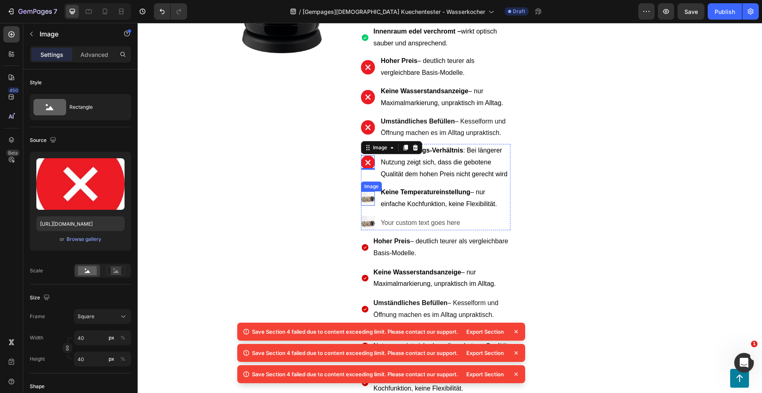
click at [368, 191] on img at bounding box center [368, 198] width 14 height 14
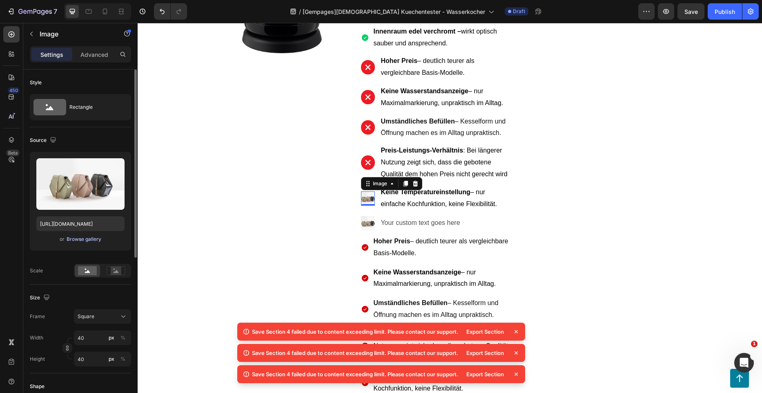
click at [76, 241] on div "Browse gallery" at bounding box center [84, 238] width 35 height 7
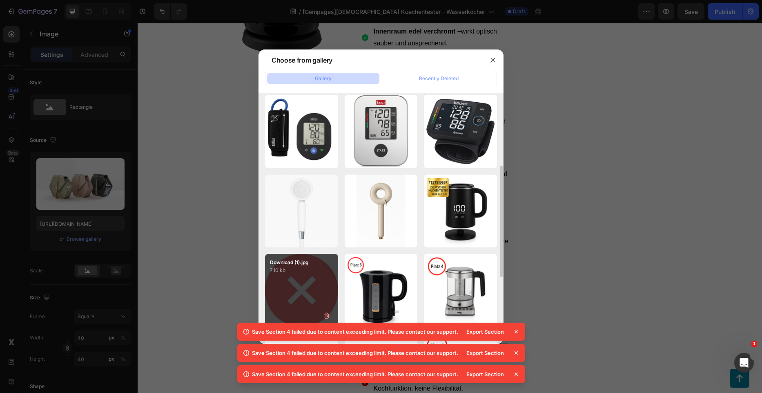
drag, startPoint x: 292, startPoint y: 260, endPoint x: 301, endPoint y: 254, distance: 10.7
click at [291, 260] on p "Download (1).jpg" at bounding box center [301, 262] width 63 height 7
type input "https://cdn.shopify.com/s/files/1/0962/5537/7737/files/gempages_578349406776984…"
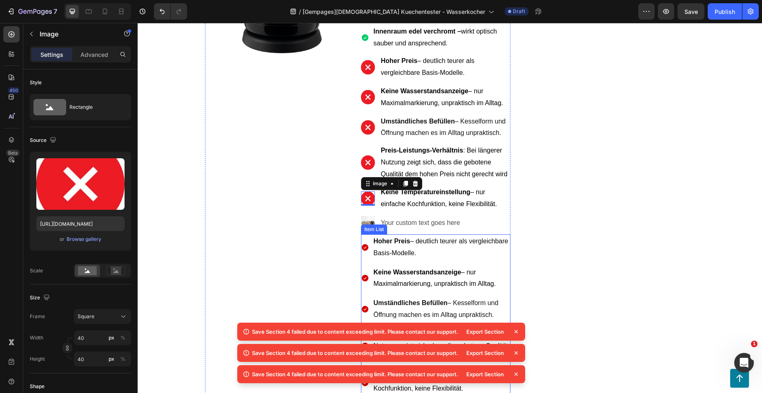
scroll to position [2594, 0]
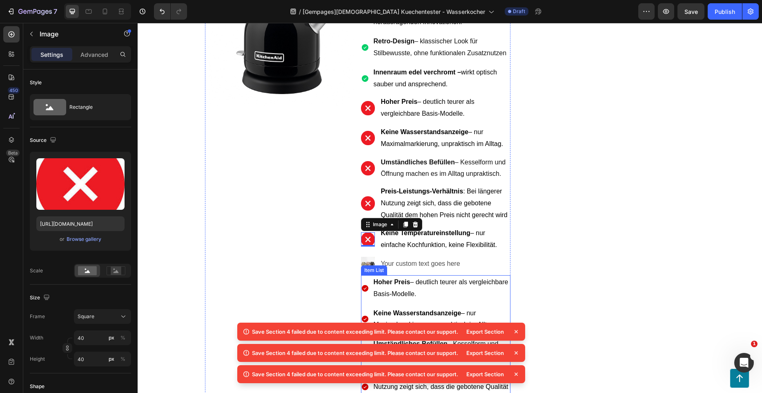
click at [414, 276] on p "Hoher Preis – deutlich teurer als vergleichbare Basis-Modelle." at bounding box center [442, 288] width 136 height 24
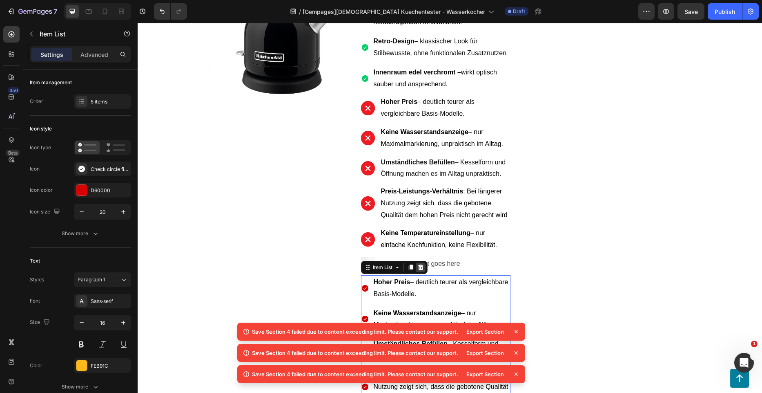
click at [418, 264] on icon at bounding box center [420, 267] width 5 height 6
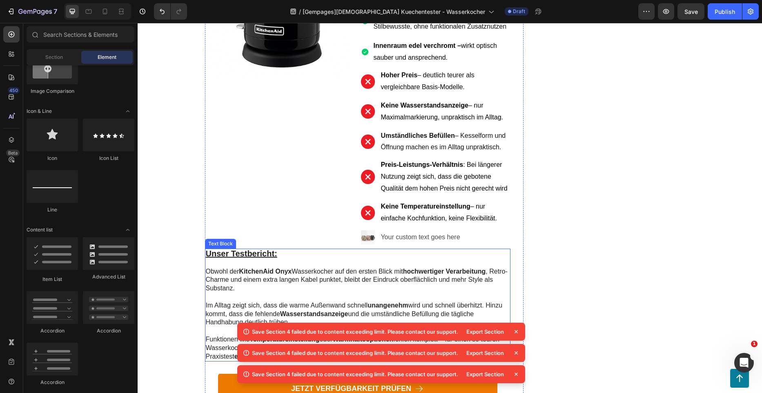
scroll to position [2635, 0]
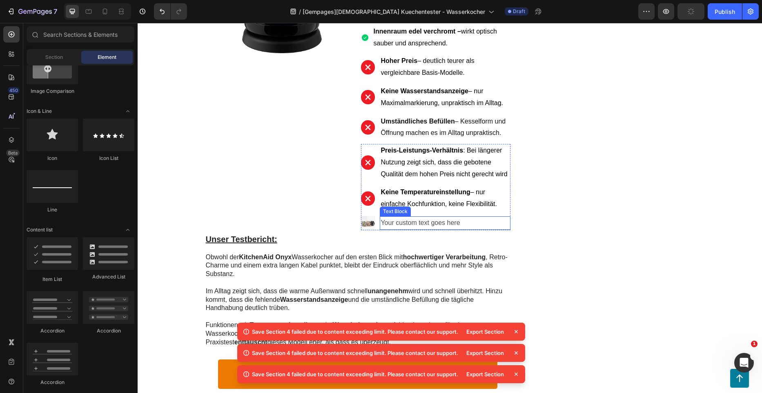
click at [441, 216] on div "Your custom text goes here" at bounding box center [445, 222] width 130 height 13
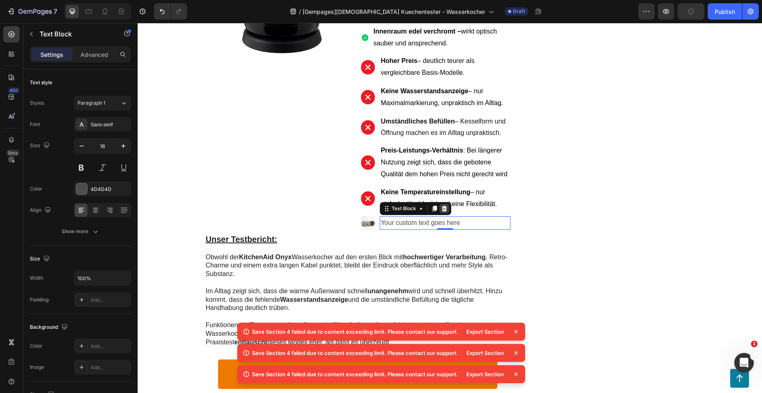
click at [442, 205] on icon at bounding box center [444, 208] width 5 height 6
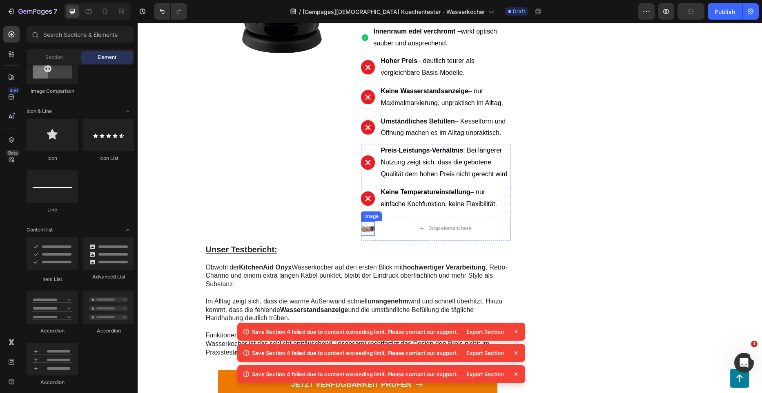
click at [370, 221] on img at bounding box center [368, 228] width 14 height 14
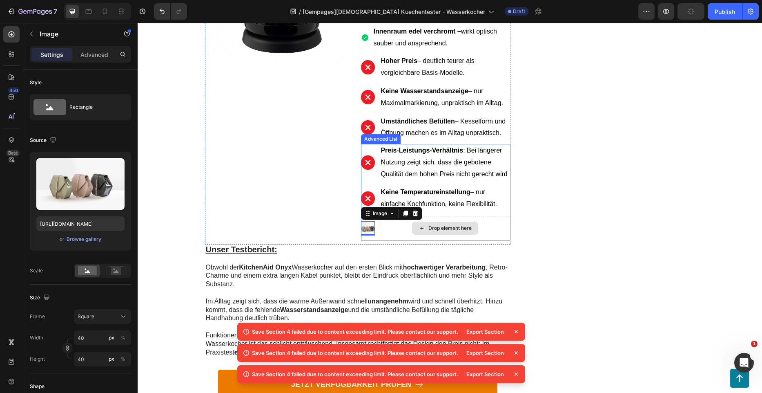
click at [413, 210] on icon at bounding box center [415, 213] width 5 height 6
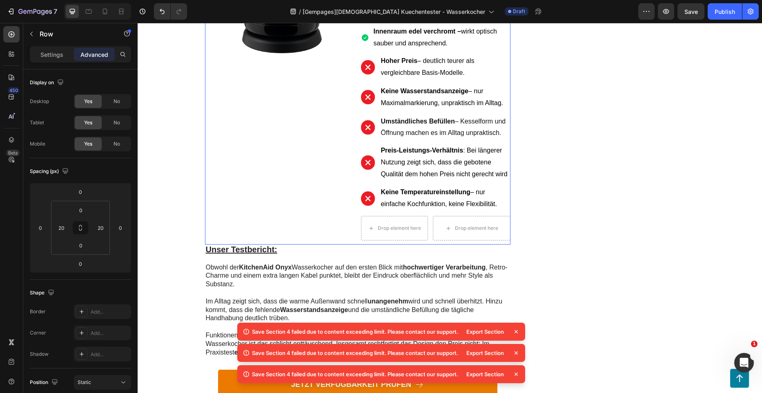
click at [341, 175] on div "Image" at bounding box center [280, 79] width 150 height 329
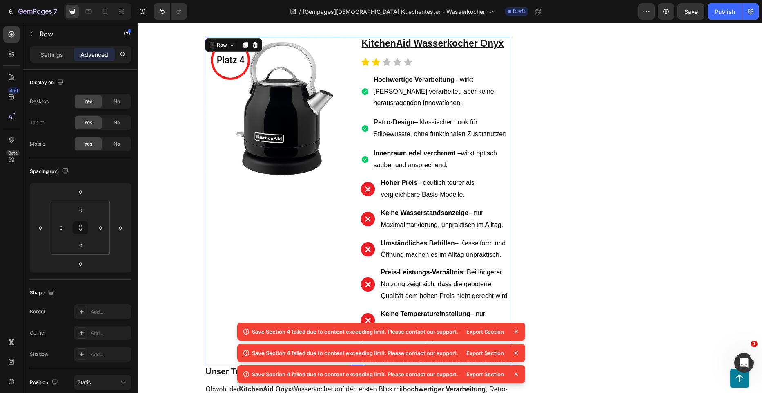
scroll to position [2512, 0]
click at [370, 183] on img at bounding box center [368, 190] width 14 height 14
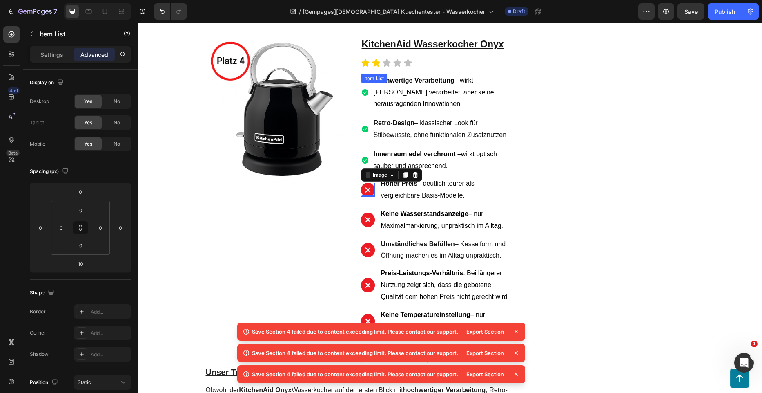
click at [445, 150] on strong "Innenraum edel verchromt –" at bounding box center [417, 153] width 87 height 7
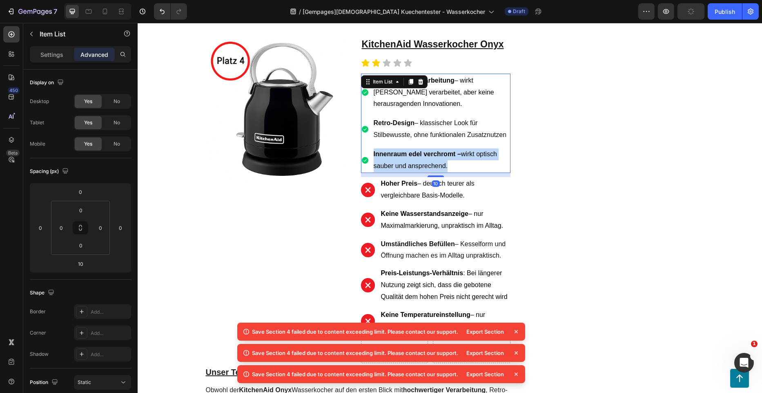
click at [445, 150] on strong "Innenraum edel verchromt –" at bounding box center [417, 153] width 87 height 7
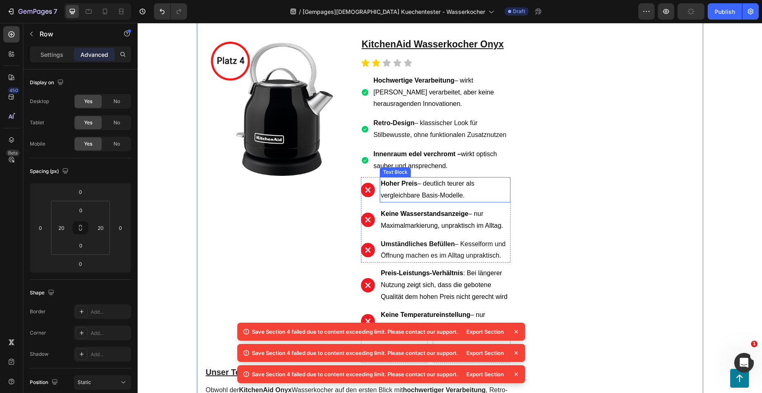
click at [400, 180] on span "Hoher Preis – deutlich teurer als vergleichbare Basis-Modelle." at bounding box center [428, 189] width 94 height 19
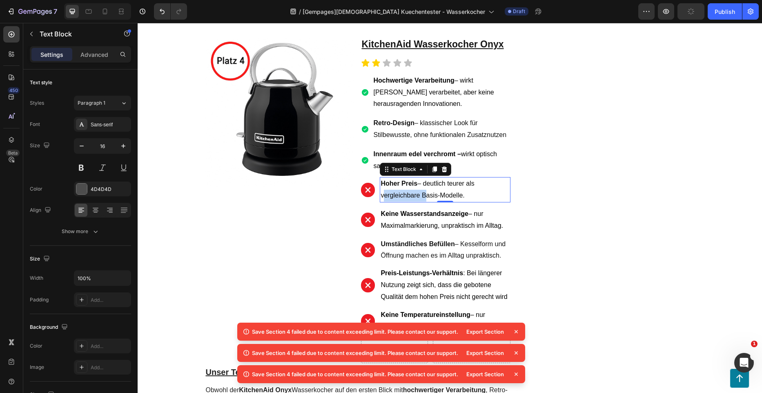
click at [404, 180] on span "Hoher Preis – deutlich teurer als vergleichbare Basis-Modelle." at bounding box center [428, 189] width 94 height 19
click at [406, 201] on ul "Image Hoher Preis – deutlich teurer als vergleichbare Basis-Modelle. Text Block…" at bounding box center [436, 219] width 150 height 85
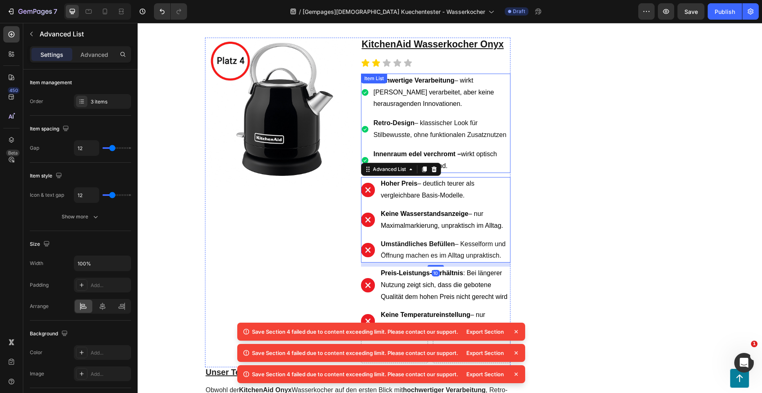
click at [442, 108] on div "Hochwertige Verarbeitung – wirkt wertig verarbeitet, aber keine herausragenden …" at bounding box center [436, 124] width 150 height 100
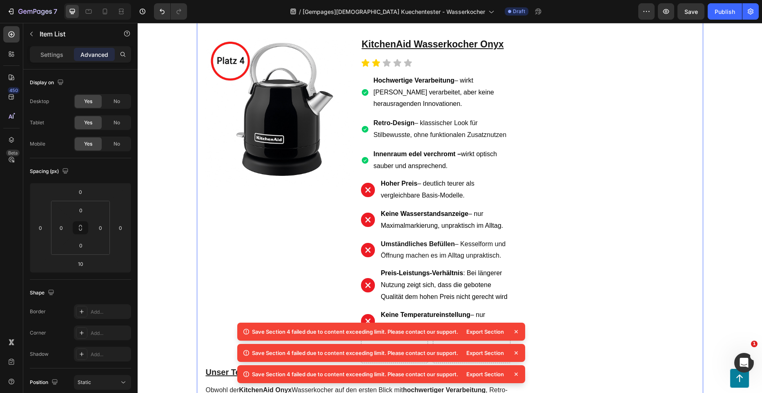
click at [464, 208] on p "Keine Wasserstandsanzeige – nur Maximalmarkierung, unpraktisch im Alltag." at bounding box center [445, 220] width 129 height 24
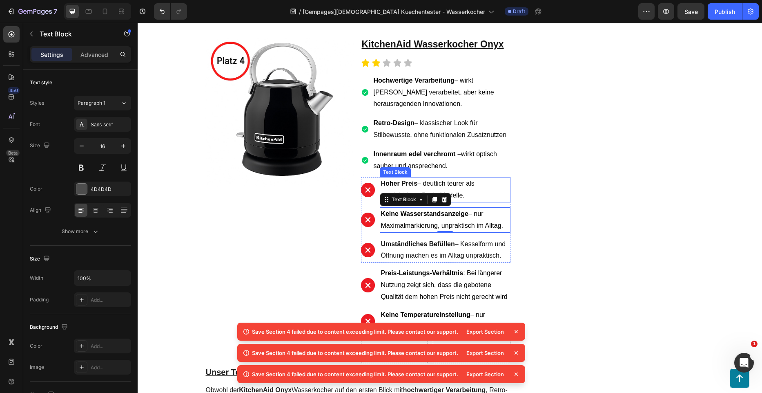
click at [461, 180] on span "Hoher Preis – deutlich teurer als vergleichbare Basis-Modelle." at bounding box center [428, 189] width 94 height 19
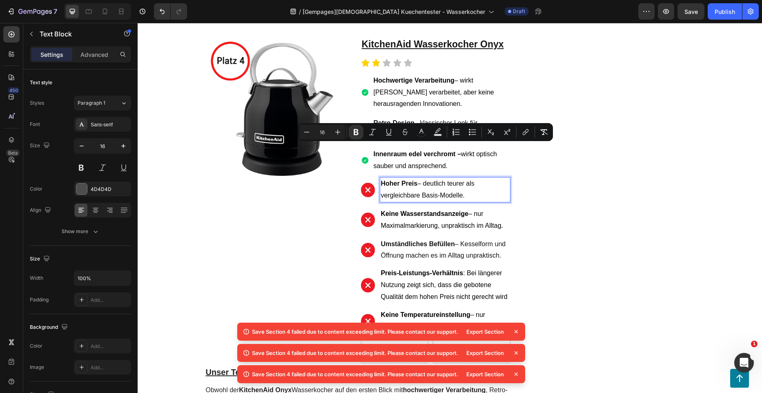
click at [401, 210] on strong "Keine Wasserstandsanzeige" at bounding box center [425, 213] width 88 height 7
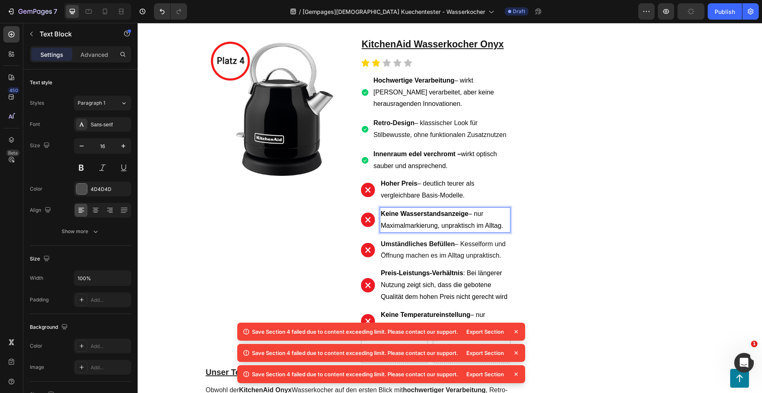
click at [401, 210] on strong "Keine Wasserstandsanzeige" at bounding box center [425, 213] width 88 height 7
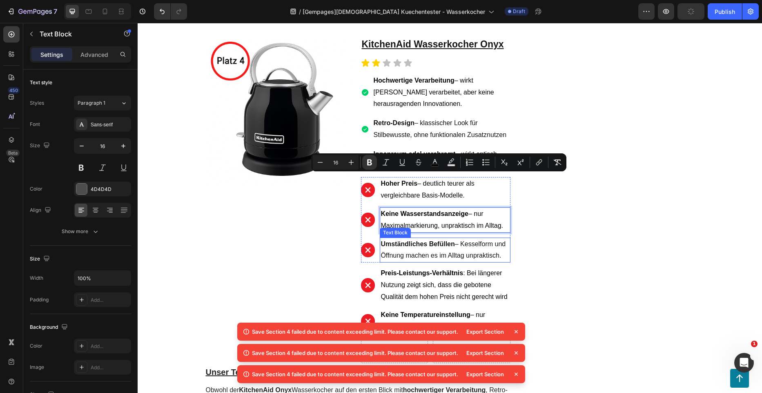
click at [438, 240] on span "Umständliches Befüllen – Kesselform und Öffnung machen es im Alltag unpraktisch." at bounding box center [443, 249] width 125 height 19
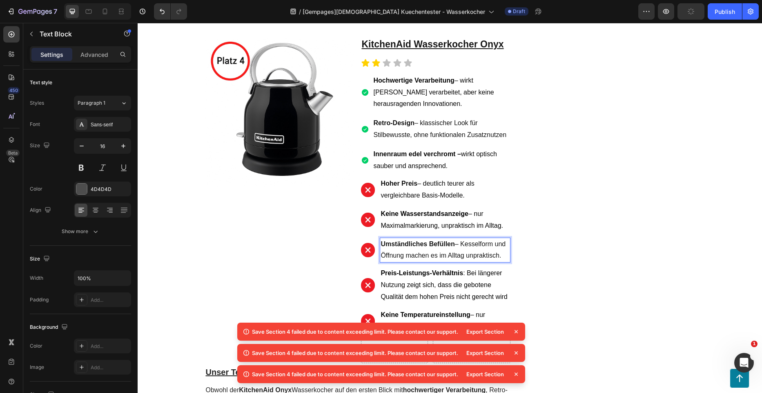
click at [438, 240] on span "Umständliches Befüllen – Kesselform und Öffnung machen es im Alltag unpraktisch." at bounding box center [443, 249] width 125 height 19
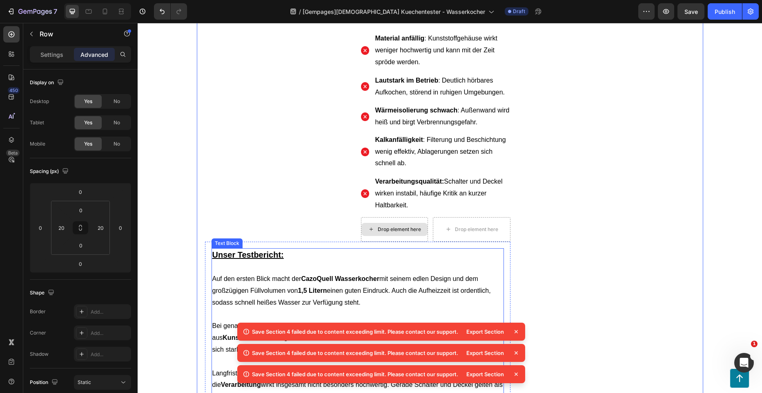
scroll to position [1981, 0]
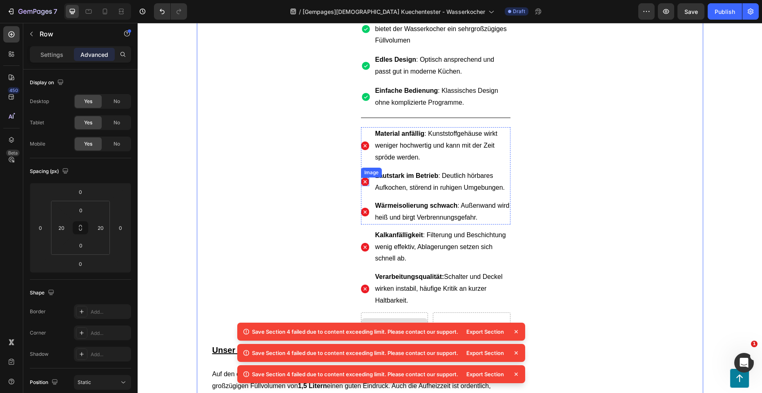
click at [363, 177] on img at bounding box center [365, 181] width 9 height 9
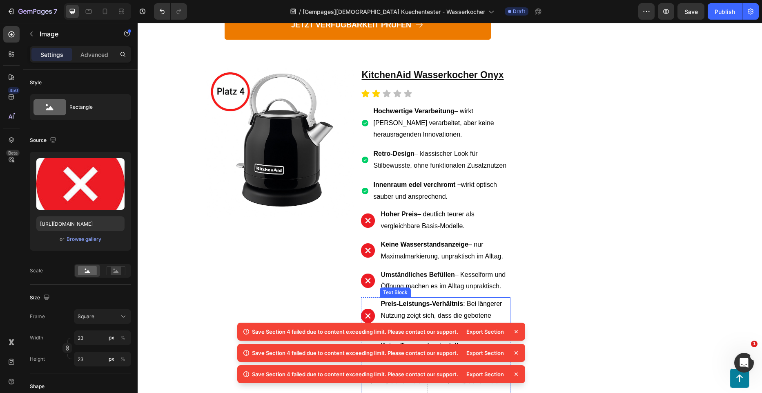
scroll to position [2553, 0]
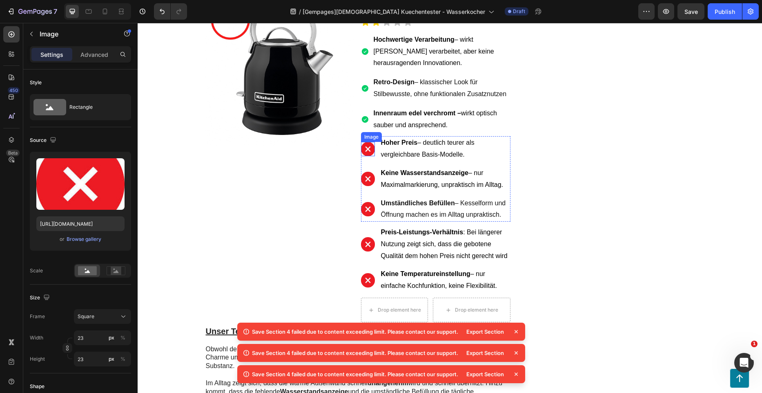
click at [368, 142] on img at bounding box center [368, 149] width 14 height 14
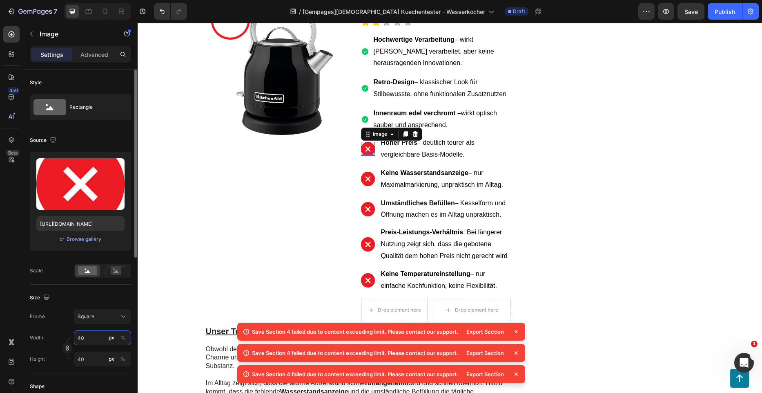
click at [84, 337] on input "40" at bounding box center [102, 337] width 57 height 15
type input "2"
type input "23"
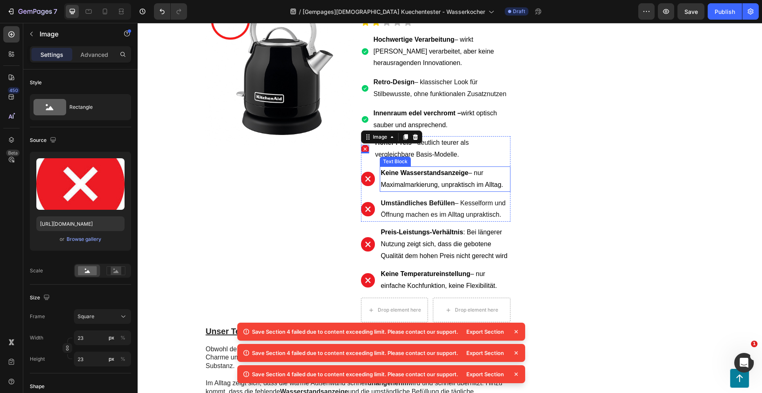
click at [368, 172] on img at bounding box center [368, 179] width 14 height 14
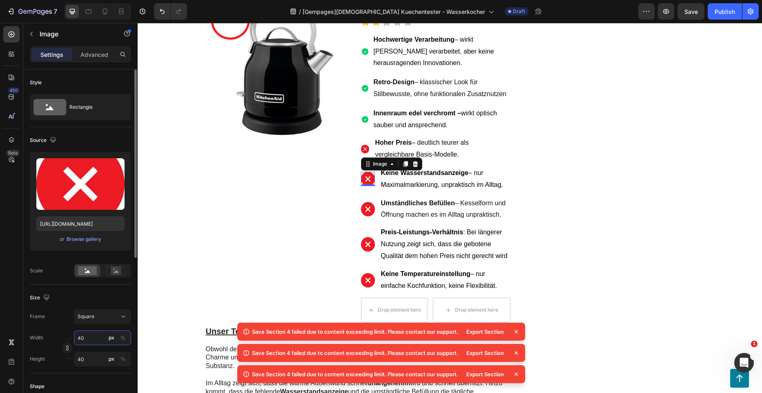
click at [92, 331] on input "40" at bounding box center [102, 337] width 57 height 15
type input "2"
type input "23"
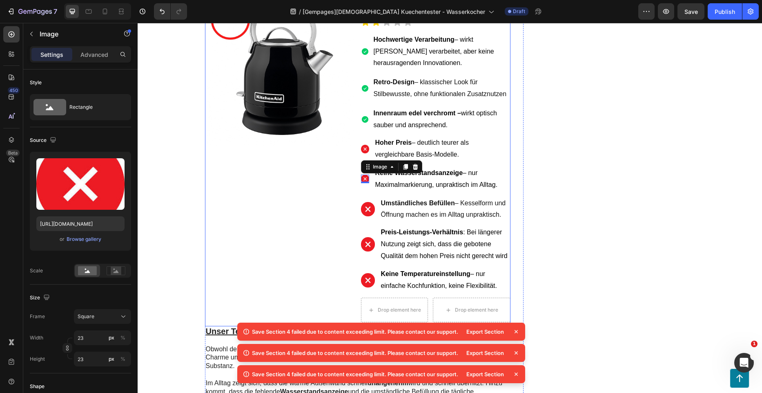
click at [366, 202] on img at bounding box center [368, 209] width 14 height 14
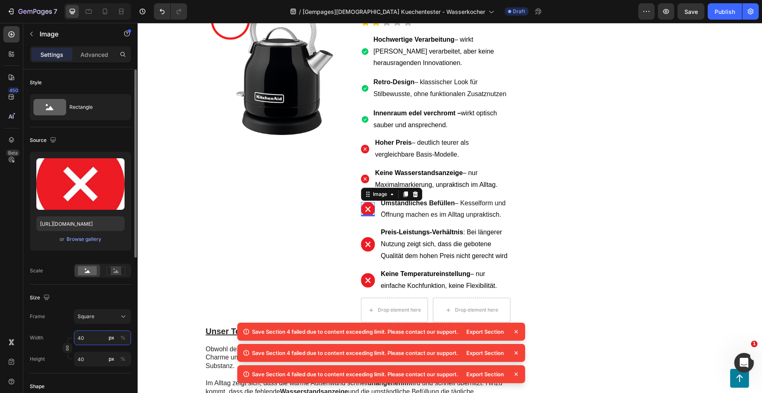
click at [82, 337] on input "40" at bounding box center [102, 337] width 57 height 15
type input "2"
type input "23"
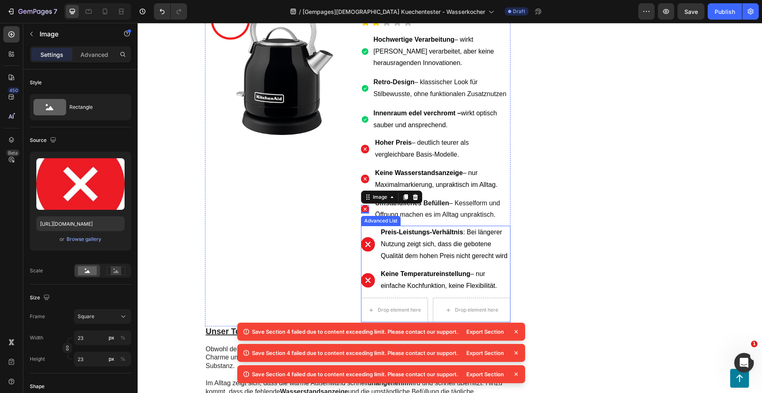
click at [365, 237] on img at bounding box center [368, 244] width 14 height 14
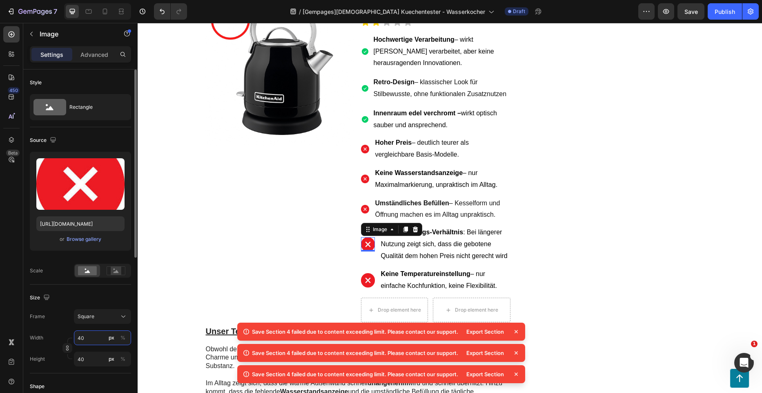
click at [87, 335] on input "40" at bounding box center [102, 337] width 57 height 15
type input "2"
type input "23"
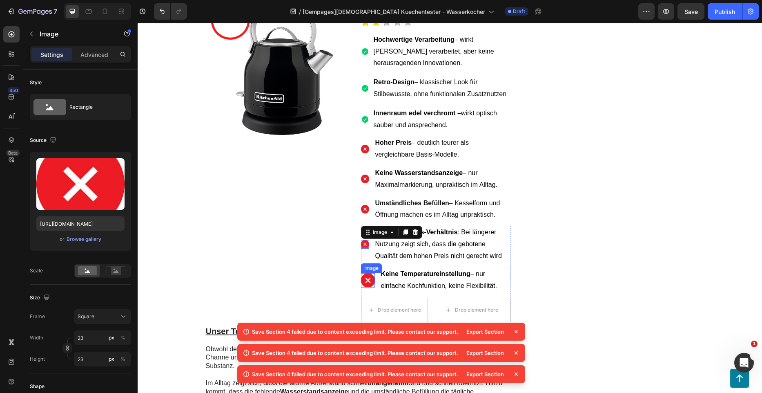
click at [370, 273] on img at bounding box center [368, 280] width 14 height 14
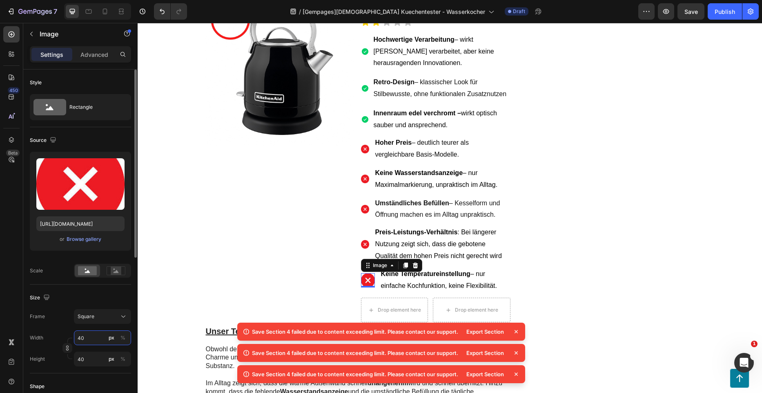
click at [92, 342] on input "40" at bounding box center [102, 337] width 57 height 15
type input "2"
type input "23"
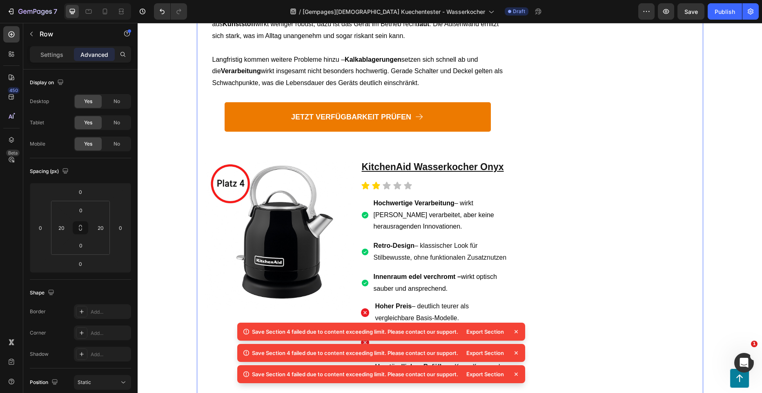
scroll to position [2594, 0]
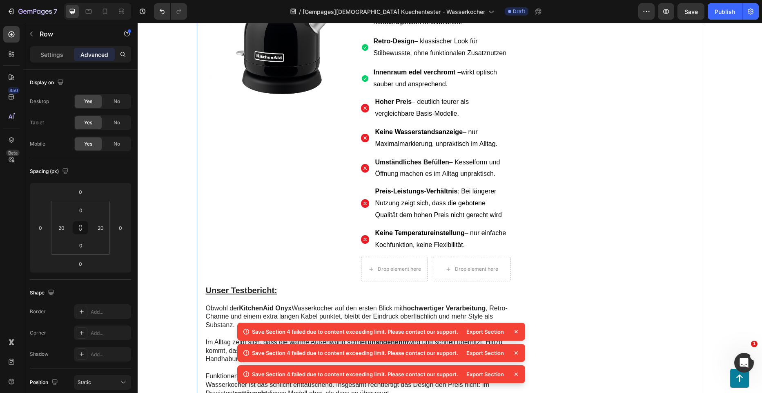
drag, startPoint x: 517, startPoint y: 335, endPoint x: 513, endPoint y: 333, distance: 4.2
click at [516, 335] on icon at bounding box center [516, 331] width 8 height 8
click at [518, 333] on icon at bounding box center [516, 331] width 8 height 8
click at [517, 334] on icon at bounding box center [516, 331] width 8 height 8
click at [517, 333] on icon at bounding box center [516, 331] width 8 height 8
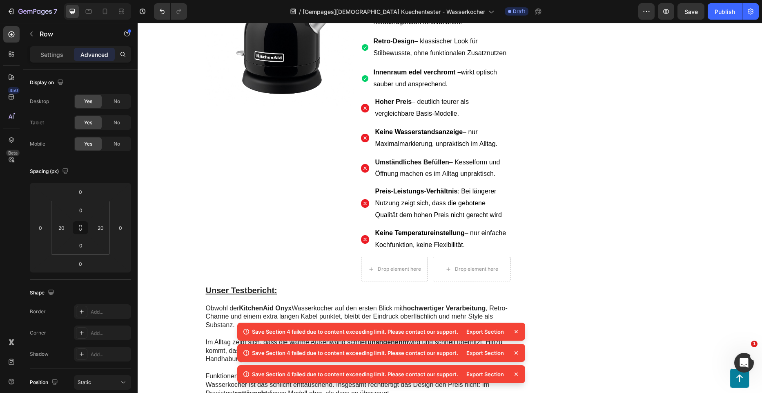
click at [517, 333] on icon at bounding box center [516, 331] width 8 height 8
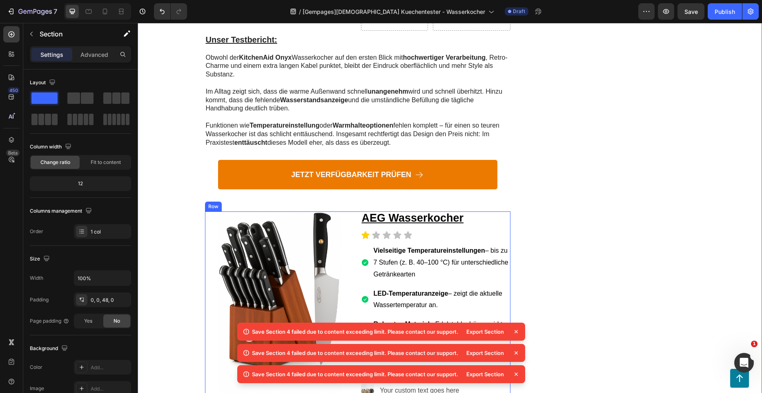
scroll to position [2880, 0]
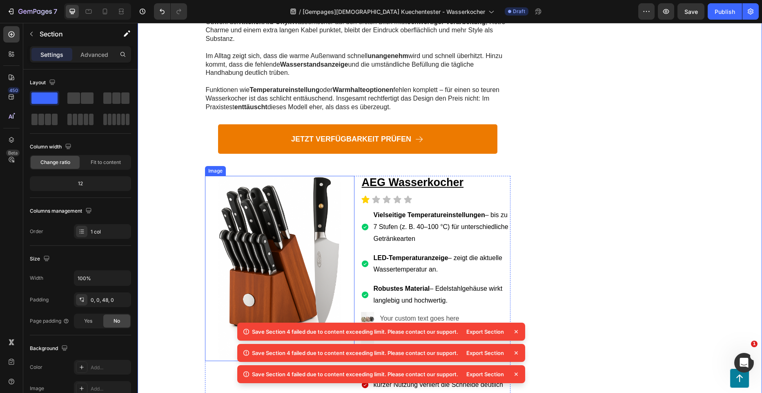
click at [281, 183] on img at bounding box center [279, 267] width 123 height 183
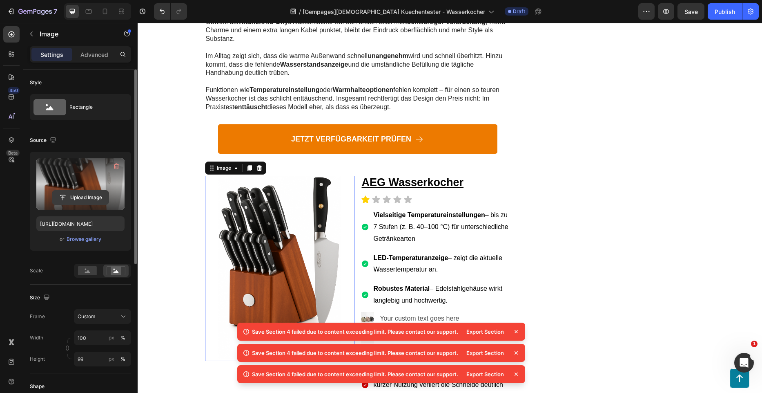
click at [87, 197] on input "file" at bounding box center [80, 197] width 56 height 14
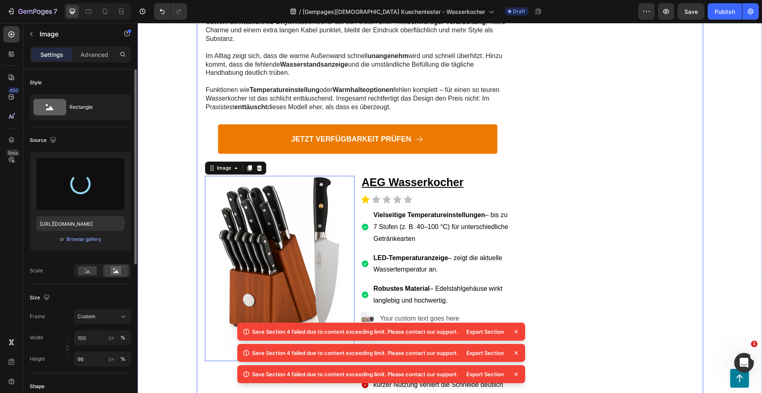
type input "https://cdn.shopify.com/s/files/1/0962/5537/7737/files/gempages_578349406776984…"
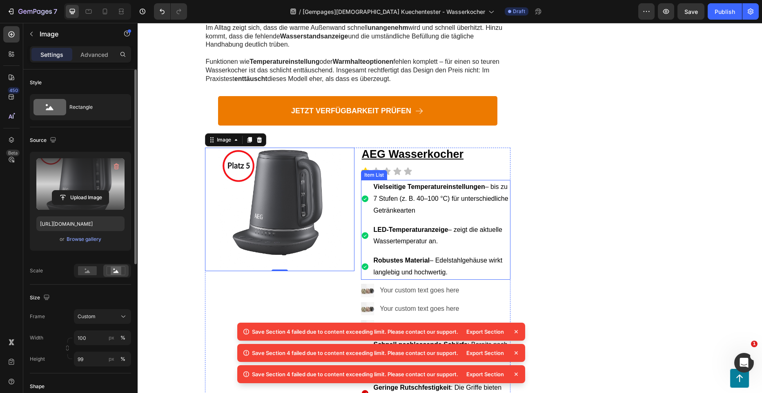
scroll to position [2962, 0]
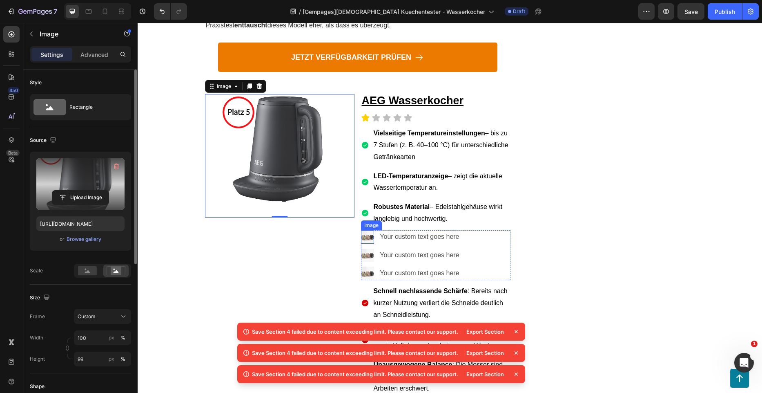
click at [368, 230] on img at bounding box center [367, 236] width 13 height 13
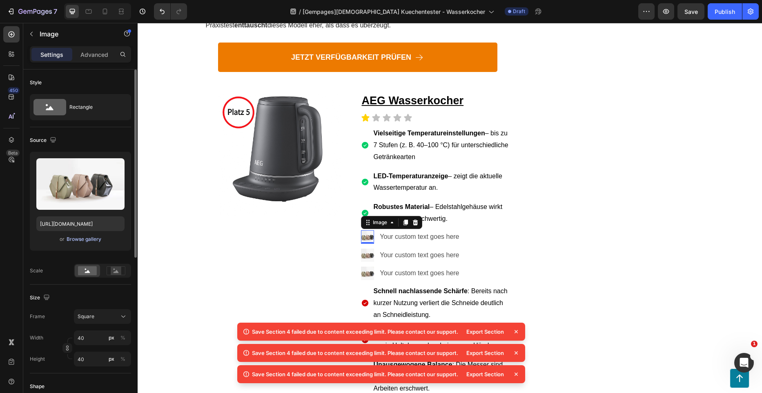
click at [76, 241] on div "Browse gallery" at bounding box center [84, 238] width 35 height 7
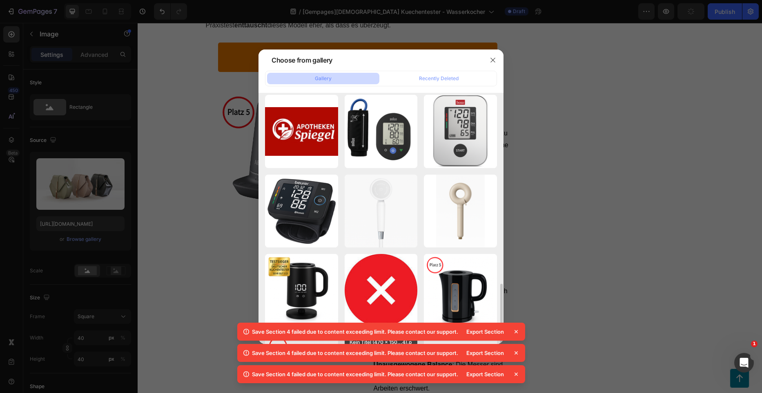
scroll to position [245, 0]
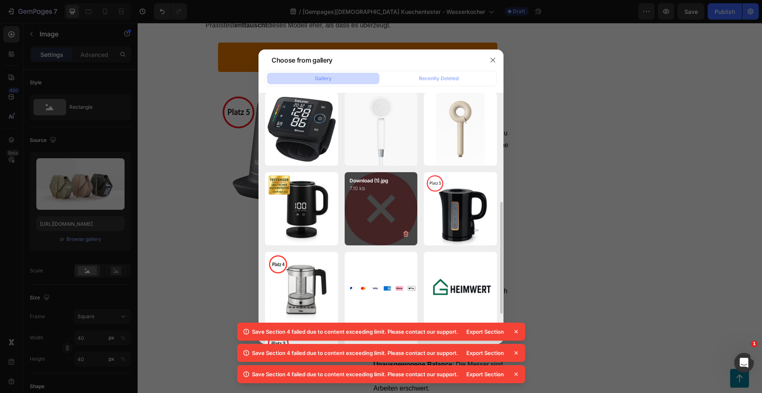
click at [383, 217] on div "Download (1).jpg 7.10 kb" at bounding box center [381, 208] width 73 height 73
type input "https://cdn.shopify.com/s/files/1/0962/5537/7737/files/gempages_578349406776984…"
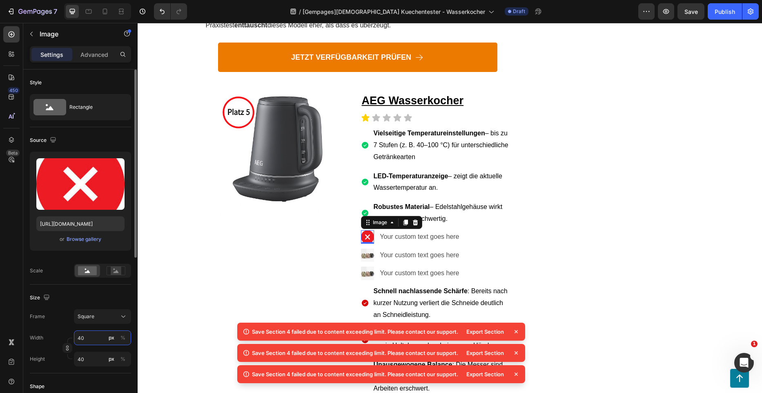
click at [93, 342] on input "40" at bounding box center [102, 337] width 57 height 15
type input "2"
type input "23"
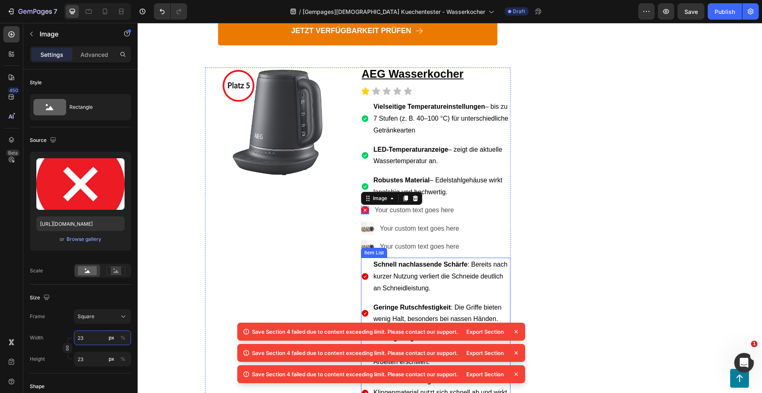
scroll to position [3003, 0]
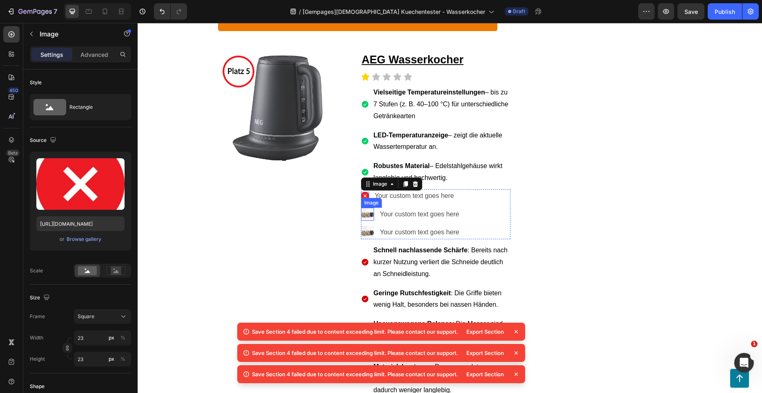
click at [361, 208] on img at bounding box center [367, 214] width 13 height 13
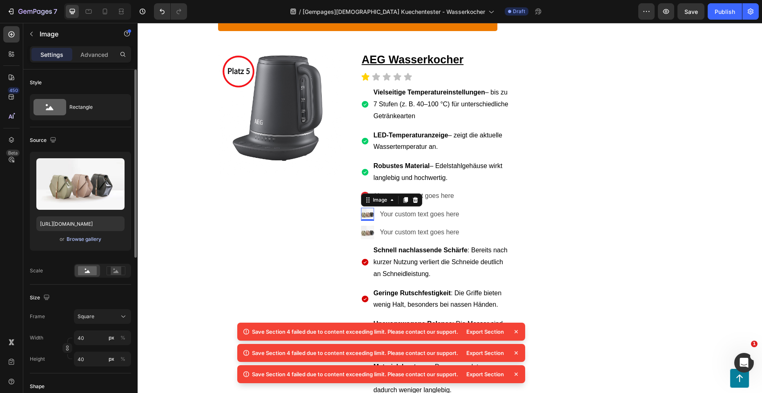
click at [80, 243] on button "Browse gallery" at bounding box center [84, 239] width 36 height 8
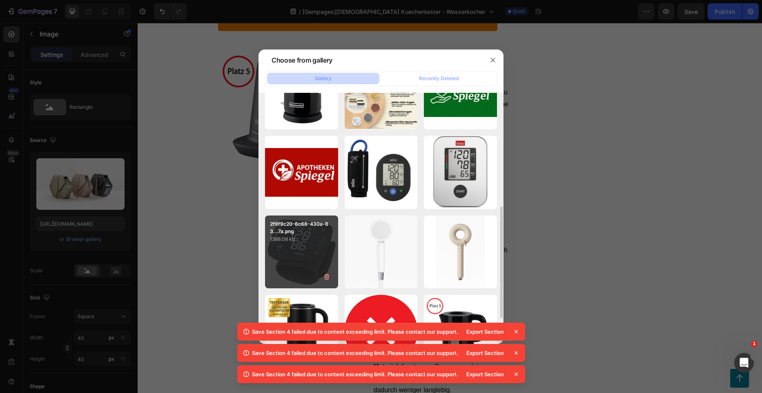
scroll to position [163, 0]
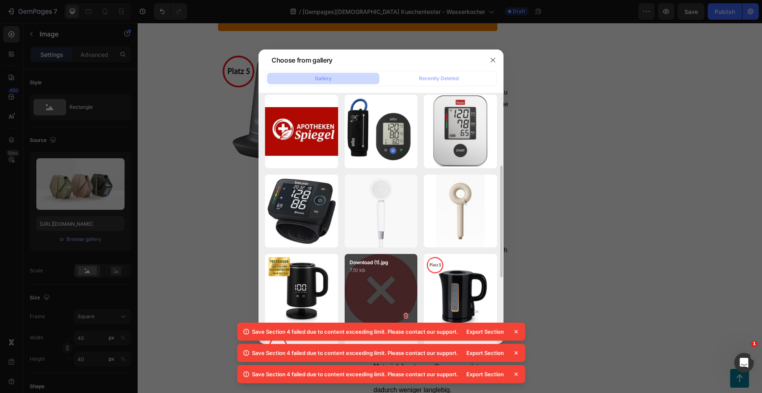
click at [378, 276] on div "Download (1).jpg 7.10 kb" at bounding box center [381, 290] width 73 height 73
type input "https://cdn.shopify.com/s/files/1/0962/5537/7737/files/gempages_578349406776984…"
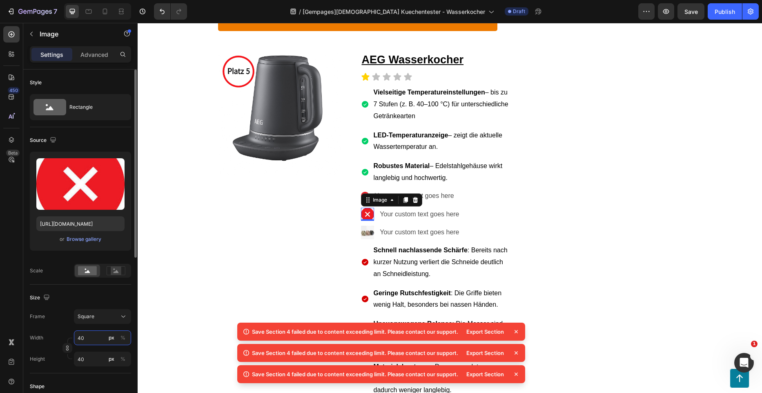
click at [91, 333] on input "40" at bounding box center [102, 337] width 57 height 15
type input "2"
type input "23"
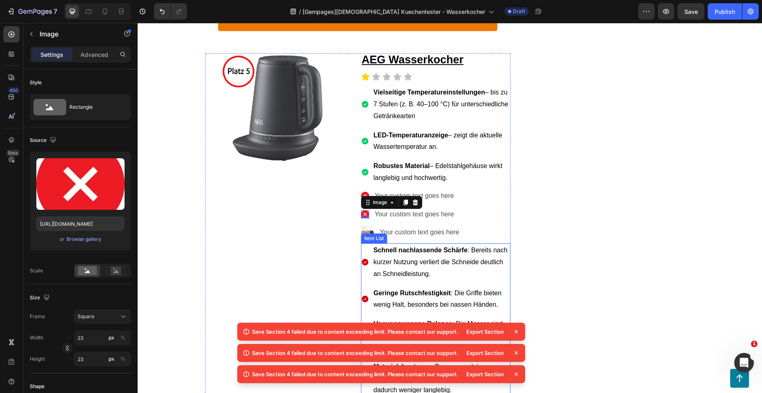
click at [364, 234] on div "Item List" at bounding box center [374, 237] width 23 height 7
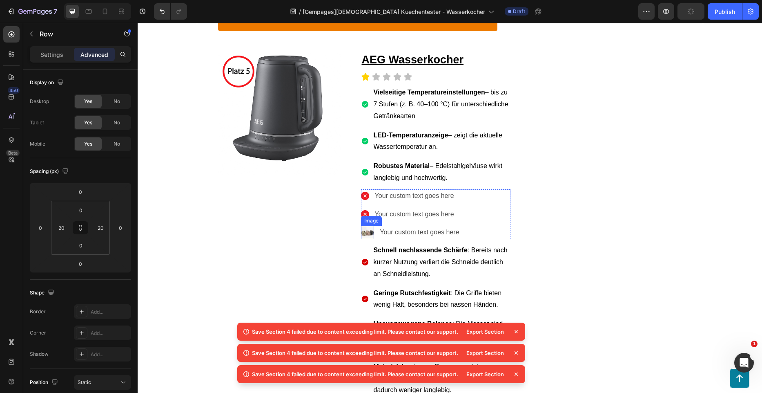
click at [366, 226] on img at bounding box center [367, 232] width 13 height 13
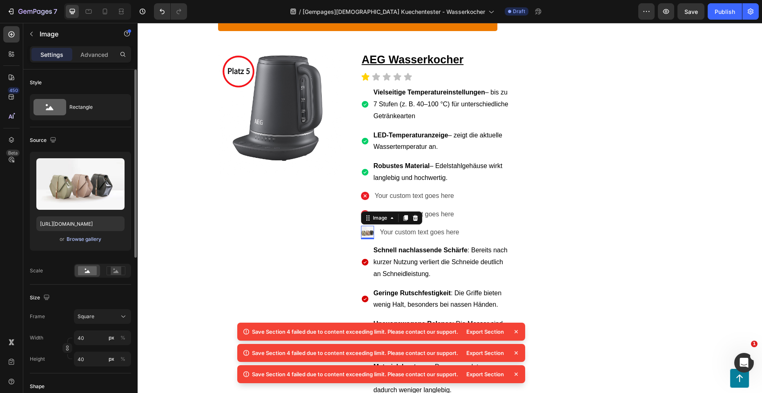
click at [79, 237] on div "Browse gallery" at bounding box center [84, 238] width 35 height 7
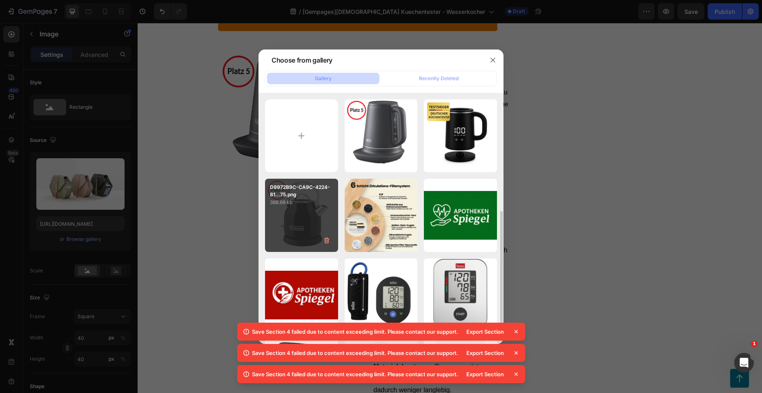
scroll to position [163, 0]
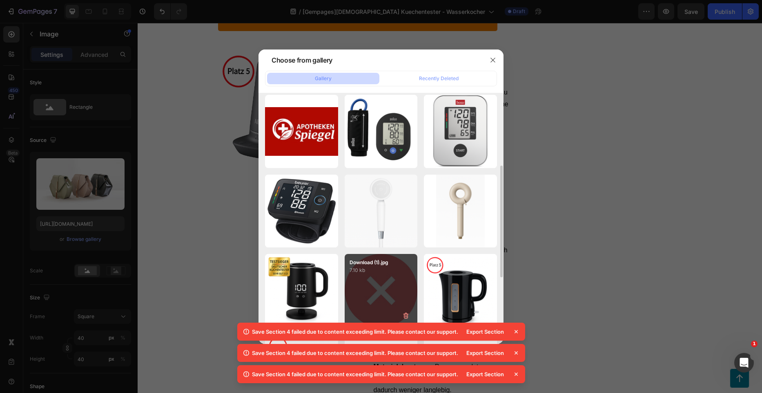
click at [376, 278] on div "Download (1).jpg 7.10 kb" at bounding box center [381, 290] width 73 height 73
type input "https://cdn.shopify.com/s/files/1/0962/5537/7737/files/gempages_578349406776984…"
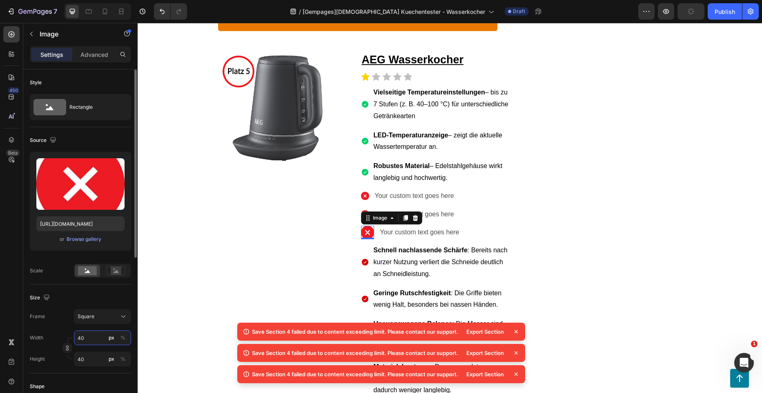
click at [84, 335] on input "40" at bounding box center [102, 337] width 57 height 15
type input "2"
type input "23"
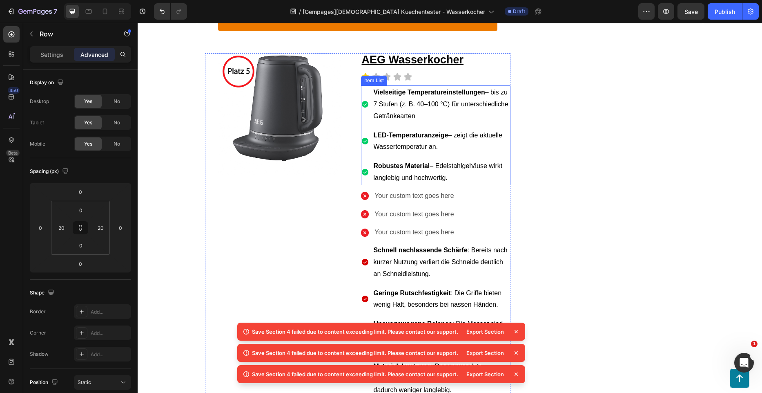
click at [454, 162] on span "Robustes Material – Edelstahlgehäuse wirkt langlebig und hochwertig." at bounding box center [438, 171] width 129 height 19
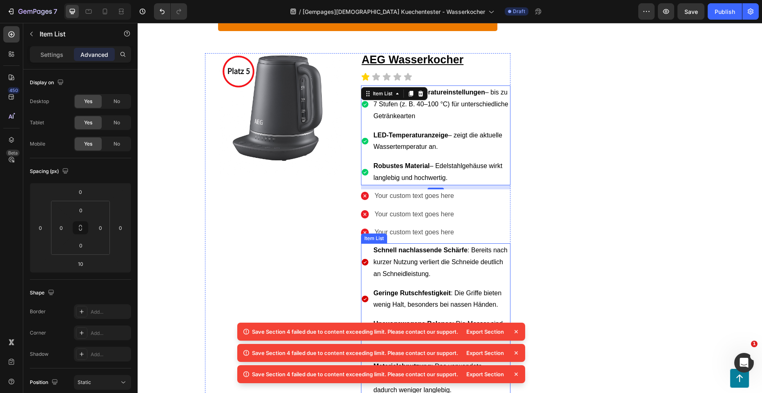
click at [427, 244] on p "Schnell nachlassende Schärfe : Bereits nach kurzer Nutzung verliert die Schneid…" at bounding box center [442, 261] width 136 height 35
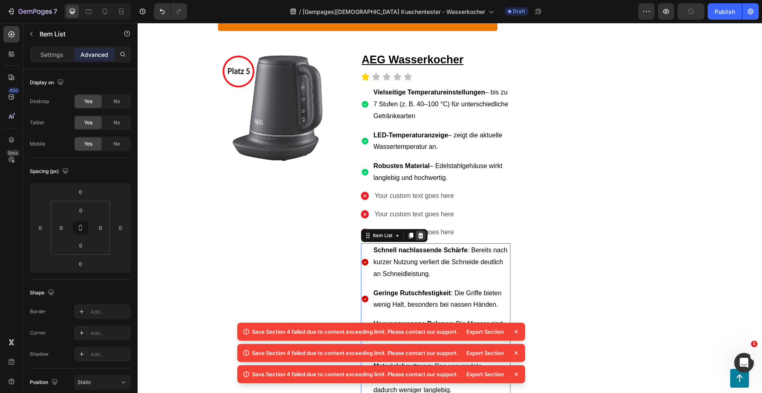
click at [418, 232] on icon at bounding box center [420, 235] width 5 height 6
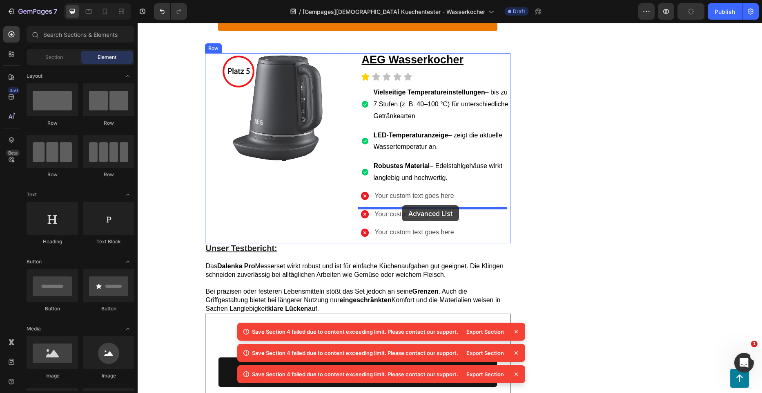
drag, startPoint x: 239, startPoint y: 278, endPoint x: 402, endPoint y: 205, distance: 178.1
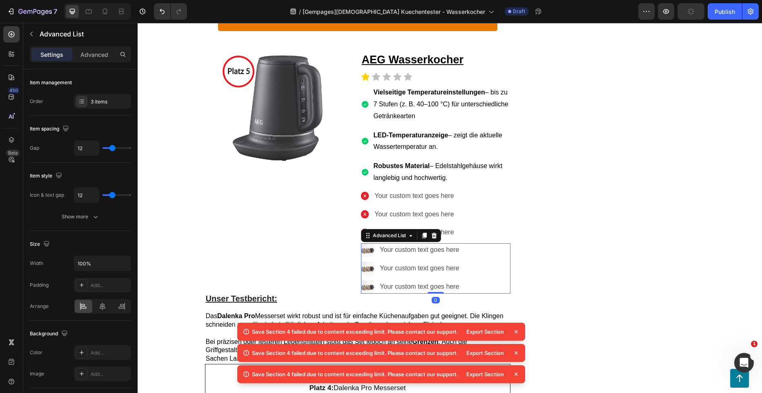
click at [364, 243] on img at bounding box center [367, 249] width 13 height 13
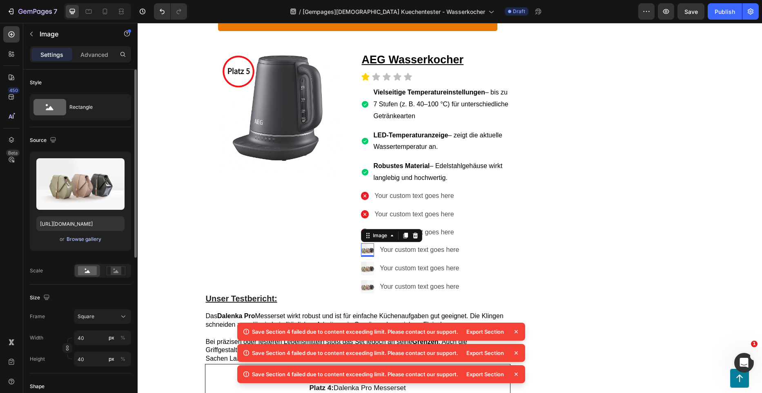
click at [75, 239] on div "Browse gallery" at bounding box center [84, 238] width 35 height 7
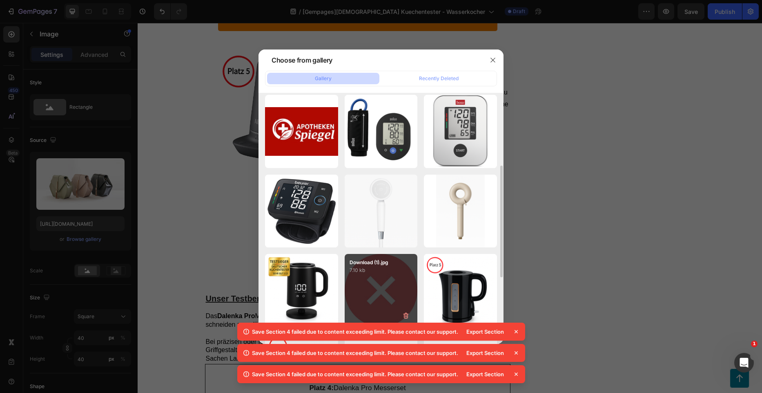
click at [372, 272] on p "7.10 kb" at bounding box center [381, 270] width 63 height 8
type input "https://cdn.shopify.com/s/files/1/0962/5537/7737/files/gempages_578349406776984…"
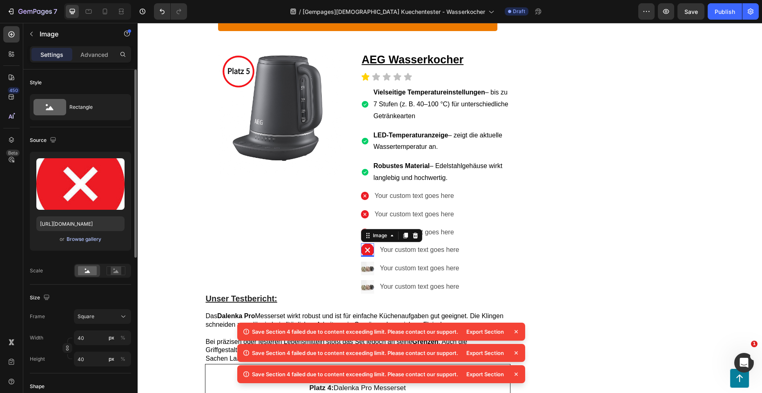
click at [87, 240] on div "Browse gallery" at bounding box center [84, 238] width 35 height 7
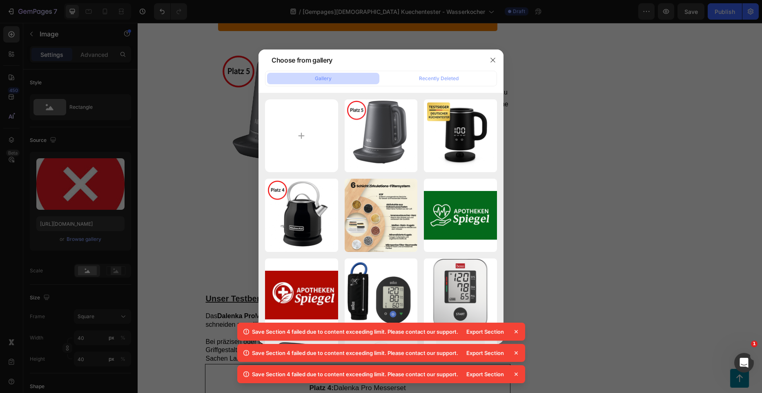
click at [188, 224] on div at bounding box center [381, 196] width 762 height 393
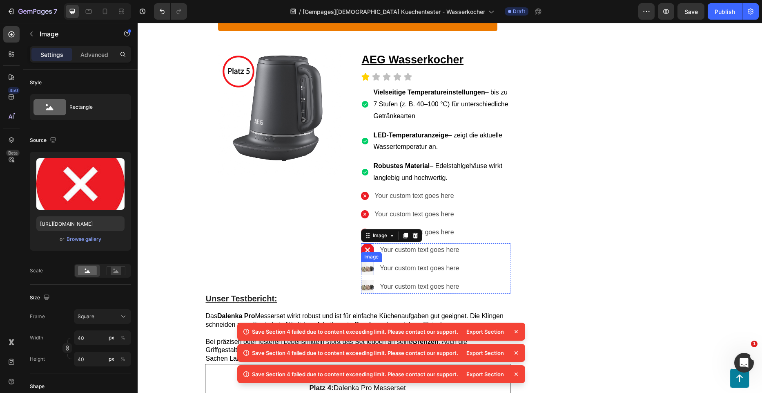
click at [363, 261] on img at bounding box center [367, 267] width 13 height 13
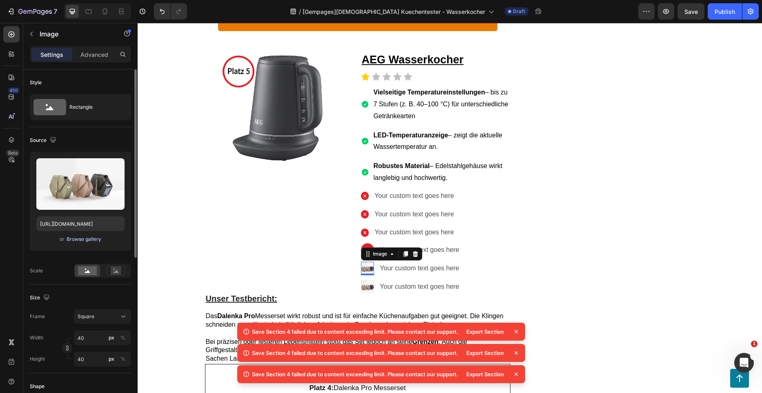
click at [85, 238] on div "Browse gallery" at bounding box center [84, 238] width 35 height 7
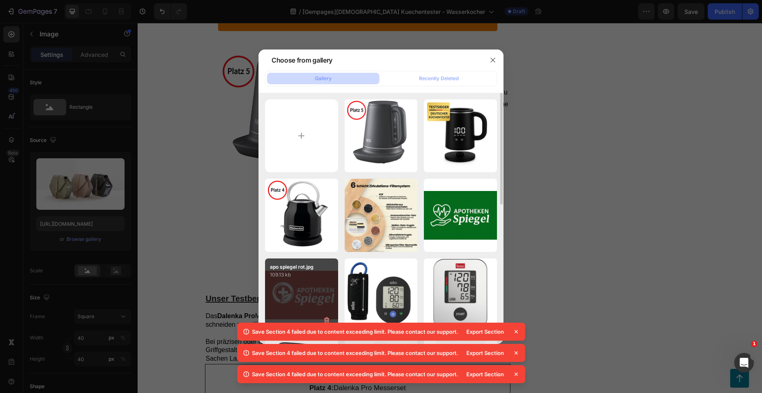
scroll to position [204, 0]
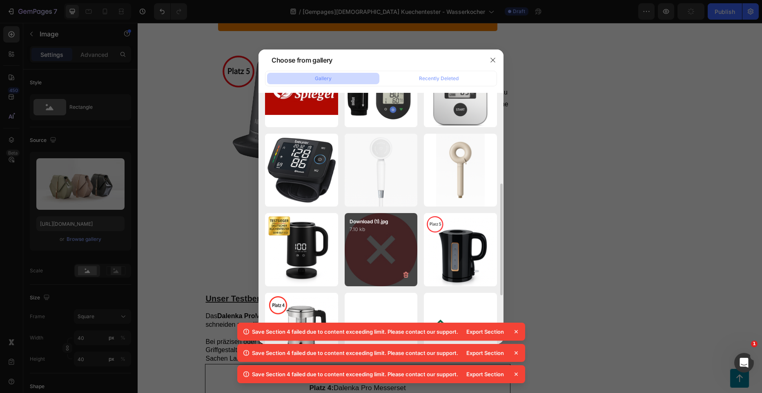
click at [383, 243] on div "Download (1).jpg 7.10 kb" at bounding box center [381, 249] width 73 height 73
type input "https://cdn.shopify.com/s/files/1/0962/5537/7737/files/gempages_578349406776984…"
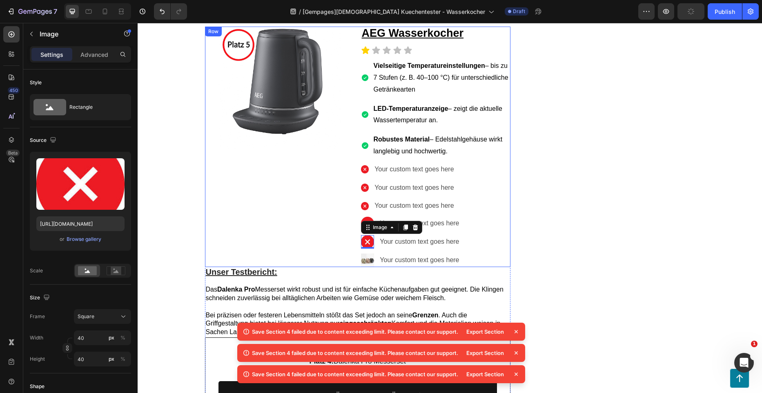
scroll to position [3044, 0]
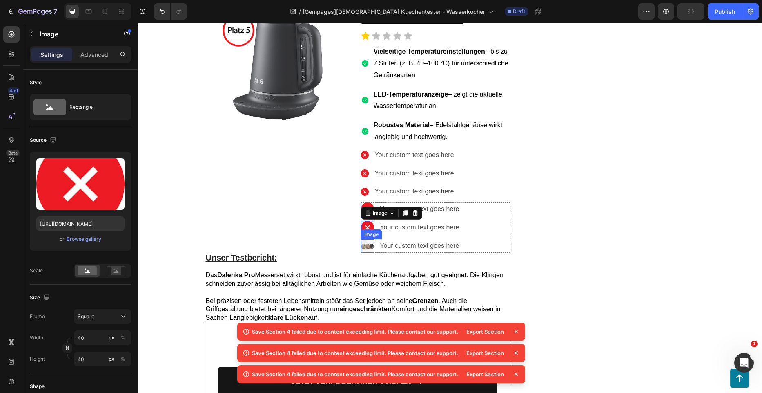
click at [365, 239] on img at bounding box center [367, 245] width 13 height 13
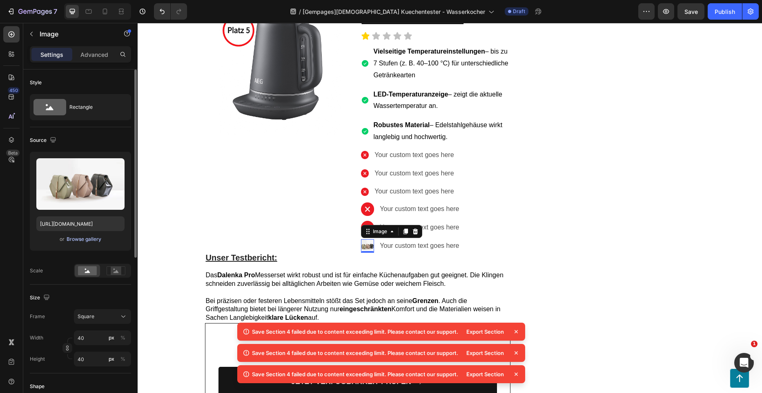
drag, startPoint x: 92, startPoint y: 239, endPoint x: 95, endPoint y: 236, distance: 5.2
click at [95, 236] on div "Browse gallery" at bounding box center [84, 238] width 35 height 7
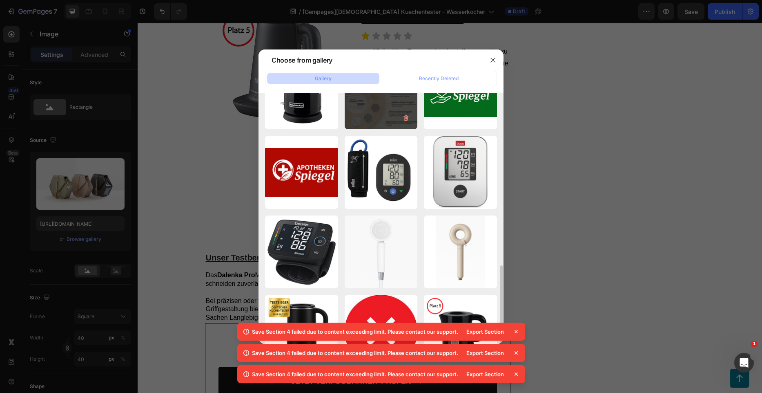
scroll to position [204, 0]
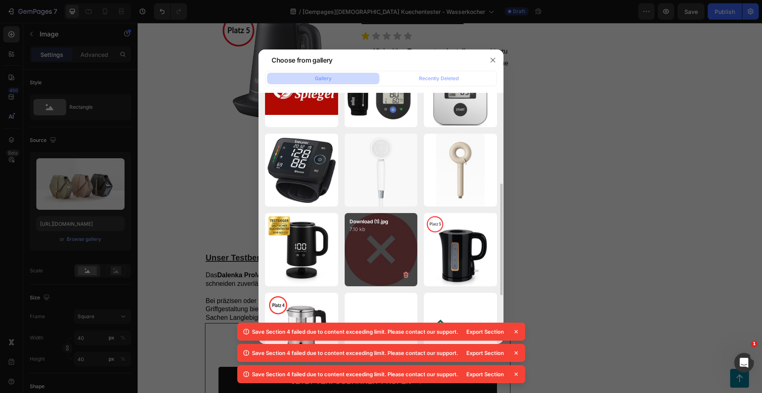
click at [382, 243] on div "Download (1).jpg 7.10 kb" at bounding box center [381, 249] width 73 height 73
type input "https://cdn.shopify.com/s/files/1/0962/5537/7737/files/gempages_578349406776984…"
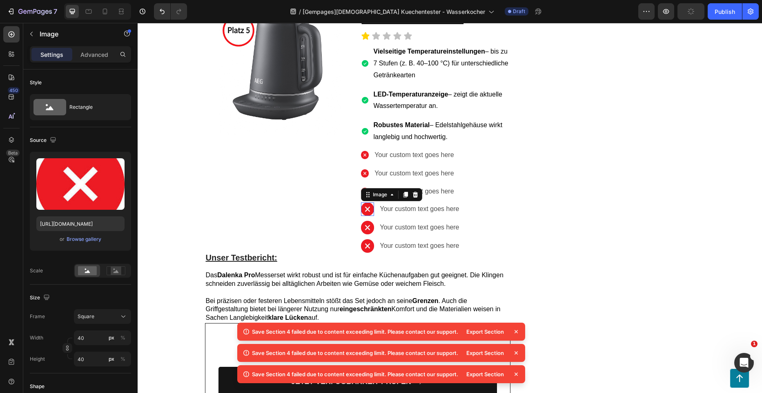
click at [364, 202] on img at bounding box center [367, 208] width 13 height 13
click at [95, 335] on input "40" at bounding box center [102, 337] width 57 height 15
type input "2"
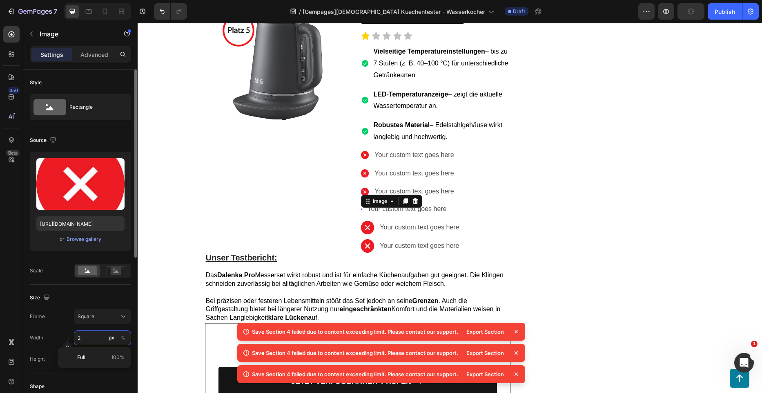
type input "23"
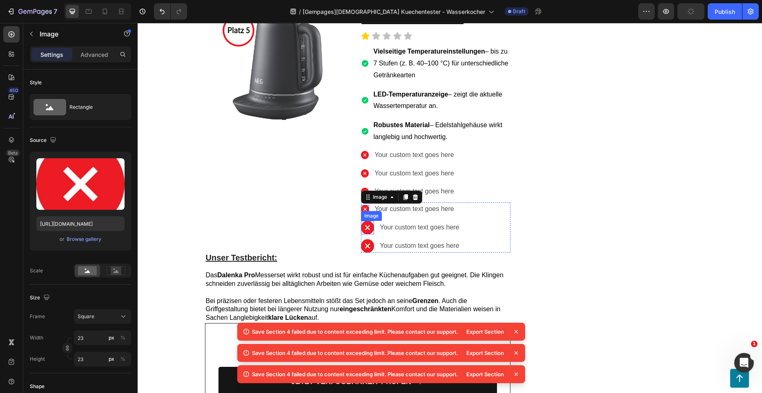
click at [370, 221] on img at bounding box center [367, 227] width 13 height 13
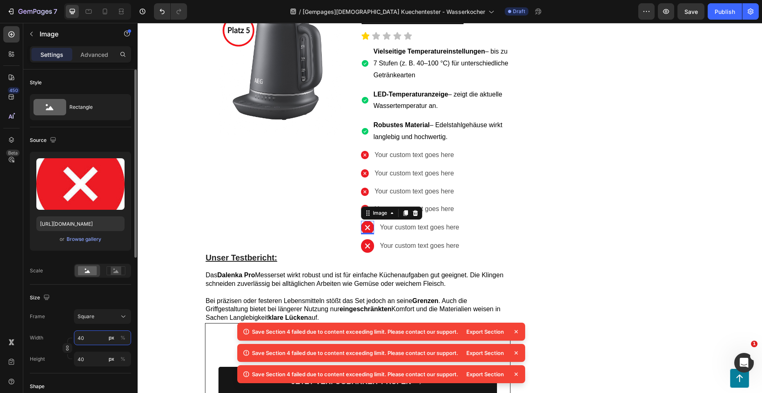
click at [88, 339] on input "40" at bounding box center [102, 337] width 57 height 15
type input "2"
type input "23"
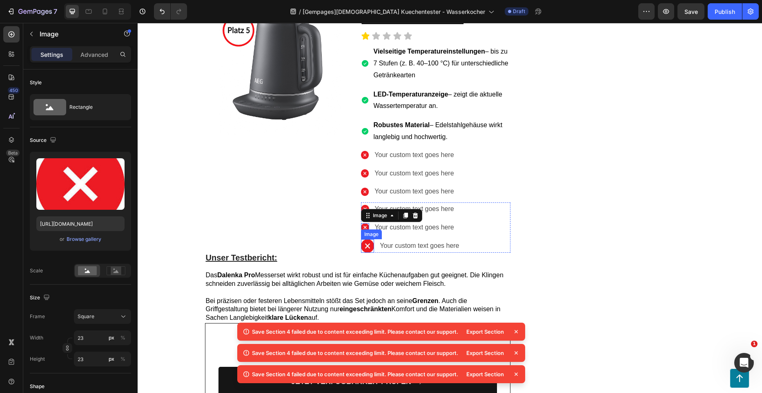
click at [367, 239] on img at bounding box center [367, 245] width 13 height 13
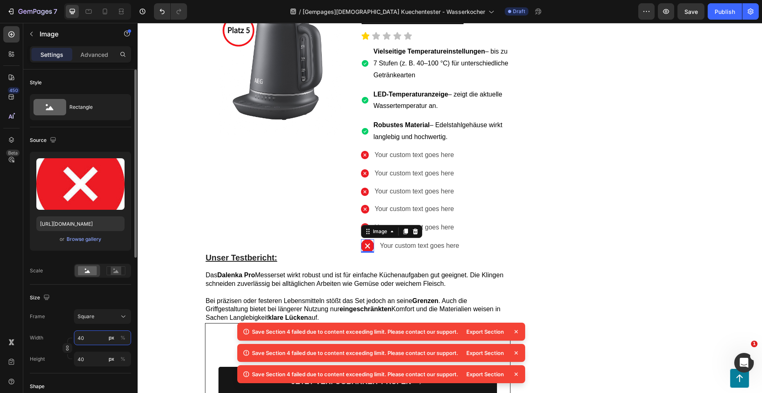
click at [89, 336] on input "40" at bounding box center [102, 337] width 57 height 15
type input "2"
type input "23"
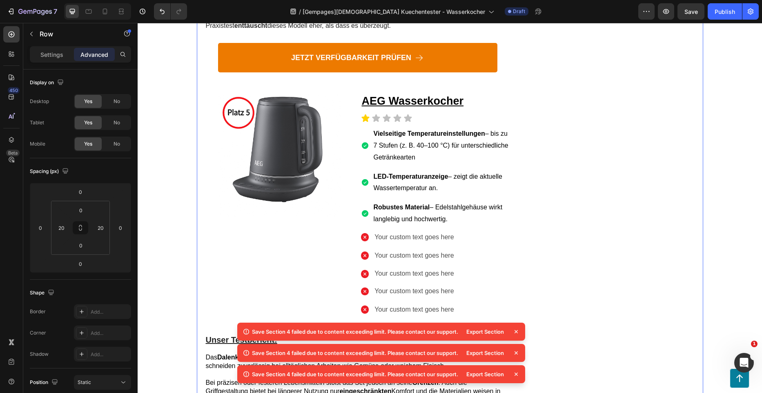
scroll to position [2962, 0]
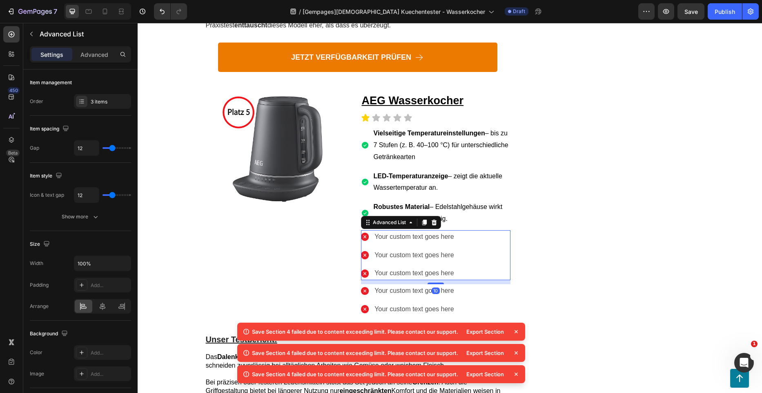
click at [364, 230] on li "Image Your custom text goes here Text Block" at bounding box center [408, 236] width 95 height 13
click at [363, 232] on img at bounding box center [365, 236] width 8 height 8
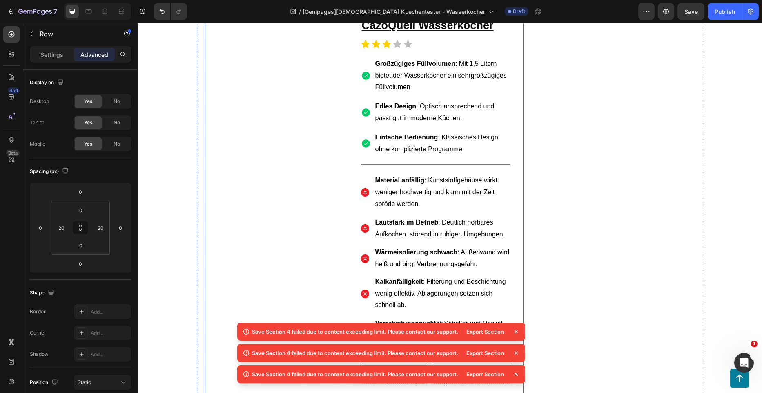
scroll to position [1859, 0]
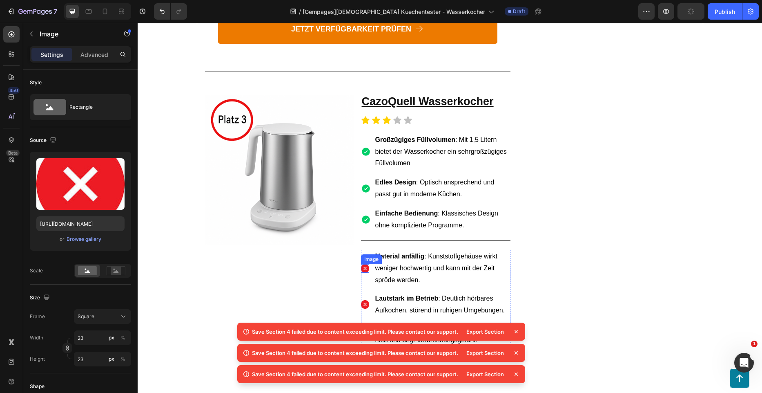
click at [362, 264] on div "Image" at bounding box center [365, 268] width 9 height 9
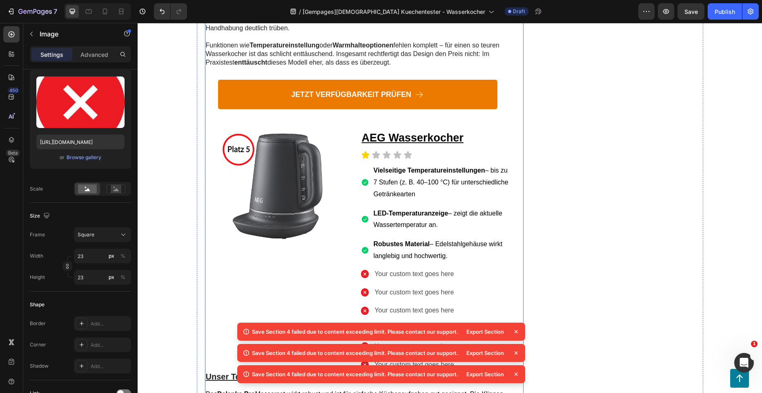
scroll to position [3003, 0]
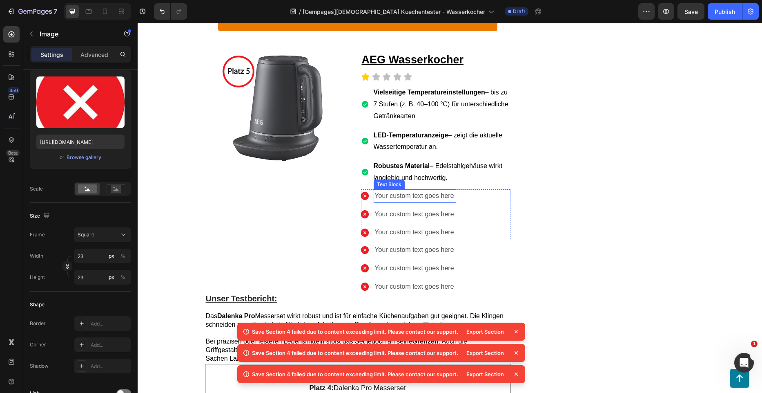
click at [427, 189] on div "Your custom text goes here" at bounding box center [415, 195] width 82 height 13
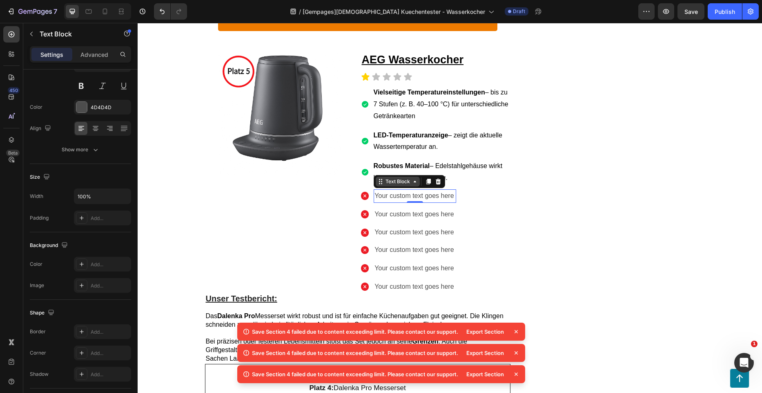
scroll to position [0, 0]
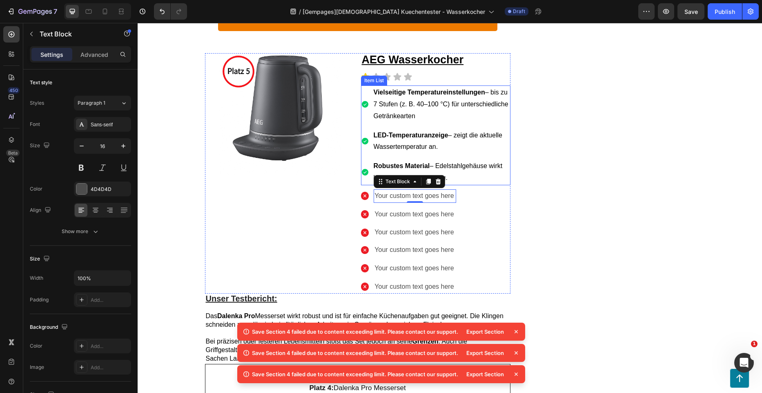
click at [366, 85] on div "Vielseitige Temperatureinstellungen – bis zu 7 Stufen (z. B. 40–100 °C) für unt…" at bounding box center [436, 104] width 150 height 38
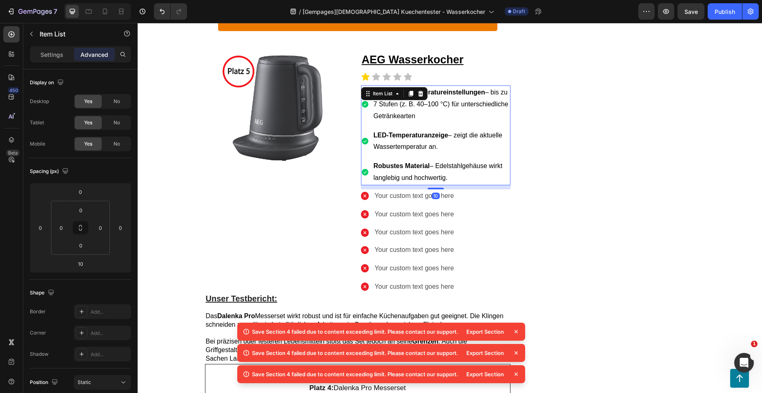
click at [362, 101] on icon at bounding box center [365, 104] width 7 height 7
click at [62, 58] on p "Settings" at bounding box center [51, 54] width 23 height 9
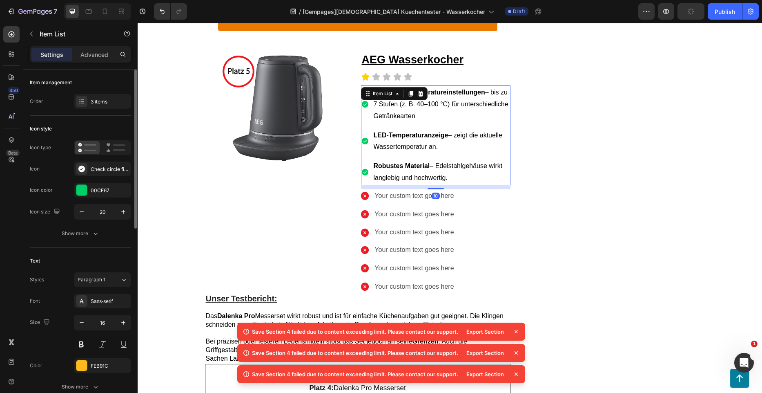
type input "8"
click at [123, 214] on icon "button" at bounding box center [123, 212] width 8 height 8
type input "23"
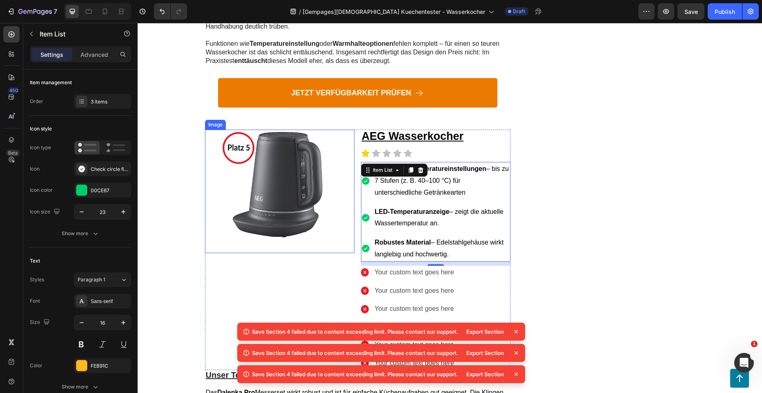
scroll to position [3084, 0]
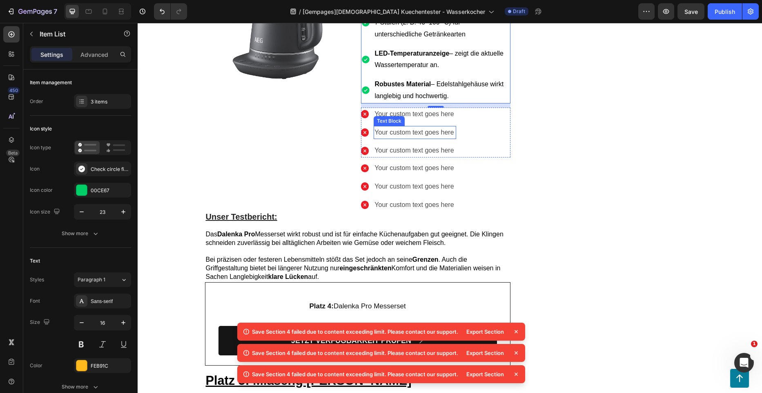
click at [389, 116] on div "Text Block" at bounding box center [389, 121] width 31 height 10
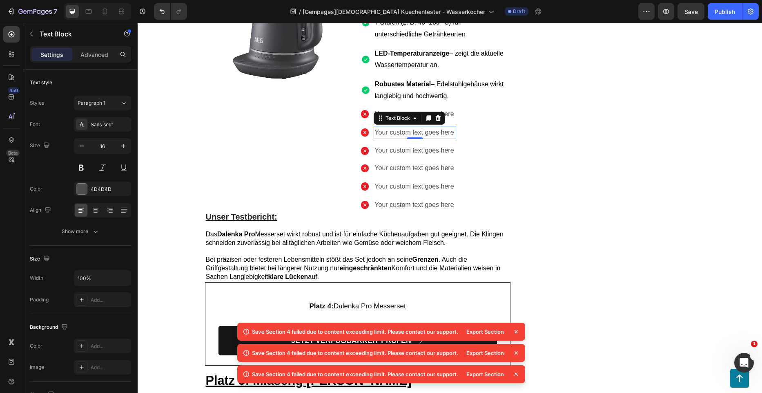
click at [389, 114] on div "Text Block" at bounding box center [398, 117] width 28 height 7
click at [449, 107] on div "Your custom text goes here" at bounding box center [415, 113] width 82 height 13
click at [453, 107] on div "Your custom text goes here" at bounding box center [415, 113] width 82 height 13
click at [442, 108] on p "Your custom text goes here" at bounding box center [415, 114] width 80 height 12
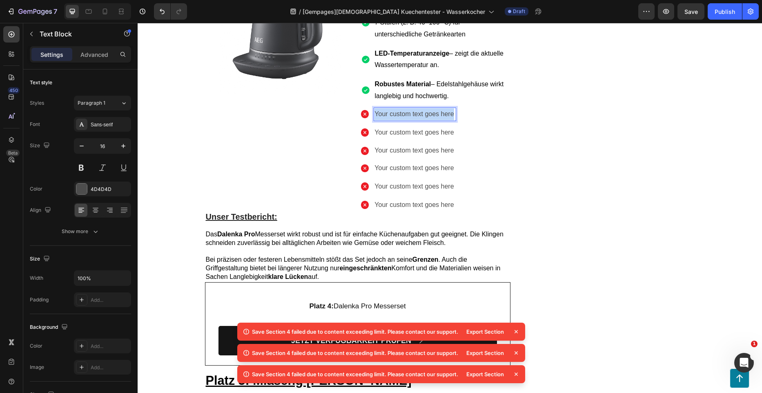
click at [442, 108] on p "Your custom text goes here" at bounding box center [415, 114] width 80 height 12
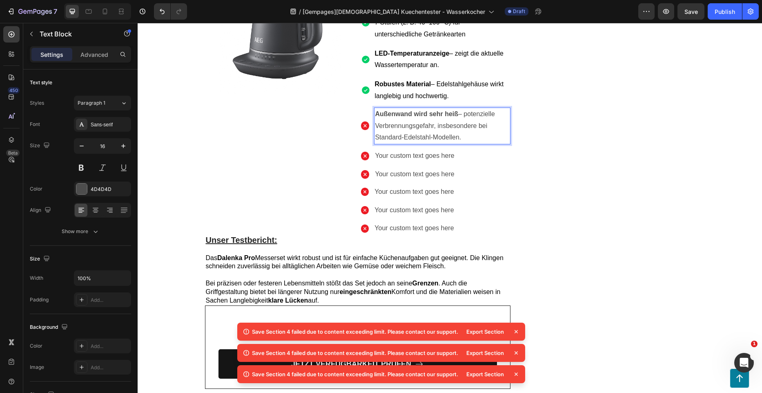
click at [438, 108] on p "Außenwand wird sehr heiß – potenzielle Verbrennungsgefahr, insbesondere bei Sta…" at bounding box center [442, 125] width 134 height 35
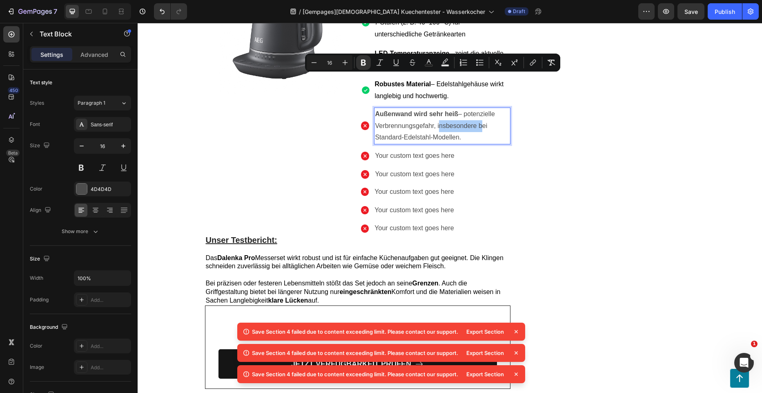
drag, startPoint x: 430, startPoint y: 63, endPoint x: 429, endPoint y: 70, distance: 6.7
click at [429, 63] on icon "Editor contextual toolbar" at bounding box center [429, 62] width 8 height 8
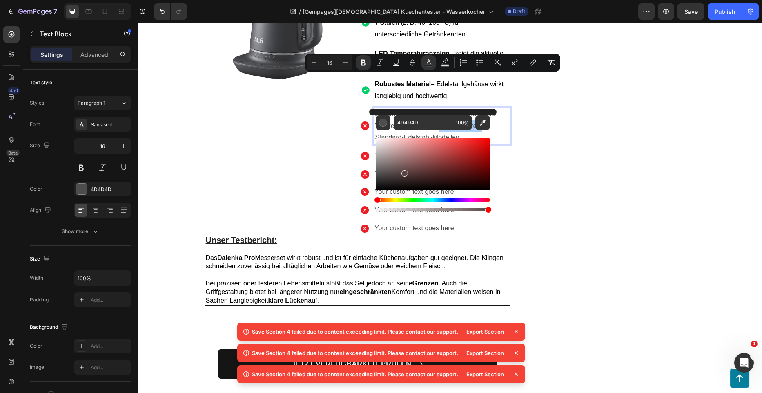
drag, startPoint x: 541, startPoint y: 194, endPoint x: 368, endPoint y: 195, distance: 173.2
type input "000000"
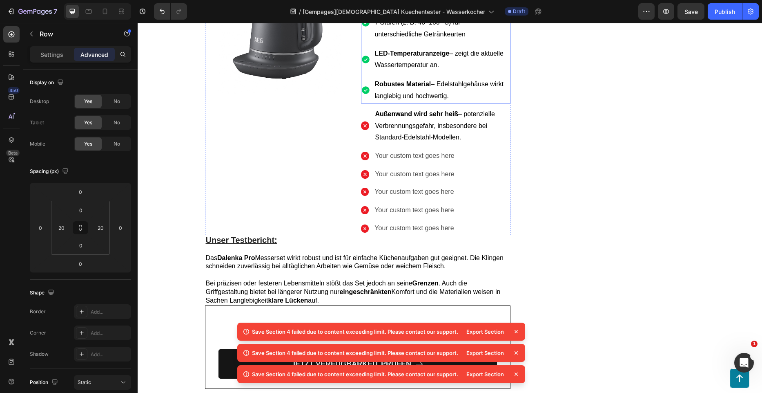
click at [421, 80] on span "Robustes Material – Edelstahlgehäuse wirkt langlebig und hochwertig." at bounding box center [439, 89] width 129 height 19
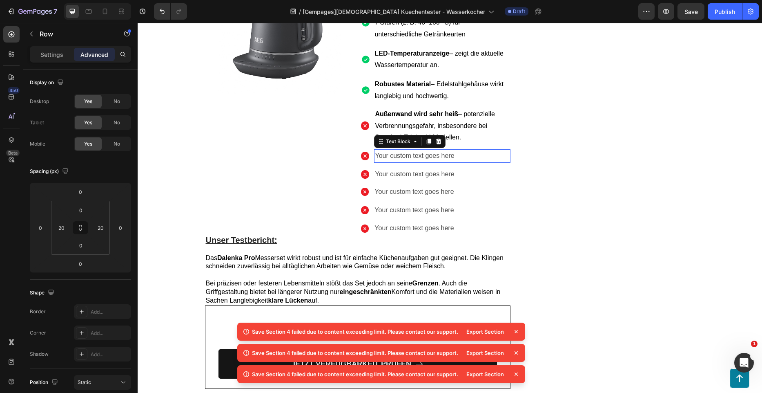
click at [414, 149] on div "Your custom text goes here" at bounding box center [442, 155] width 136 height 13
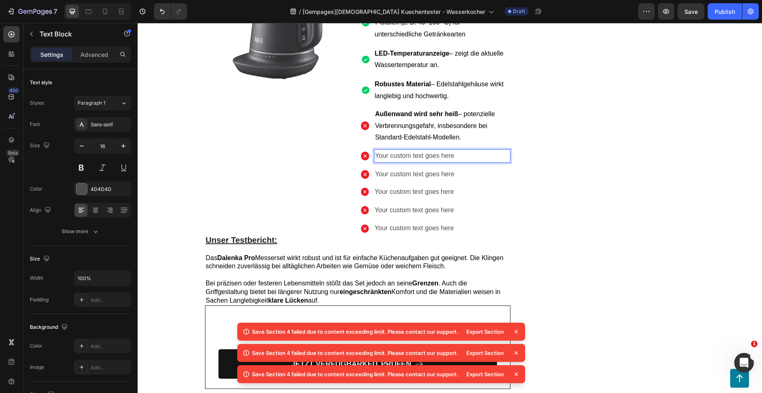
click at [414, 149] on div "Your custom text goes here" at bounding box center [442, 155] width 136 height 13
click at [414, 150] on p "Your custom text goes here" at bounding box center [442, 156] width 134 height 12
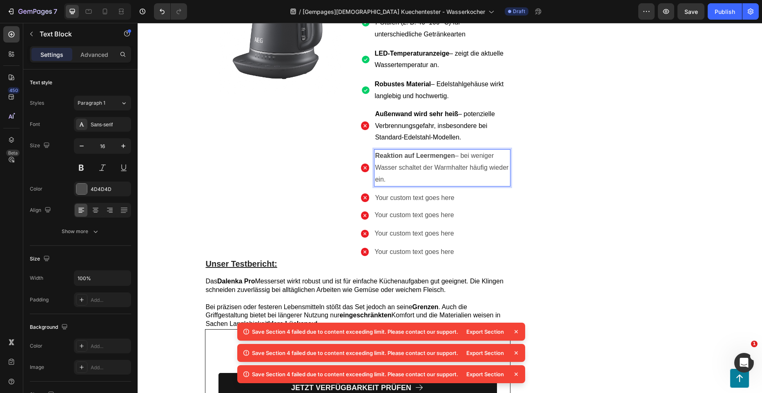
click at [382, 150] on p "Reaktion auf Leermengen – bei weniger Wasser schaltet der Warmhalter häufig wie…" at bounding box center [442, 167] width 134 height 35
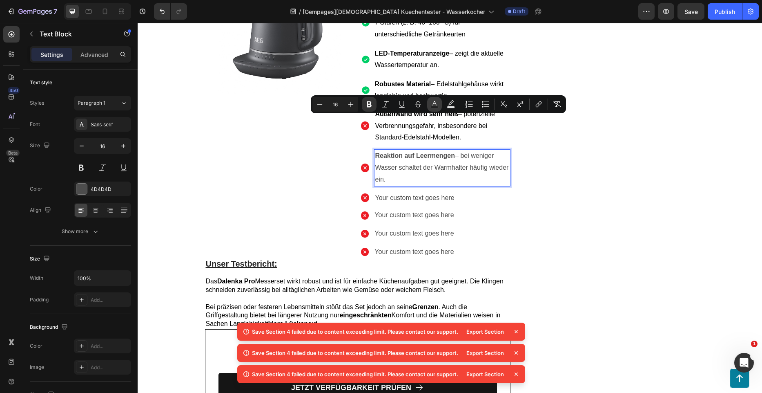
click at [431, 107] on rect "Editor contextual toolbar" at bounding box center [435, 107] width 8 height 2
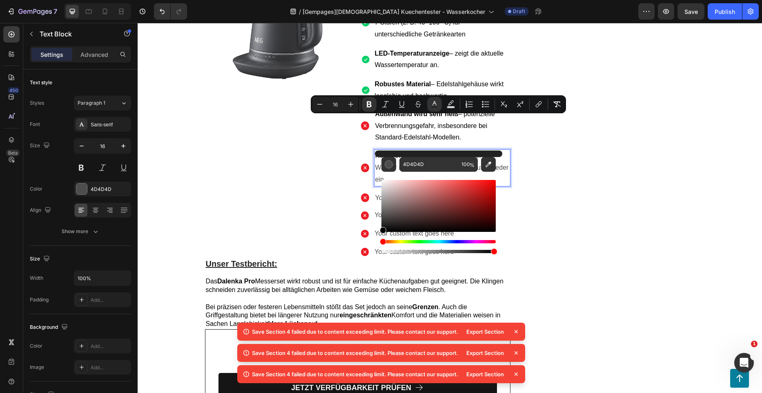
drag, startPoint x: 410, startPoint y: 188, endPoint x: 382, endPoint y: 232, distance: 52.1
click at [382, 232] on div "Editor contextual toolbar" at bounding box center [439, 206] width 114 height 52
type input "000000"
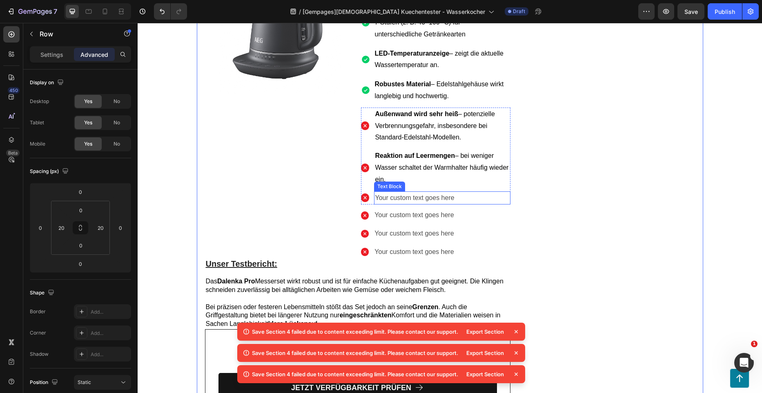
click at [448, 191] on div "Your custom text goes here" at bounding box center [442, 197] width 136 height 13
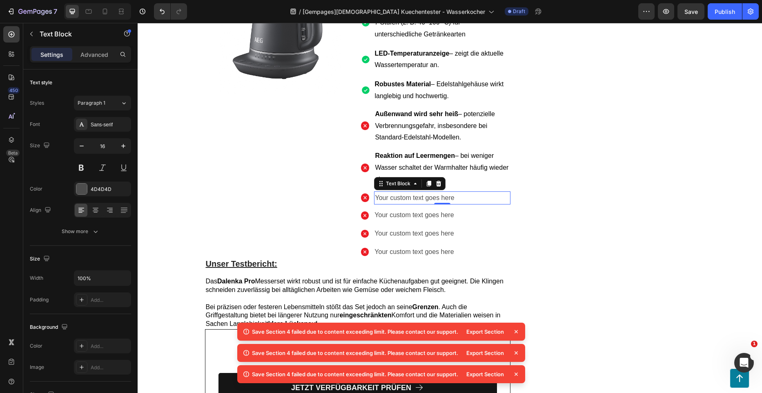
click at [408, 191] on div "Your custom text goes here" at bounding box center [442, 197] width 136 height 13
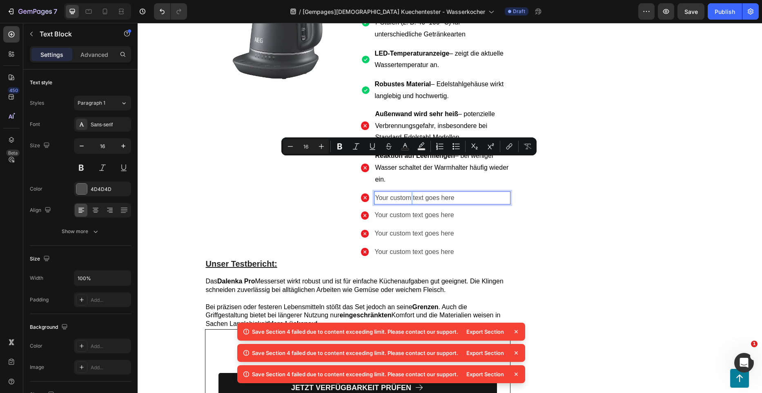
click at [408, 192] on p "Your custom text goes here" at bounding box center [442, 198] width 134 height 12
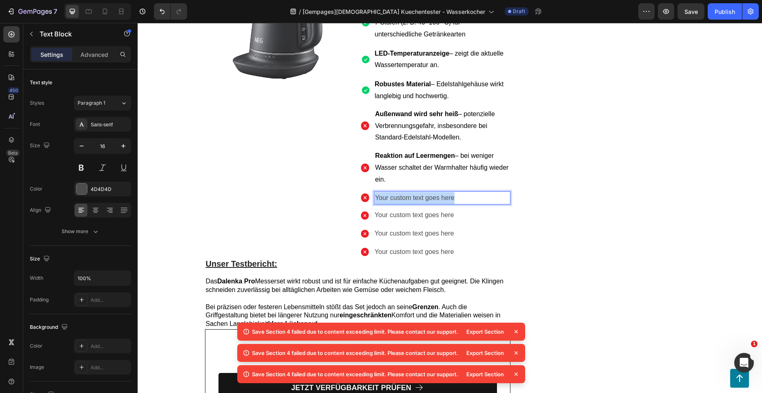
click at [408, 192] on p "Your custom text goes here" at bounding box center [442, 198] width 134 height 12
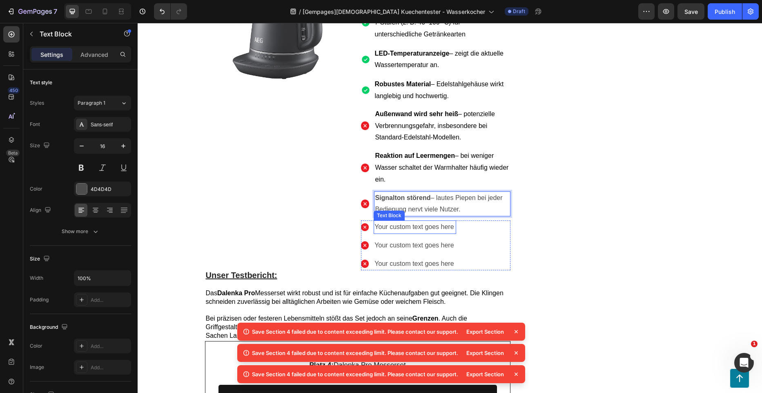
click at [427, 220] on div "Your custom text goes here" at bounding box center [415, 226] width 82 height 13
click at [404, 194] on strong "Signalton störend" at bounding box center [403, 197] width 56 height 7
click at [440, 192] on p "Signalton störend – lautes Piepen bei jeder Bedienung nervt viele Nutzer." at bounding box center [442, 204] width 134 height 24
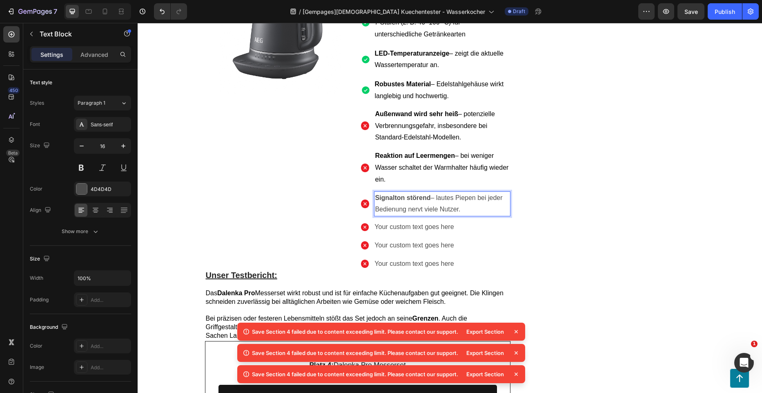
click at [440, 192] on p "Signalton störend – lautes Piepen bei jeder Bedienung nervt viele Nutzer." at bounding box center [442, 204] width 134 height 24
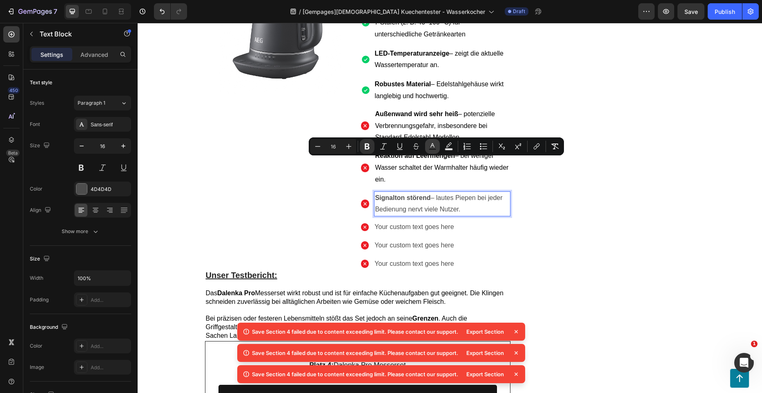
click at [434, 147] on icon "Editor contextual toolbar" at bounding box center [433, 146] width 8 height 8
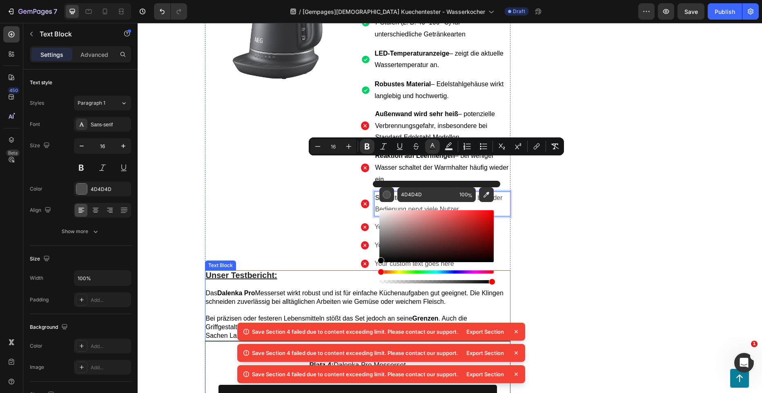
drag, startPoint x: 540, startPoint y: 261, endPoint x: 511, endPoint y: 214, distance: 54.9
type input "000000"
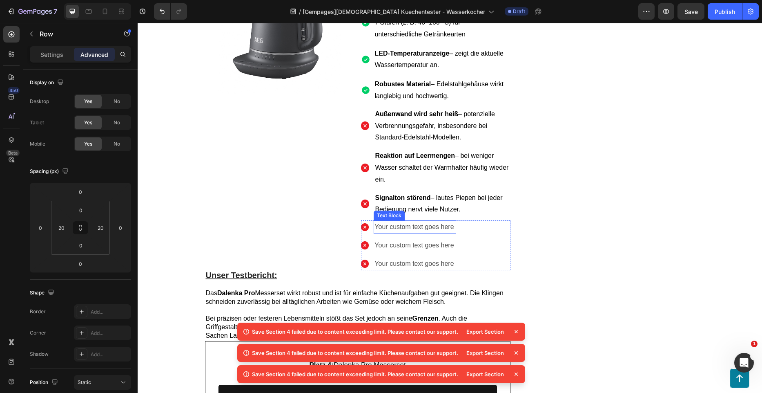
click at [425, 220] on div "Your custom text goes here" at bounding box center [415, 226] width 82 height 13
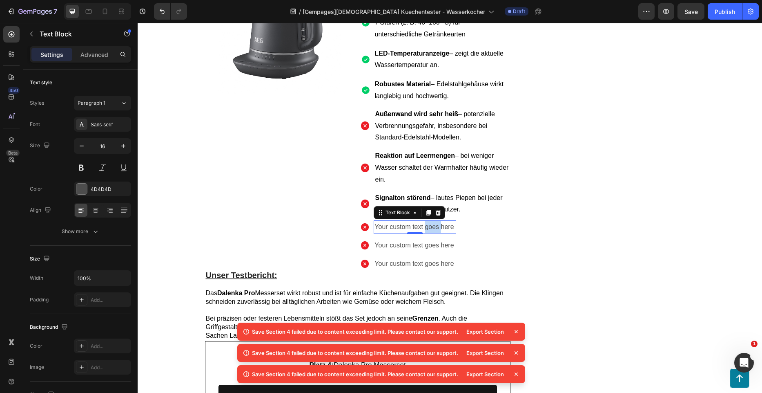
click at [425, 220] on div "Your custom text goes here" at bounding box center [415, 226] width 82 height 13
click at [425, 221] on p "Your custom text goes here" at bounding box center [415, 227] width 80 height 12
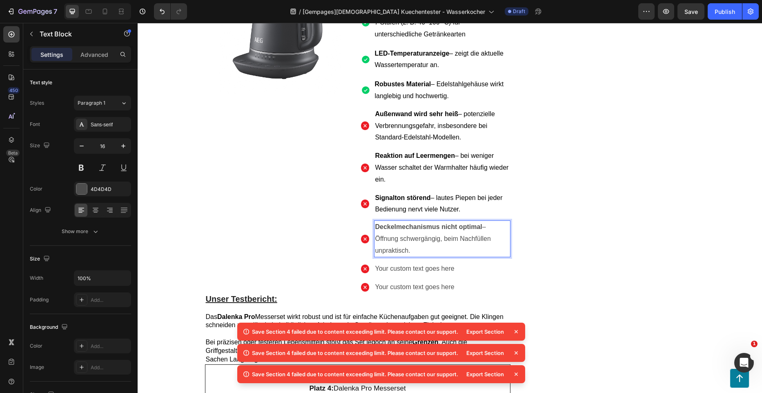
click at [396, 221] on p "Deckelmechanismus nicht optimal – Öffnung schwergängig, beim Nachfüllen unprakt…" at bounding box center [442, 238] width 134 height 35
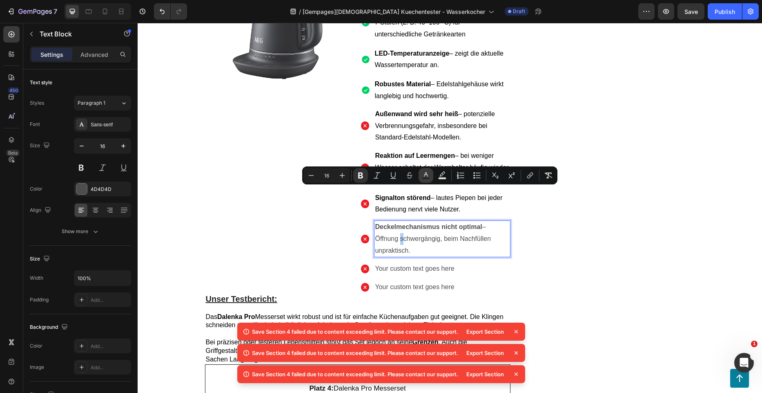
click at [423, 175] on icon "Editor contextual toolbar" at bounding box center [426, 175] width 8 height 8
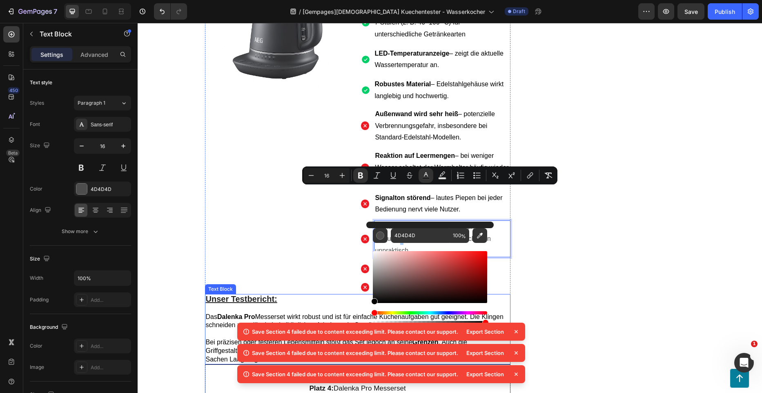
drag, startPoint x: 520, startPoint y: 313, endPoint x: 501, endPoint y: 246, distance: 69.5
type input "000000"
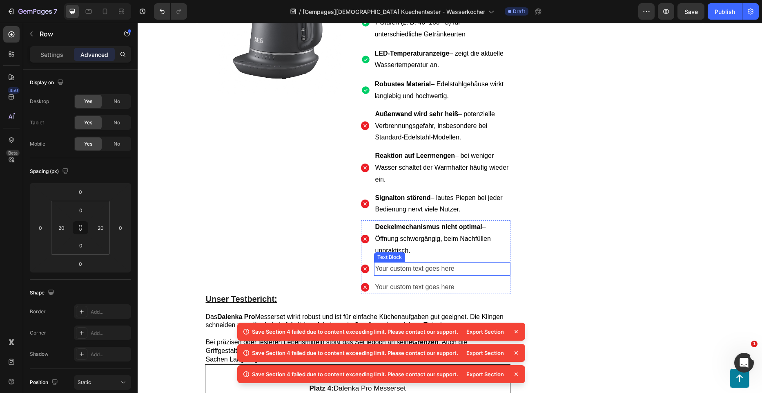
click at [391, 262] on div "Your custom text goes here" at bounding box center [442, 268] width 136 height 13
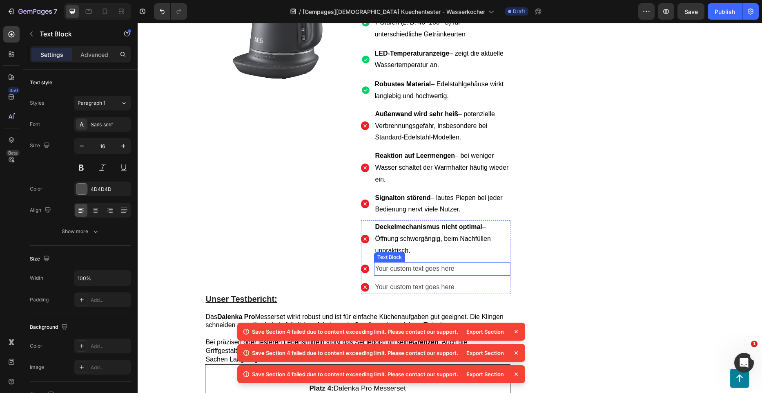
click at [391, 262] on div "Your custom text goes here" at bounding box center [442, 268] width 136 height 13
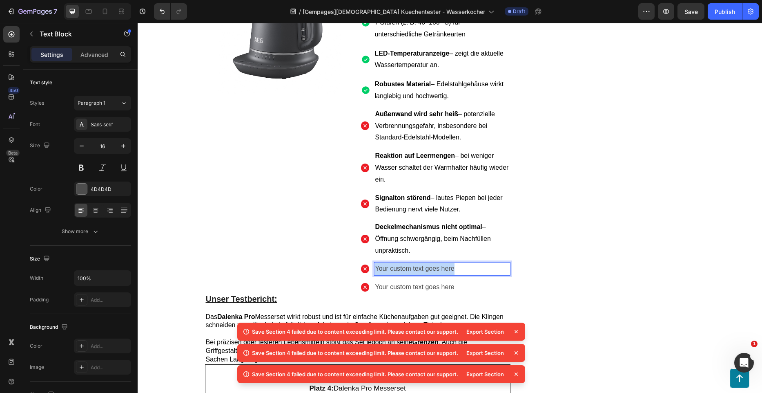
click at [391, 263] on p "Your custom text goes here" at bounding box center [442, 269] width 134 height 12
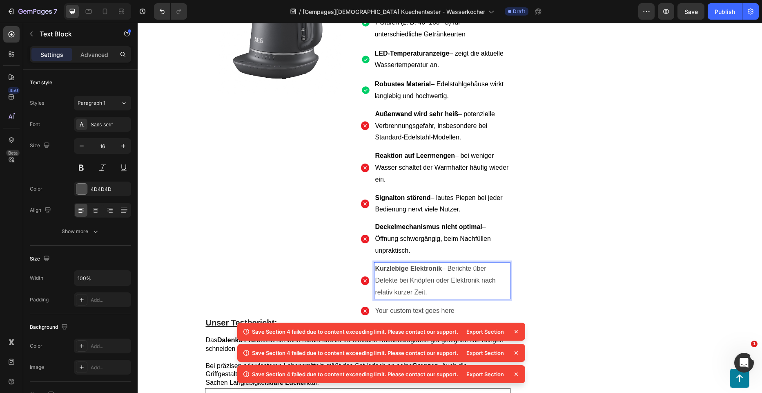
click at [409, 263] on p "Kurzlebige Elektronik – Berichte über Defekte bei Knöpfen oder Elektronik nach …" at bounding box center [442, 280] width 134 height 35
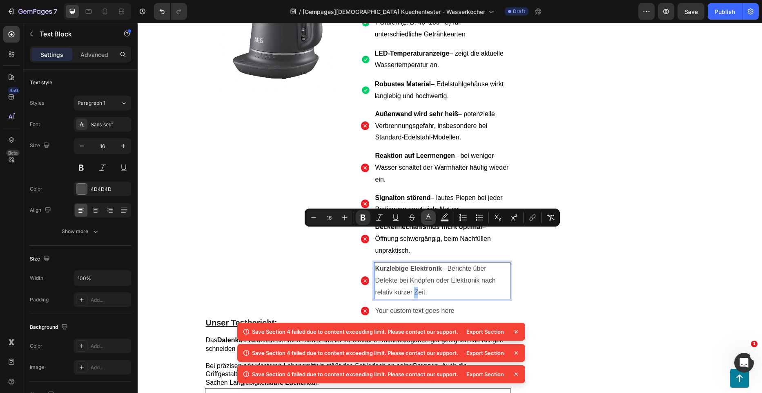
click at [429, 214] on icon "Editor contextual toolbar" at bounding box center [428, 217] width 8 height 8
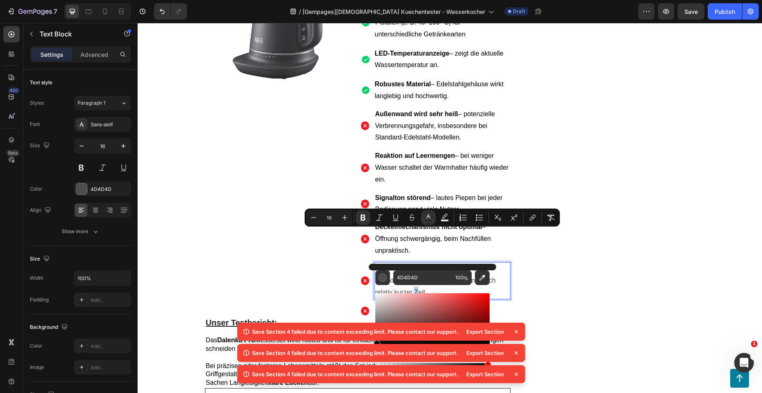
drag, startPoint x: 386, startPoint y: 322, endPoint x: 355, endPoint y: 371, distance: 58.7
click at [355, 0] on body "7 Version history / [Gempages]Deutscher Kuechentester - Wasserkocher Draft Prev…" at bounding box center [381, 0] width 762 height 0
type input "000000"
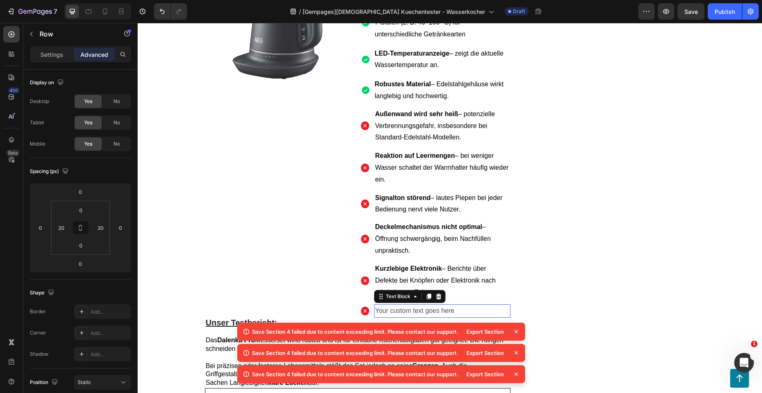
click at [422, 304] on div "Your custom text goes here" at bounding box center [442, 310] width 136 height 13
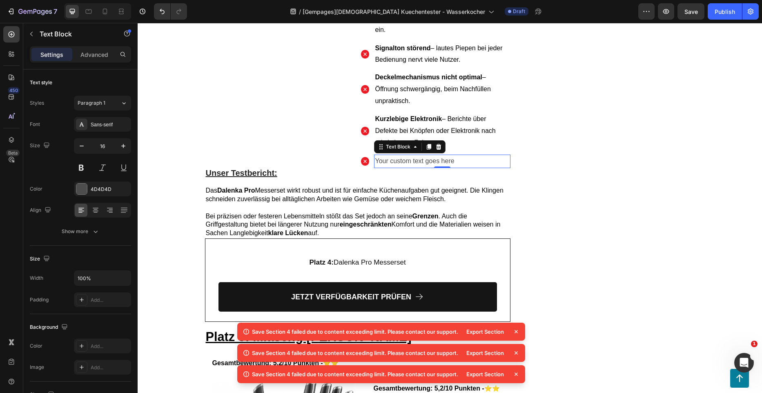
scroll to position [3248, 0]
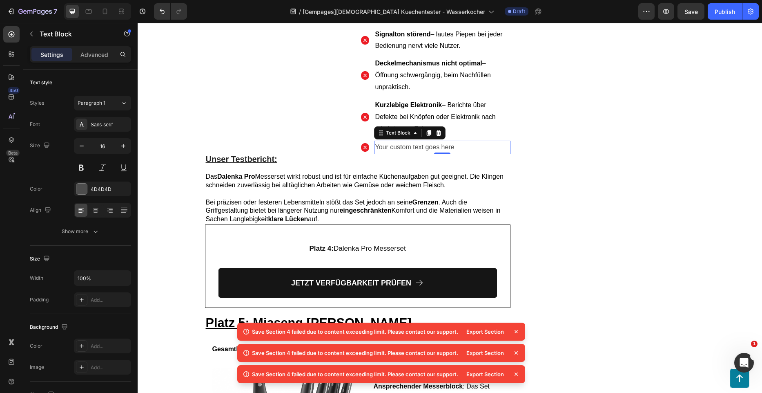
click at [409, 141] on div "Your custom text goes here" at bounding box center [442, 147] width 136 height 13
click at [409, 141] on p "Your custom text goes here" at bounding box center [442, 147] width 134 height 12
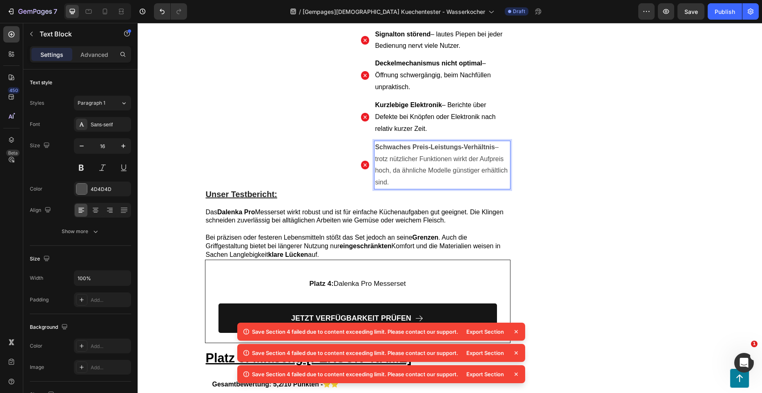
click at [383, 143] on p "Schwaches Preis-Leistungs-Verhältnis – trotz nützlicher Funktionen wirkt der Au…" at bounding box center [442, 164] width 134 height 47
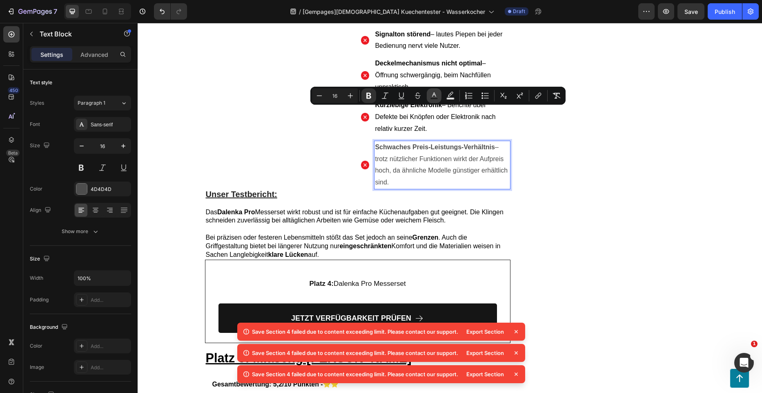
click at [429, 96] on button "Text Color" at bounding box center [434, 95] width 15 height 15
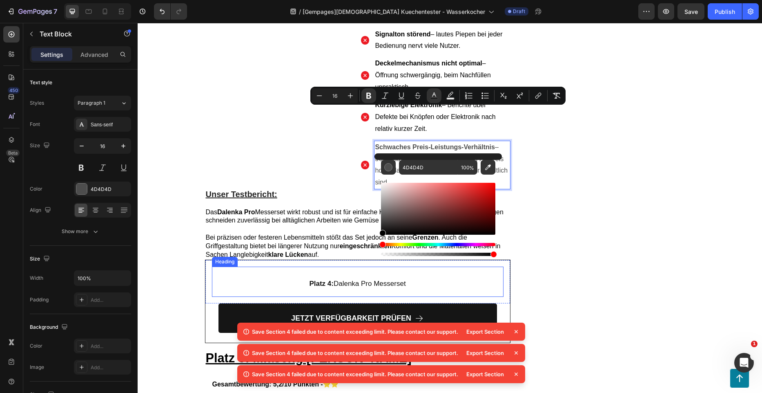
drag, startPoint x: 533, startPoint y: 243, endPoint x: 371, endPoint y: 239, distance: 161.4
type input "000000"
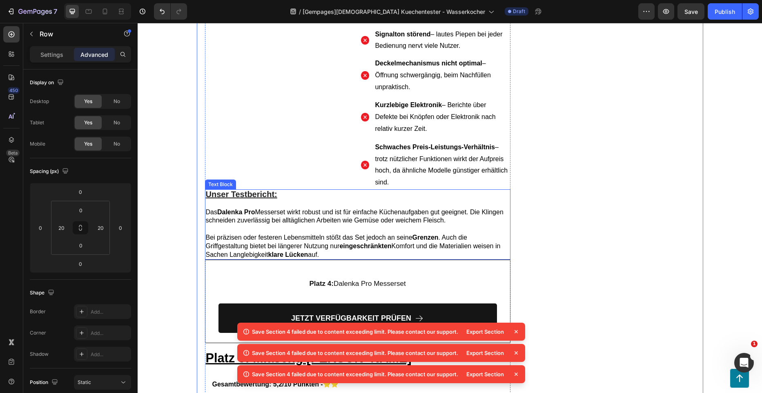
click at [297, 208] on span "Das Dalenka Pro Messerset wirkt robust und ist für einfache Küchenaufgaben gut …" at bounding box center [355, 216] width 298 height 16
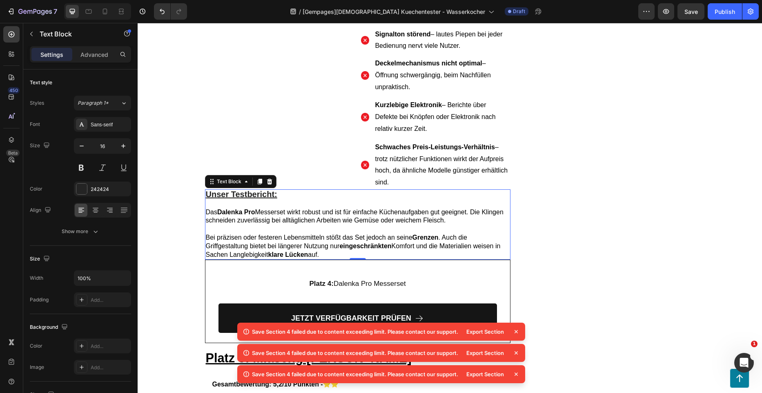
click at [321, 233] on p "Bei präzisen oder festeren Lebensmitteln stößt das Set jedoch an seine Grenzen …" at bounding box center [358, 245] width 304 height 25
drag, startPoint x: 321, startPoint y: 217, endPoint x: 203, endPoint y: 176, distance: 124.8
click at [205, 189] on div "Unser Testbericht: Das Dalenka Pro Messerset wirkt robust und ist für einfache …" at bounding box center [358, 224] width 306 height 70
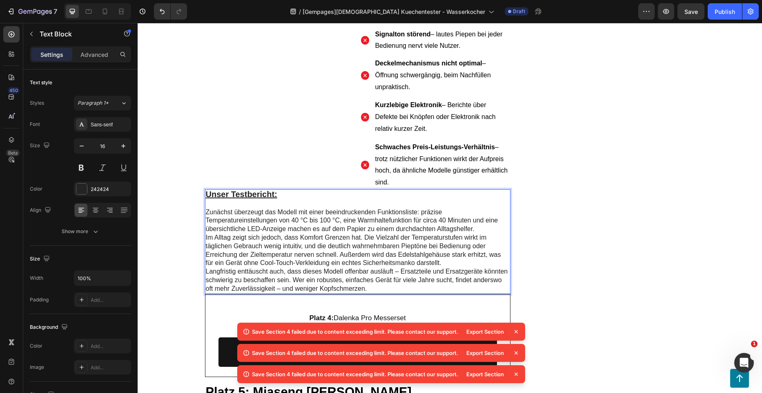
click at [472, 208] on p "Zunächst überzeugt das Modell mit einer beeindruckenden Funktionsliste: präzise…" at bounding box center [358, 220] width 304 height 25
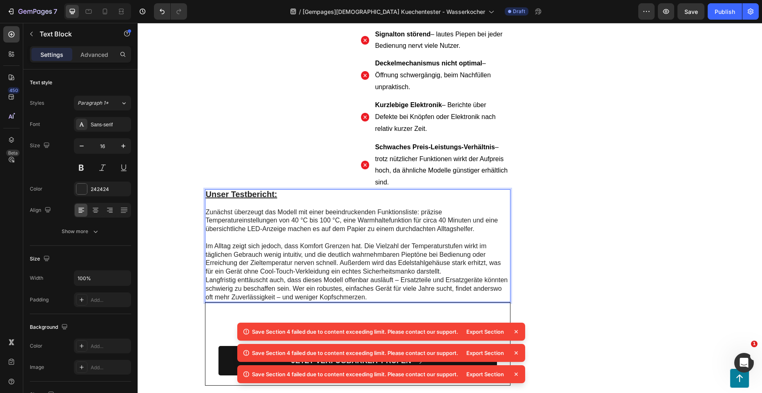
click at [440, 242] on p "Im Alltag zeigt sich jedoch, dass Komfort Grenzen hat. Die Vielzahl der Tempera…" at bounding box center [358, 259] width 304 height 34
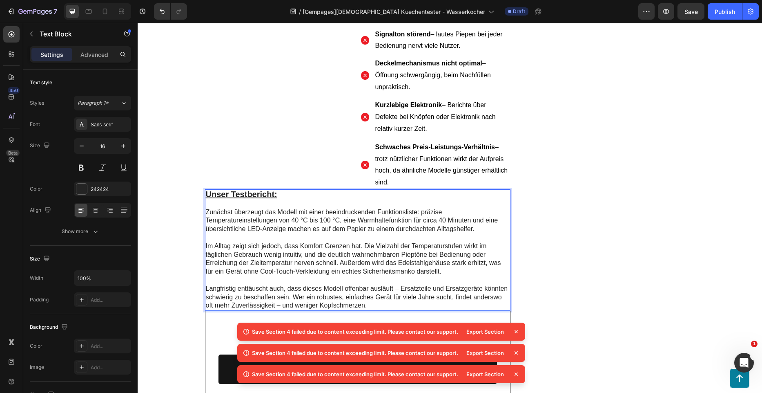
click at [274, 208] on p "Zunächst überzeugt das Modell mit einer beeindruckenden Funktionsliste: präzise…" at bounding box center [358, 220] width 304 height 25
drag, startPoint x: 294, startPoint y: 176, endPoint x: 268, endPoint y: 179, distance: 26.8
click at [268, 208] on p "Zunächst überzeugt das Modell mit einer beeindruckenden Funktionsliste: präzise…" at bounding box center [358, 220] width 304 height 25
drag, startPoint x: 330, startPoint y: 176, endPoint x: 275, endPoint y: 177, distance: 55.6
click at [275, 208] on p "Zunächst überzeugt der AEG Wasserkocher mit einer beeindruckenden Funktionslist…" at bounding box center [358, 220] width 304 height 25
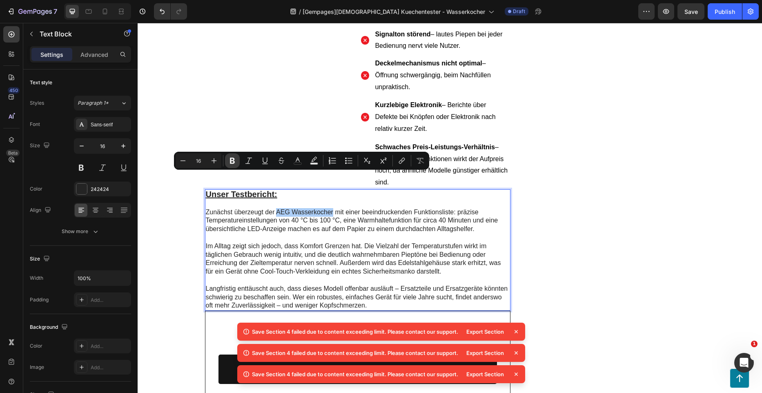
click at [233, 163] on icon "Editor contextual toolbar" at bounding box center [232, 161] width 5 height 6
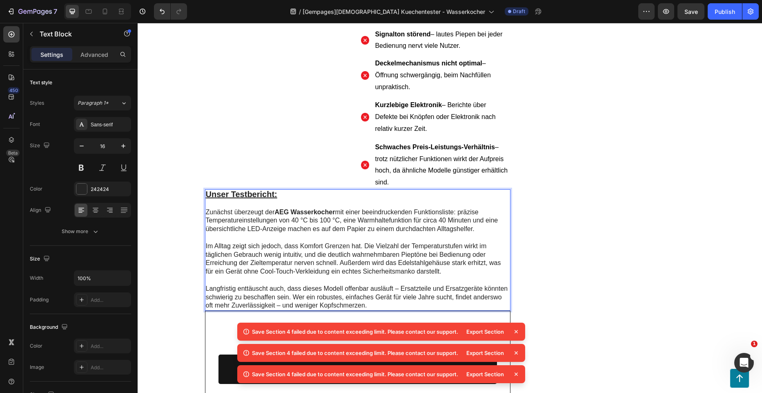
click at [355, 233] on p "Rich Text Editor. Editing area: main" at bounding box center [358, 237] width 304 height 9
click at [299, 242] on p "Im Alltag zeigt sich jedoch, dass Komfort Grenzen hat. Die Vielzahl der Tempera…" at bounding box center [358, 259] width 304 height 34
click at [313, 242] on p "Im Alltag zeigt sich jedoch, dass Komfort Grenzen hat. Die Vielzahl der Tempera…" at bounding box center [358, 259] width 304 height 34
click at [297, 242] on p "Im Alltag zeigt sich jedoch, dass Komfort Grenzen hat. Die Vielzahl der Tempera…" at bounding box center [358, 259] width 304 height 34
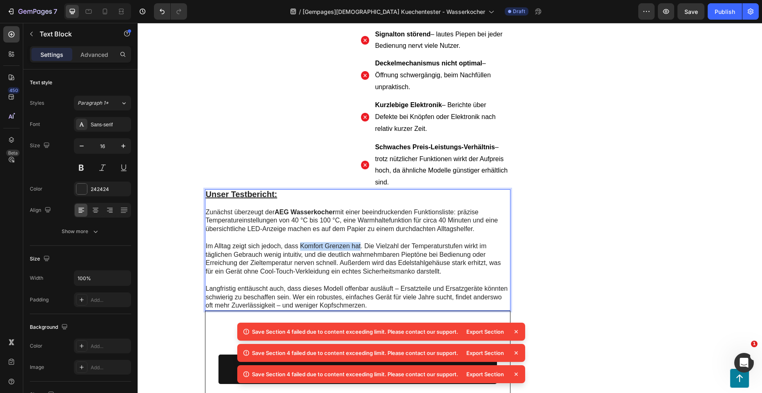
drag, startPoint x: 297, startPoint y: 211, endPoint x: 351, endPoint y: 210, distance: 53.9
click at [351, 242] on p "Im Alltag zeigt sich jedoch, dass Komfort Grenzen hat. Die Vielzahl der Tempera…" at bounding box center [358, 259] width 304 height 34
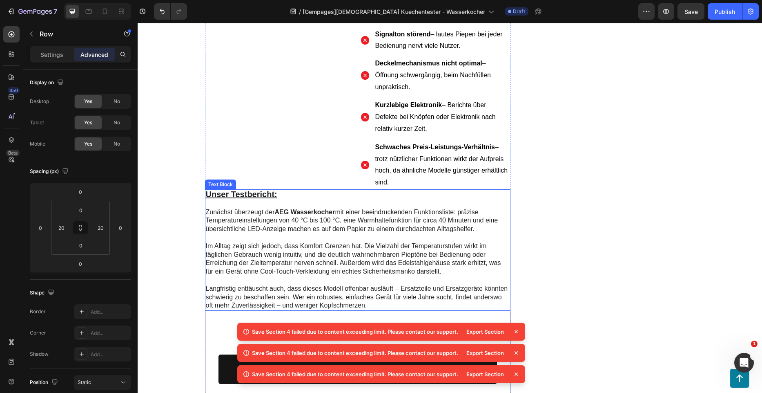
click at [297, 242] on p "Im Alltag zeigt sich jedoch, dass Komfort Grenzen hat. Die Vielzahl der Tempera…" at bounding box center [358, 259] width 304 height 34
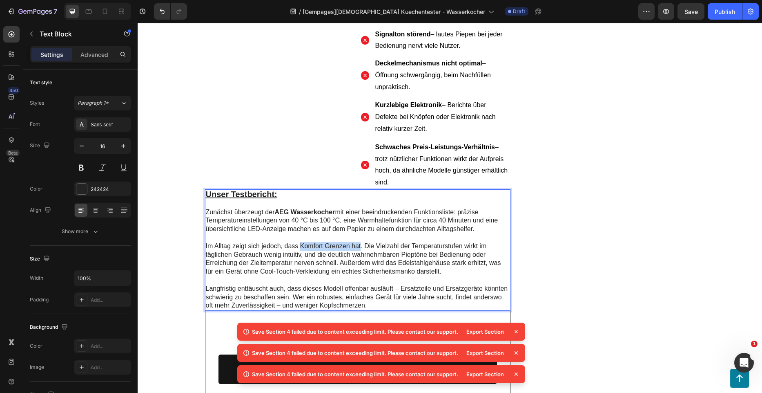
drag, startPoint x: 298, startPoint y: 209, endPoint x: 358, endPoint y: 211, distance: 59.7
click at [358, 242] on p "Im Alltag zeigt sich jedoch, dass Komfort Grenzen hat. Die Vielzahl der Tempera…" at bounding box center [358, 259] width 304 height 34
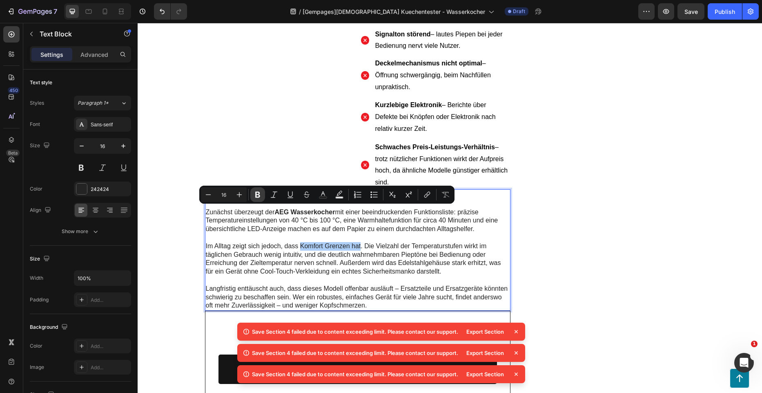
click at [260, 194] on icon "Editor contextual toolbar" at bounding box center [258, 194] width 8 height 8
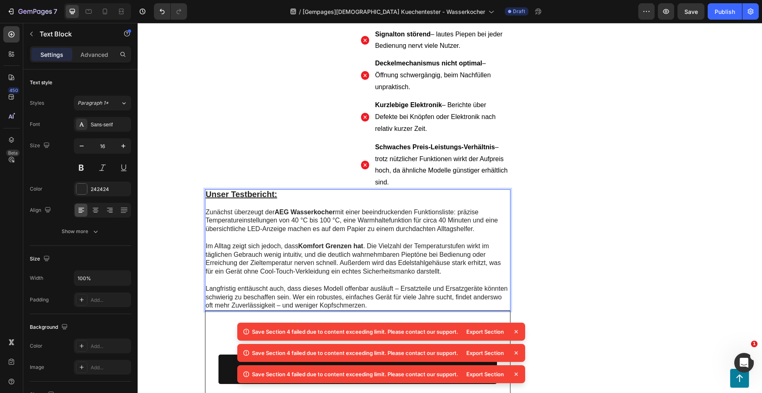
click at [372, 242] on p "Im Alltag zeigt sich jedoch, dass Komfort Grenzen hat . Die Vielzahl der Temper…" at bounding box center [358, 259] width 304 height 34
click at [245, 284] on p "Langfristig enttäuscht auch, dass dieses Modell offenbar ausläuft – Ersatzteile…" at bounding box center [358, 296] width 304 height 25
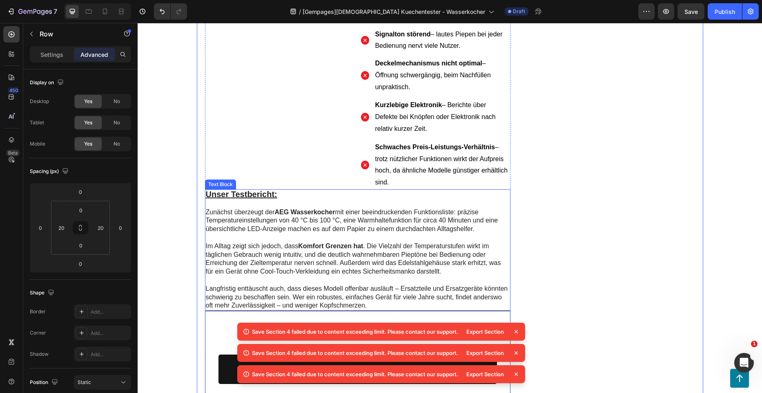
click at [249, 284] on p "Langfristig enttäuscht auch, dass dieses Modell offenbar ausläuft – Ersatzteile…" at bounding box center [358, 296] width 304 height 25
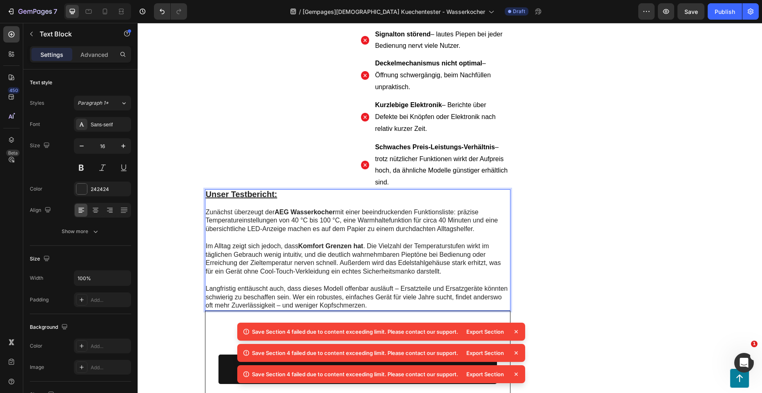
click at [249, 284] on p "Langfristig enttäuscht auch, dass dieses Modell offenbar ausläuft – Ersatzteile…" at bounding box center [358, 296] width 304 height 25
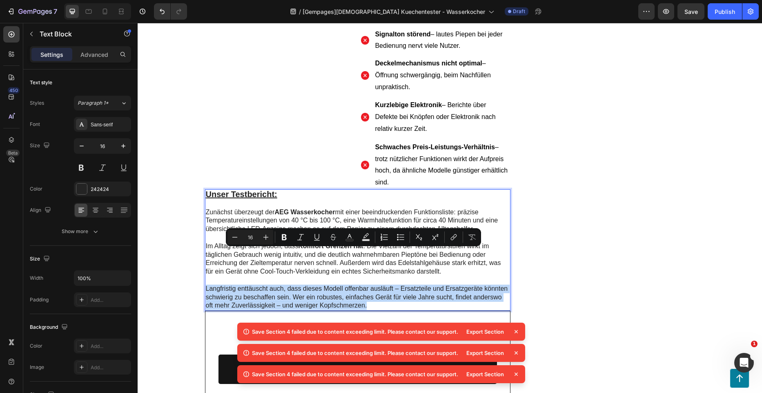
click at [249, 284] on p "Langfristig enttäuscht auch, dass dieses Modell offenbar ausläuft – Ersatzteile…" at bounding box center [358, 296] width 304 height 25
click at [263, 284] on p "Langfristig enttäuscht auch, dass dieses Modell offenbar ausläuft – Ersatzteile…" at bounding box center [358, 296] width 304 height 25
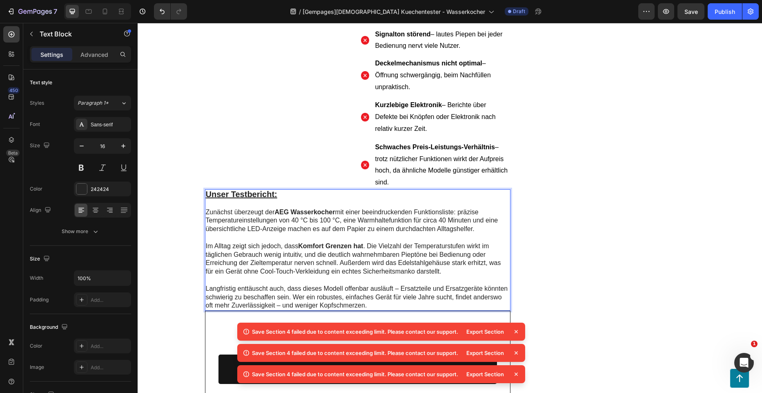
click at [239, 284] on p "Langfristig enttäuscht auch, dass dieses Modell offenbar ausläuft – Ersatzteile…" at bounding box center [358, 296] width 304 height 25
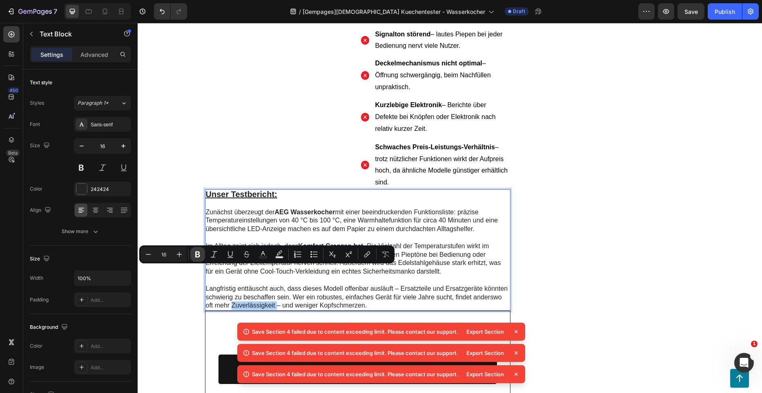
click at [202, 254] on button "Bold" at bounding box center [197, 254] width 15 height 15
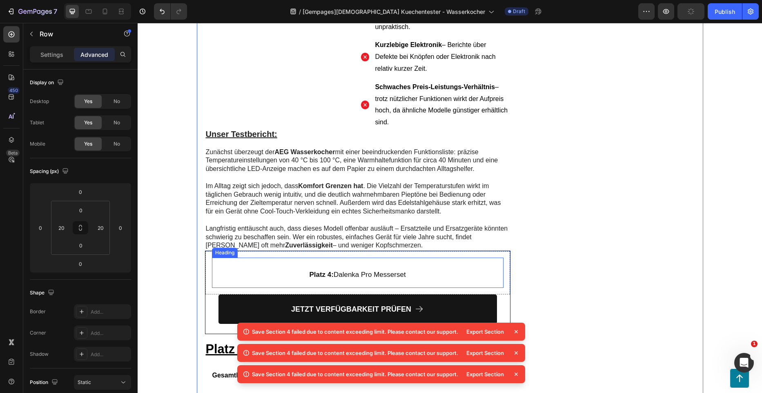
scroll to position [3329, 0]
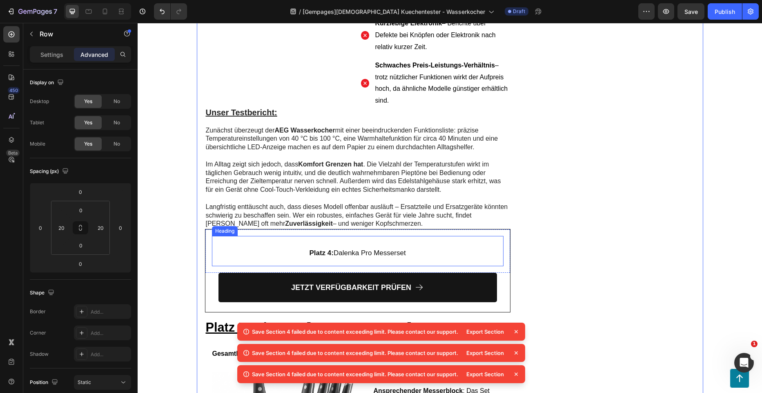
click at [409, 236] on h2 "Platz 4: Dalenka Pro Messerset" at bounding box center [358, 251] width 292 height 30
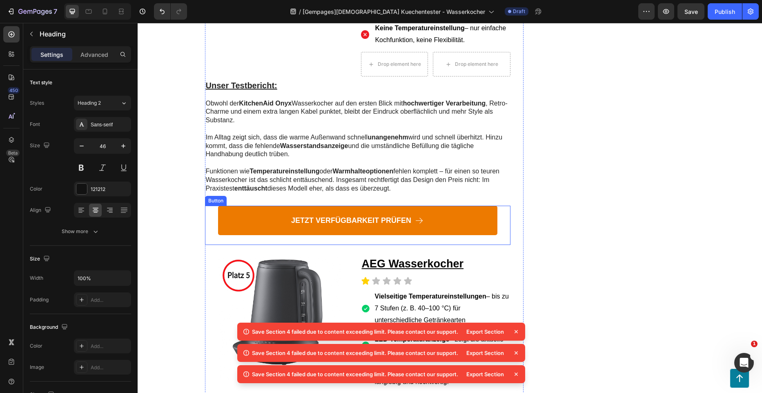
scroll to position [2798, 0]
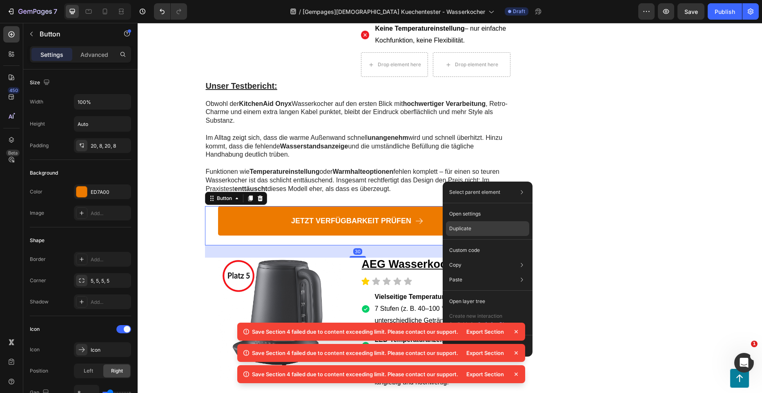
drag, startPoint x: 473, startPoint y: 225, endPoint x: 301, endPoint y: 195, distance: 174.2
click at [473, 243] on div "Duplicate" at bounding box center [487, 250] width 83 height 15
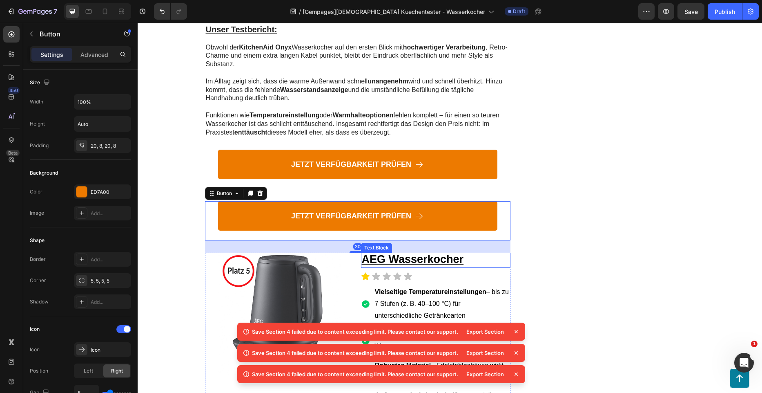
scroll to position [2880, 0]
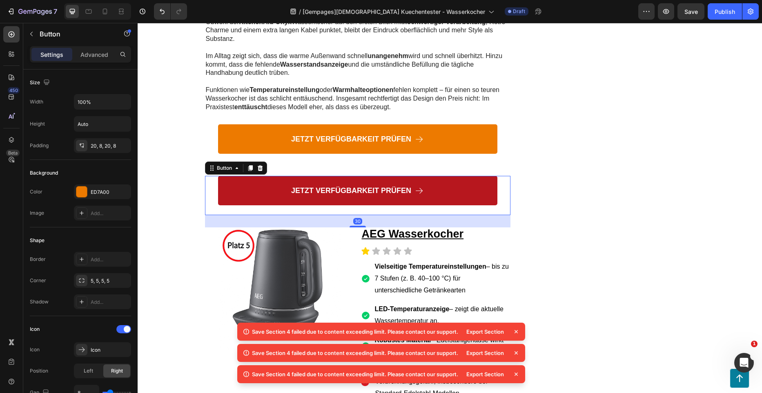
click at [444, 176] on link "JETZT VERFÜGBARKEIT PRÜFEN" at bounding box center [357, 190] width 279 height 29
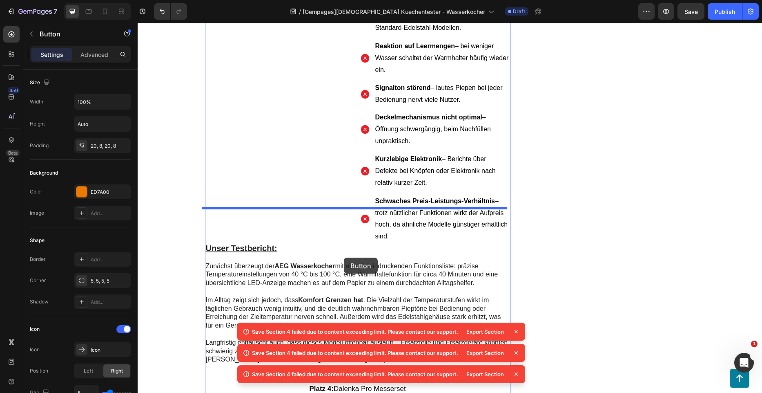
scroll to position [3329, 0]
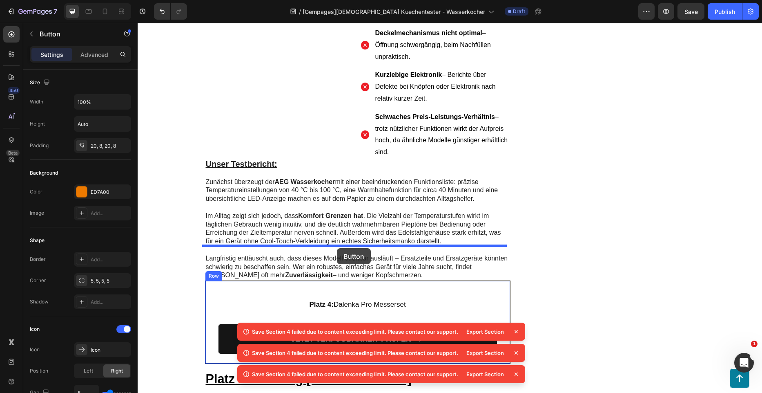
drag, startPoint x: 444, startPoint y: 151, endPoint x: 337, endPoint y: 248, distance: 144.3
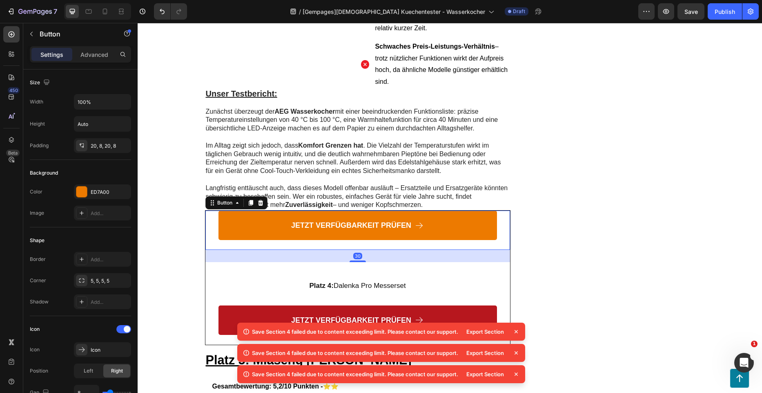
scroll to position [3360, 0]
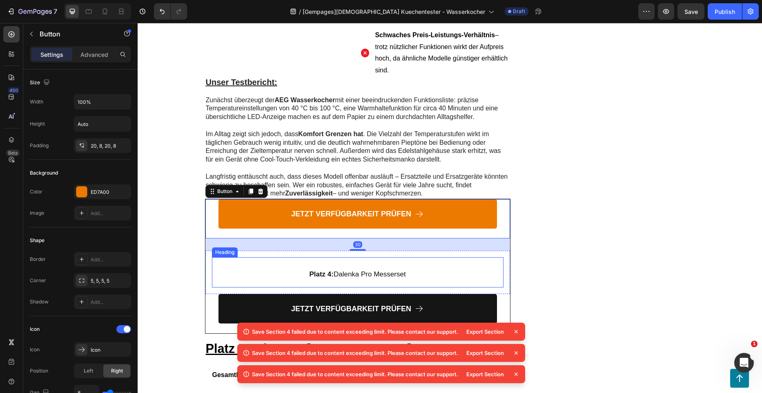
click at [432, 257] on h2 "Platz 4: Dalenka Pro Messerset" at bounding box center [358, 272] width 292 height 30
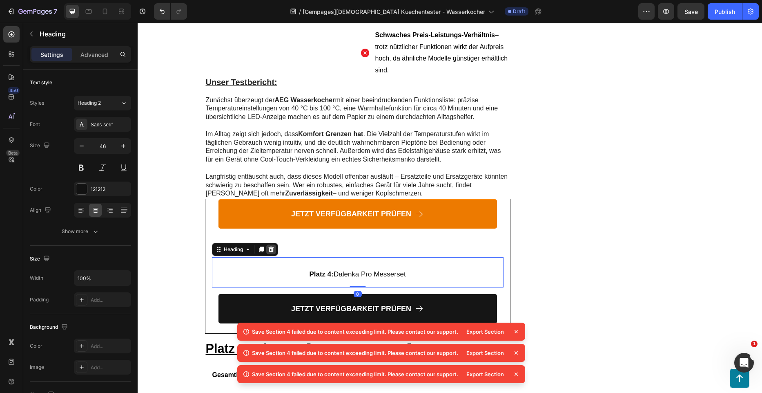
click at [269, 246] on icon at bounding box center [271, 249] width 7 height 7
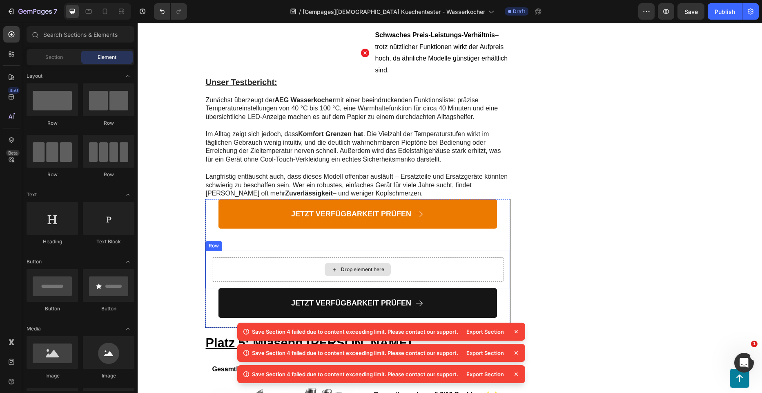
click at [208, 288] on div "JETZT VERFÜGBARKEIT PRÜFEN Button" at bounding box center [357, 302] width 305 height 29
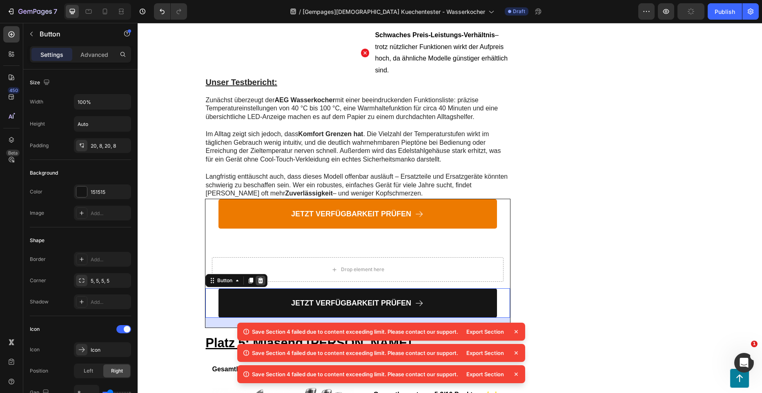
click at [259, 277] on icon at bounding box center [260, 280] width 5 height 6
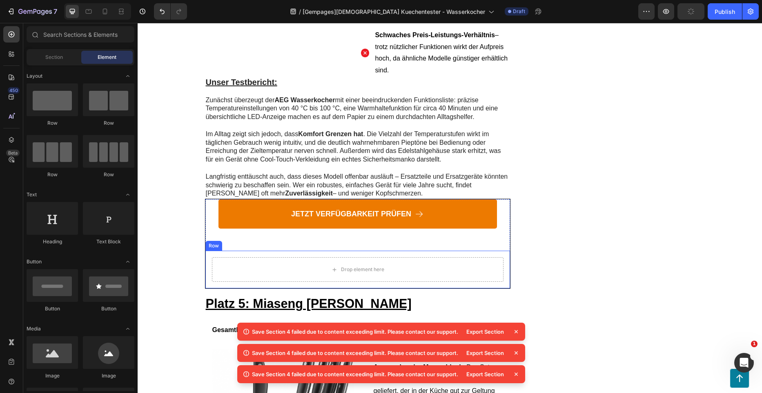
click at [221, 250] on div "Drop element here Row" at bounding box center [357, 269] width 305 height 38
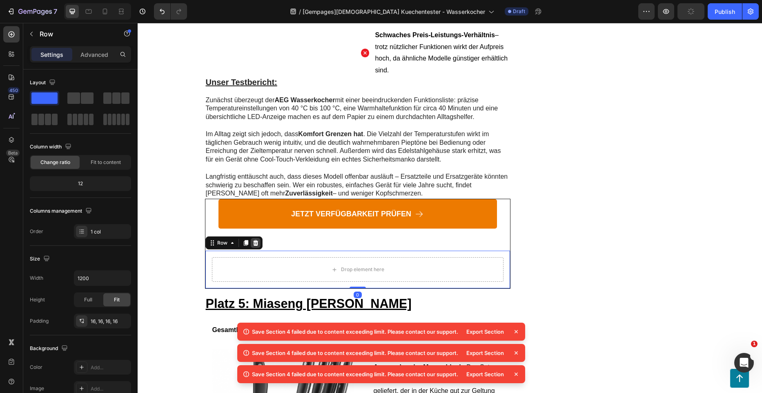
click at [251, 238] on div at bounding box center [256, 243] width 10 height 10
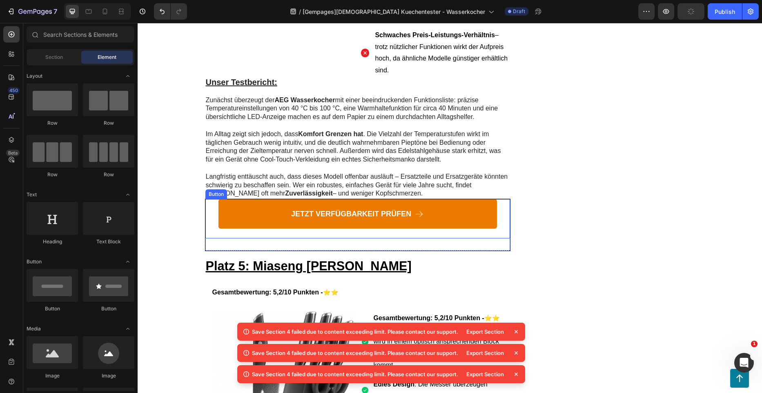
click at [222, 202] on div "JETZT VERFÜGBARKEIT PRÜFEN Button" at bounding box center [357, 218] width 305 height 39
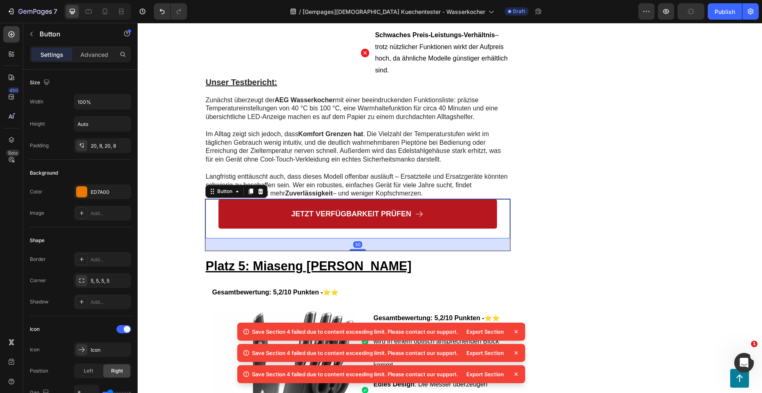
click at [261, 188] on icon at bounding box center [260, 191] width 7 height 7
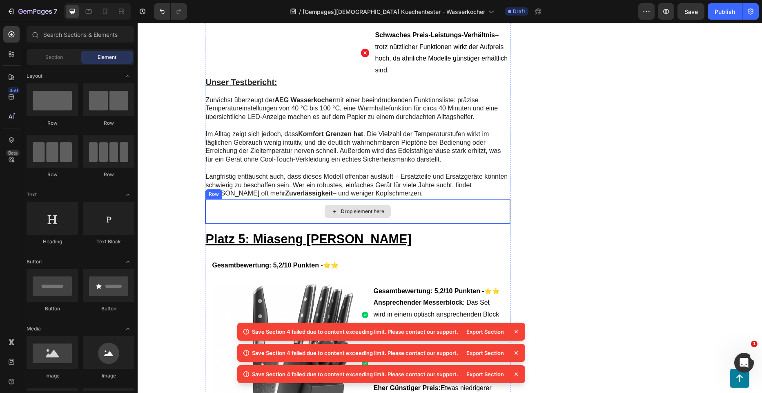
click at [418, 199] on div "Drop element here" at bounding box center [357, 211] width 305 height 25
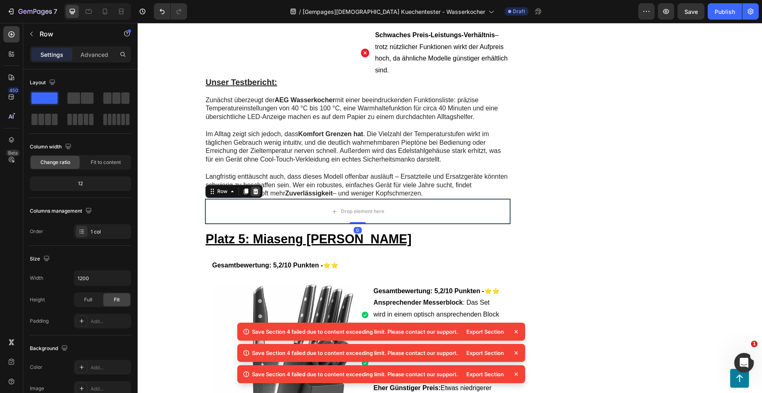
click at [255, 188] on icon at bounding box center [255, 191] width 7 height 7
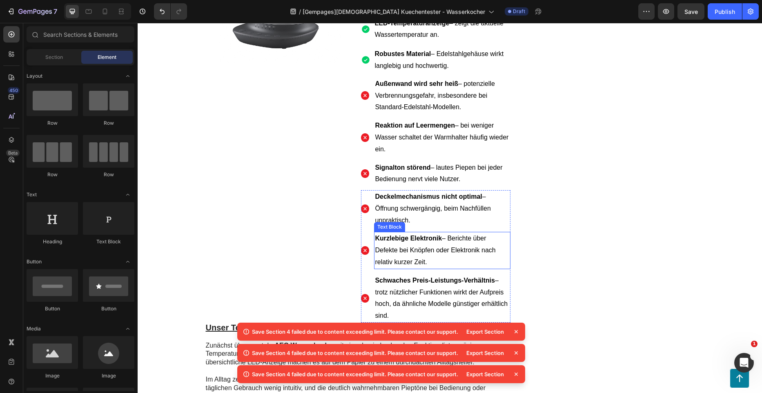
scroll to position [2951, 0]
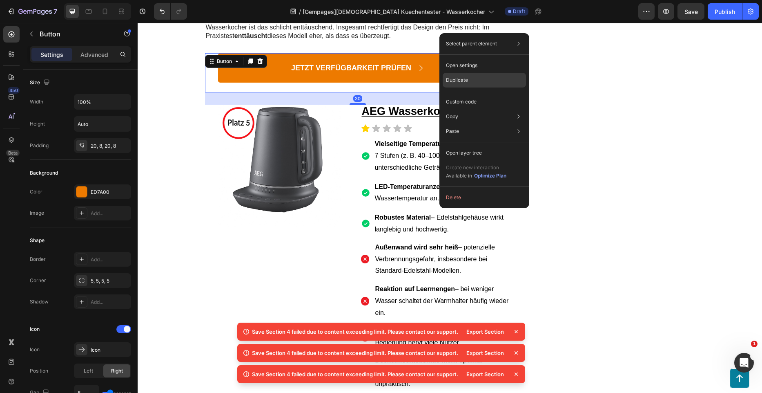
click at [462, 79] on p "Duplicate" at bounding box center [457, 79] width 22 height 7
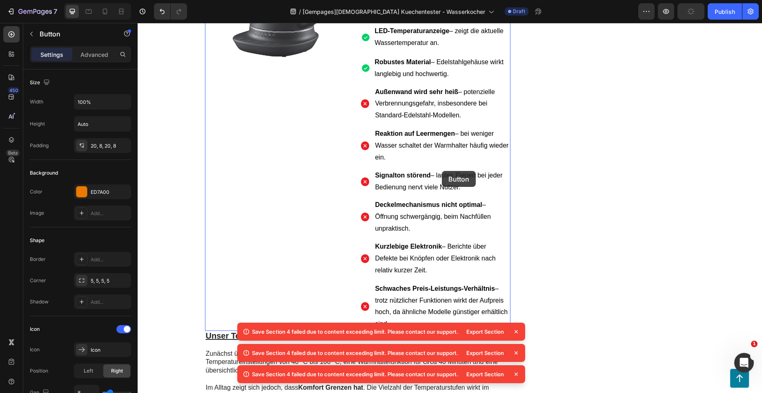
scroll to position [3360, 0]
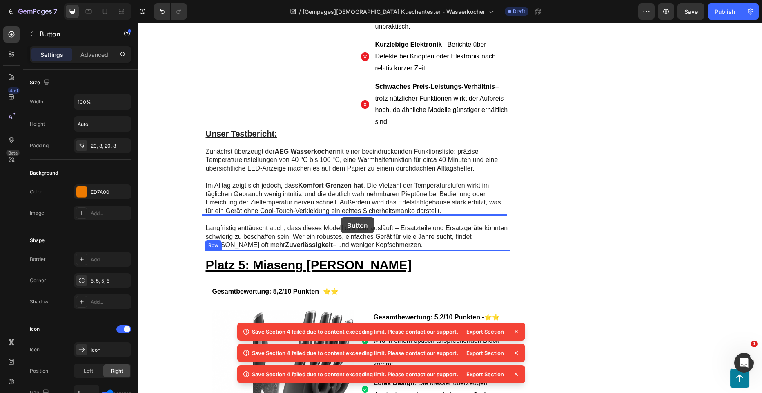
drag, startPoint x: 453, startPoint y: 78, endPoint x: 341, endPoint y: 217, distance: 178.9
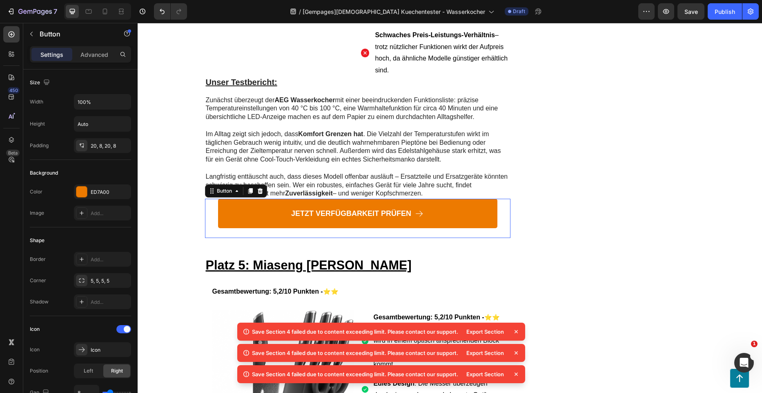
scroll to position [3308, 0]
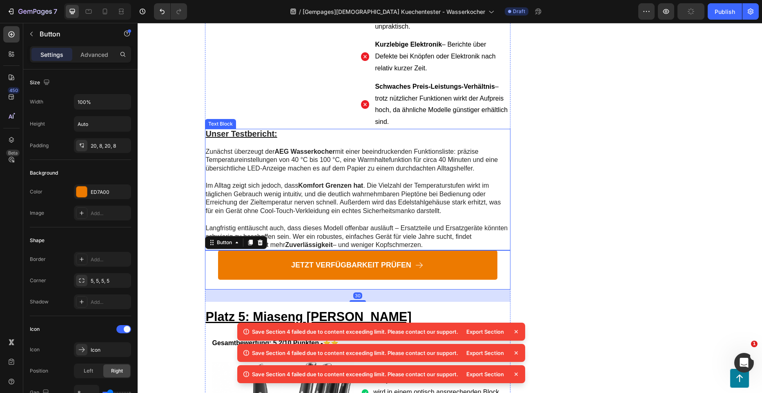
click at [433, 224] on p "Langfristig enttäuscht auch, dass dieses Modell offenbar ausläuft – Ersatzteile…" at bounding box center [358, 236] width 304 height 25
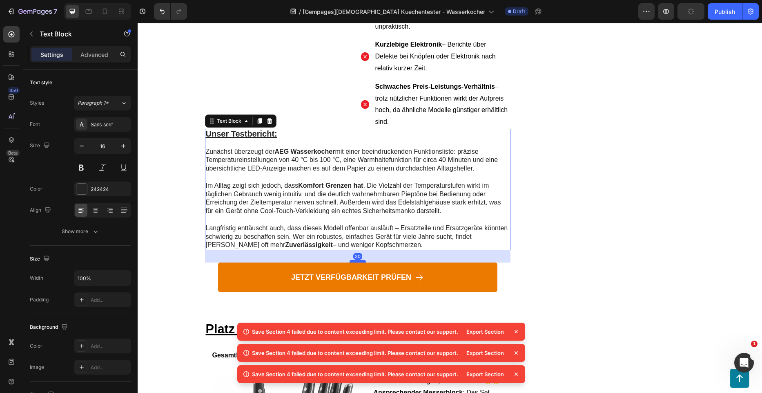
drag, startPoint x: 356, startPoint y: 213, endPoint x: 351, endPoint y: 225, distance: 13.1
click at [351, 260] on div at bounding box center [358, 261] width 16 height 2
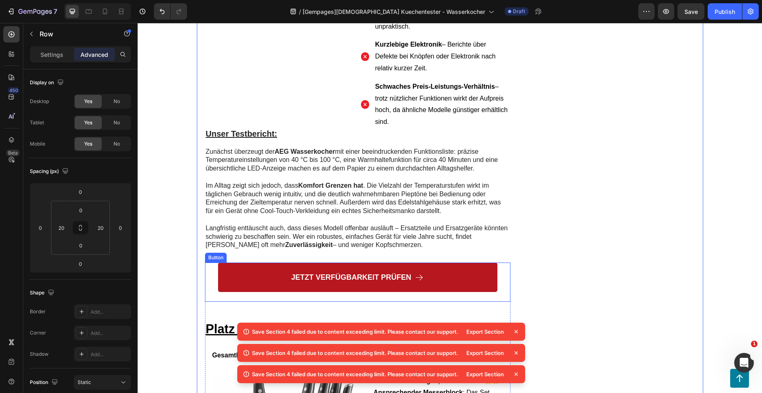
click at [415, 272] on icon at bounding box center [419, 276] width 9 height 9
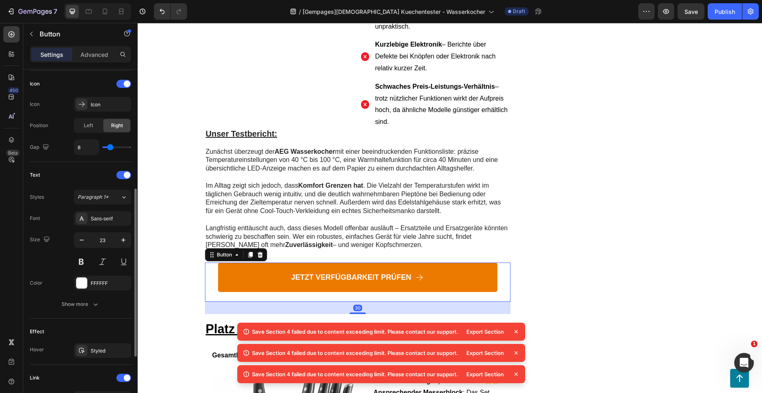
scroll to position [368, 0]
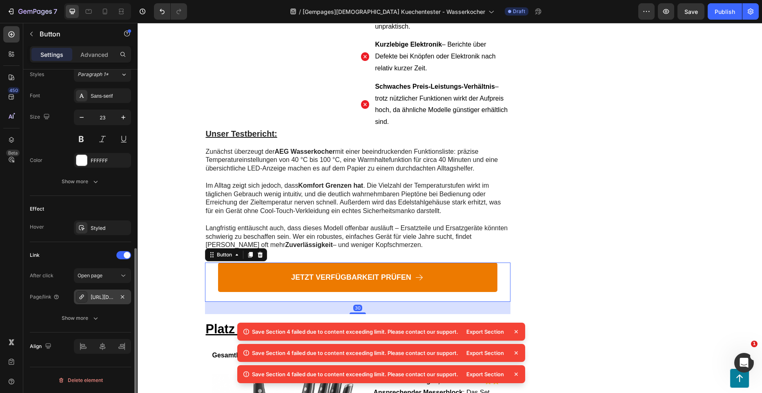
click at [97, 296] on div "https://www.amazon.de/KitchenAid-5KEK1222EOB-Wasserkocher-Onyx-schwarz/dp/B00PY…" at bounding box center [103, 296] width 24 height 7
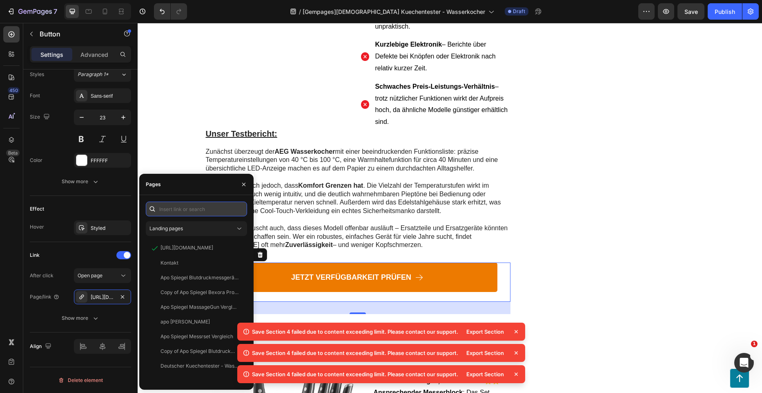
click at [174, 210] on input "text" at bounding box center [196, 208] width 101 height 15
paste input "[URL][DOMAIN_NAME]"
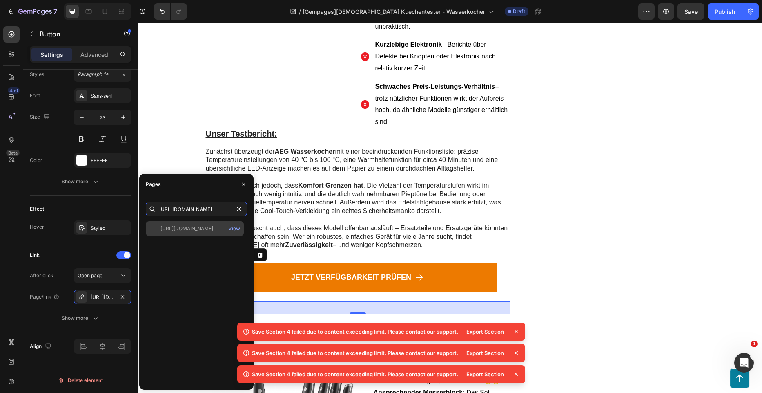
type input "[URL][DOMAIN_NAME]"
click at [201, 228] on div "[URL][DOMAIN_NAME]" at bounding box center [187, 228] width 53 height 7
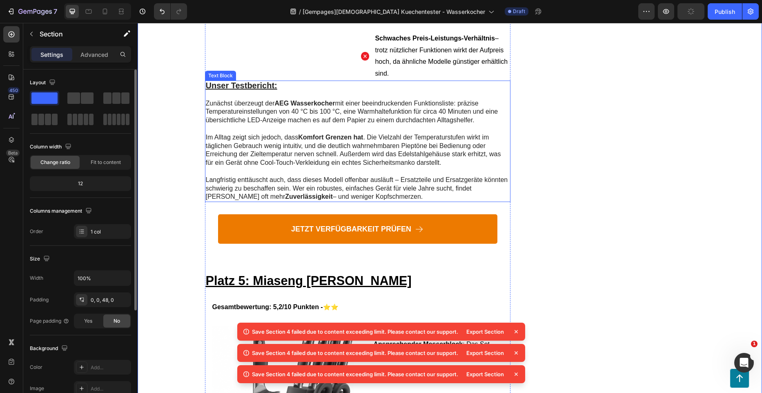
scroll to position [3431, 0]
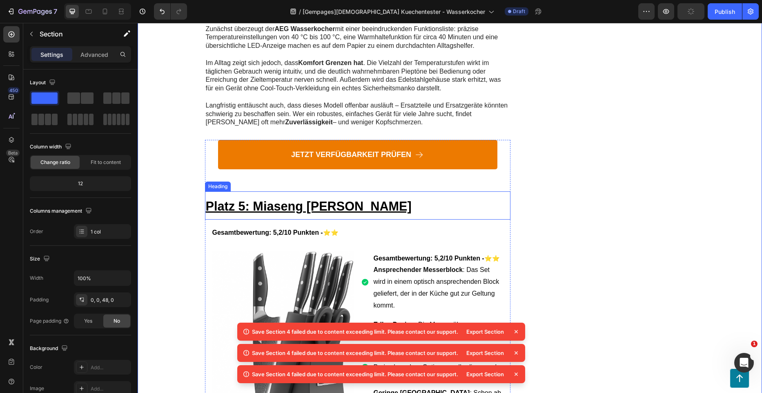
click at [350, 199] on u "Platz 5: Miaseng Nio Messerset" at bounding box center [309, 206] width 206 height 14
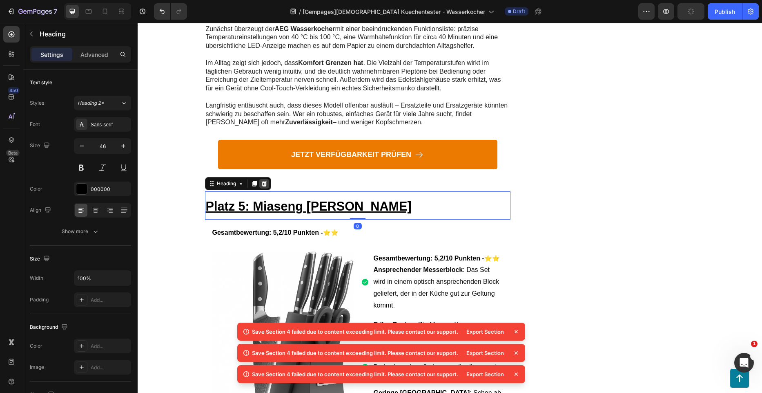
click at [264, 180] on icon at bounding box center [264, 183] width 7 height 7
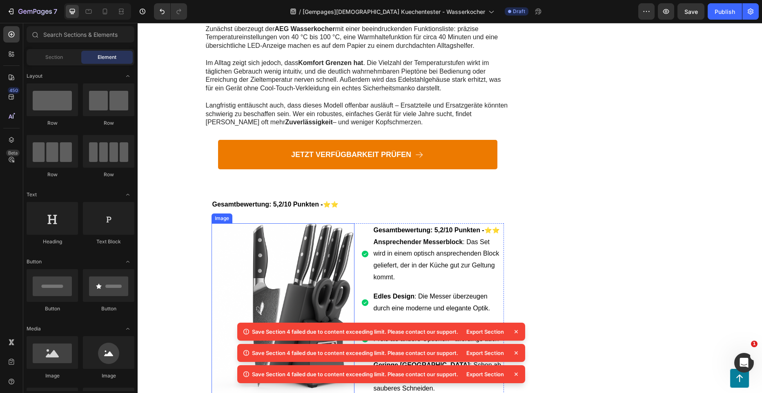
click at [307, 223] on img at bounding box center [283, 329] width 143 height 212
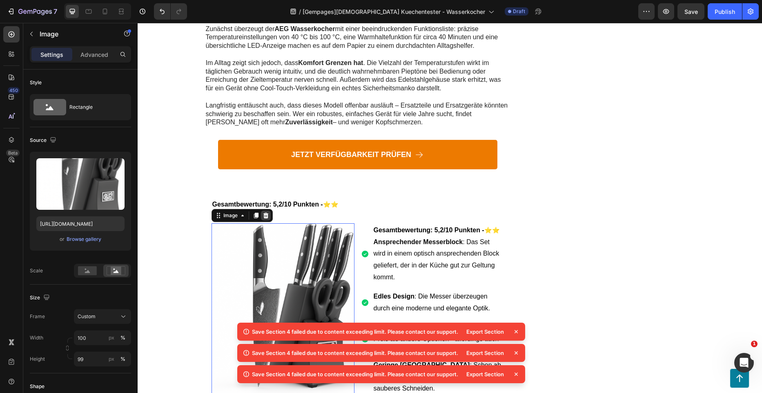
click at [264, 212] on icon at bounding box center [266, 215] width 7 height 7
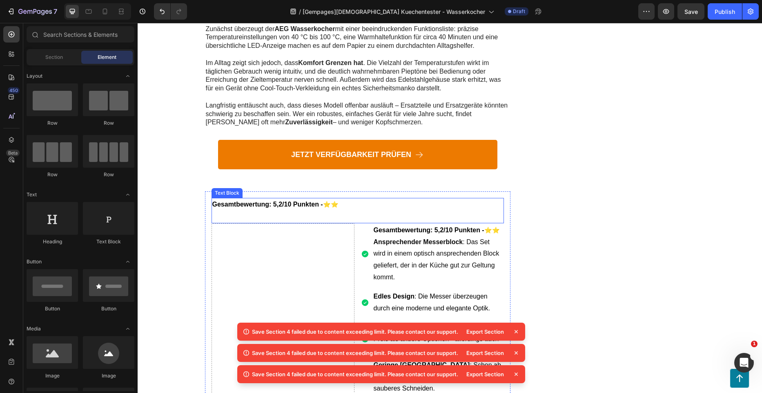
click at [306, 201] on strong "Gesamtbewertung: 5,2/10 Punkten -" at bounding box center [267, 204] width 111 height 7
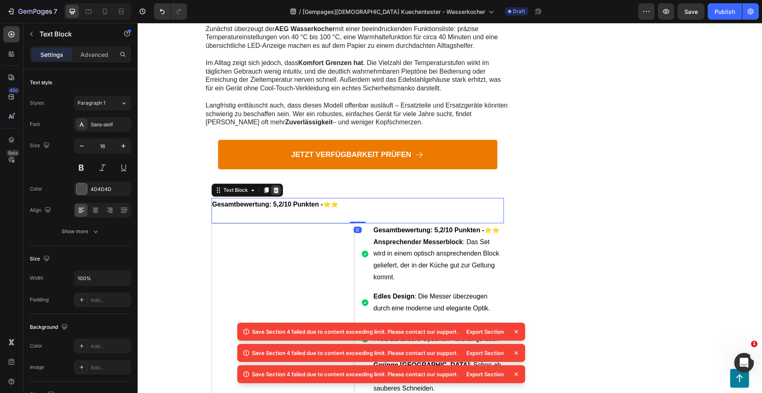
click at [273, 187] on icon at bounding box center [275, 190] width 5 height 6
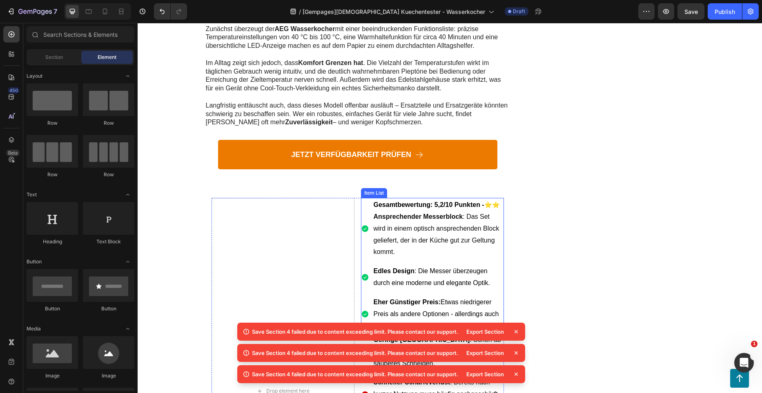
click at [387, 213] on strong "Ansprechender Messerblock" at bounding box center [418, 216] width 89 height 7
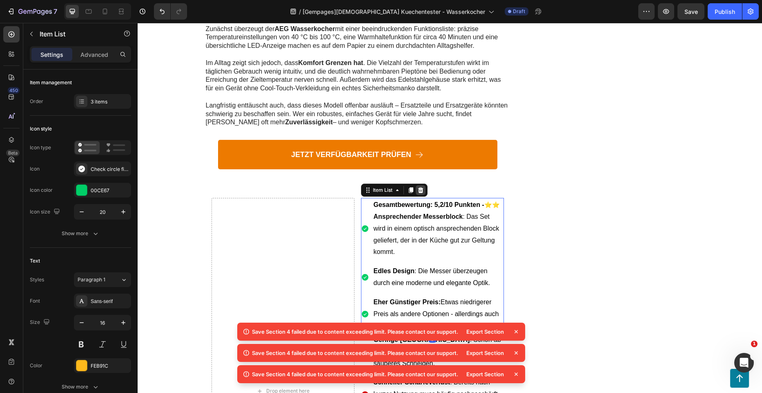
click at [418, 187] on icon at bounding box center [420, 190] width 5 height 6
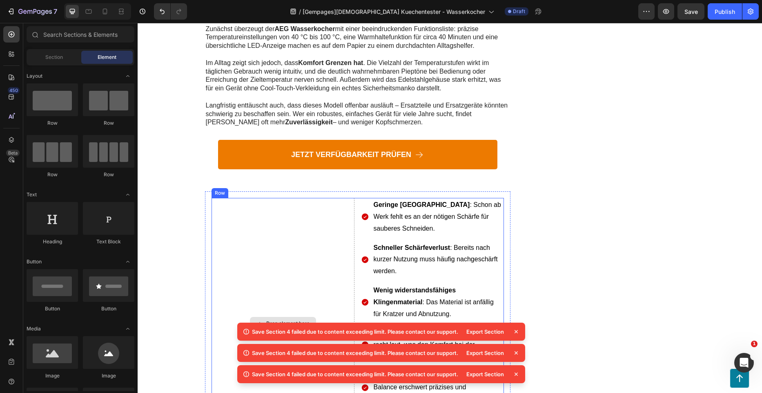
click at [323, 198] on div "Drop element here" at bounding box center [283, 323] width 143 height 251
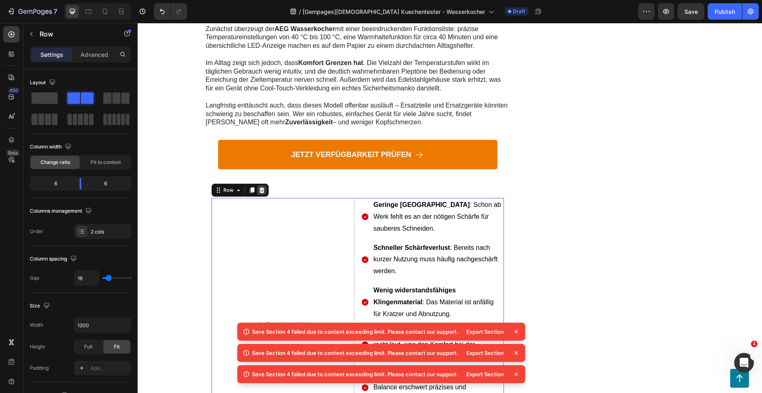
click at [259, 187] on icon at bounding box center [261, 190] width 5 height 6
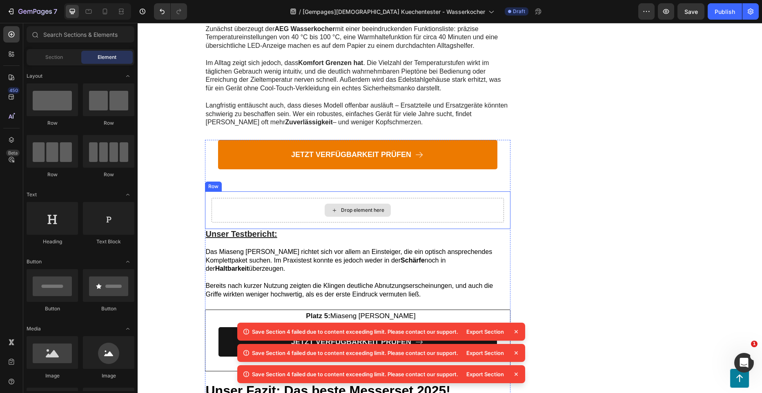
click at [425, 198] on div "Drop element here" at bounding box center [358, 210] width 293 height 25
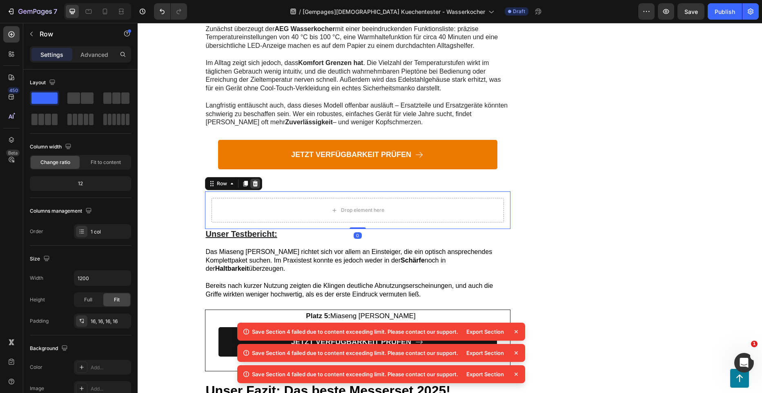
click at [253, 180] on icon at bounding box center [255, 183] width 7 height 7
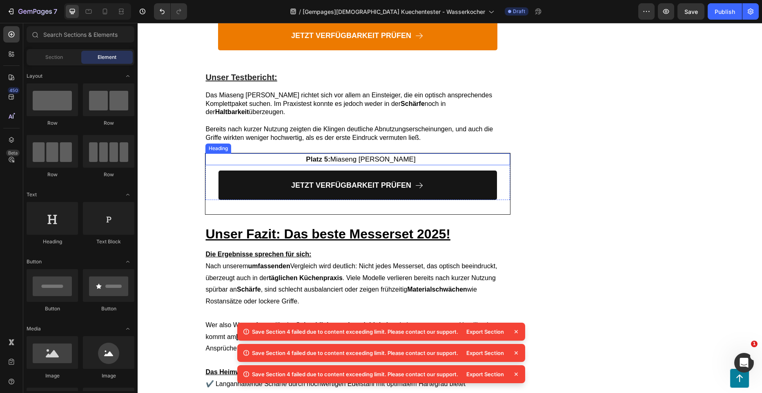
scroll to position [3553, 0]
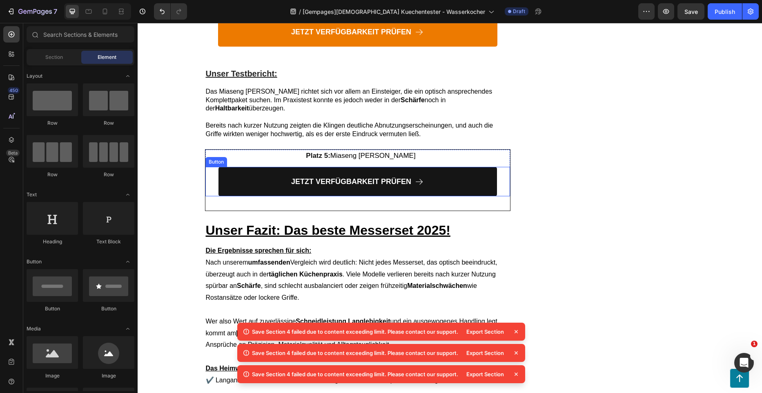
click at [270, 150] on h2 "Platz 5: Miaseng Nio Messerset" at bounding box center [361, 156] width 298 height 12
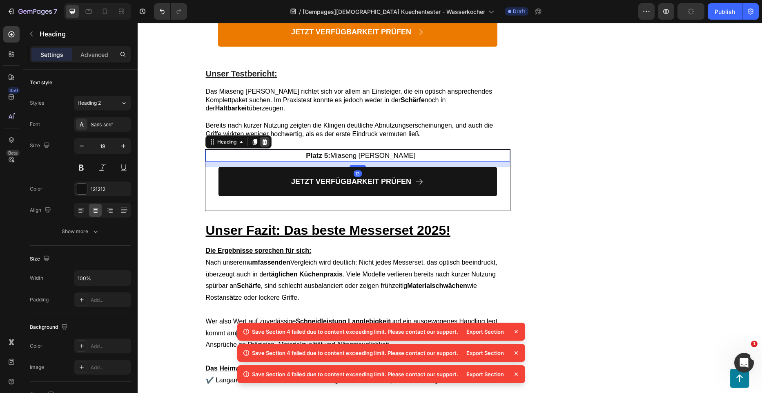
click at [262, 138] on icon at bounding box center [264, 141] width 5 height 6
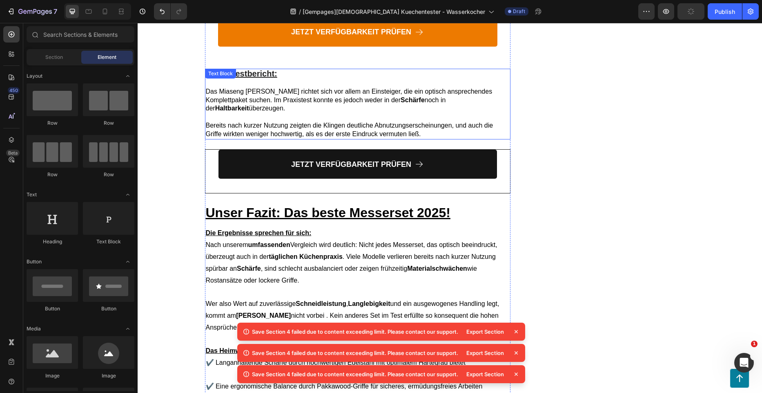
click at [268, 87] on p "Das Miaseng Nio Messerset richtet sich vor allem an Einsteiger, die ein optisch…" at bounding box center [358, 99] width 304 height 25
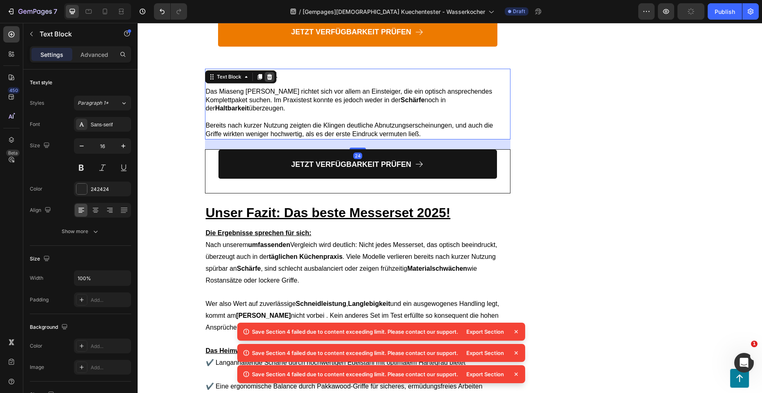
click at [267, 74] on icon at bounding box center [269, 77] width 5 height 6
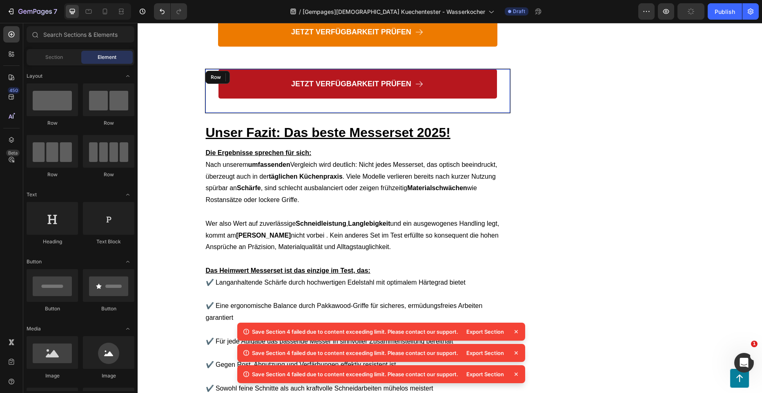
drag, startPoint x: 268, startPoint y: 47, endPoint x: 257, endPoint y: 74, distance: 28.6
click at [257, 74] on div "JETZT VERFÜGBARKEIT PRÜFEN Button Row" at bounding box center [357, 91] width 305 height 44
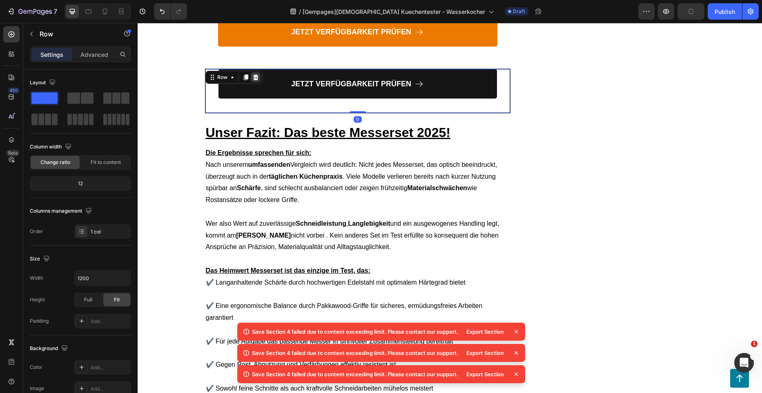
click at [254, 74] on icon at bounding box center [255, 77] width 5 height 6
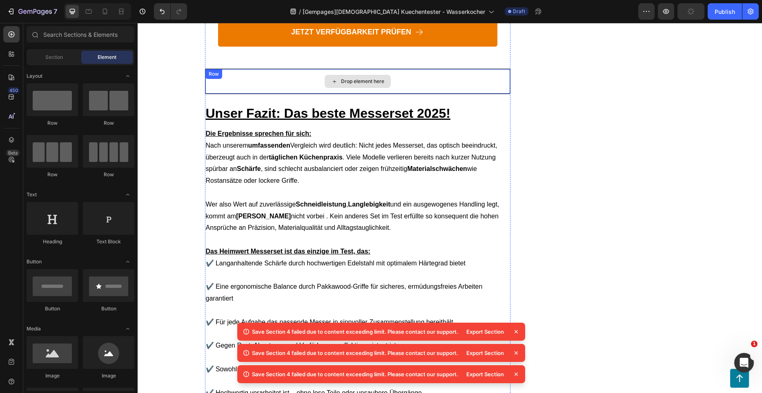
click at [284, 69] on div "Drop element here" at bounding box center [357, 81] width 305 height 25
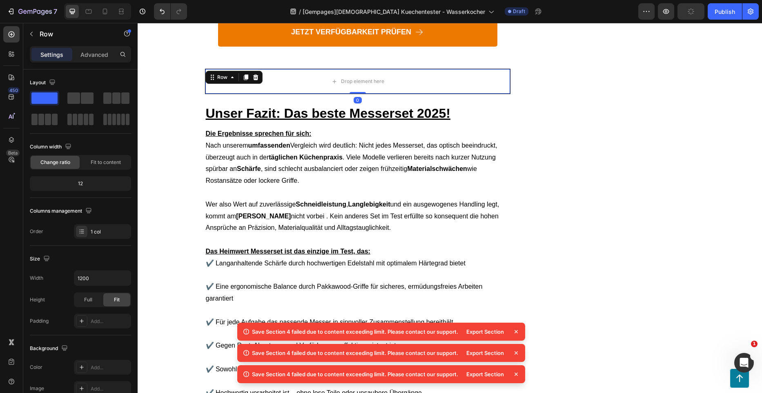
click at [258, 71] on div "Row" at bounding box center [233, 77] width 57 height 13
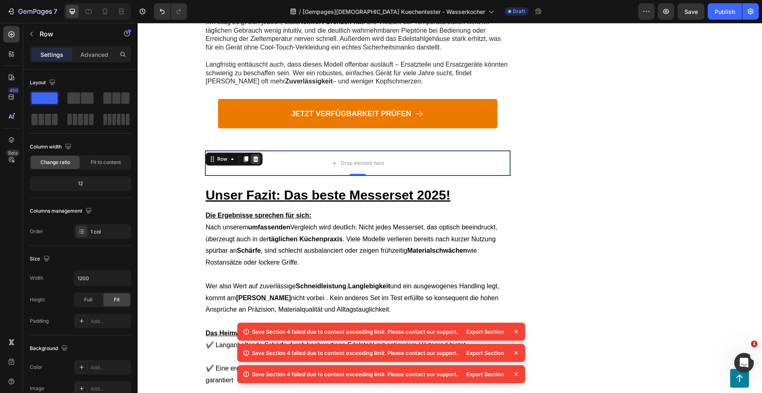
click at [256, 154] on div at bounding box center [256, 159] width 10 height 10
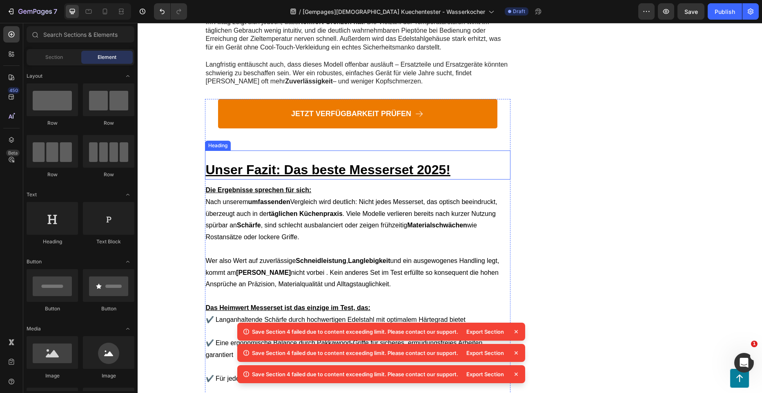
click at [282, 150] on div "Unser Fazit: Das beste Messerset 2025! Heading" at bounding box center [358, 164] width 306 height 29
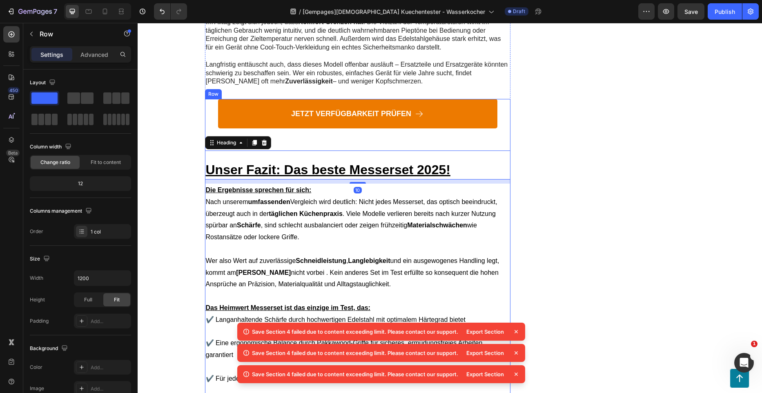
click at [335, 106] on div "JETZT VERFÜGBARKEIT PRÜFEN Button" at bounding box center [358, 124] width 306 height 51
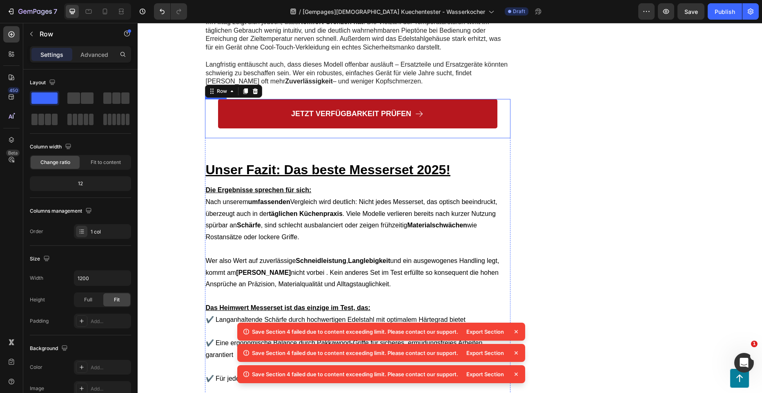
click at [441, 99] on link "JETZT VERFÜGBARKEIT PRÜFEN" at bounding box center [357, 113] width 279 height 29
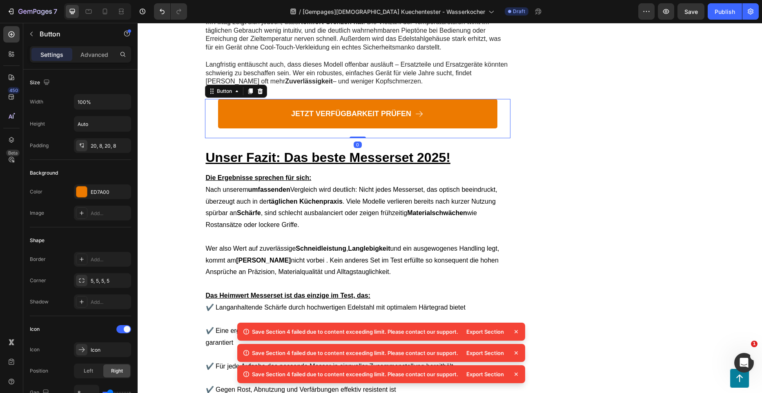
drag, startPoint x: 357, startPoint y: 114, endPoint x: 360, endPoint y: 96, distance: 18.3
click at [360, 99] on div "JETZT VERFÜGBARKEIT PRÜFEN Button 0" at bounding box center [358, 118] width 306 height 39
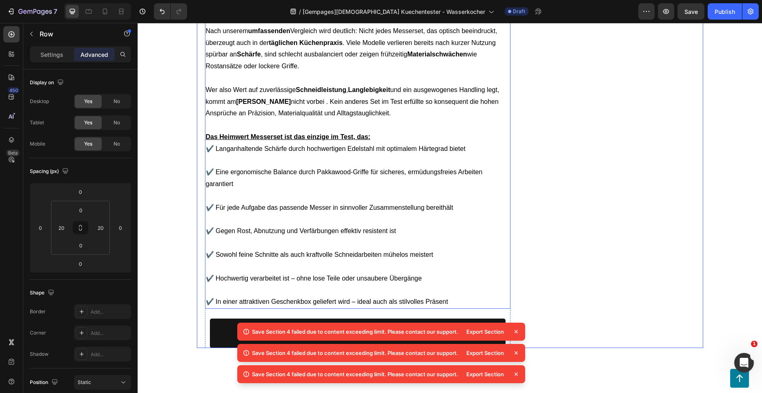
scroll to position [3635, 0]
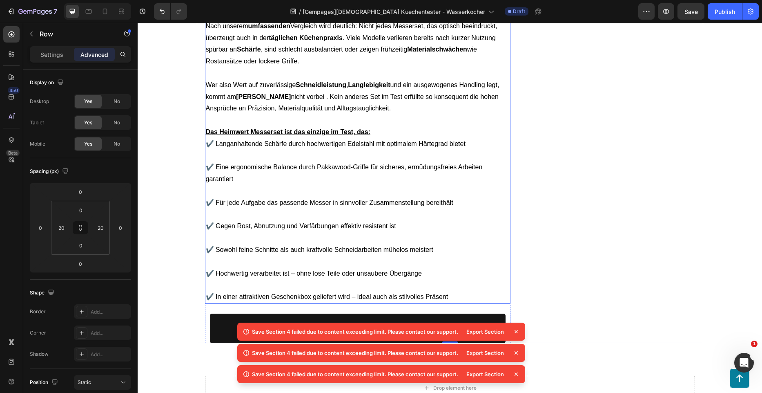
click at [452, 279] on p "✔️ In einer attraktiven Geschenkbox geliefert wird – ideal auch als stilvolles …" at bounding box center [358, 291] width 304 height 24
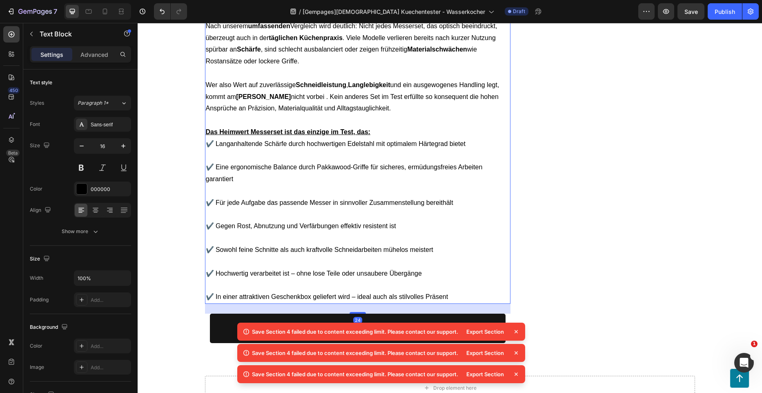
drag, startPoint x: 449, startPoint y: 259, endPoint x: 454, endPoint y: 260, distance: 5.1
click at [449, 279] on p "✔️ In einer attraktiven Geschenkbox geliefert wird – ideal auch als stilvolles …" at bounding box center [358, 291] width 304 height 24
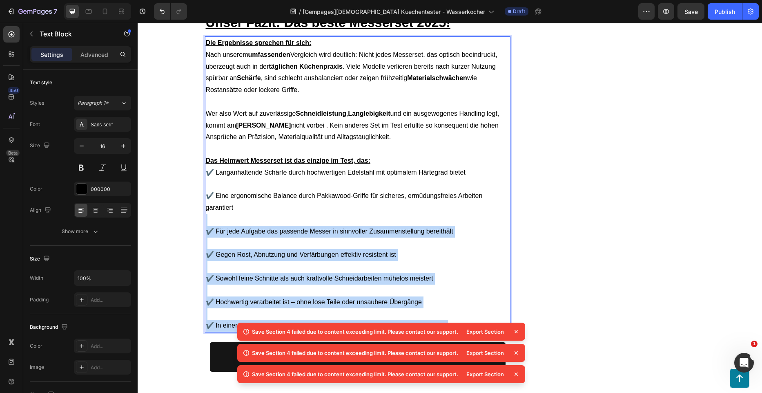
scroll to position [3553, 0]
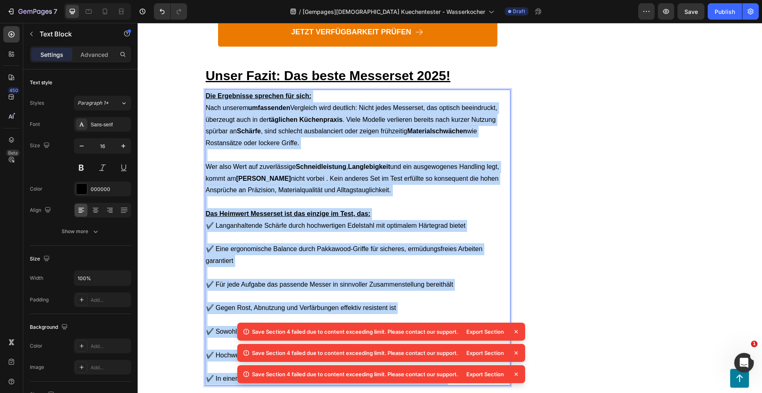
drag, startPoint x: 454, startPoint y: 260, endPoint x: 203, endPoint y: 60, distance: 321.5
click at [205, 89] on div "Die Ergebnisse sprechen für sich: Nach unserem umfassenden Vergleich wird deutl…" at bounding box center [358, 237] width 306 height 296
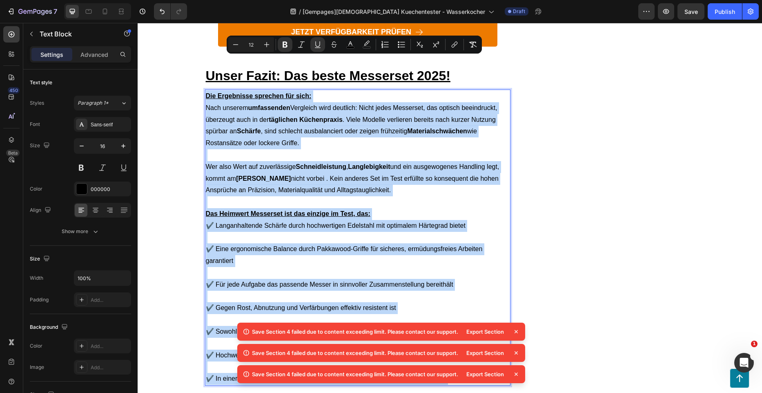
copy div "Die Ergebnisse sprechen für sich: Nach unserem umfassenden Vergleich wird deutl…"
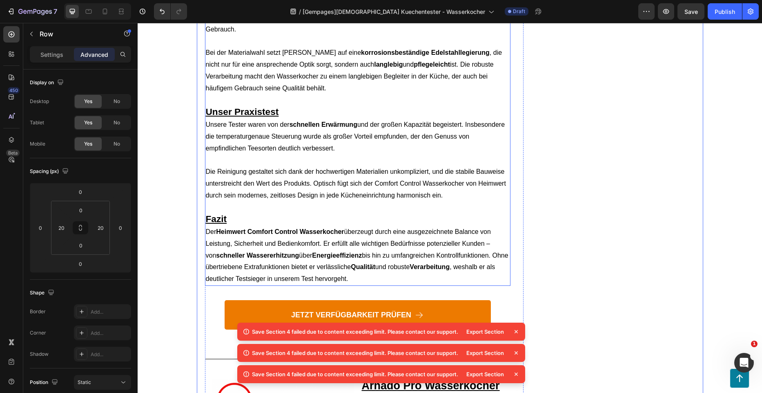
scroll to position [816, 0]
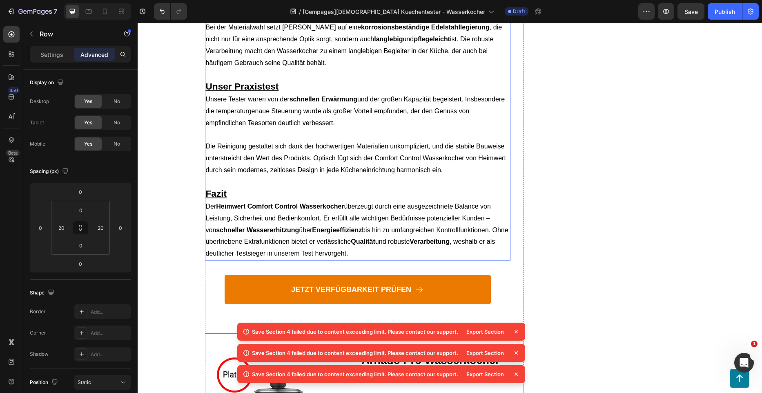
click at [349, 240] on p "Der Heimwert Comfort Control Wasserkocher überzeugt durch eine ausgezeichnete B…" at bounding box center [358, 230] width 304 height 59
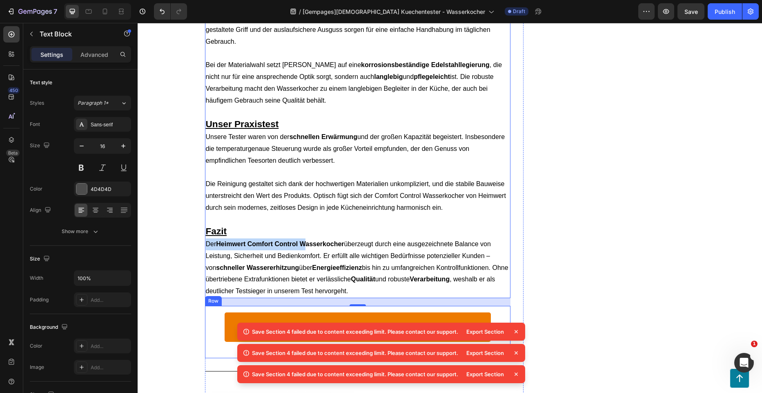
scroll to position [775, 0]
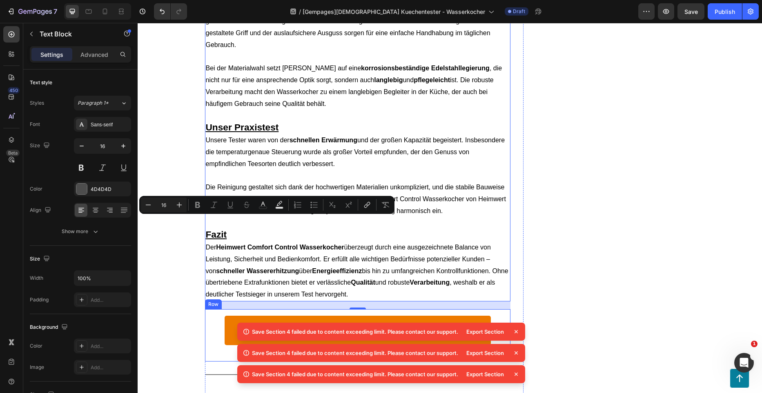
drag, startPoint x: 326, startPoint y: 230, endPoint x: 305, endPoint y: 229, distance: 21.7
click at [305, 229] on div "Der Heimwert Comfort Control Wasserkocher verbindet hochwertige Materialien mit…" at bounding box center [358, 69] width 306 height 463
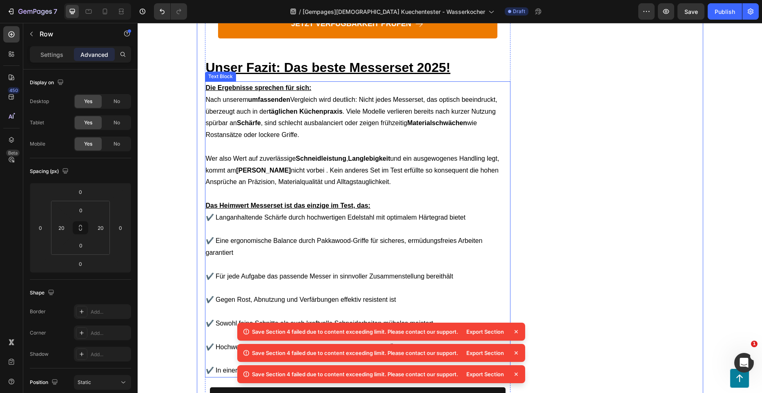
scroll to position [3635, 0]
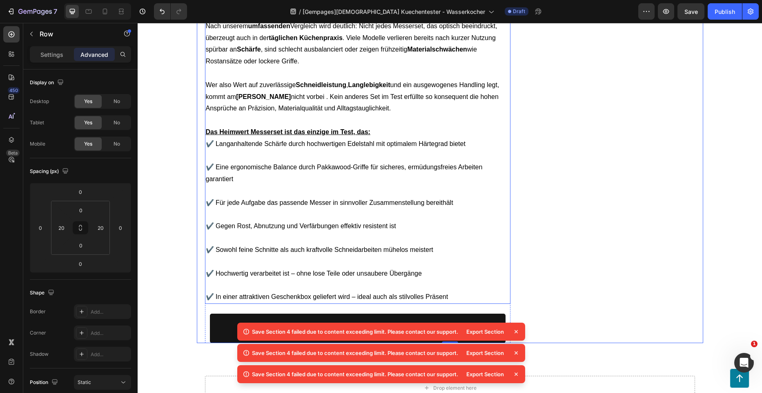
click at [444, 279] on p "✔️ In einer attraktiven Geschenkbox geliefert wird – ideal auch als stilvolles …" at bounding box center [358, 291] width 304 height 24
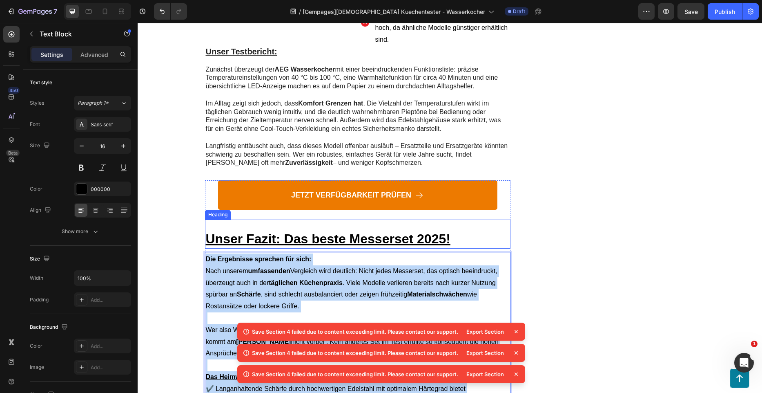
scroll to position [3390, 0]
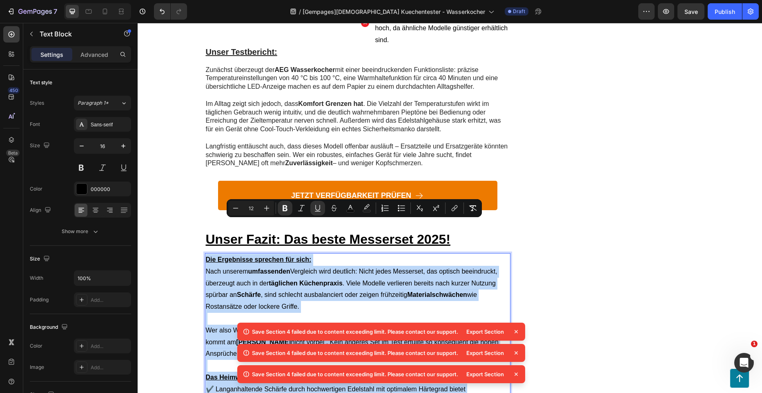
drag, startPoint x: 453, startPoint y: 260, endPoint x: 202, endPoint y: 227, distance: 253.1
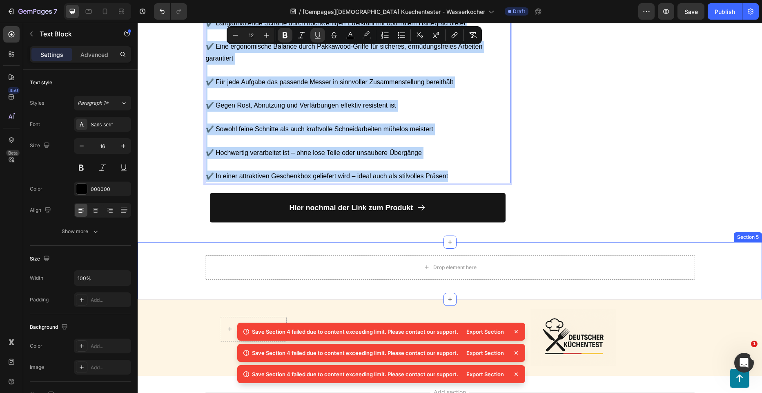
scroll to position [3798, 0]
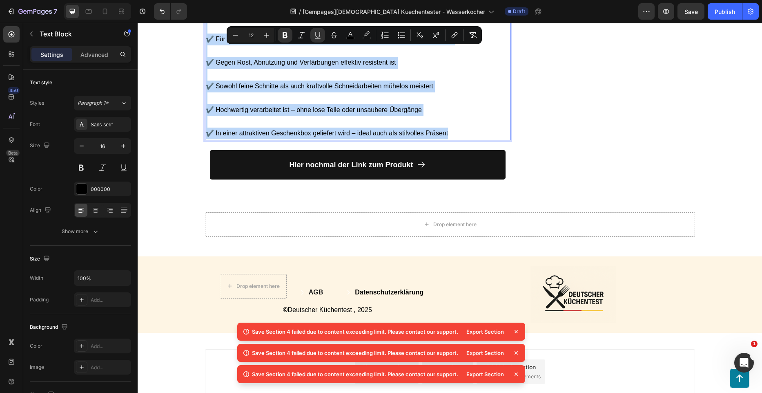
click at [450, 116] on p "✔️ In einer attraktiven Geschenkbox geliefert wird – ideal auch als stilvolles …" at bounding box center [358, 128] width 304 height 24
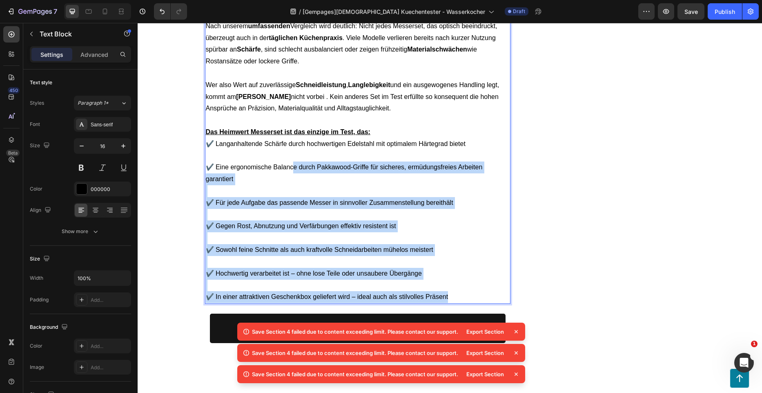
scroll to position [3431, 0]
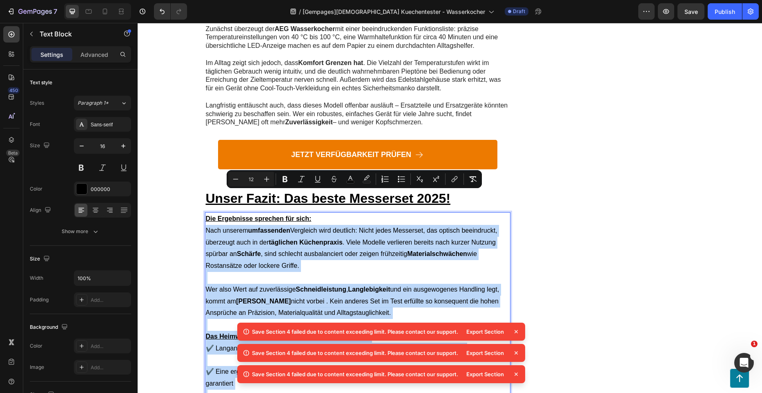
drag, startPoint x: 452, startPoint y: 97, endPoint x: 203, endPoint y: 195, distance: 267.6
click at [205, 212] on div "Die Ergebnisse sprechen für sich: Nach unserem umfassenden Vergleich wird deutl…" at bounding box center [358, 360] width 306 height 296
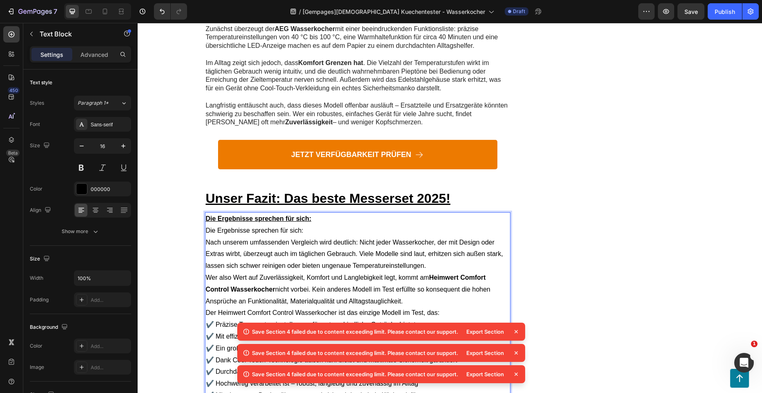
click at [326, 213] on p "Die Ergebnisse sprechen für sich: Die Ergebnisse sprechen für sich: Nach unsere…" at bounding box center [358, 242] width 304 height 59
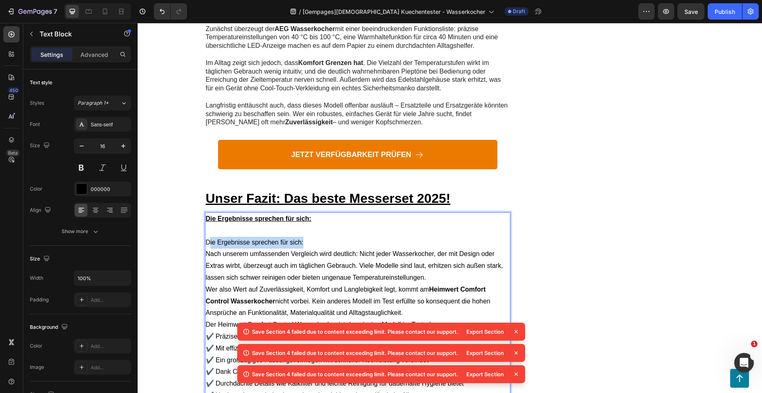
drag, startPoint x: 310, startPoint y: 206, endPoint x: 205, endPoint y: 210, distance: 105.0
click at [206, 225] on p "Die Ergebnisse sprechen für sich: Nach unserem umfassenden Vergleich wird deutl…" at bounding box center [358, 254] width 304 height 59
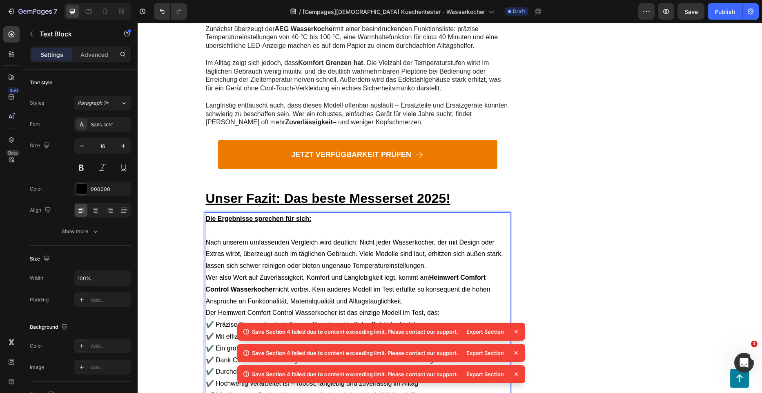
click at [302, 225] on p "⁠⁠⁠⁠⁠⁠⁠ Nach unserem umfassenden Vergleich wird deutlich: Nicht jeder Wasserkoc…" at bounding box center [358, 248] width 304 height 47
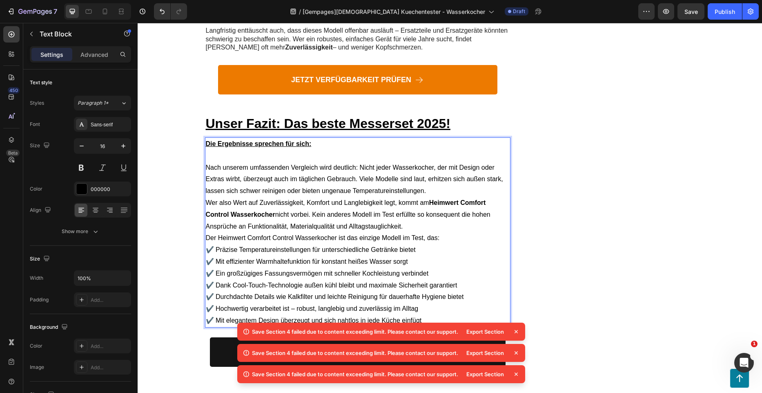
scroll to position [3513, 0]
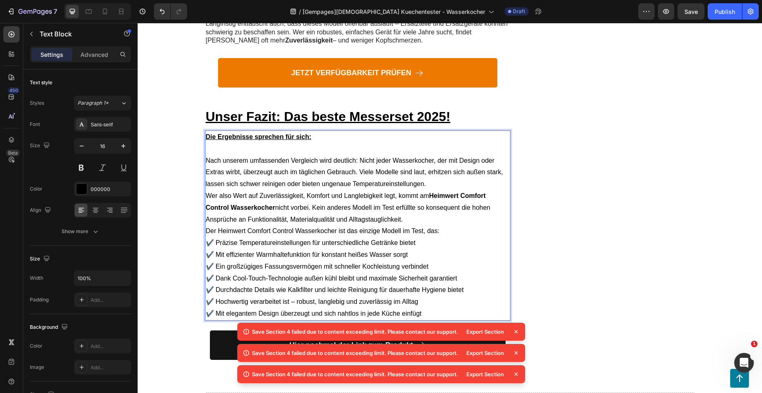
click at [443, 225] on p "Der Heimwert Comfort Control Wasserkocher ist das einzige Modell im Test, das: …" at bounding box center [358, 272] width 304 height 94
click at [418, 190] on p "Wer also Wert auf Zuverlässigkeit, Komfort und Langlebigkeit legt, kommt am Hei…" at bounding box center [358, 207] width 304 height 35
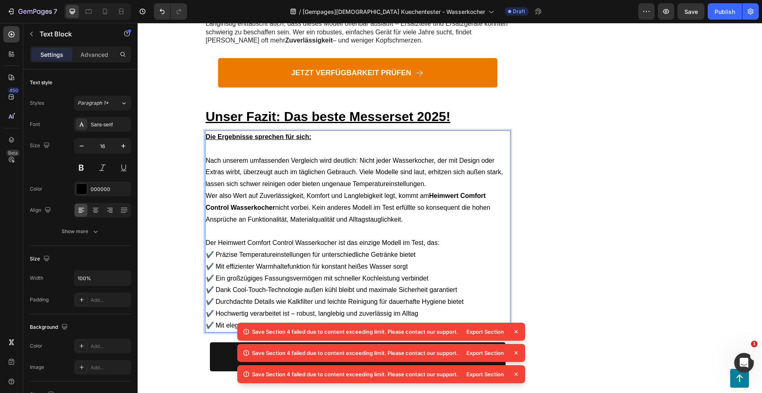
click at [434, 147] on p "Nach unserem umfassenden Vergleich wird deutlich: Nicht jeder Wasserkocher, der…" at bounding box center [358, 166] width 304 height 47
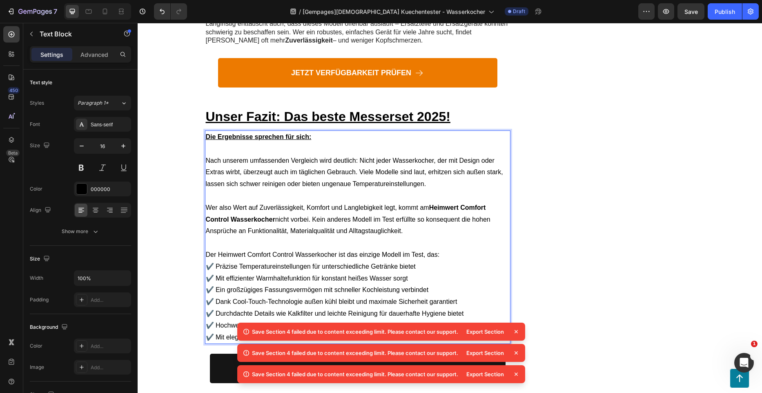
click at [246, 143] on p "Nach unserem umfassenden Vergleich wird deutlich: Nicht jeder Wasserkocher, der…" at bounding box center [358, 166] width 304 height 47
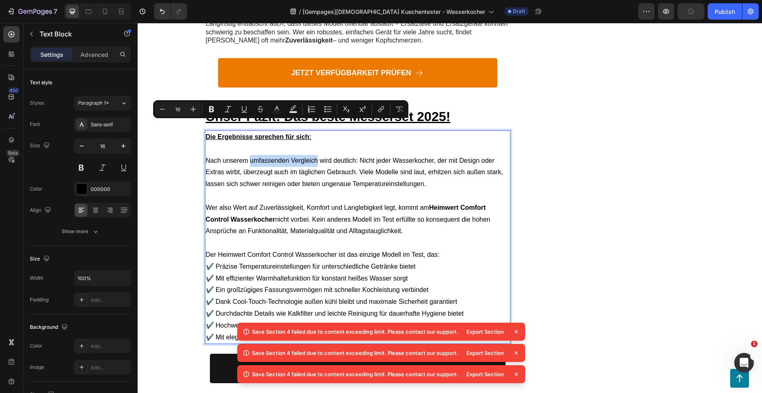
drag, startPoint x: 247, startPoint y: 124, endPoint x: 314, endPoint y: 127, distance: 66.7
click at [314, 143] on p "Nach unserem umfassenden Vergleich wird deutlich: Nicht jeder Wasserkocher, der…" at bounding box center [358, 166] width 304 height 47
click at [212, 112] on icon "Editor contextual toolbar" at bounding box center [211, 109] width 5 height 6
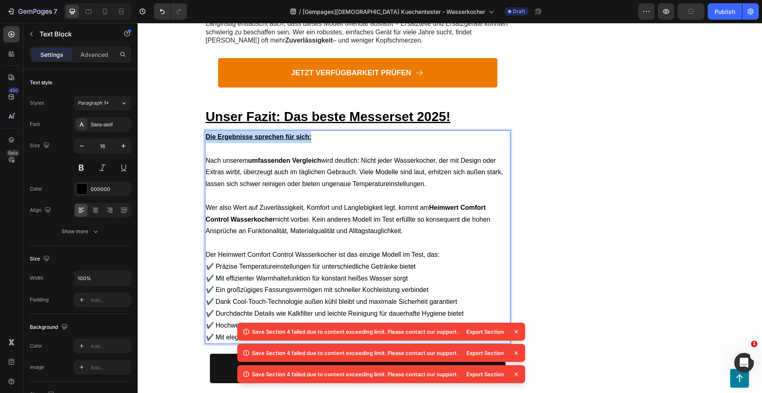
drag, startPoint x: 313, startPoint y: 106, endPoint x: 205, endPoint y: 104, distance: 108.7
click at [206, 131] on p "Die Ergebnisse sprechen für sich:" at bounding box center [358, 137] width 304 height 12
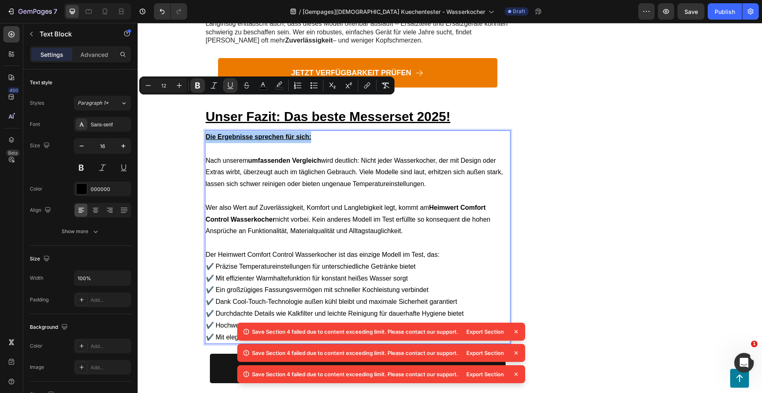
click at [183, 87] on button "Plus" at bounding box center [179, 85] width 15 height 15
click at [180, 87] on icon "Editor contextual toolbar" at bounding box center [179, 85] width 8 height 8
click at [179, 87] on icon "Editor contextual toolbar" at bounding box center [179, 85] width 8 height 8
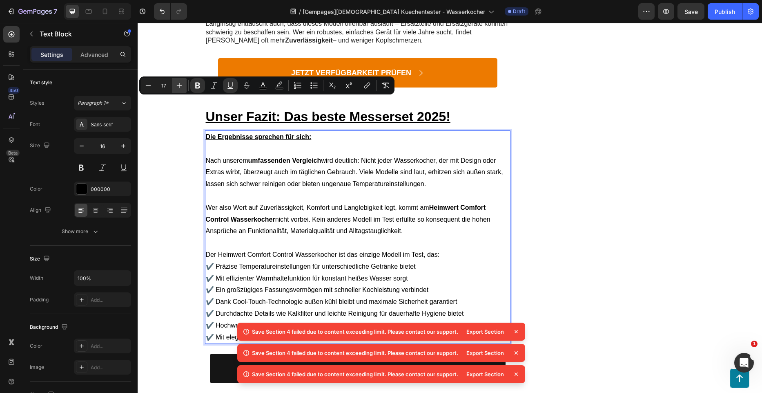
click at [179, 87] on icon "Editor contextual toolbar" at bounding box center [179, 85] width 8 height 8
click at [148, 85] on icon "Editor contextual toolbar" at bounding box center [148, 85] width 5 height 0
type input "17"
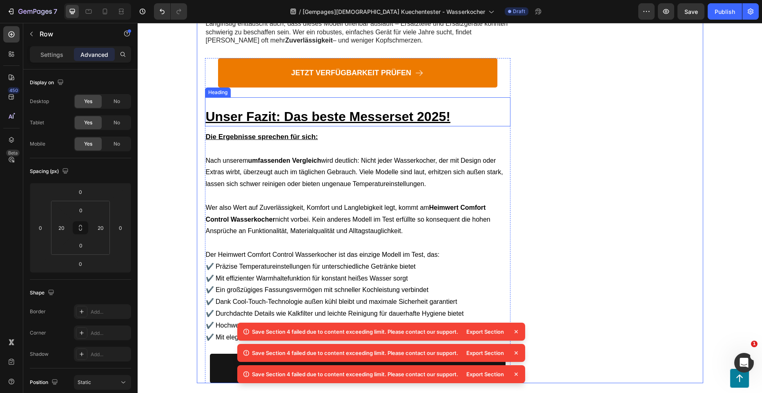
click at [400, 109] on u "Unser Fazit: Das beste Messerset 2025!" at bounding box center [328, 116] width 245 height 15
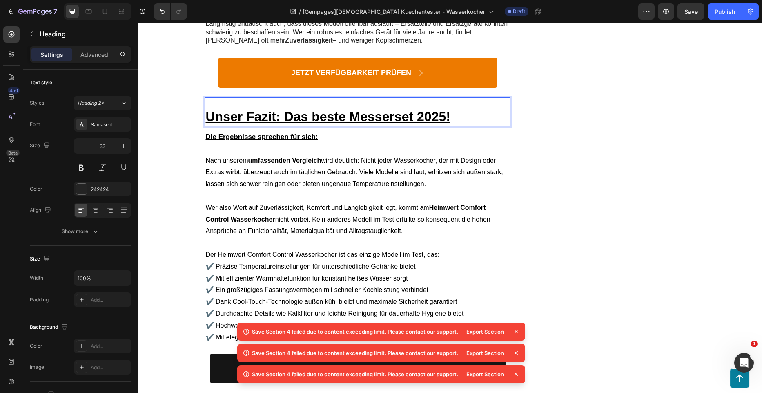
click at [411, 109] on u "Unser Fazit: Das beste Messerset 2025!" at bounding box center [328, 116] width 245 height 15
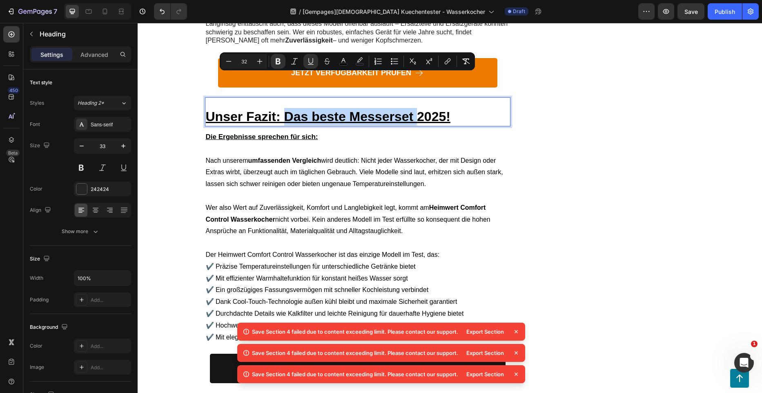
drag, startPoint x: 411, startPoint y: 80, endPoint x: 293, endPoint y: 81, distance: 118.1
click at [293, 109] on u "Unser Fazit: Das beste Messerset 2025!" at bounding box center [328, 116] width 245 height 15
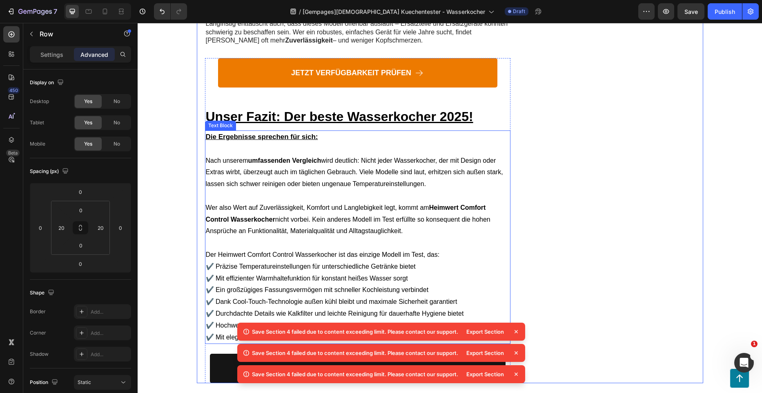
scroll to position [3513, 0]
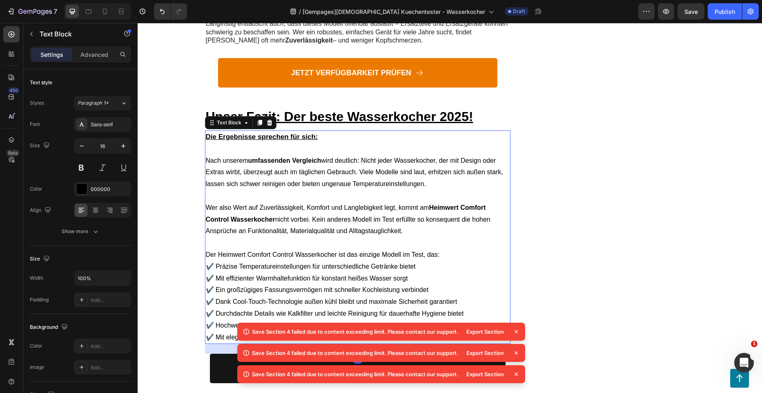
click at [451, 249] on p "Der Heimwert Comfort Control Wasserkocher ist das einzige Modell im Test, das: …" at bounding box center [358, 296] width 304 height 94
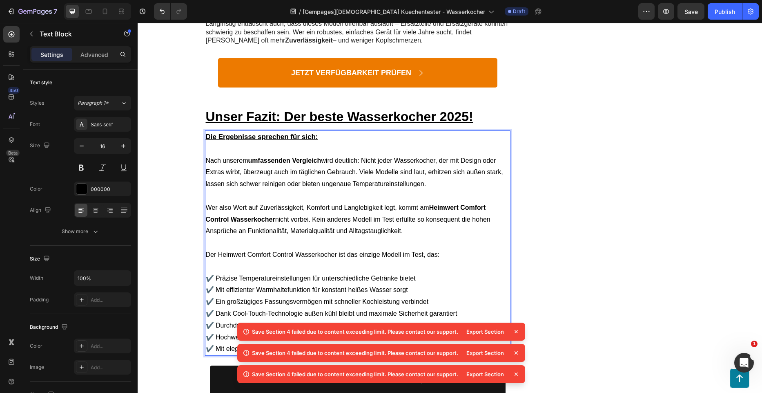
click at [428, 261] on p "⁠⁠⁠⁠⁠⁠⁠ ✔️ Präzise Temperatureinstellungen für unterschiedliche Getränke bietet…" at bounding box center [358, 308] width 304 height 94
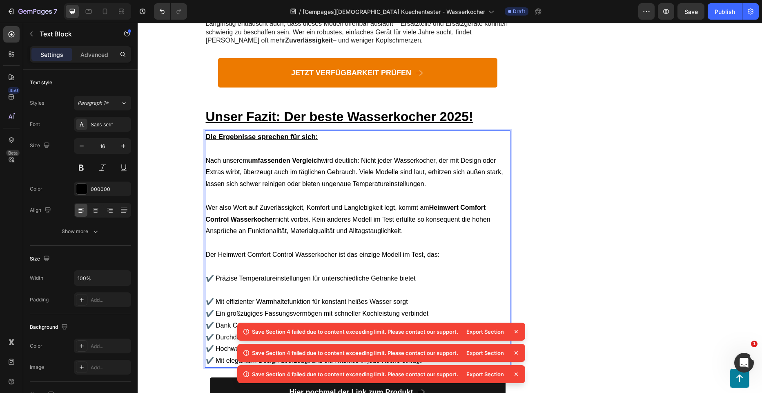
click at [413, 284] on p "⁠⁠⁠⁠⁠⁠⁠ ✔️ Mit effizienter Warmhaltefunktion für konstant heißes Wasser sorgt ✔…" at bounding box center [358, 325] width 304 height 83
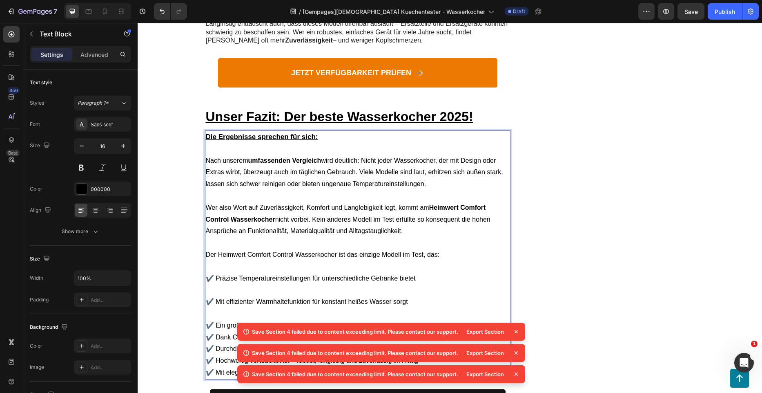
scroll to position [3553, 0]
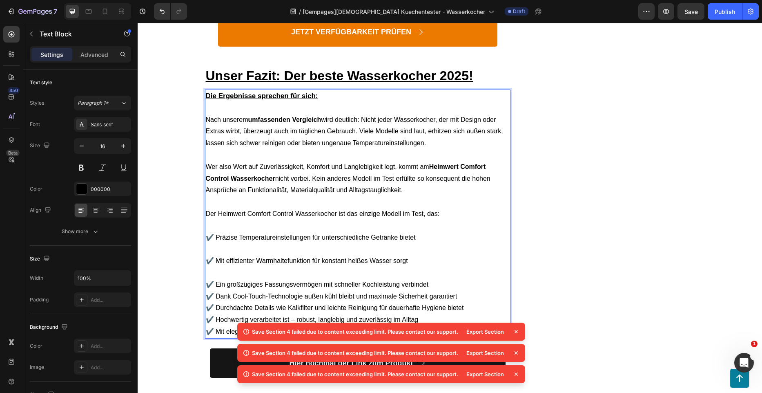
click at [435, 267] on p "⁠⁠⁠⁠⁠⁠⁠ ✔️ Ein großzügiges Fassungsvermögen mit schneller Kochleistung verbinde…" at bounding box center [358, 302] width 304 height 71
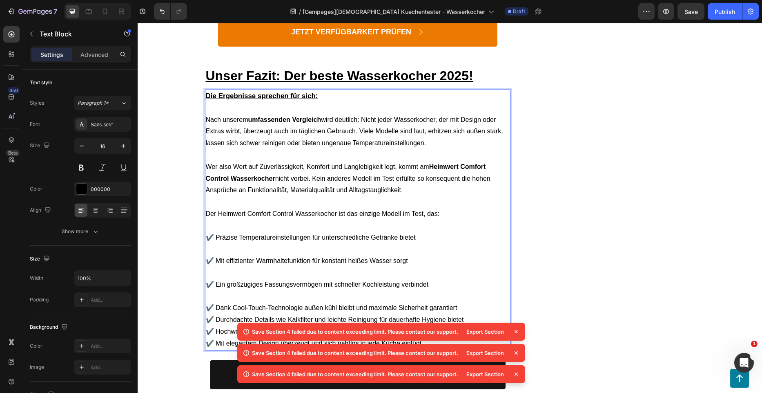
click at [460, 290] on p "⁠⁠⁠⁠⁠⁠⁠ ✔️ Dank Cool-Touch-Technologie außen kühl bleibt und maximale Sicherhei…" at bounding box center [358, 319] width 304 height 59
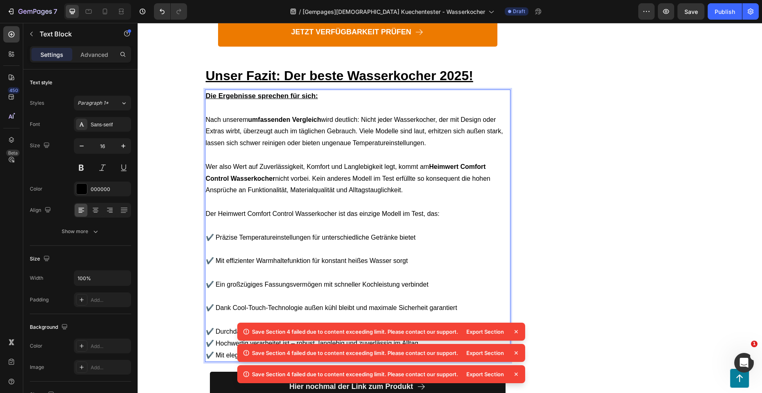
click at [465, 314] on p "⁠⁠⁠⁠⁠⁠⁠ ✔️ Durchdachte Details wie Kalkfilter und leichte Reinigung für dauerha…" at bounding box center [358, 337] width 304 height 47
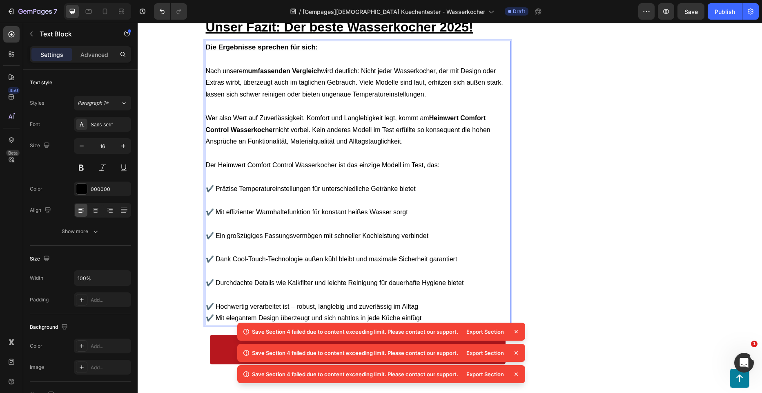
scroll to position [3635, 0]
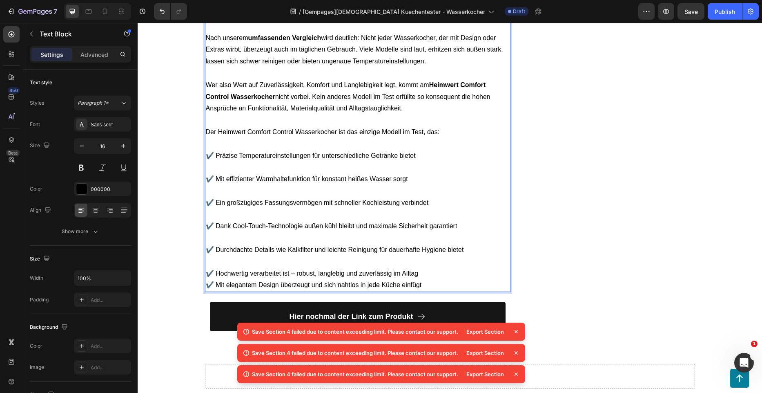
click at [431, 256] on p "⁠⁠⁠⁠⁠⁠⁠ ✔️ Hochwertig verarbeitet ist – robust, langlebig und zuverlässig im Al…" at bounding box center [358, 273] width 304 height 35
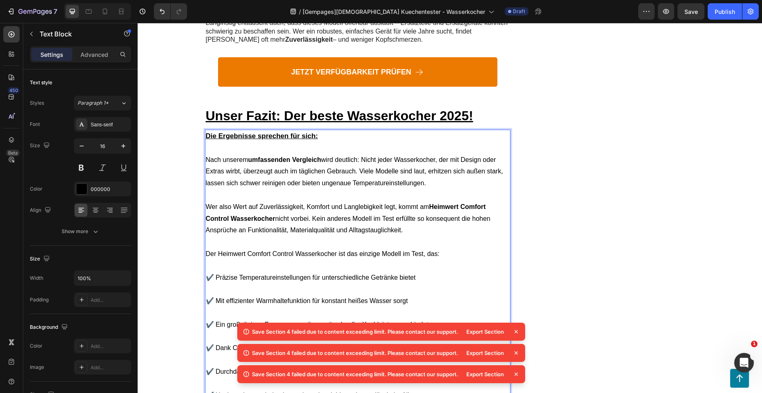
scroll to position [3513, 0]
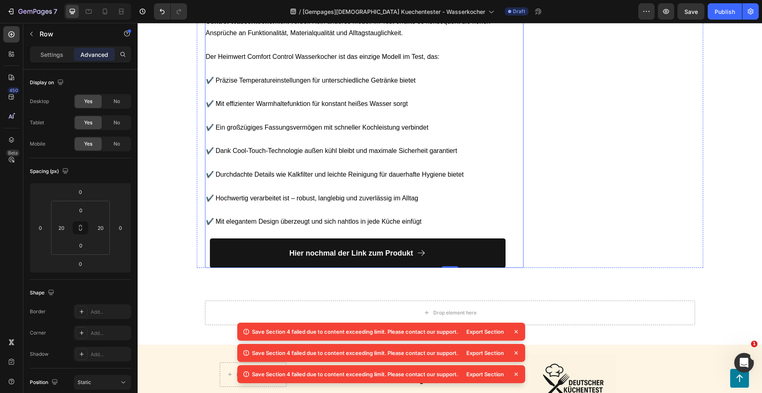
scroll to position [3758, 0]
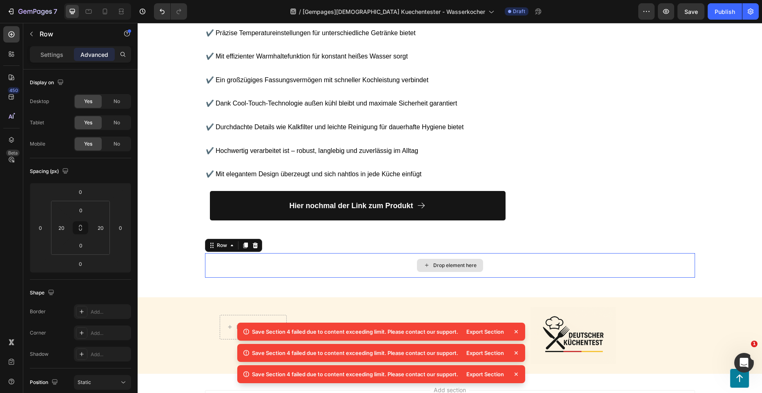
click at [567, 253] on div "Drop element here" at bounding box center [450, 265] width 490 height 25
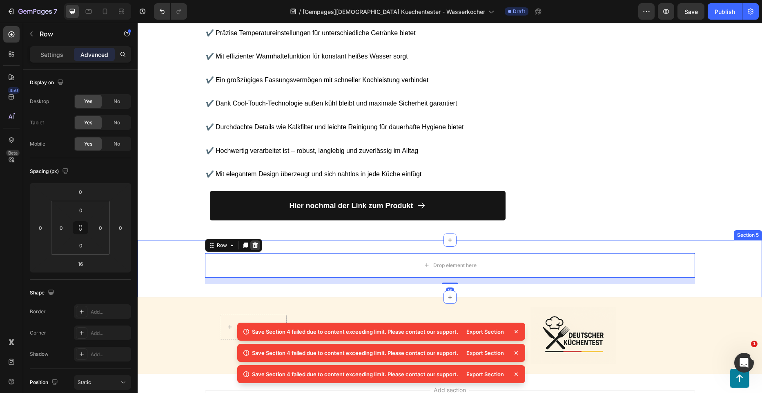
click at [255, 242] on icon at bounding box center [255, 245] width 7 height 7
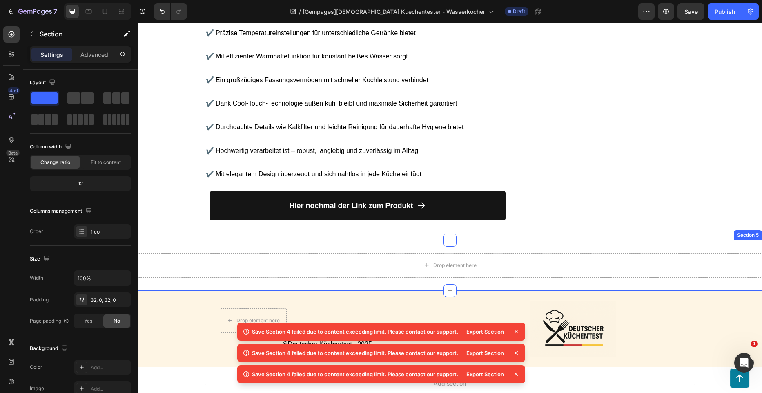
click at [544, 240] on div "Drop element here Section 5" at bounding box center [450, 265] width 625 height 51
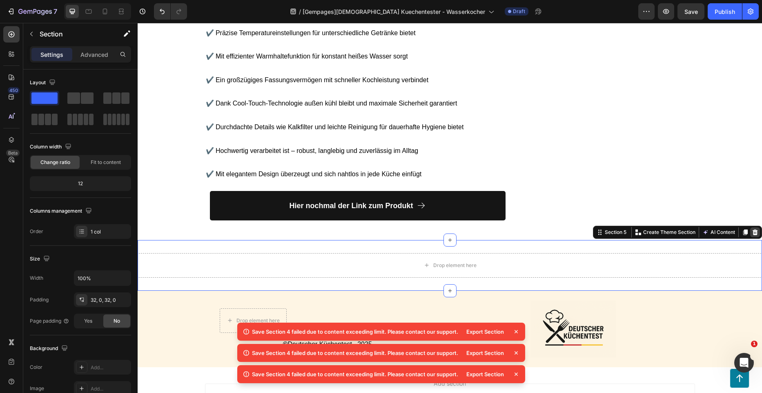
click at [752, 229] on icon at bounding box center [755, 232] width 7 height 7
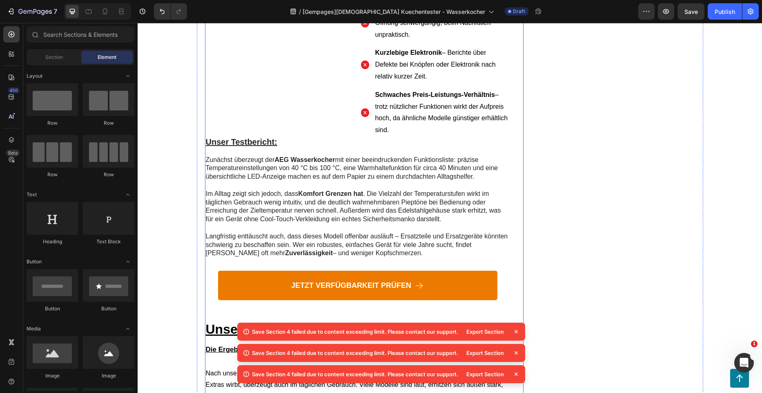
scroll to position [3336, 0]
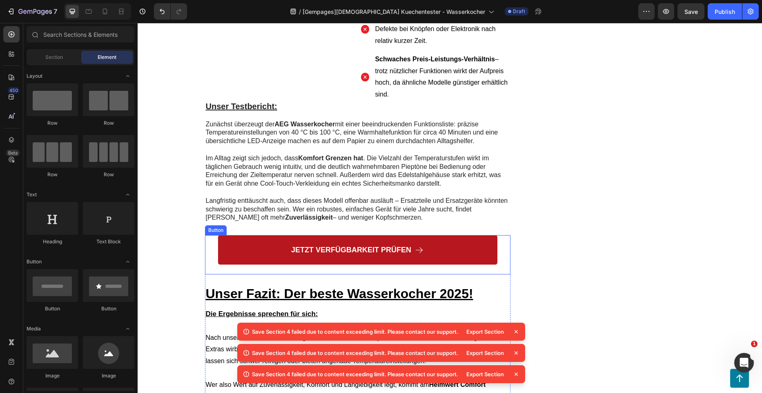
click at [463, 235] on link "JETZT VERFÜGBARKEIT PRÜFEN" at bounding box center [357, 249] width 279 height 29
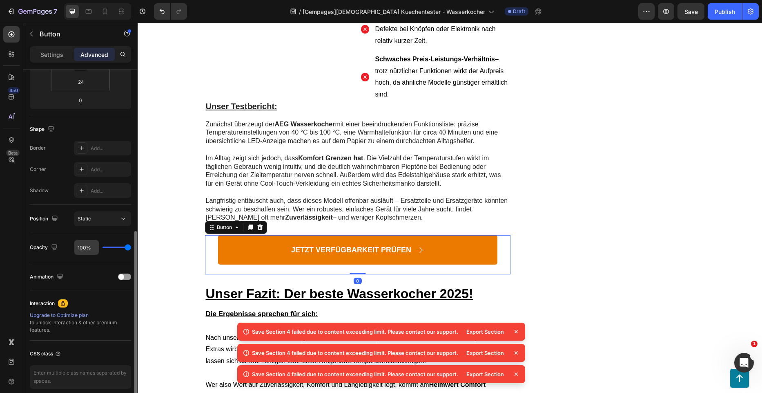
scroll to position [199, 0]
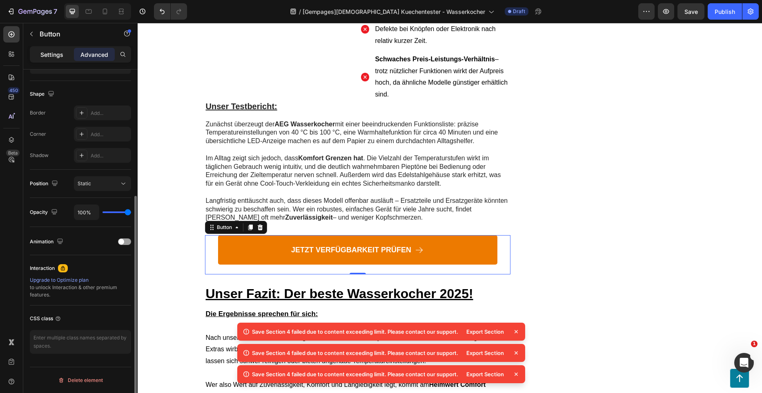
click at [45, 53] on p "Settings" at bounding box center [51, 54] width 23 height 9
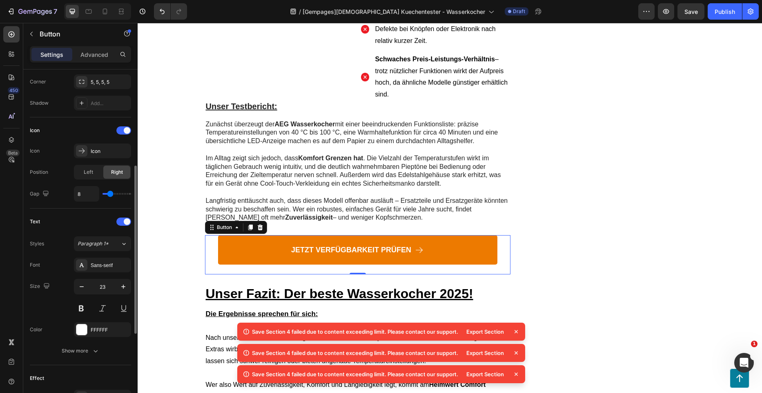
scroll to position [368, 0]
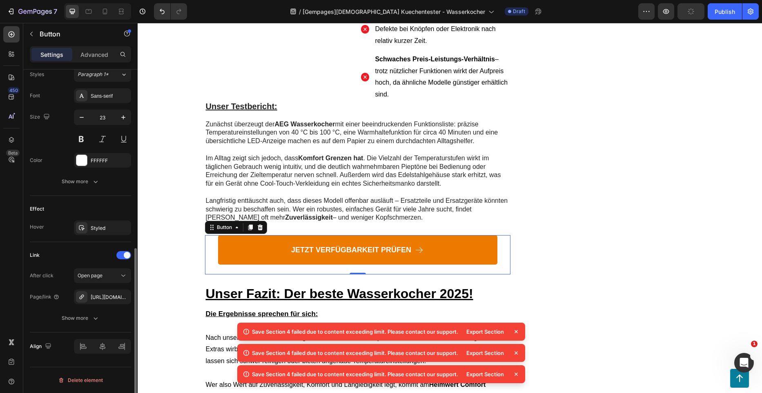
click at [107, 293] on div "[URL][DOMAIN_NAME]" at bounding box center [110, 296] width 38 height 7
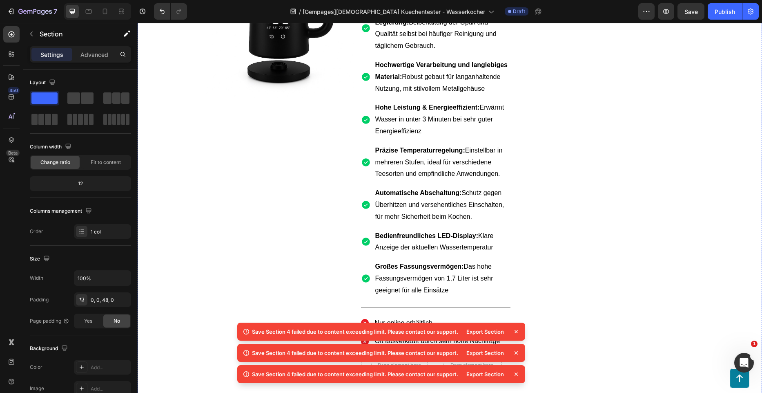
scroll to position [0, 0]
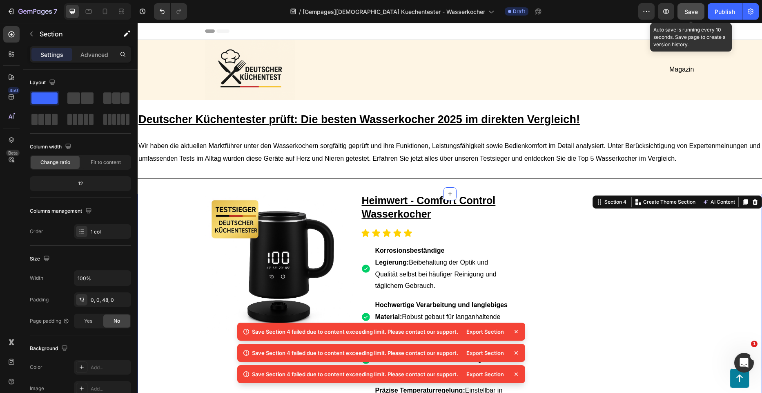
click at [694, 16] on button "Save" at bounding box center [691, 11] width 27 height 16
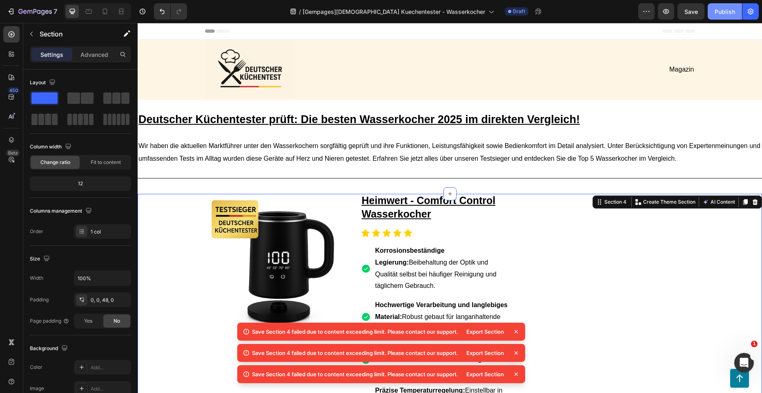
click at [722, 10] on div "Publish" at bounding box center [725, 11] width 20 height 9
click at [735, 356] on div "Intercom-Nachrichtendienst öffnen" at bounding box center [743, 361] width 27 height 27
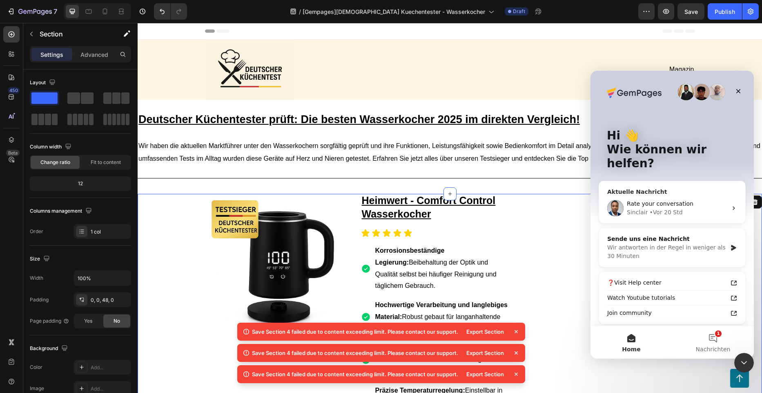
click at [720, 205] on div "Rate your conversation [PERSON_NAME] • Vor 20 Std" at bounding box center [672, 208] width 146 height 30
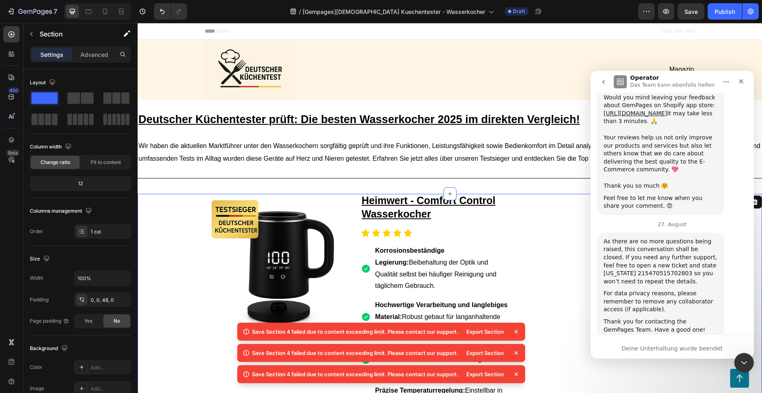
scroll to position [1834, 0]
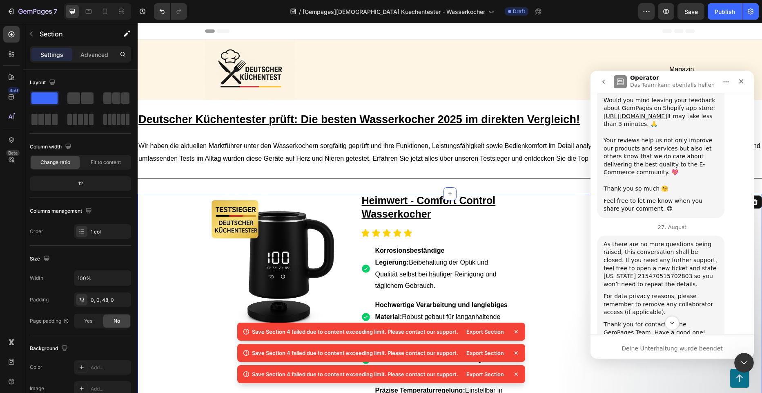
click at [605, 88] on button "go back" at bounding box center [604, 82] width 16 height 16
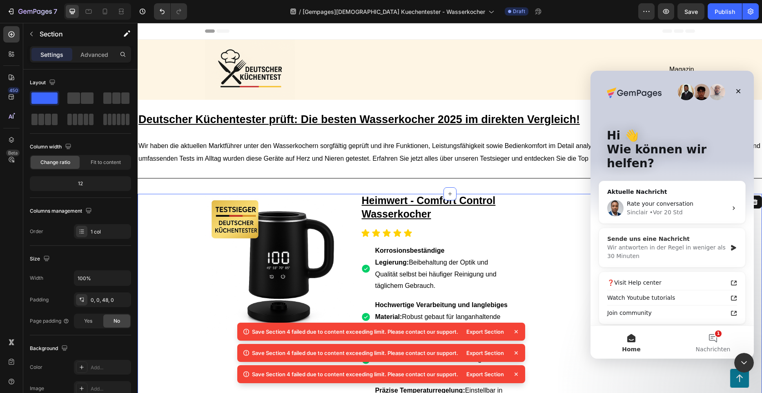
click at [730, 244] on icon "Intercom Messenger" at bounding box center [733, 247] width 7 height 7
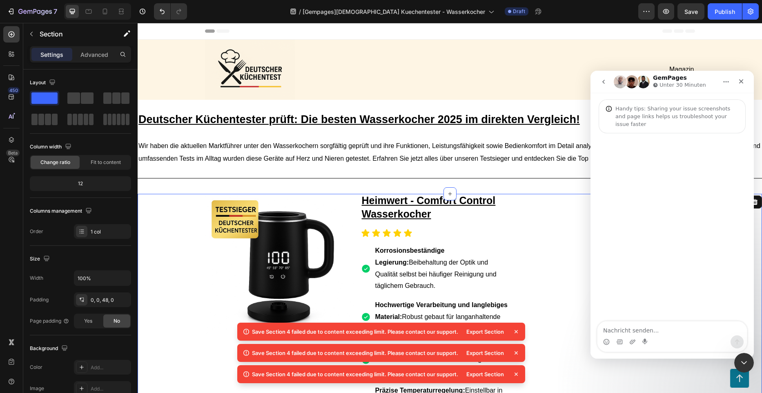
click at [604, 84] on icon "go back" at bounding box center [604, 81] width 7 height 7
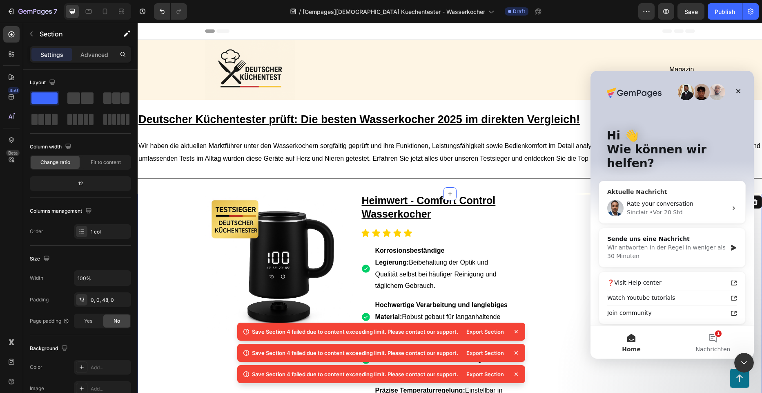
click at [696, 199] on div "Rate your conversation" at bounding box center [677, 203] width 100 height 9
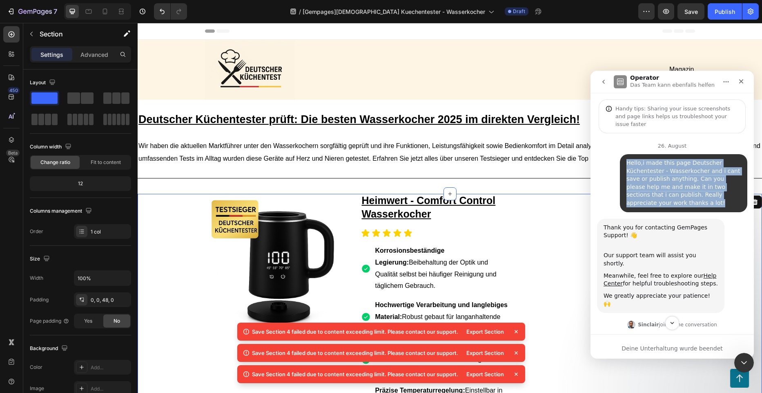
drag, startPoint x: 654, startPoint y: 199, endPoint x: 622, endPoint y: 154, distance: 55.5
click at [622, 154] on div "Hello,i made this page Deutscher Küchentester - Wasserkocher and i cant save or…" at bounding box center [683, 183] width 127 height 58
copy div "Hello,i made this page Deutscher Küchentester - Wasserkocher and i cant save or…"
click at [606, 83] on icon "go back" at bounding box center [604, 81] width 7 height 7
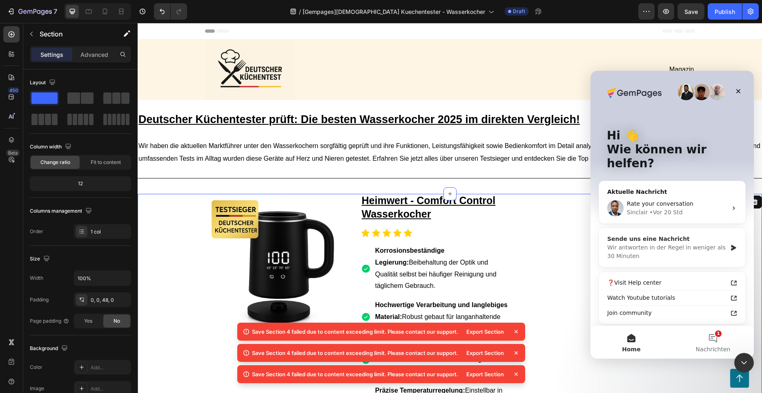
click at [710, 234] on div "Sende uns eine Nachricht" at bounding box center [667, 238] width 120 height 9
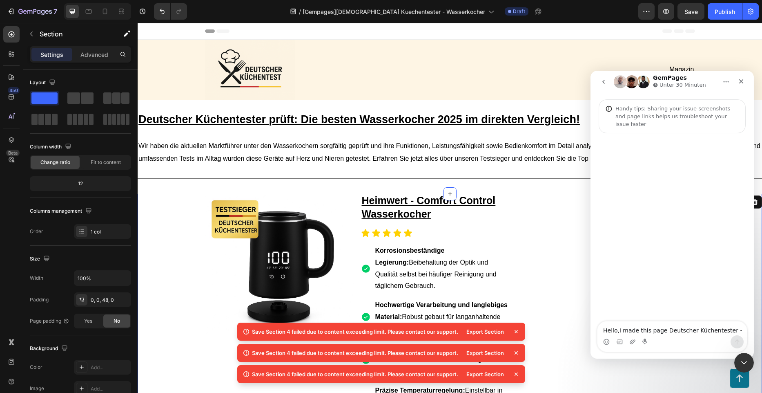
scroll to position [7, 0]
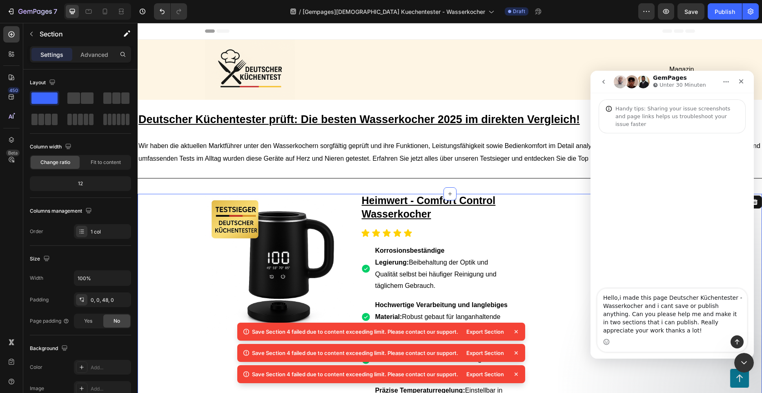
type textarea "Hello,i made this page Deutscher Küchentester - Wasserkocher and i cant save or…"
click at [739, 339] on icon "Sende eine Nachricht…" at bounding box center [737, 341] width 7 height 7
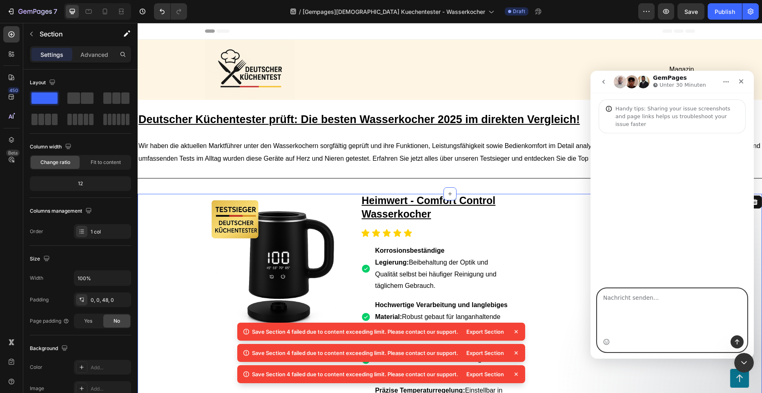
scroll to position [0, 0]
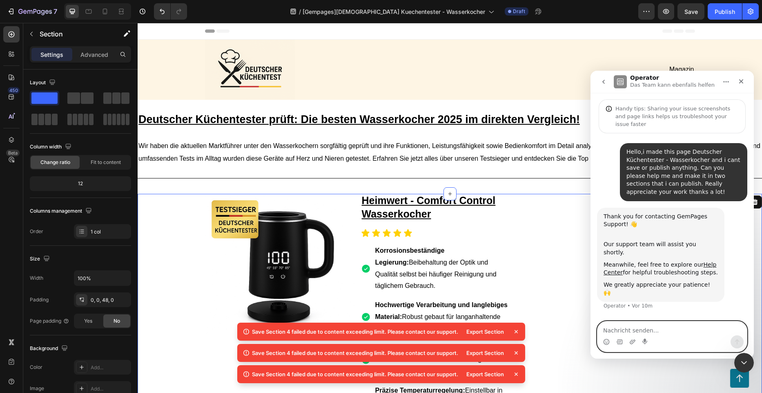
click at [657, 325] on textarea "Nachricht senden..." at bounding box center [673, 328] width 150 height 14
type textarea "?"
